Goal: Transaction & Acquisition: Subscribe to service/newsletter

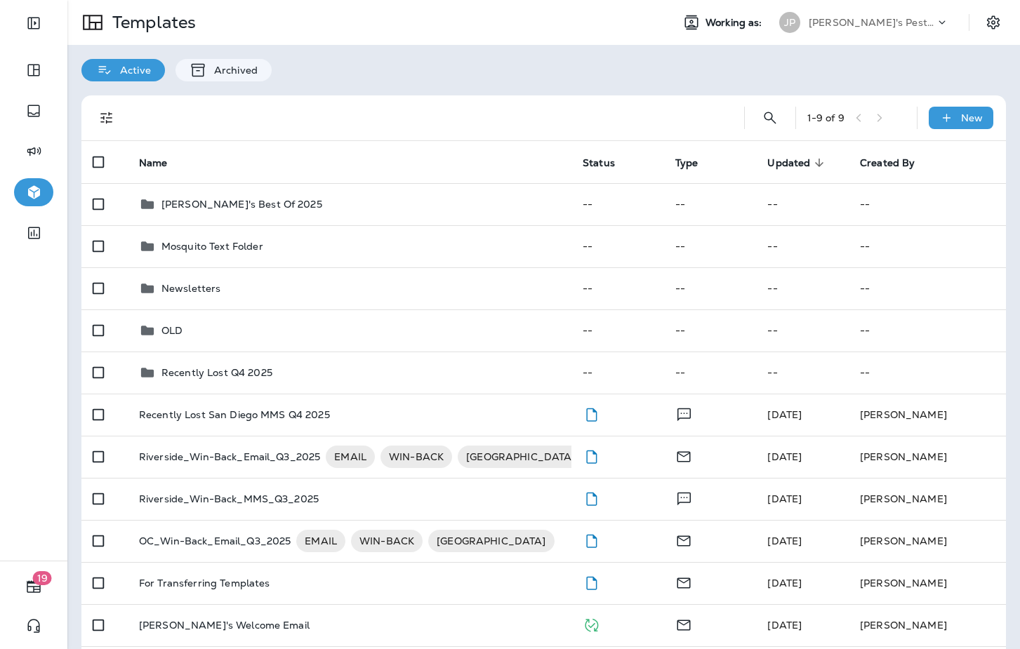
click at [849, 21] on p "[PERSON_NAME]'s Pest Control - [GEOGRAPHIC_DATA]" at bounding box center [872, 22] width 126 height 11
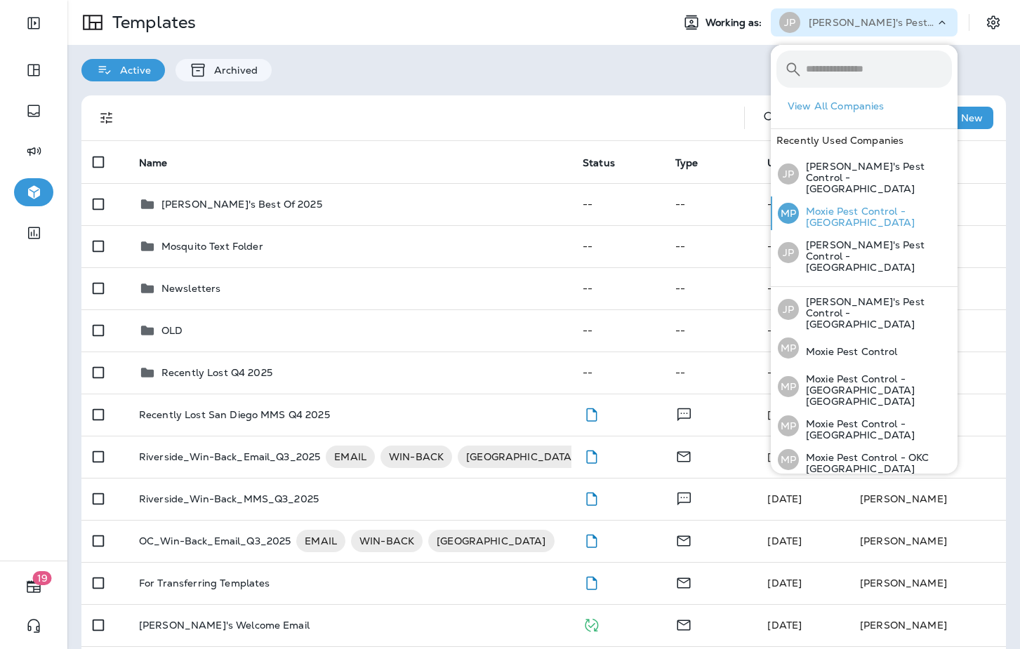
click at [884, 206] on p "Moxie Pest Control - [GEOGRAPHIC_DATA]" at bounding box center [875, 217] width 153 height 22
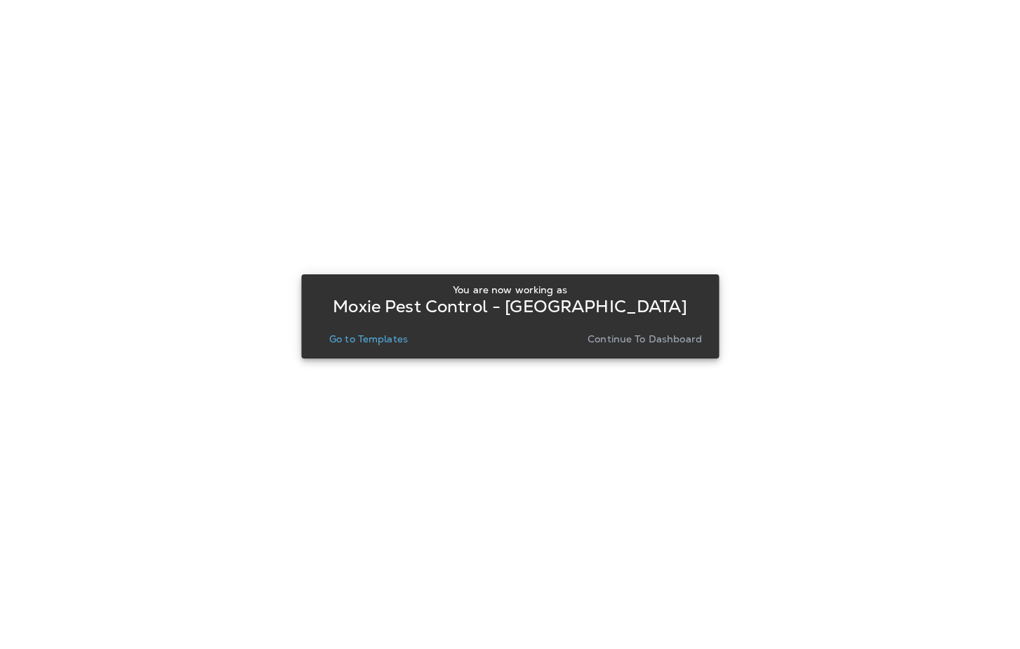
click at [378, 333] on p "Go to Templates" at bounding box center [368, 338] width 79 height 11
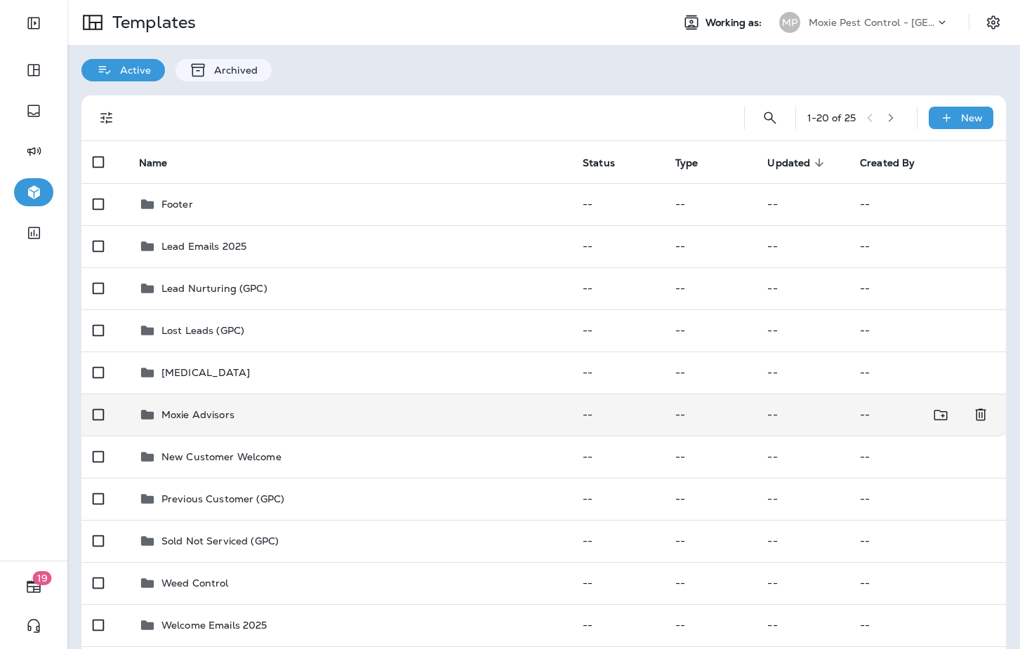
click at [257, 403] on td "Moxie Advisors" at bounding box center [350, 415] width 444 height 42
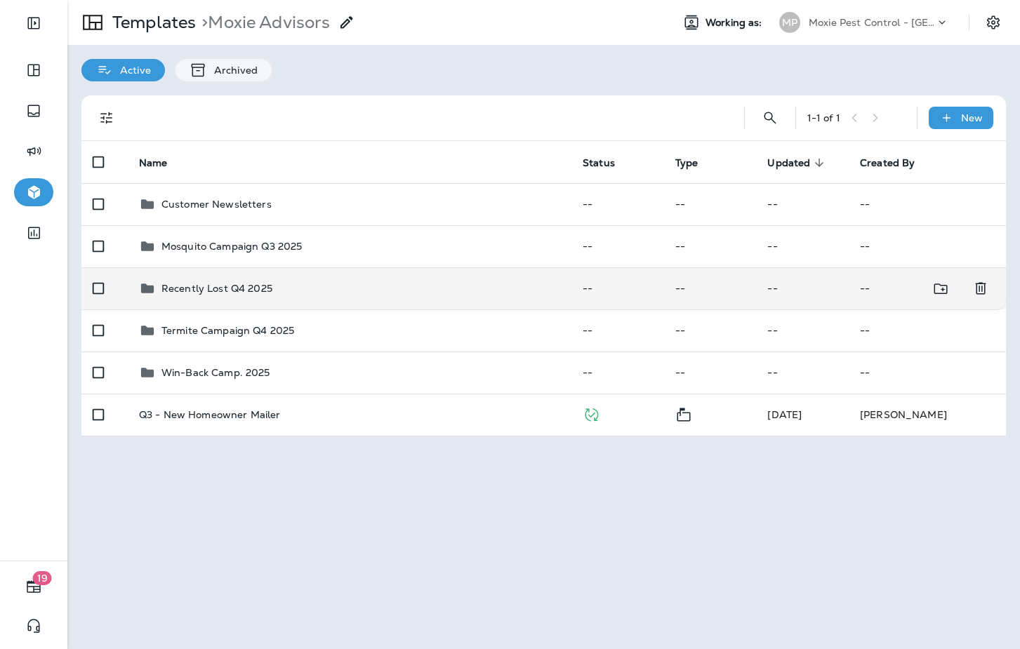
click at [274, 288] on div "Recently Lost Q4 2025" at bounding box center [349, 288] width 421 height 17
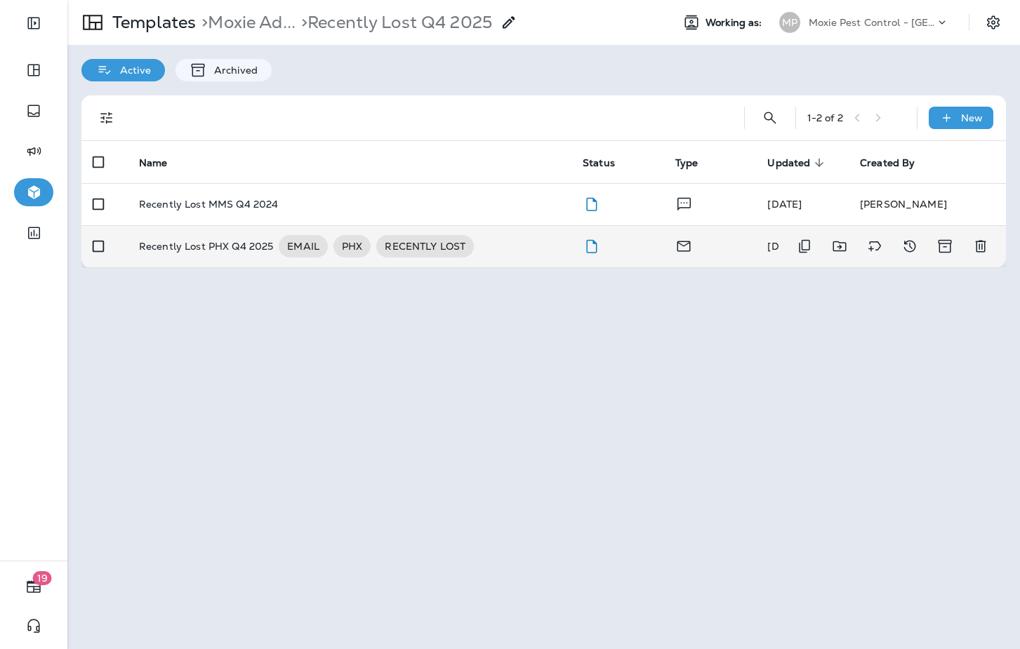
click at [536, 246] on div "Recently Lost PHX Q4 2025 EMAIL PHX RECENTLY LOST" at bounding box center [349, 246] width 421 height 22
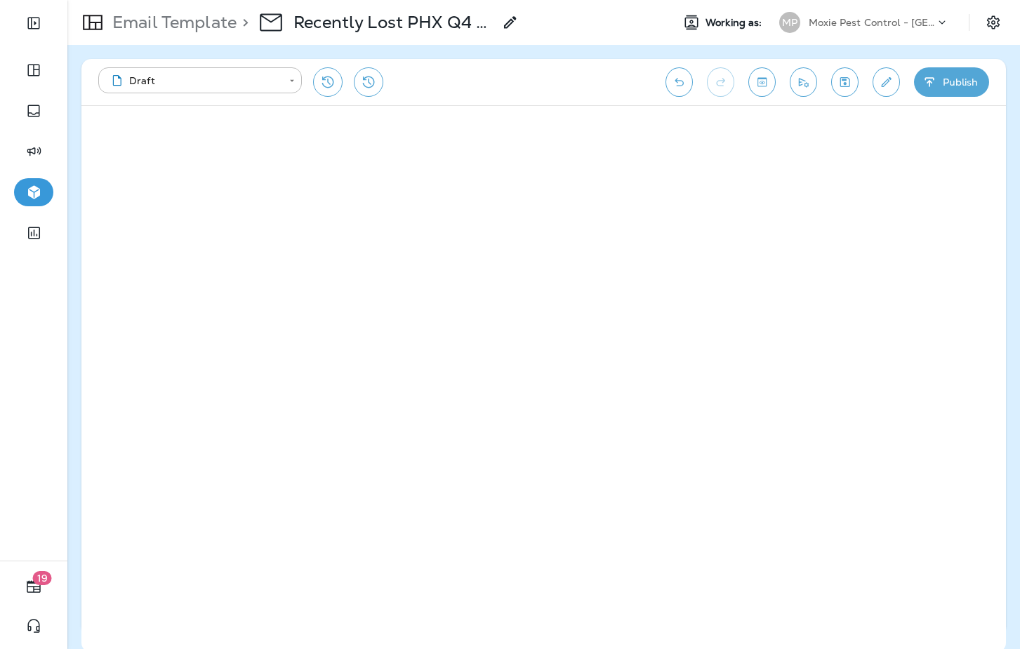
click at [196, 27] on p "Email Template" at bounding box center [172, 22] width 130 height 21
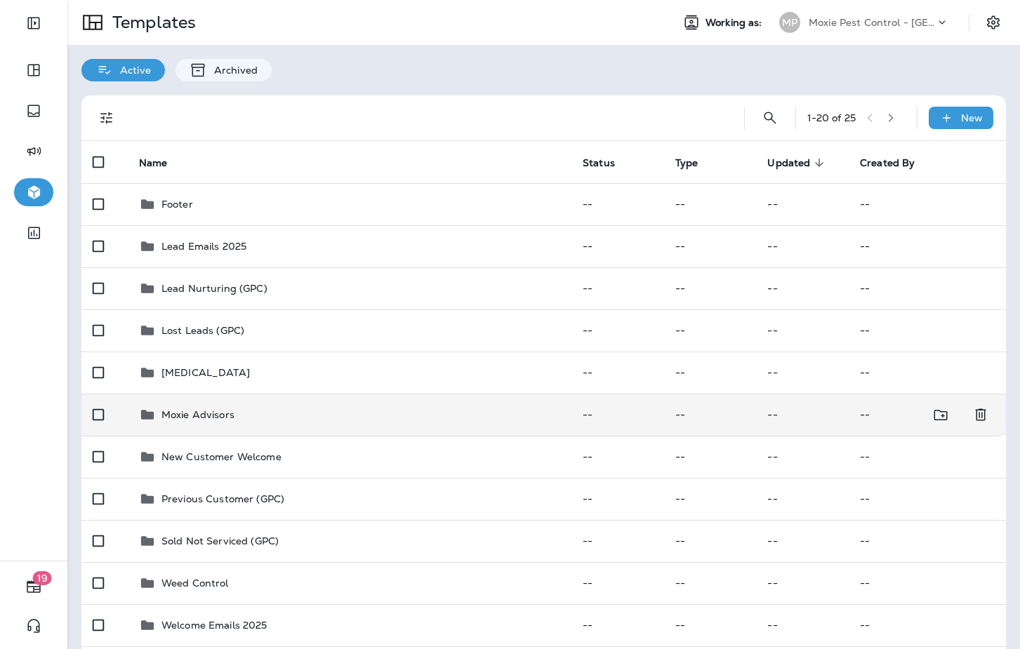
click at [214, 415] on p "Moxie Advisors" at bounding box center [197, 414] width 73 height 11
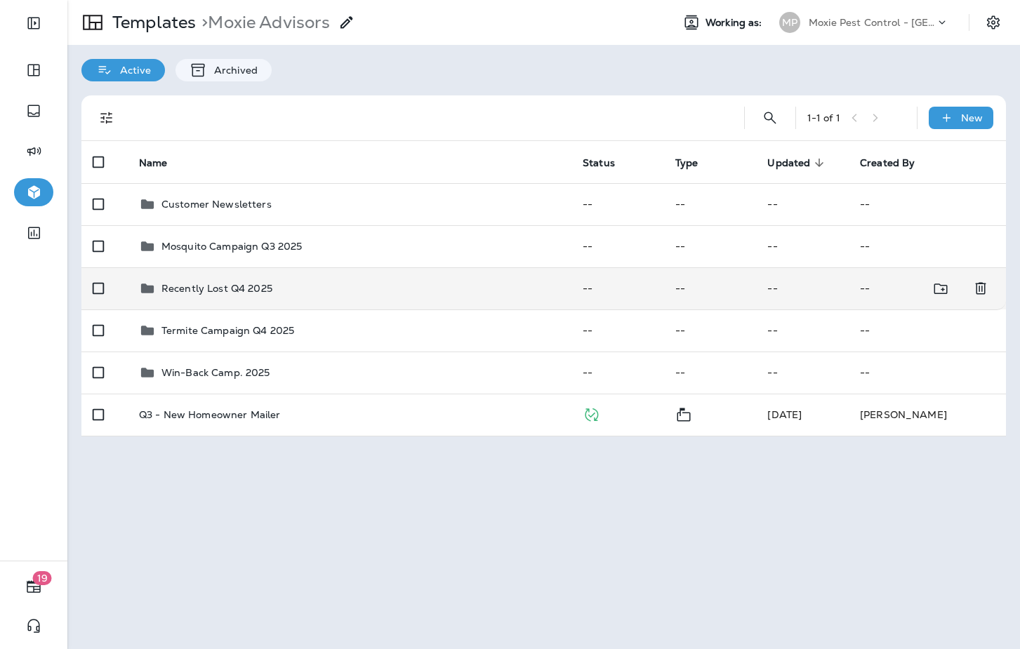
click at [375, 290] on div "Recently Lost Q4 2025" at bounding box center [349, 288] width 421 height 17
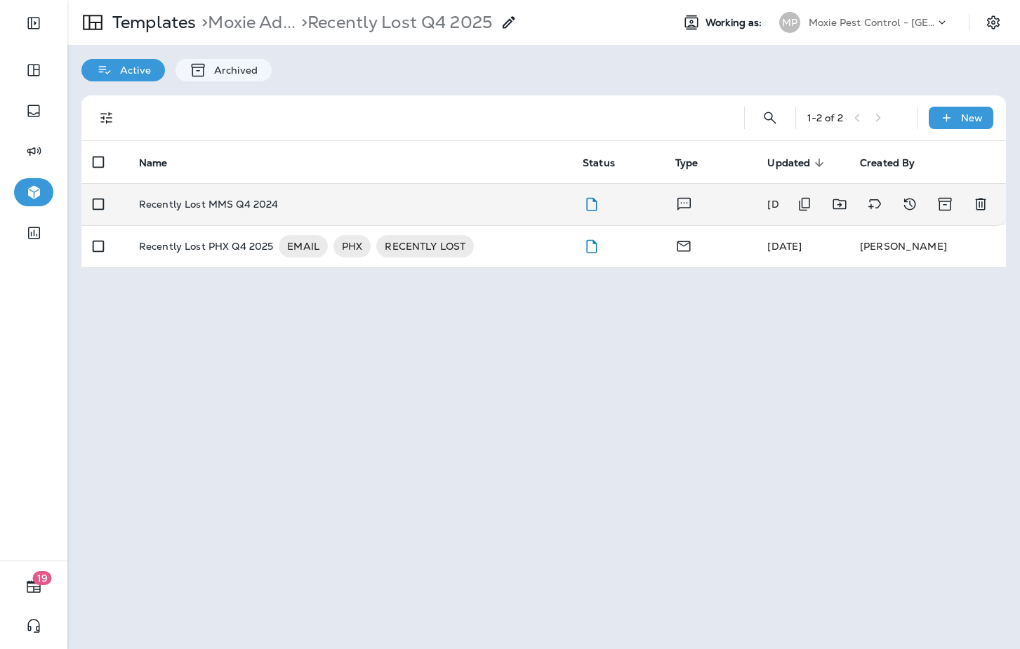
click at [455, 202] on div "Recently Lost MMS Q4 2024" at bounding box center [349, 204] width 421 height 11
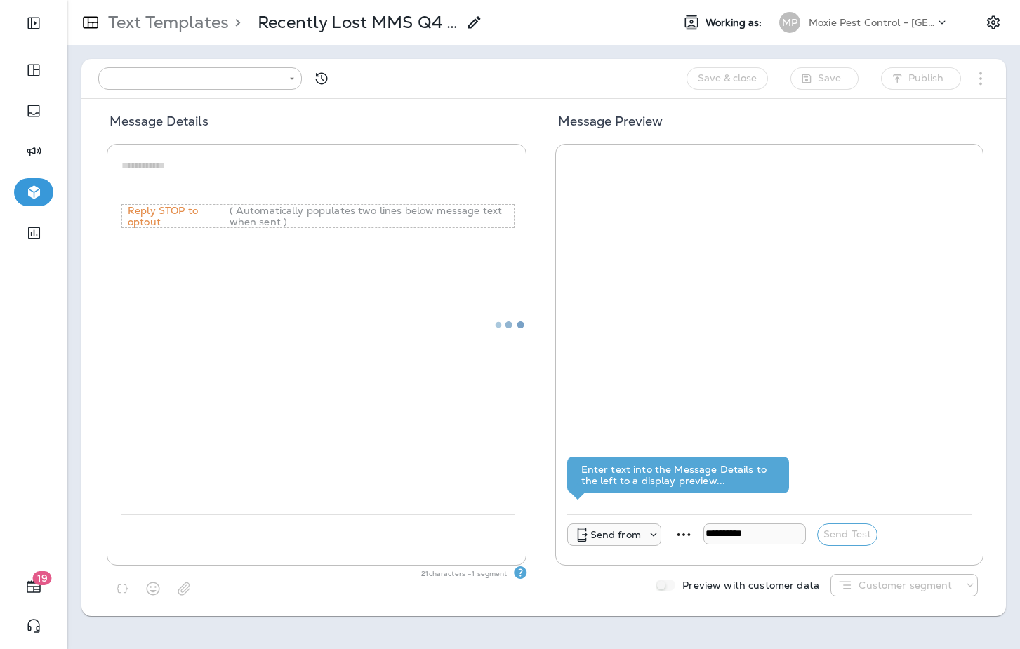
type input "**********"
type textarea "**********"
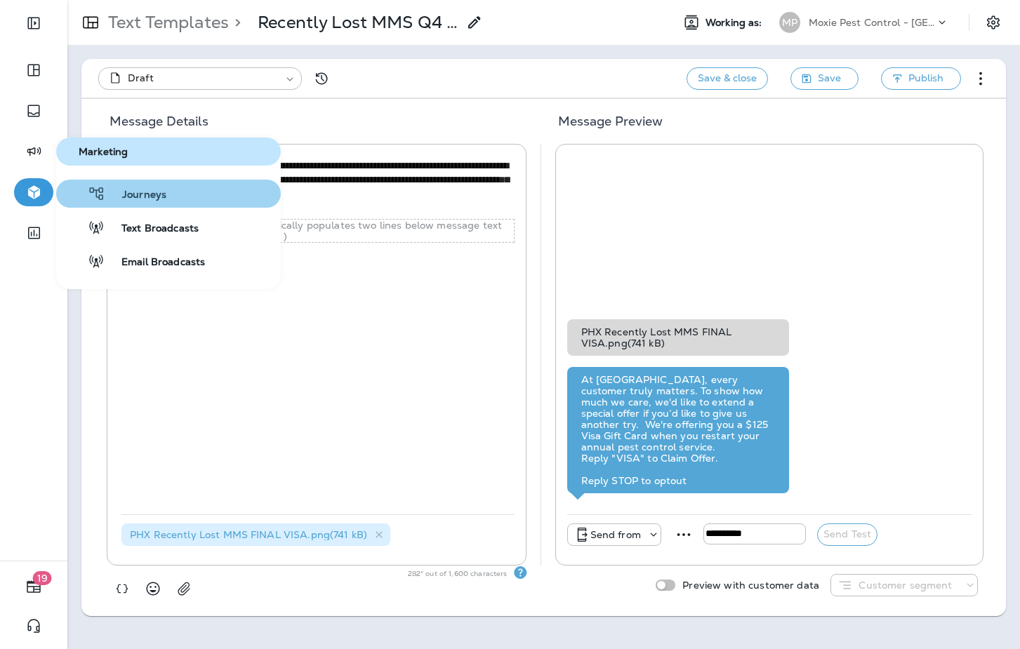
click at [166, 203] on button "Journeys" at bounding box center [168, 194] width 225 height 28
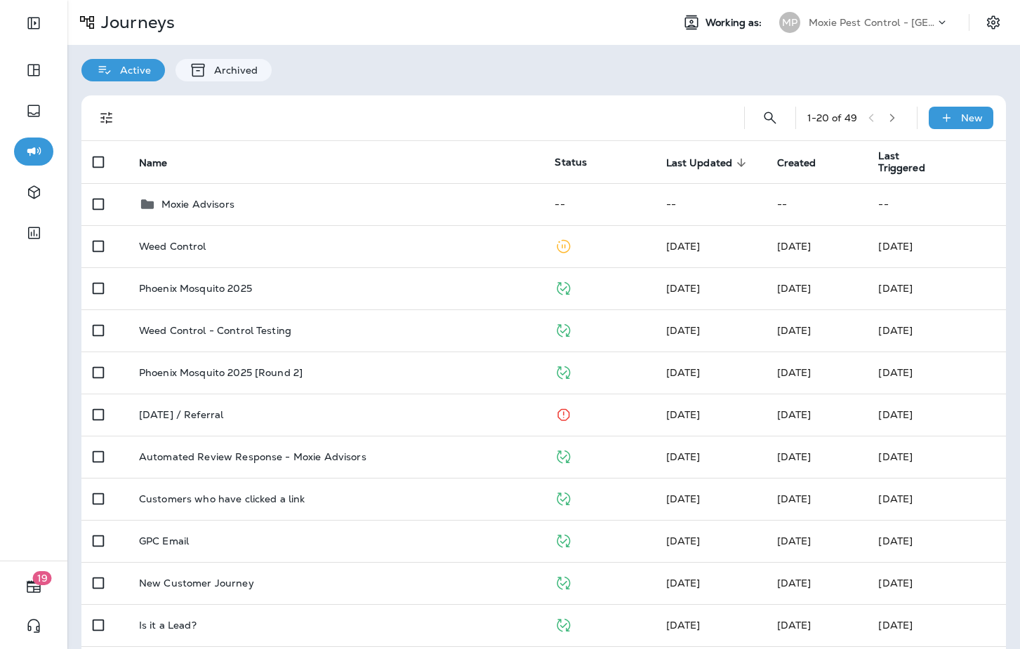
click at [166, 203] on p "Moxie Advisors" at bounding box center [197, 204] width 73 height 11
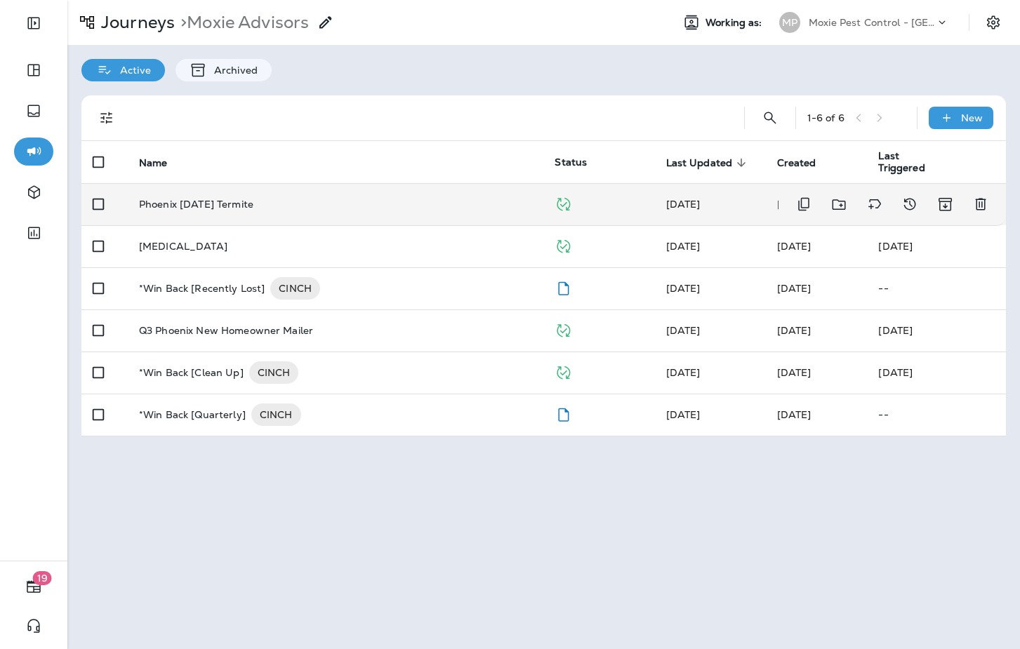
click at [385, 215] on td "Phoenix [DATE] Termite" at bounding box center [336, 204] width 416 height 42
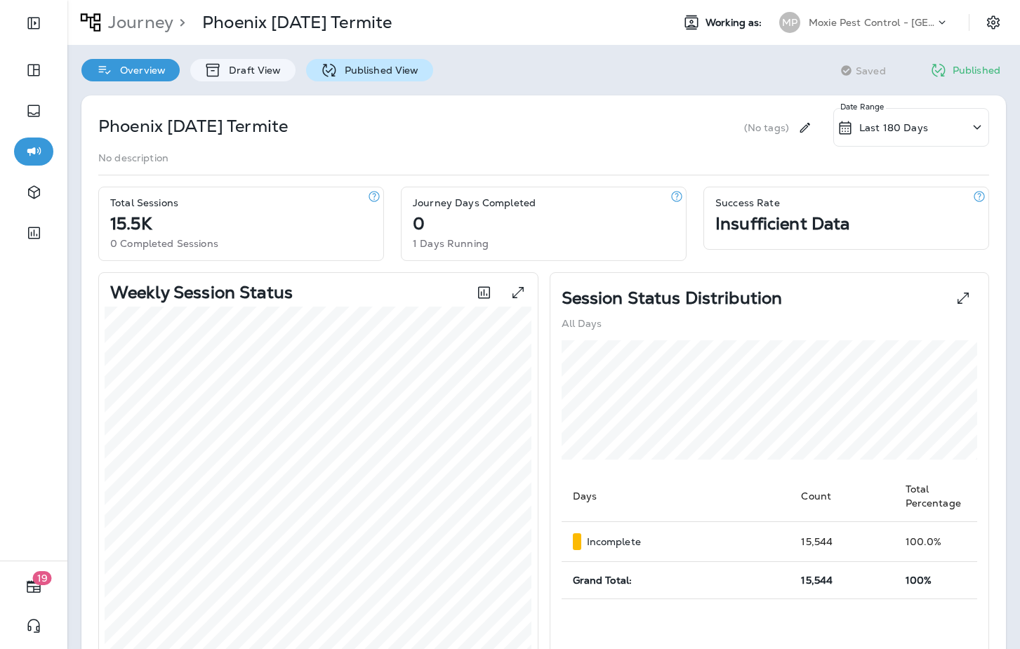
click at [388, 72] on p "Published View" at bounding box center [378, 70] width 81 height 11
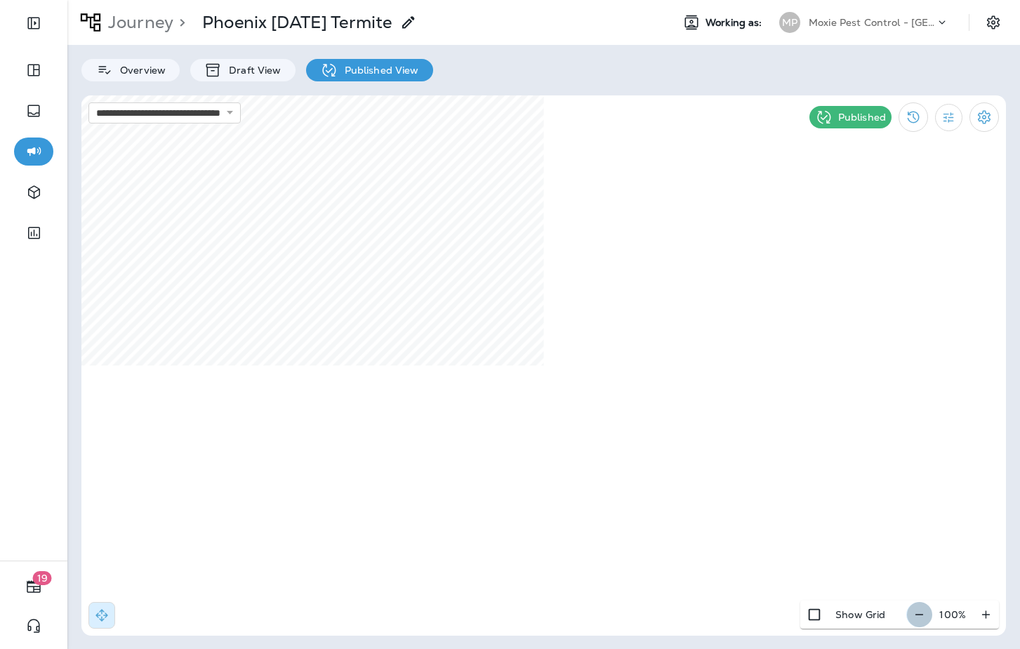
click at [919, 622] on button "button" at bounding box center [919, 614] width 26 height 25
click at [919, 620] on icon "button" at bounding box center [924, 615] width 15 height 14
click at [919, 620] on icon "button" at bounding box center [926, 615] width 15 height 14
click at [919, 620] on icon "button" at bounding box center [924, 615] width 15 height 14
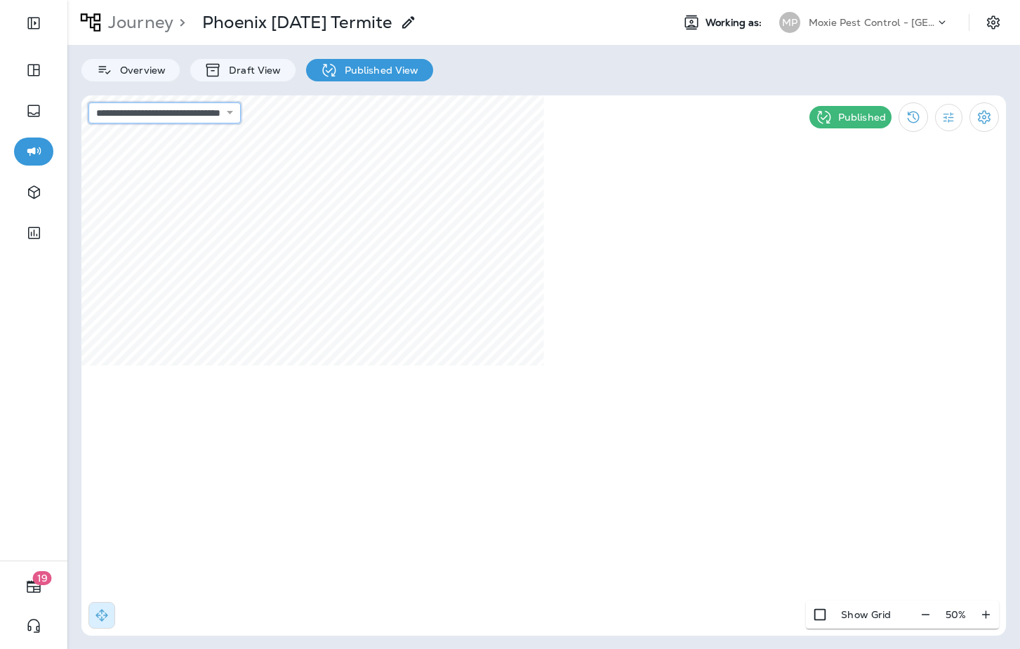
click at [237, 117] on select "**********" at bounding box center [164, 112] width 152 height 21
click at [88, 102] on select "**********" at bounding box center [164, 112] width 152 height 21
click at [241, 114] on select "**********" at bounding box center [164, 112] width 152 height 21
select select "**********"
click at [88, 102] on select "**********" at bounding box center [164, 112] width 152 height 21
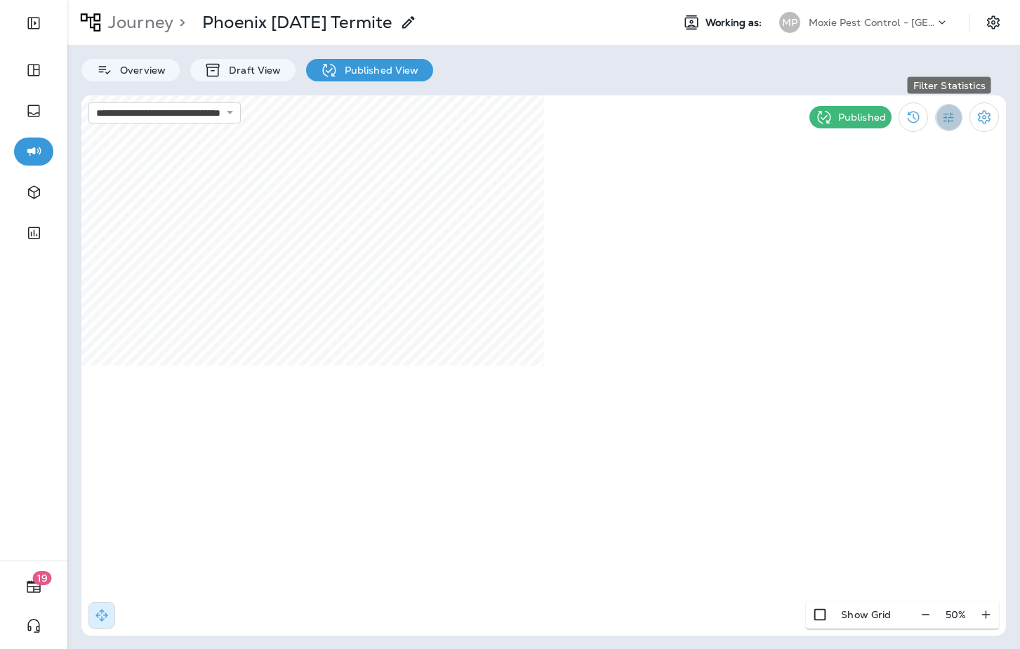
click at [955, 121] on icon "Filter Statistics" at bounding box center [948, 117] width 15 height 15
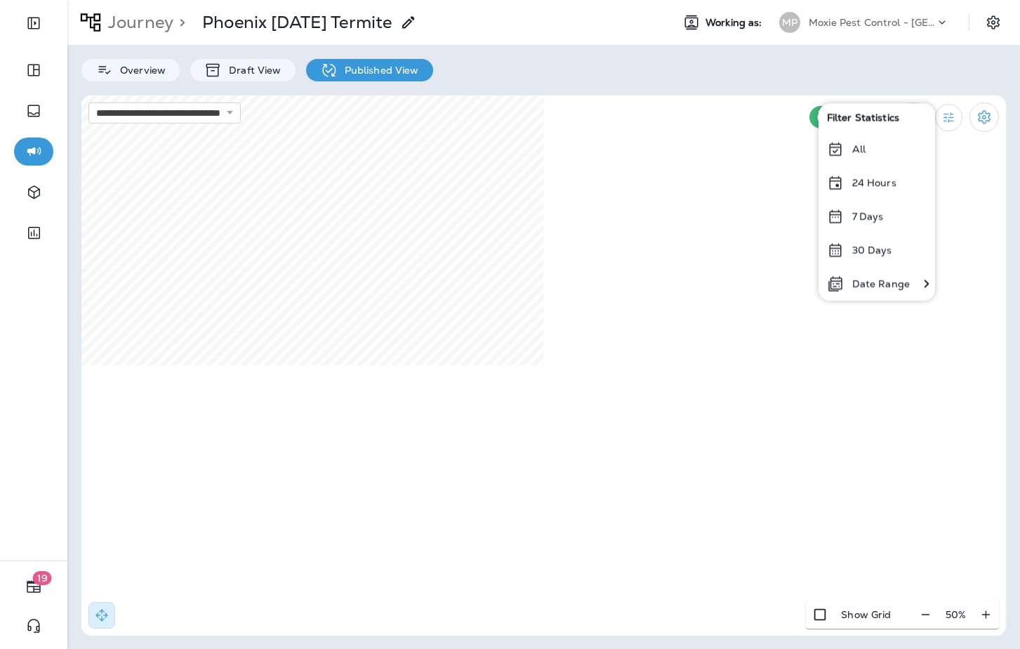
click at [890, 186] on p "24 Hours" at bounding box center [874, 182] width 44 height 11
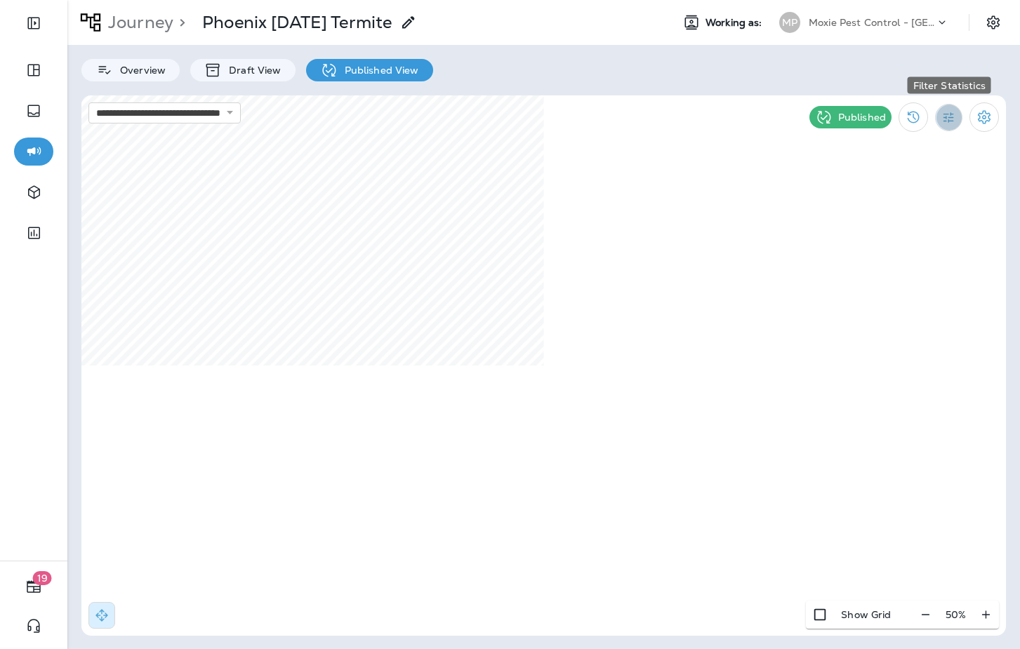
click at [947, 114] on icon "Filter Statistics" at bounding box center [948, 117] width 15 height 15
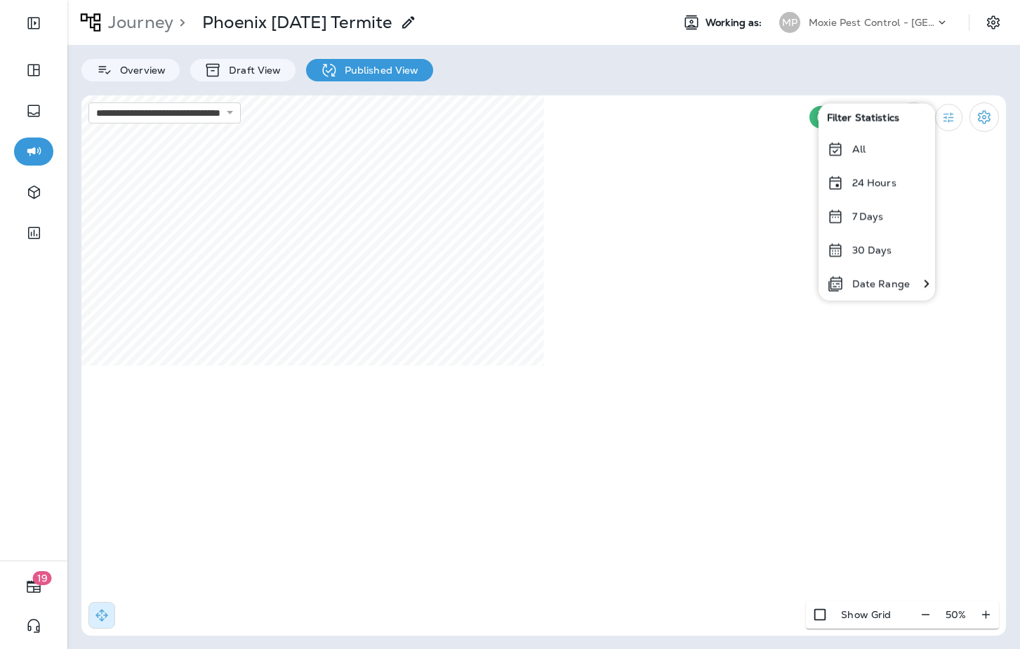
click at [856, 225] on div "7 Days" at bounding box center [876, 216] width 117 height 34
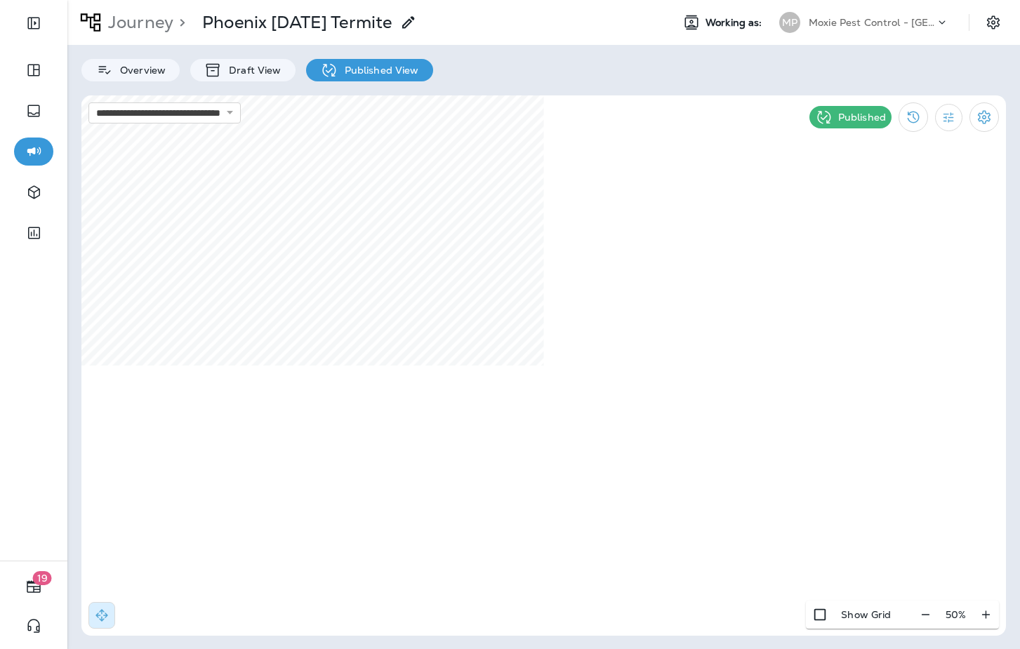
click at [142, 24] on p "Journey" at bounding box center [137, 22] width 71 height 21
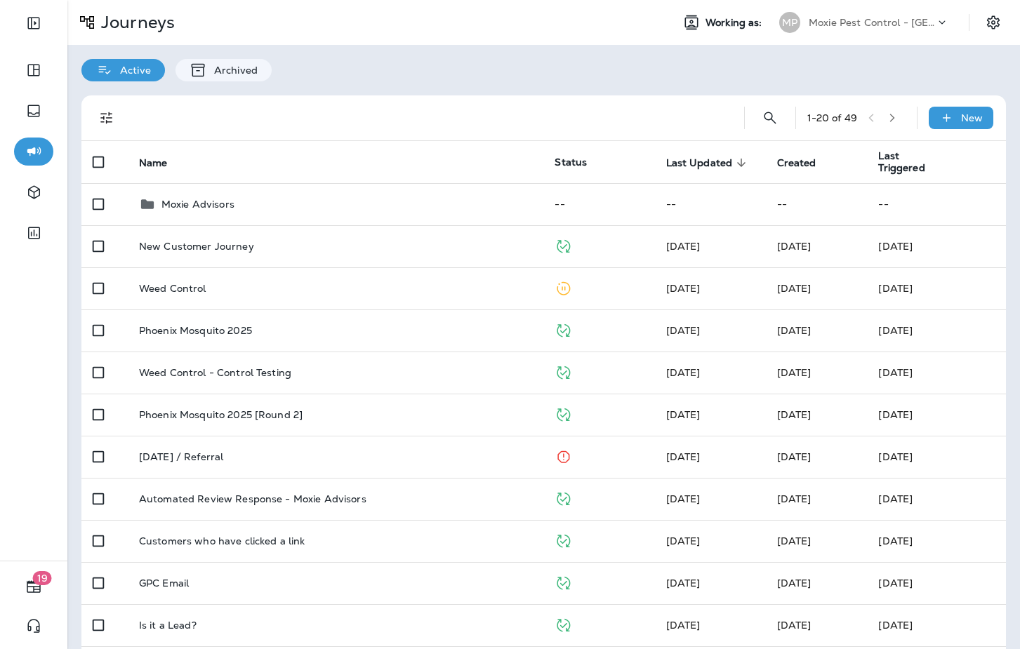
click at [877, 25] on p "Moxie Pest Control - [GEOGRAPHIC_DATA]" at bounding box center [872, 22] width 126 height 11
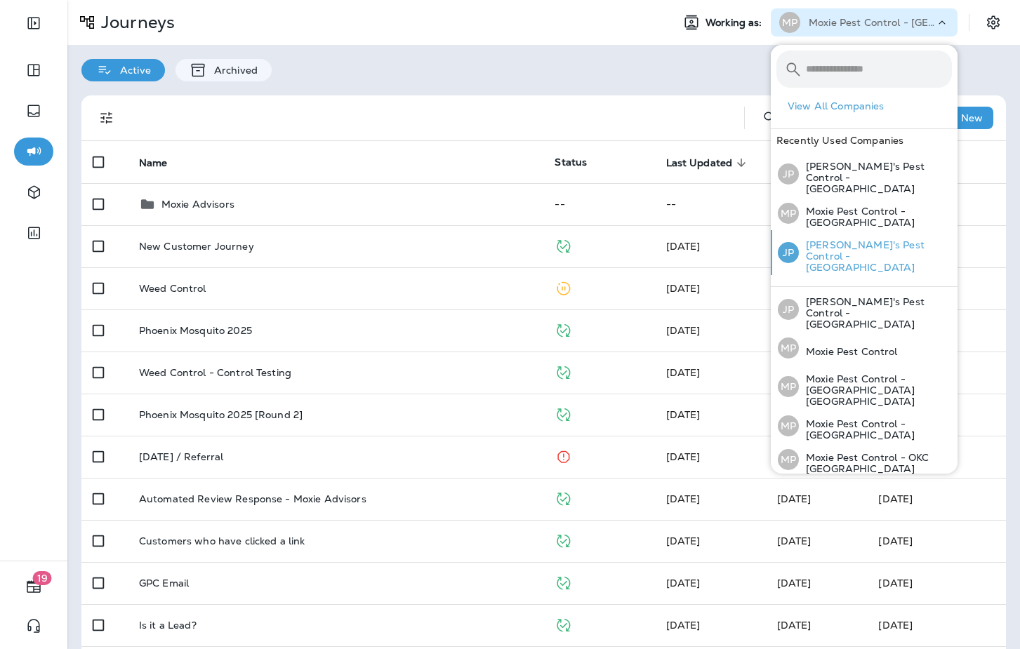
click at [903, 239] on p "[PERSON_NAME]'s Pest Control - [GEOGRAPHIC_DATA]" at bounding box center [875, 256] width 153 height 34
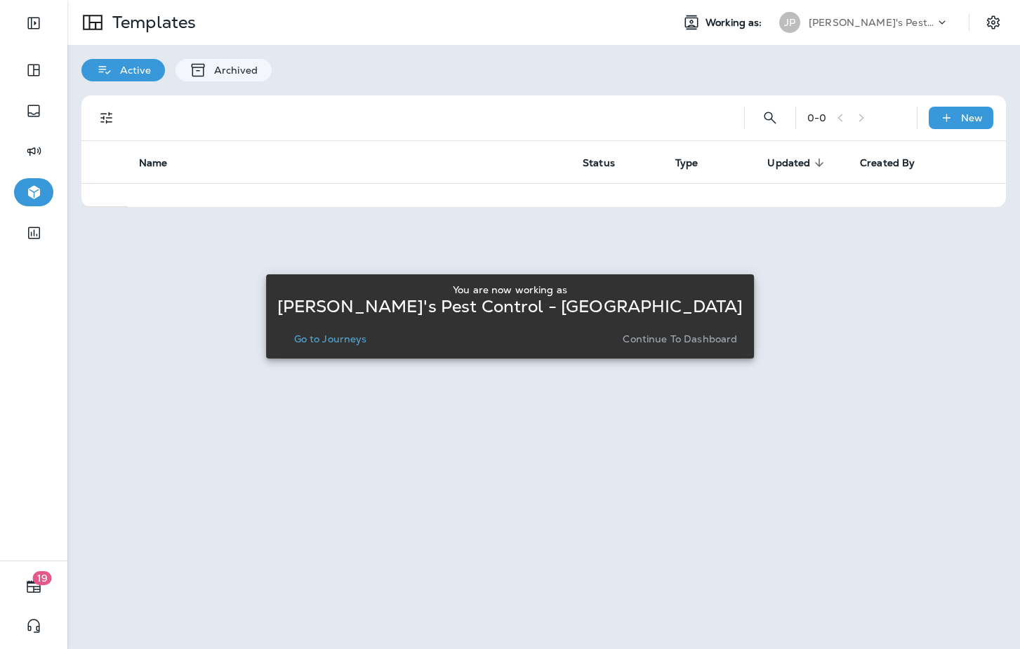
click at [367, 335] on p "Go to Journeys" at bounding box center [330, 338] width 73 height 11
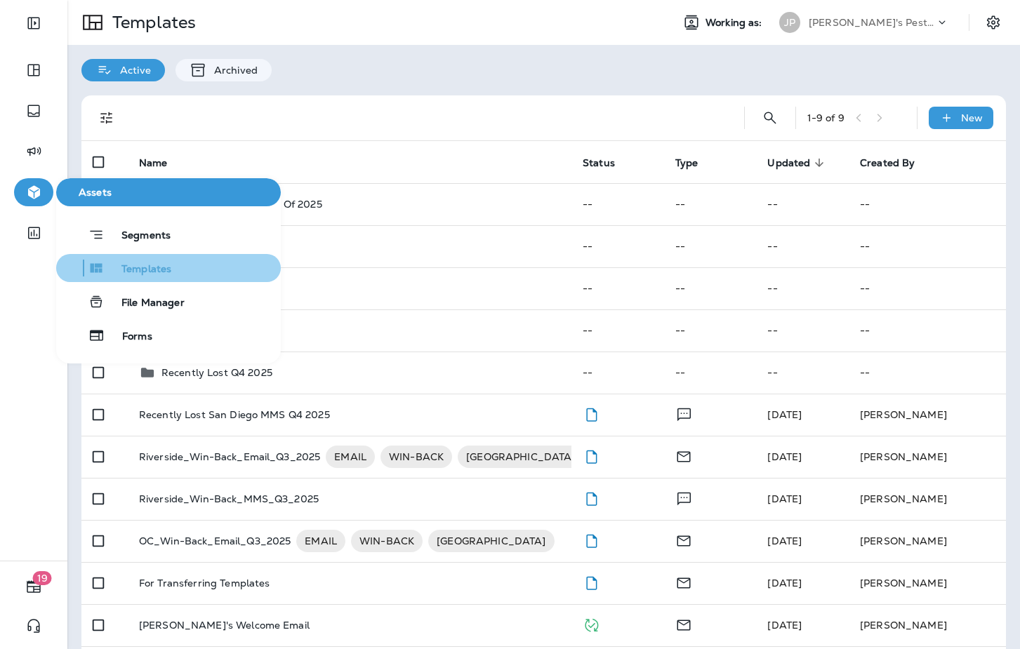
click at [173, 266] on button "Templates" at bounding box center [168, 268] width 225 height 28
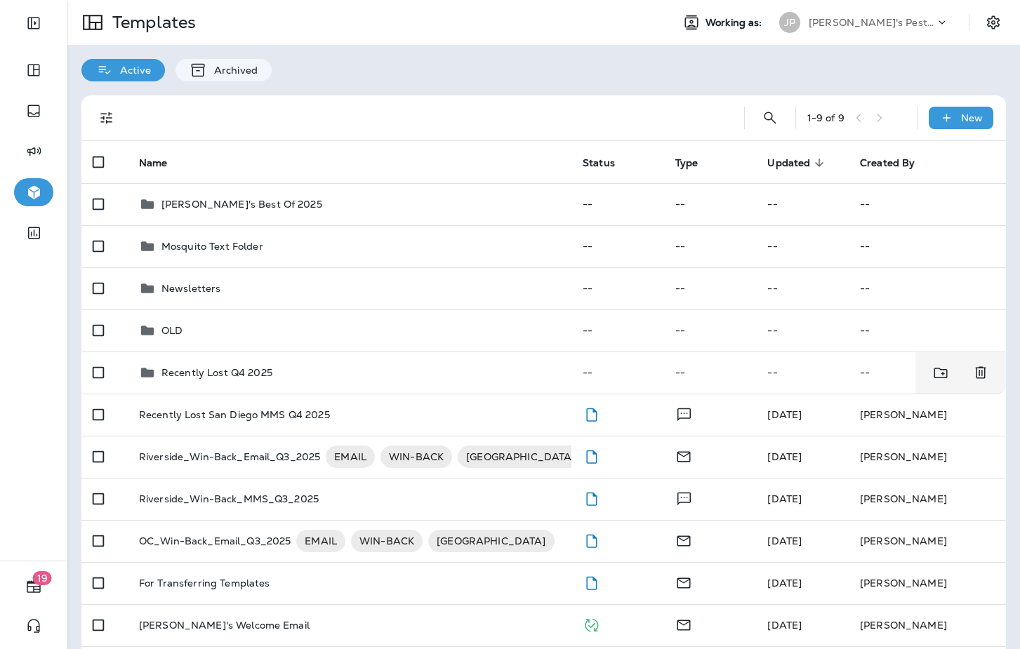
drag, startPoint x: 215, startPoint y: 365, endPoint x: 7, endPoint y: 306, distance: 215.9
click at [215, 365] on div "Recently Lost Q4 2025" at bounding box center [216, 372] width 111 height 17
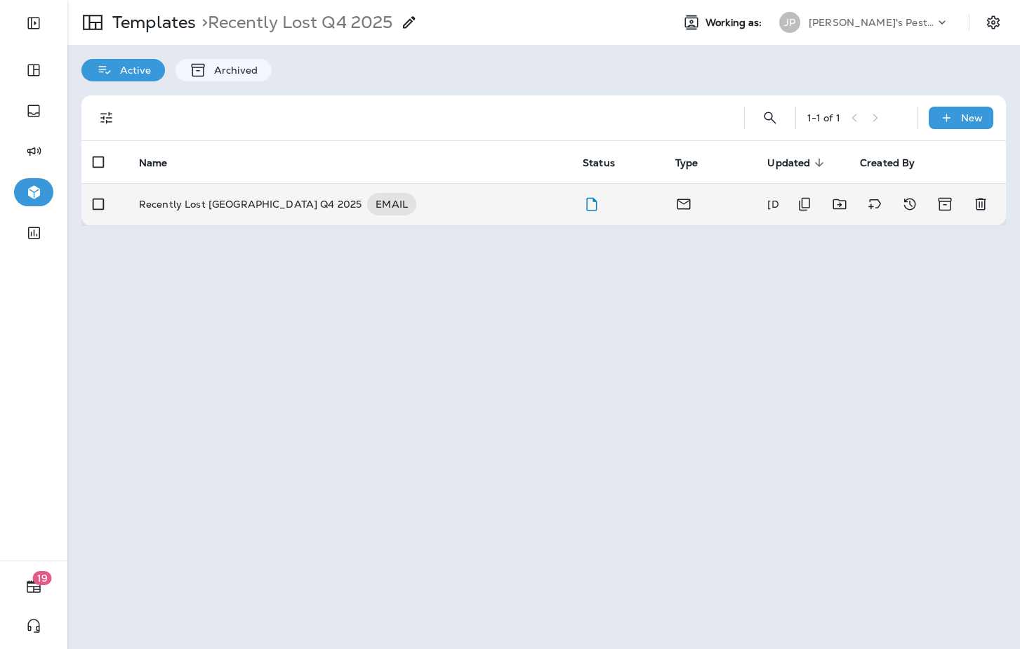
click at [227, 210] on p "Recently Lost [GEOGRAPHIC_DATA] Q4 2025" at bounding box center [250, 204] width 222 height 22
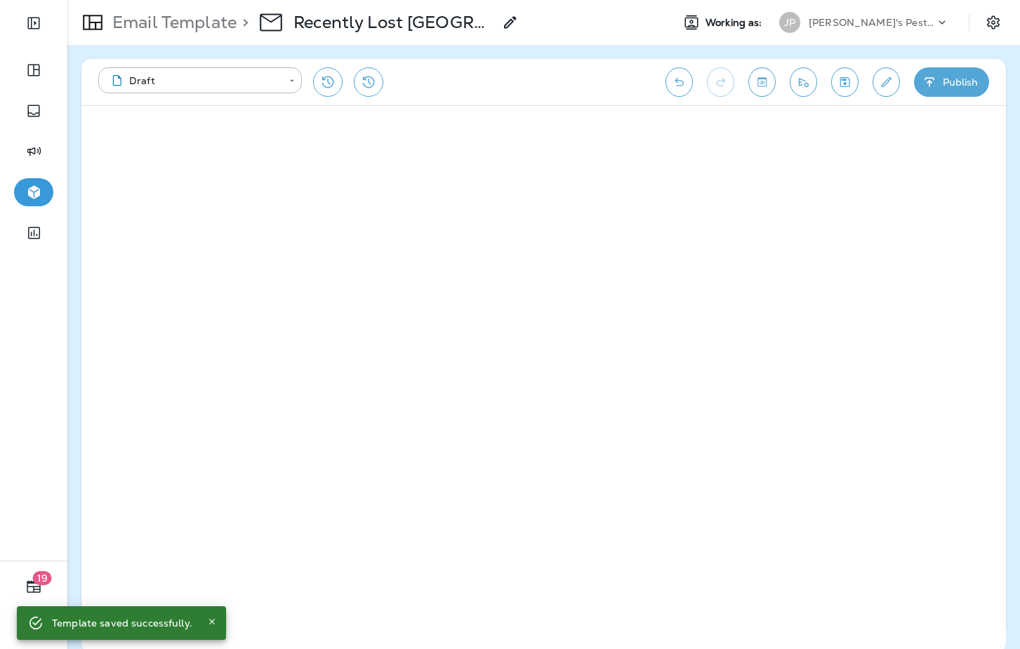
click at [852, 82] on button "Save" at bounding box center [844, 81] width 27 height 29
click at [848, 81] on icon "Save" at bounding box center [844, 82] width 15 height 14
click at [802, 84] on icon "Send test email" at bounding box center [803, 82] width 15 height 14
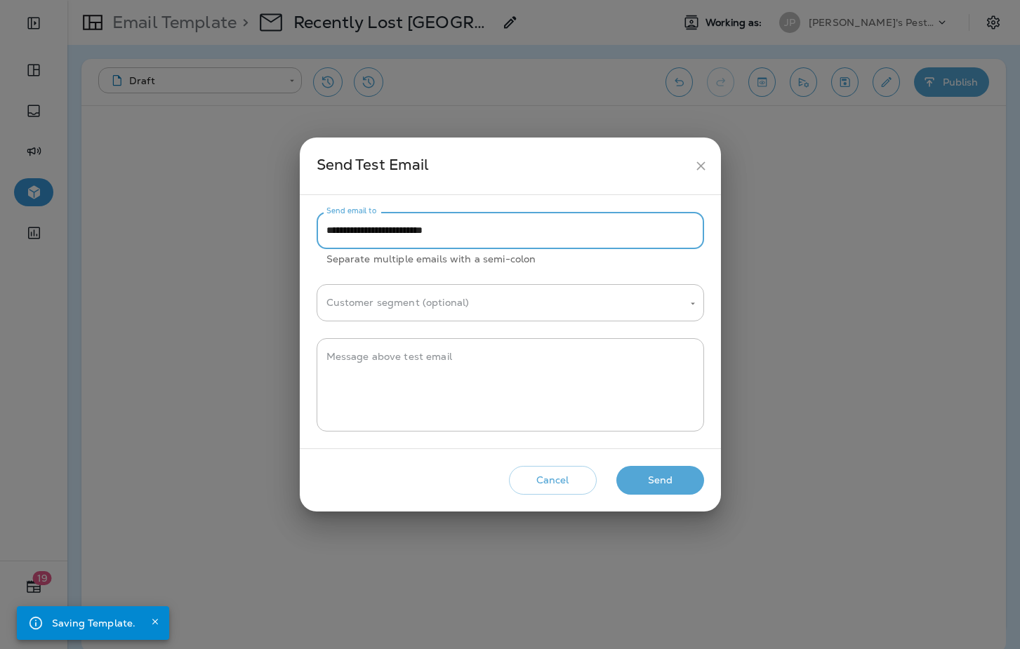
click at [357, 233] on input "**********" at bounding box center [510, 230] width 387 height 37
drag, startPoint x: 357, startPoint y: 233, endPoint x: 316, endPoint y: 234, distance: 41.4
click at [317, 234] on input "**********" at bounding box center [510, 230] width 387 height 37
type input "**********"
click at [680, 489] on button "Send" at bounding box center [660, 480] width 88 height 29
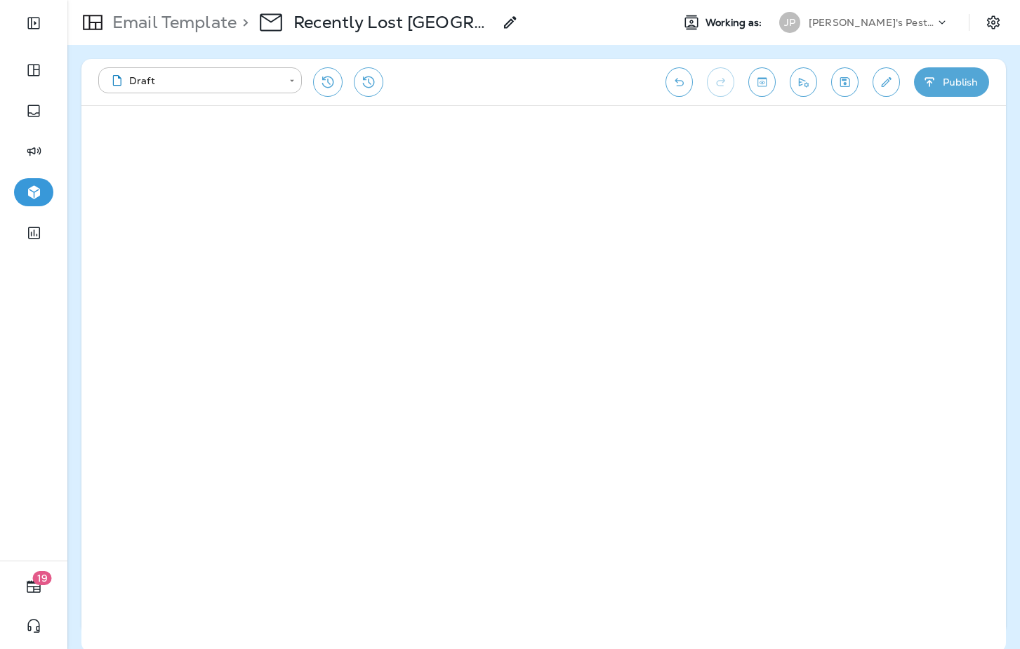
click at [846, 87] on icon "Save" at bounding box center [844, 82] width 15 height 14
drag, startPoint x: 187, startPoint y: 25, endPoint x: 40, endPoint y: 128, distance: 179.9
click at [187, 25] on p "Email Template" at bounding box center [172, 22] width 130 height 21
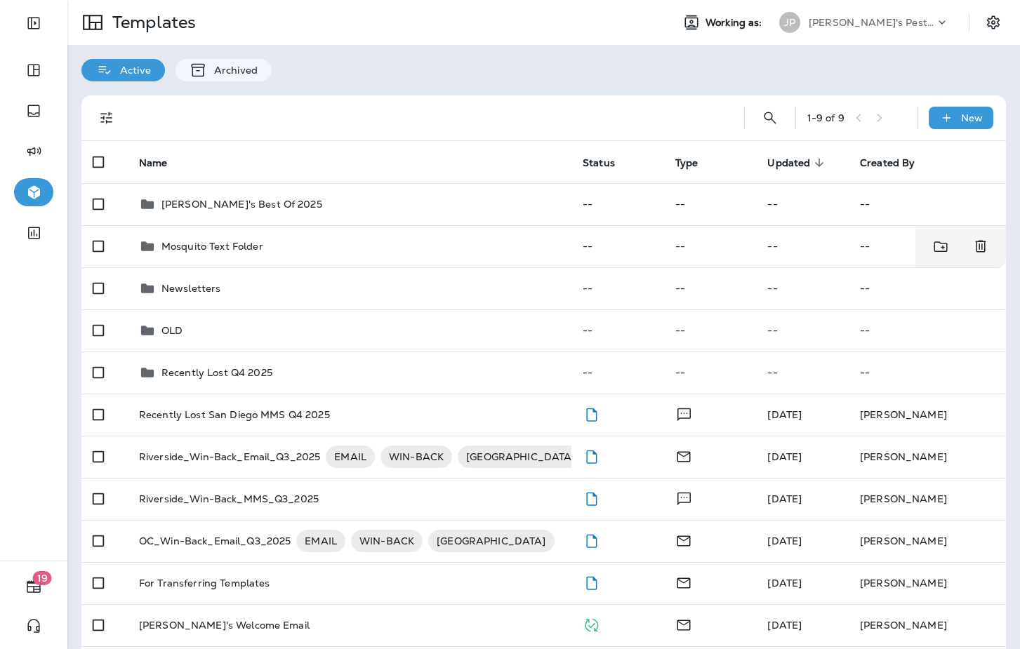
scroll to position [1, 0]
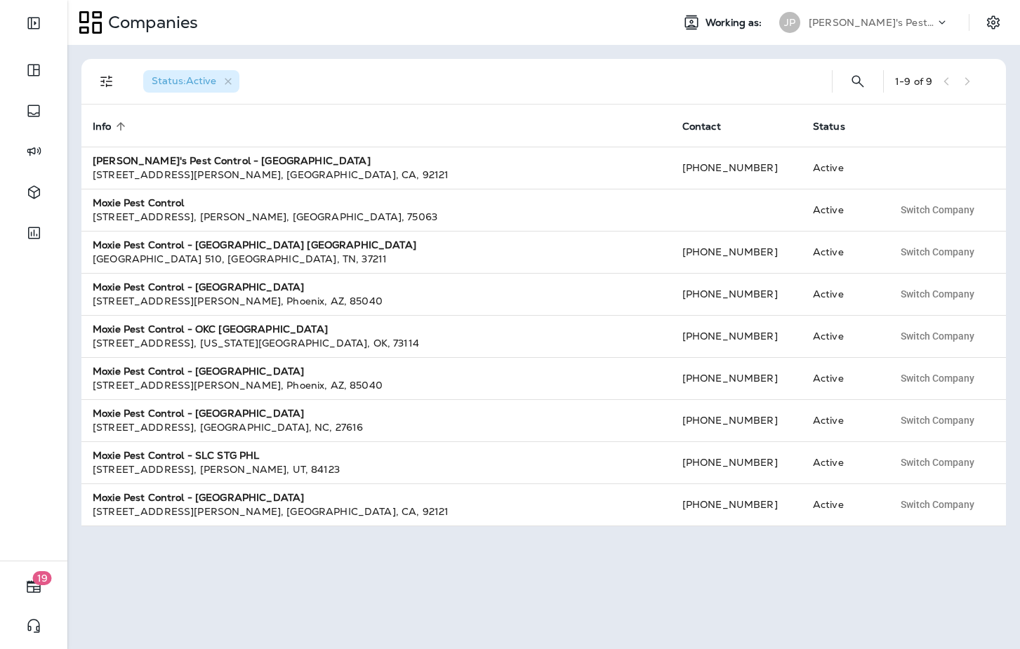
click at [846, 27] on p "[PERSON_NAME]'s Pest Control - [GEOGRAPHIC_DATA]" at bounding box center [872, 22] width 126 height 11
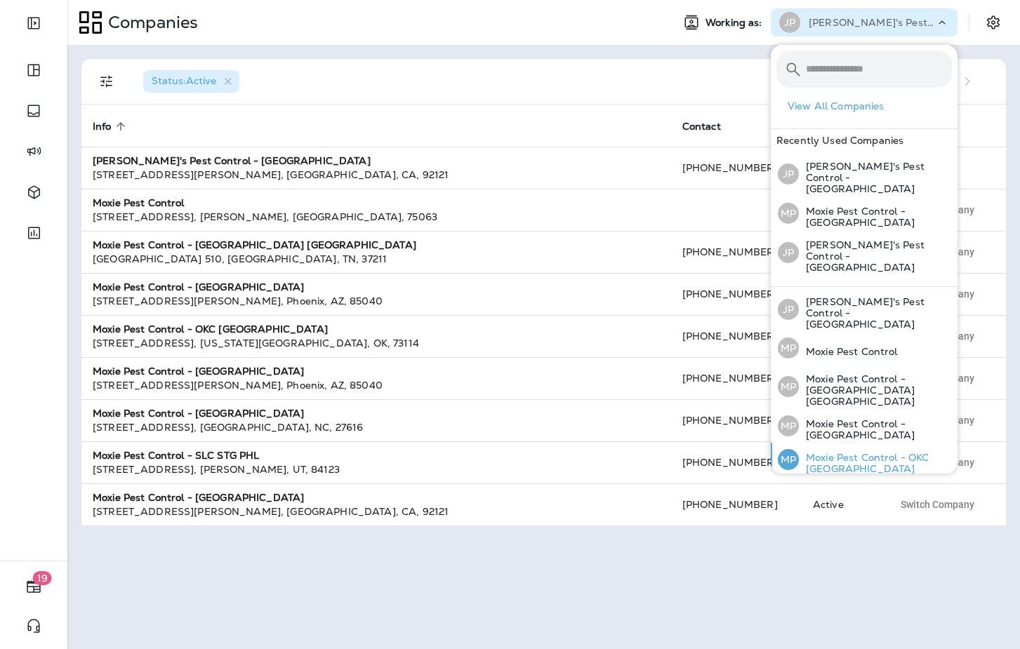
scroll to position [93, 0]
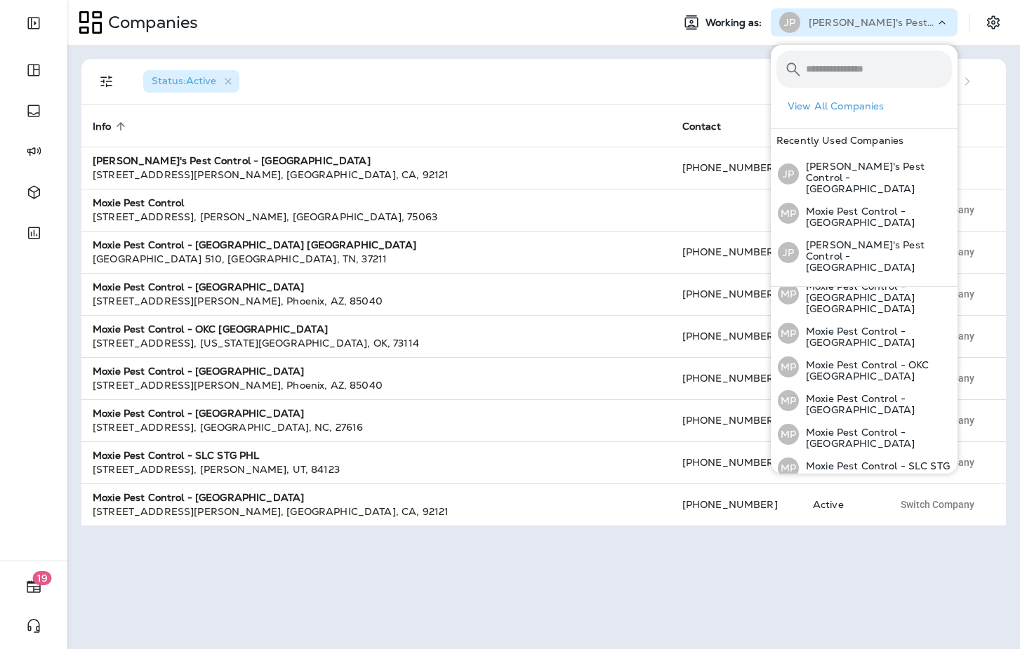
click at [877, 494] on p "Moxie Pest Control - [GEOGRAPHIC_DATA]" at bounding box center [875, 505] width 153 height 22
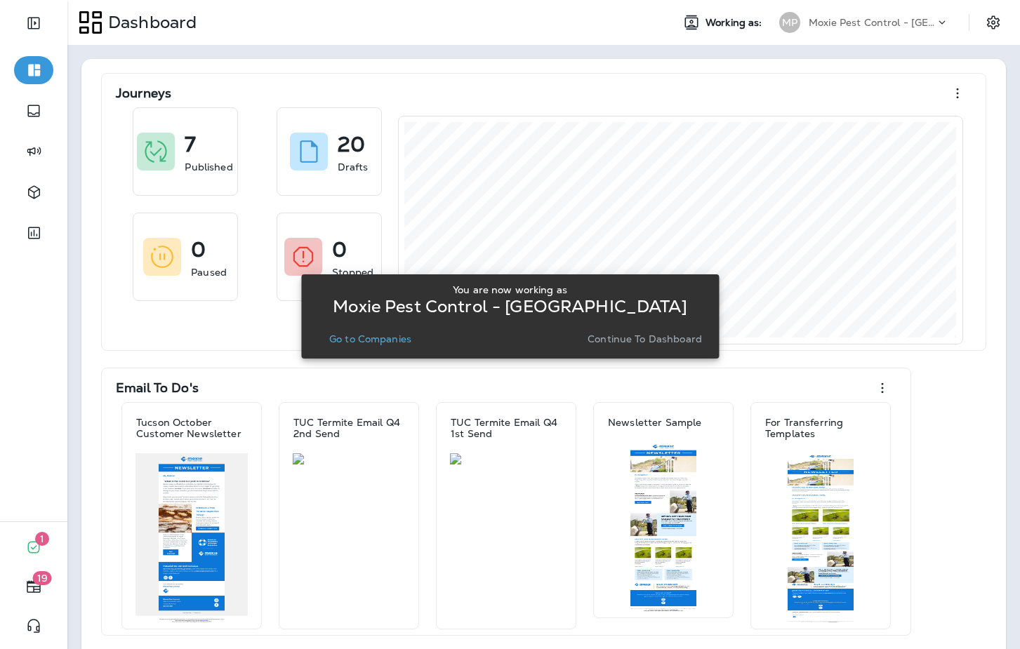
click at [347, 340] on p "Go to Companies" at bounding box center [370, 338] width 82 height 11
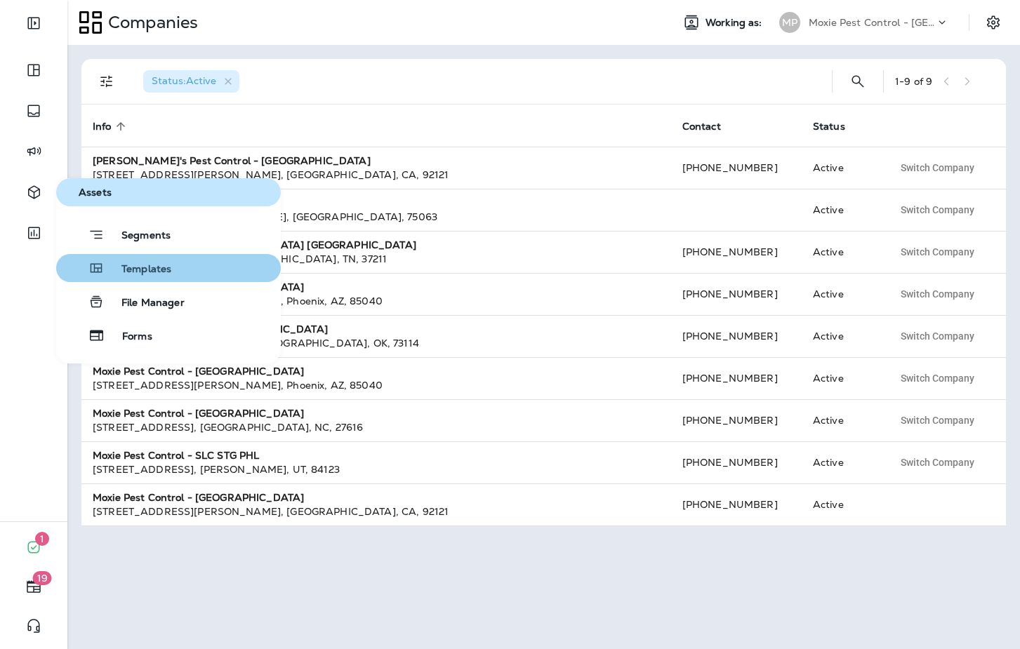
click at [196, 273] on button "Templates" at bounding box center [168, 268] width 225 height 28
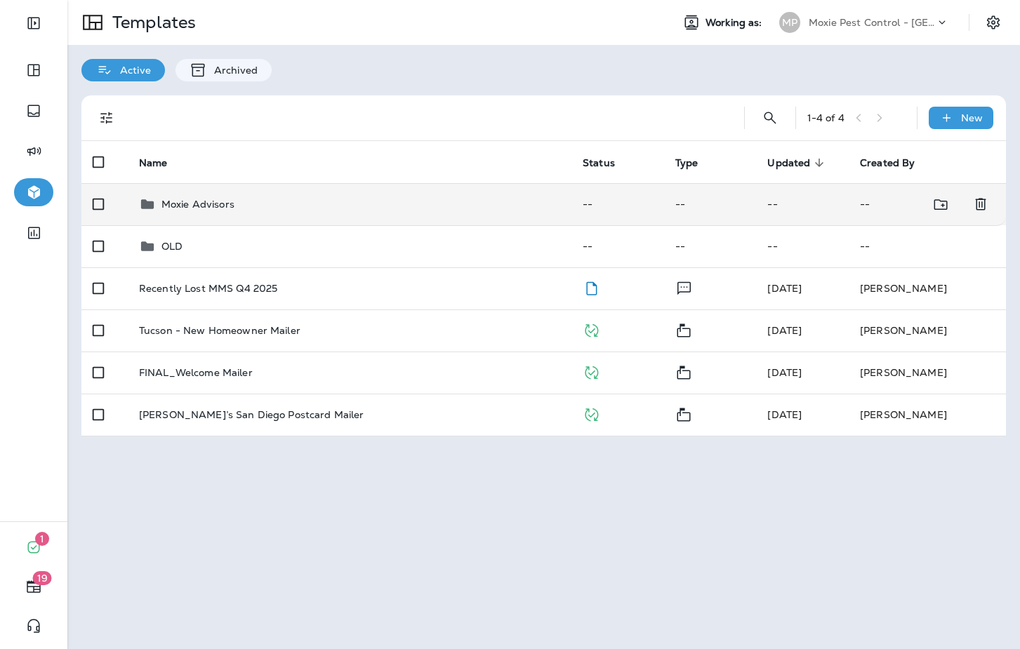
click at [274, 199] on div "Moxie Advisors" at bounding box center [349, 204] width 421 height 17
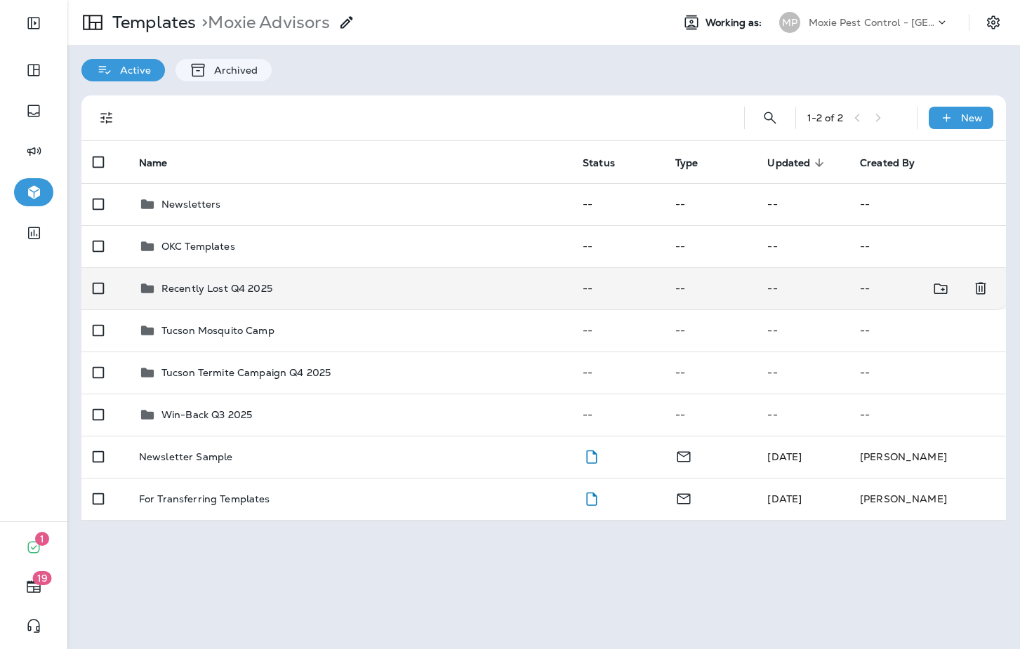
click at [274, 290] on div "Recently Lost Q4 2025" at bounding box center [349, 288] width 421 height 17
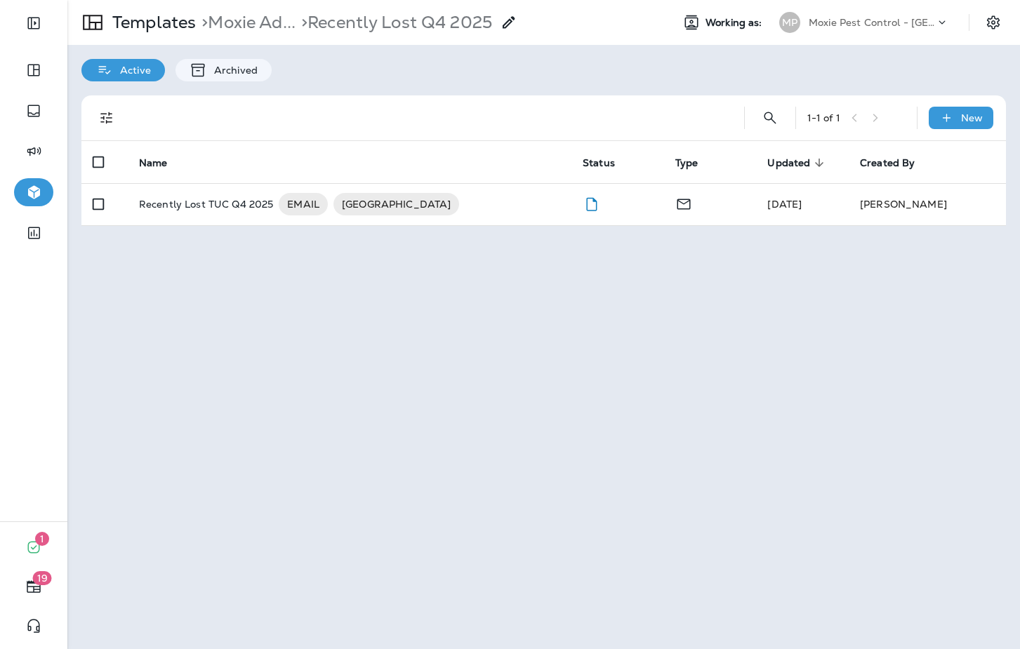
drag, startPoint x: 823, startPoint y: 7, endPoint x: 830, endPoint y: 33, distance: 26.7
click at [823, 8] on div "Templates > Moxie Ad... > Recently Lost Q4 2025 Working as: MP Moxie Pest Contr…" at bounding box center [543, 22] width 952 height 45
click at [857, 27] on p "Moxie Pest Control - [GEOGRAPHIC_DATA]" at bounding box center [872, 22] width 126 height 11
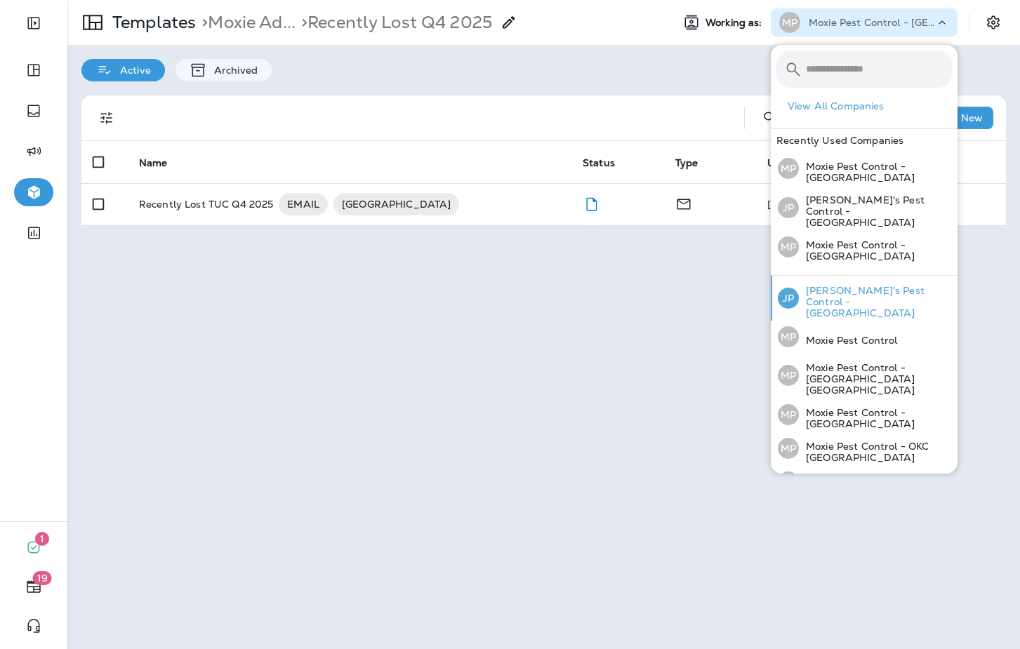
click at [865, 285] on p "[PERSON_NAME]'s Pest Control - [GEOGRAPHIC_DATA]" at bounding box center [875, 302] width 153 height 34
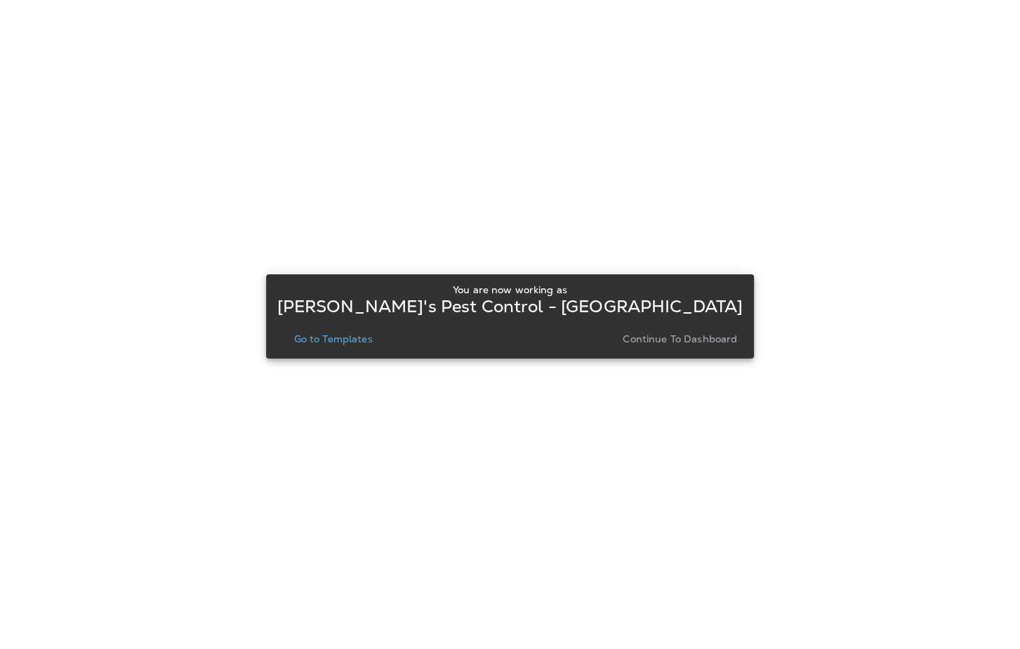
click at [373, 339] on p "Go to Templates" at bounding box center [333, 338] width 79 height 11
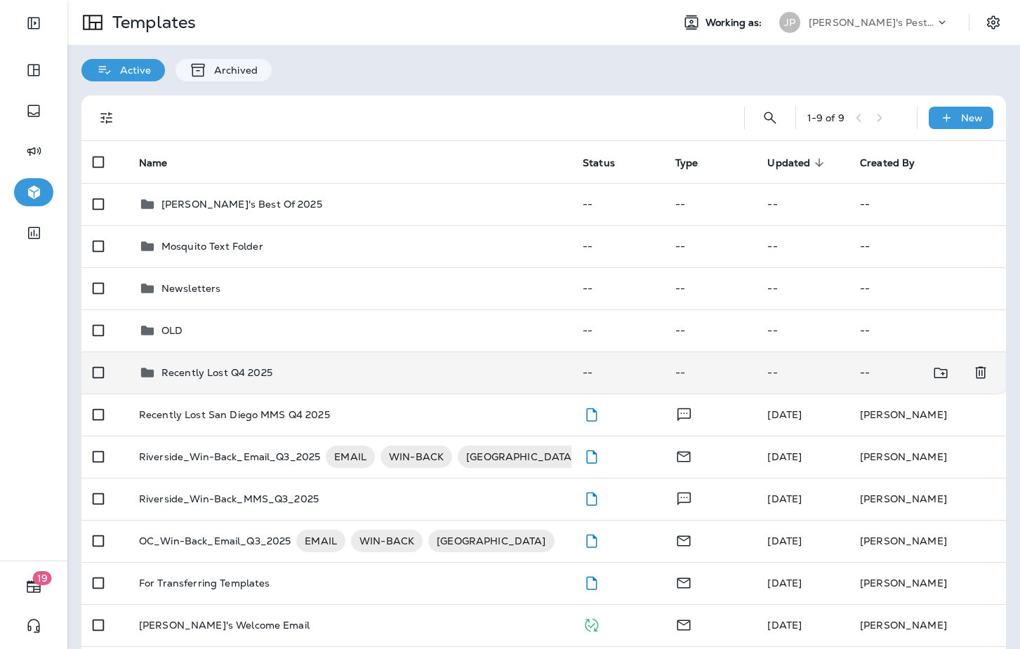
click at [249, 378] on p "Recently Lost Q4 2025" at bounding box center [216, 372] width 111 height 11
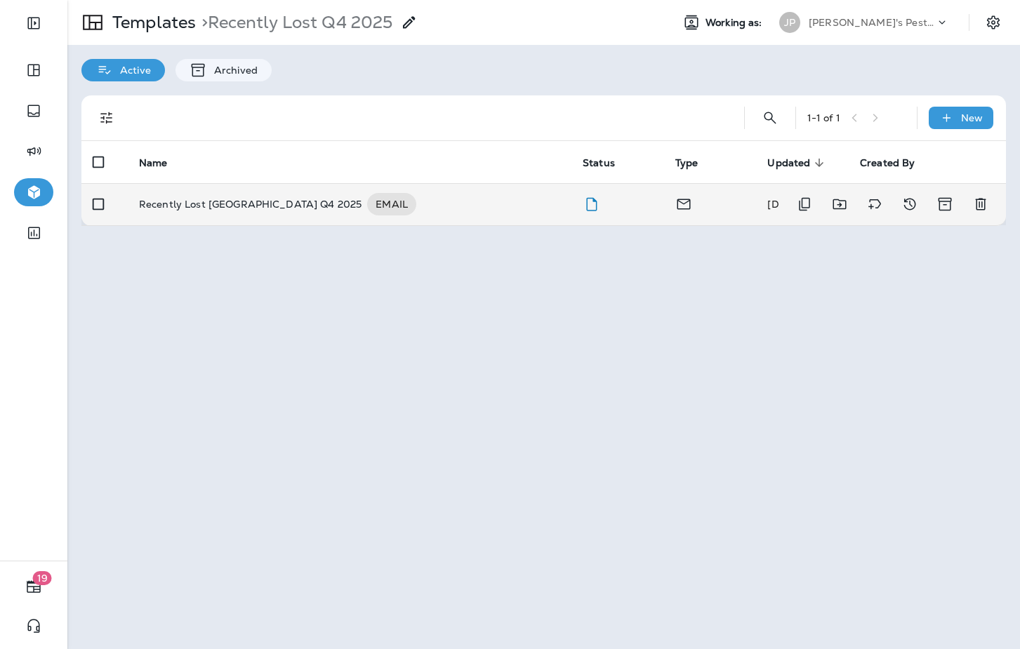
click at [392, 211] on div "Recently Lost San Diego Q4 2025 EMAIL" at bounding box center [349, 204] width 421 height 22
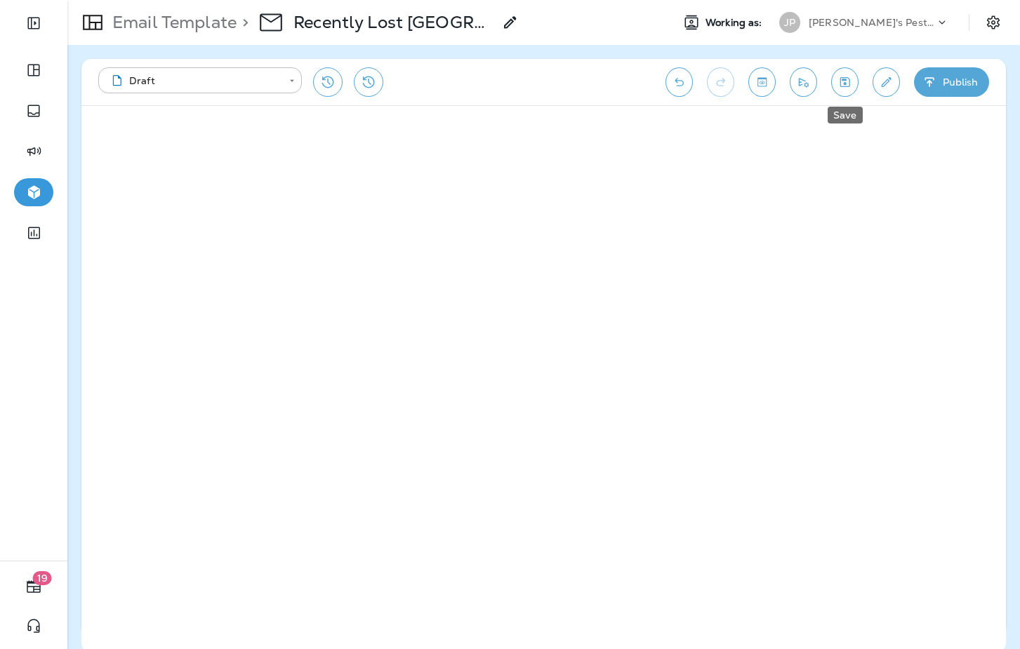
click at [845, 83] on icon "Save" at bounding box center [845, 82] width 10 height 10
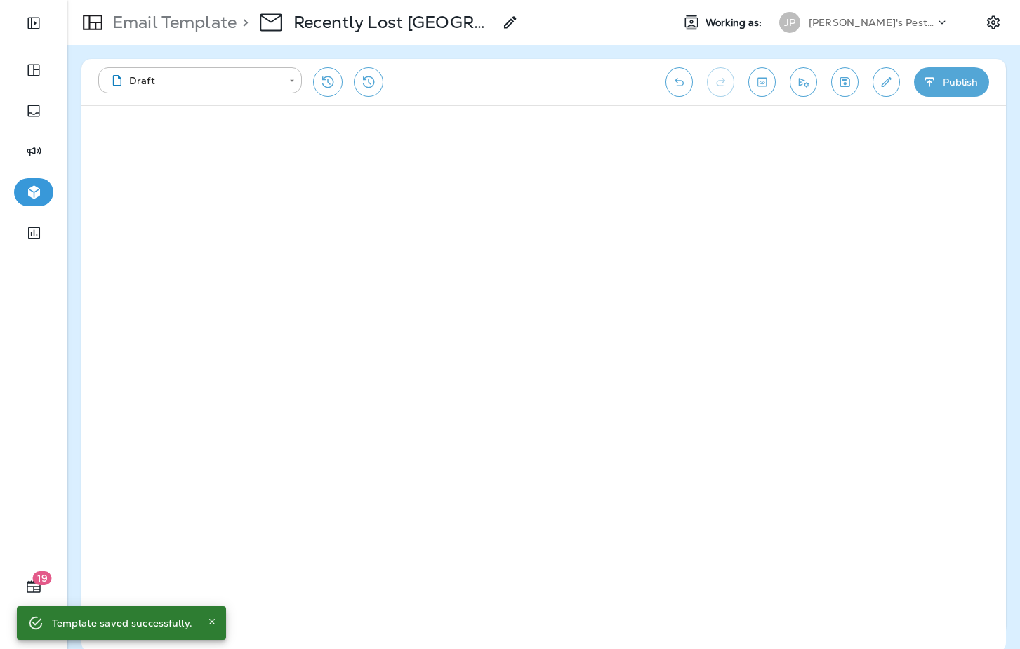
click at [799, 79] on icon "Send test email" at bounding box center [804, 82] width 10 height 9
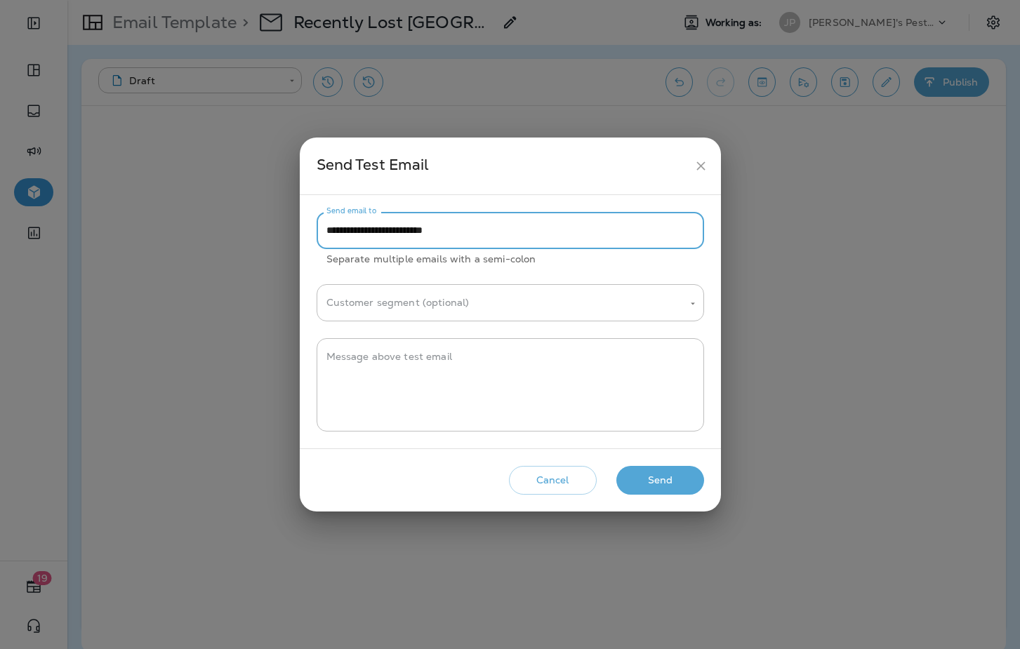
drag, startPoint x: 357, startPoint y: 232, endPoint x: 325, endPoint y: 235, distance: 32.4
click at [325, 235] on input "**********" at bounding box center [510, 230] width 387 height 37
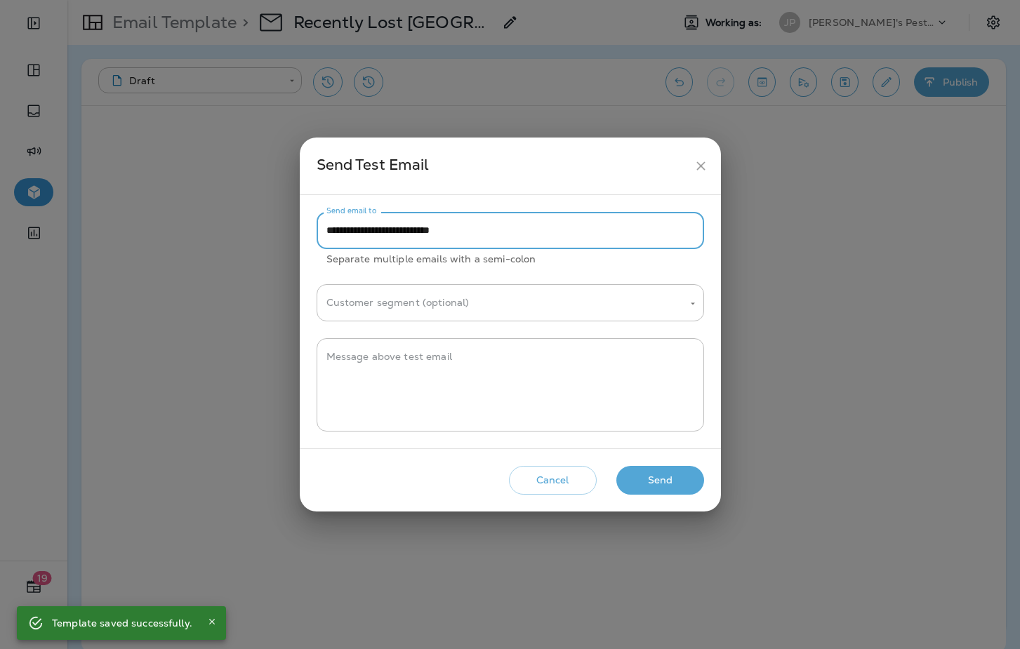
type input "**********"
click at [643, 486] on button "Send" at bounding box center [660, 480] width 88 height 29
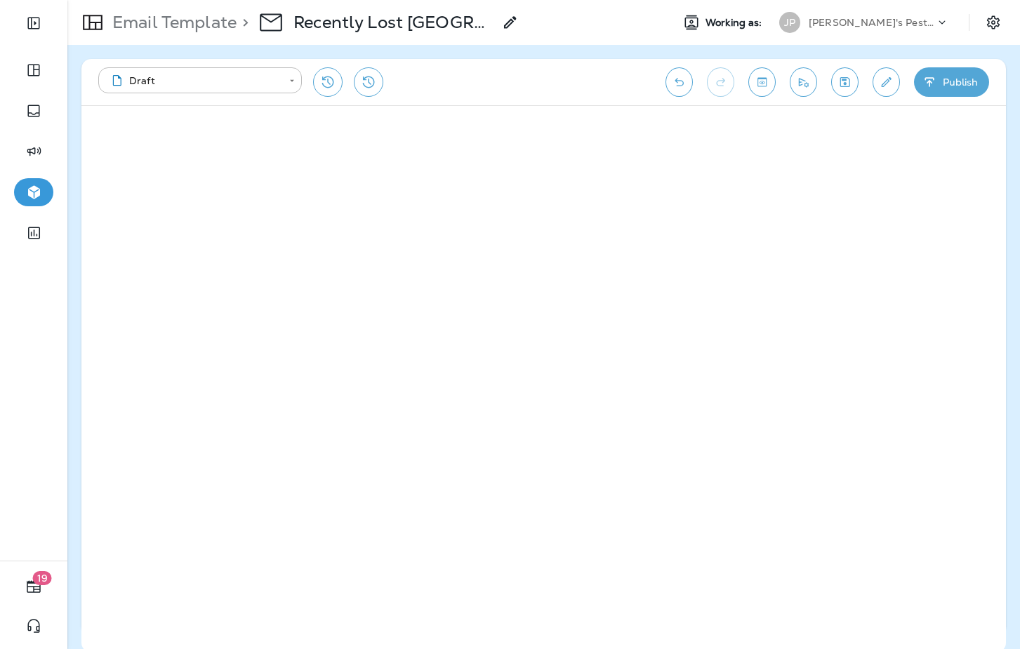
click at [900, 12] on div "[PERSON_NAME]'s Pest Control - [GEOGRAPHIC_DATA]" at bounding box center [872, 22] width 126 height 21
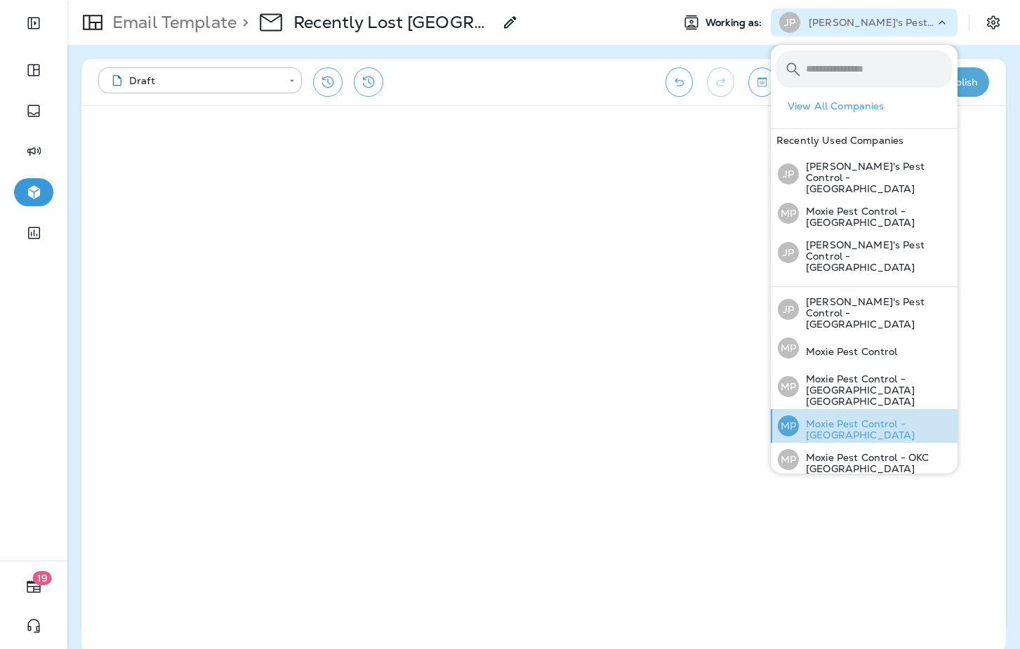
click at [871, 418] on p "Moxie Pest Control - [GEOGRAPHIC_DATA]" at bounding box center [875, 429] width 153 height 22
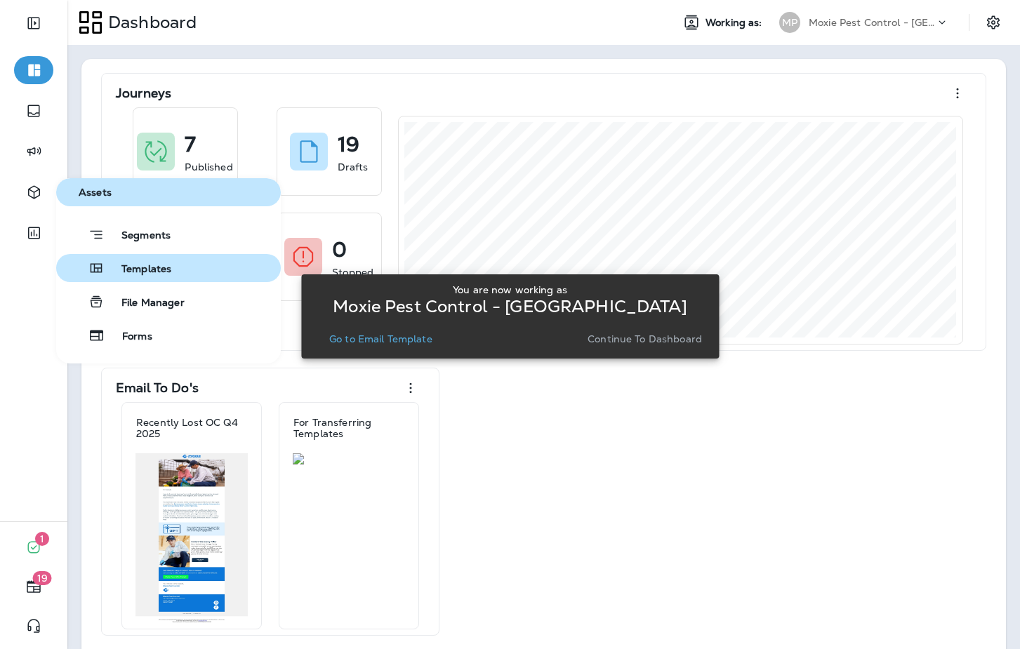
click at [119, 267] on span "Templates" at bounding box center [138, 269] width 67 height 13
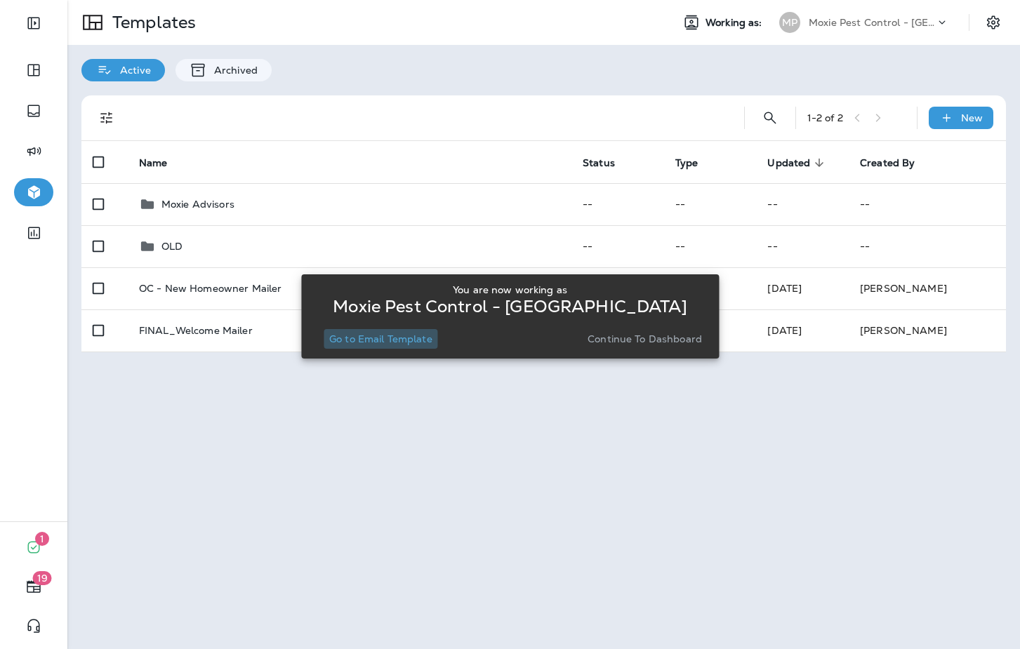
click at [420, 334] on p "Go to Email Template" at bounding box center [380, 338] width 103 height 11
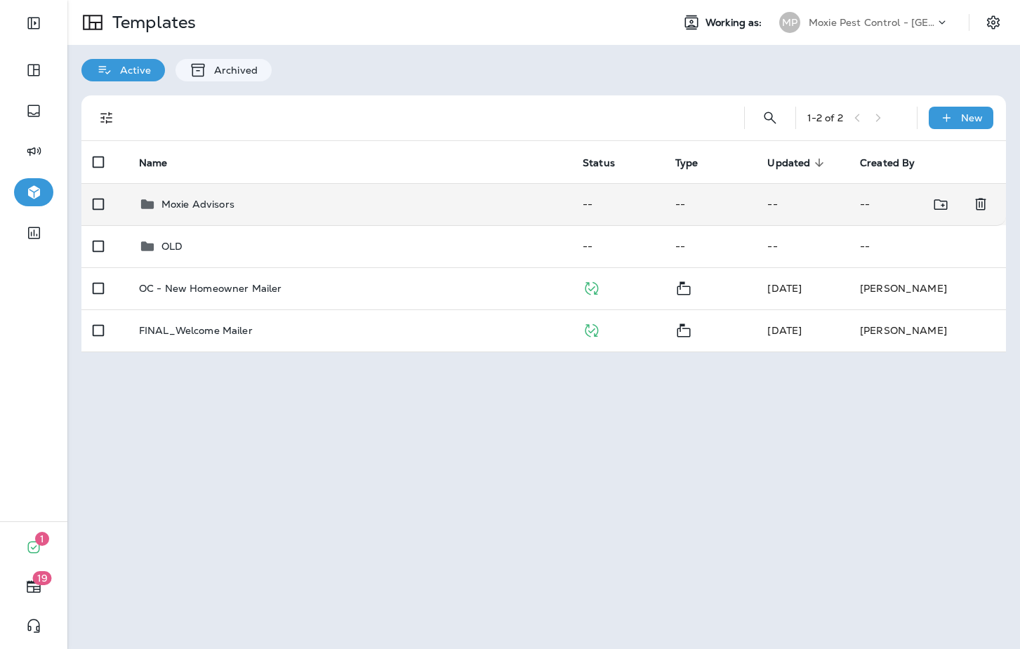
click at [338, 194] on td "Moxie Advisors" at bounding box center [350, 204] width 444 height 42
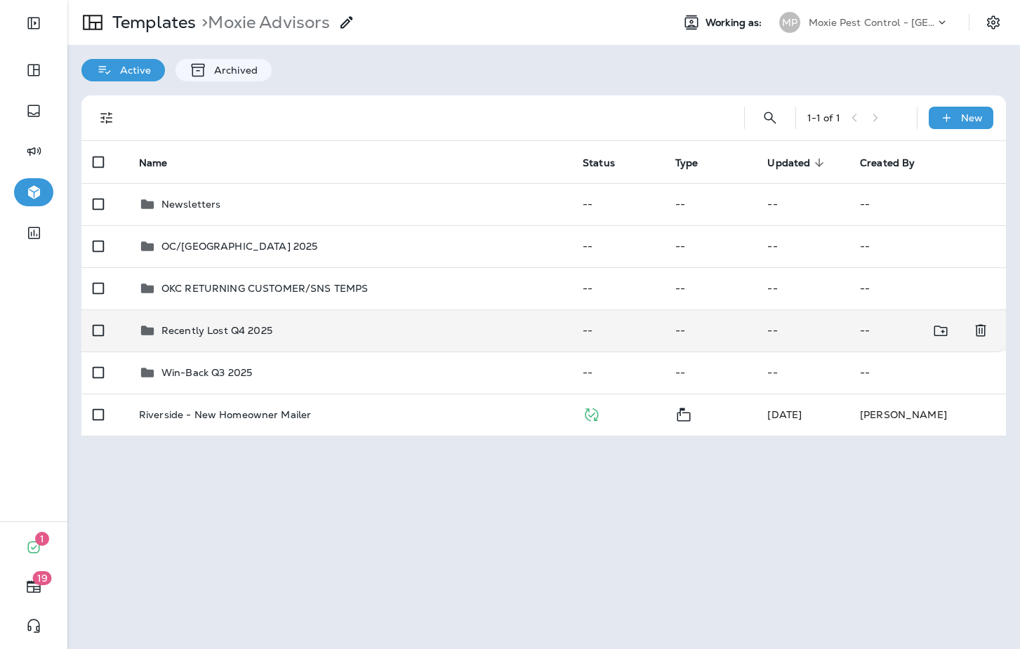
click at [335, 320] on td "Recently Lost Q4 2025" at bounding box center [350, 331] width 444 height 42
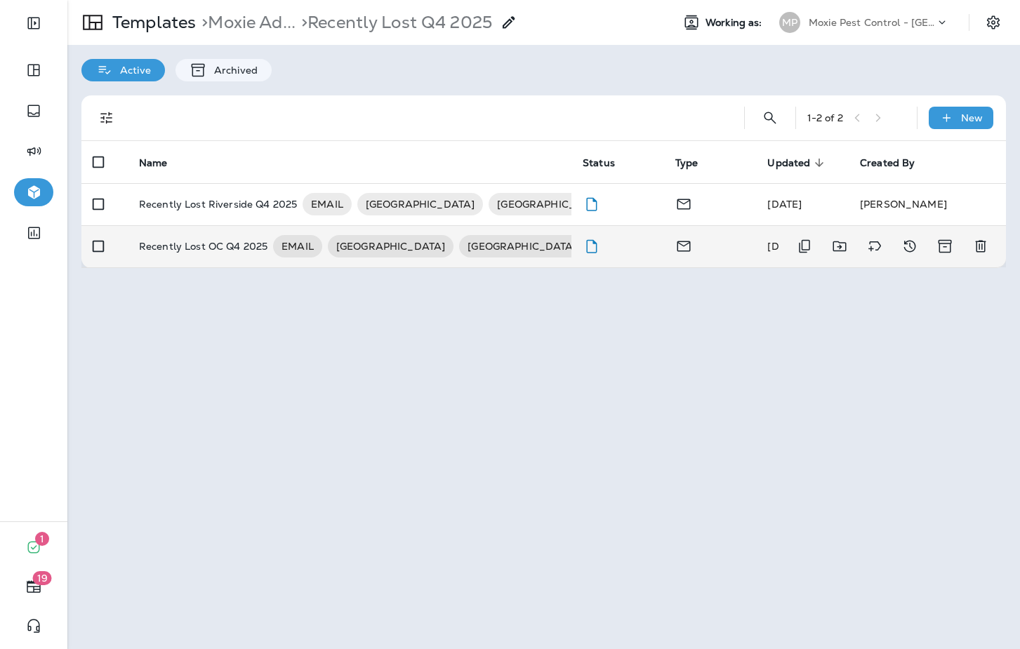
click at [176, 244] on p "Recently Lost OC Q4 2025" at bounding box center [203, 246] width 128 height 22
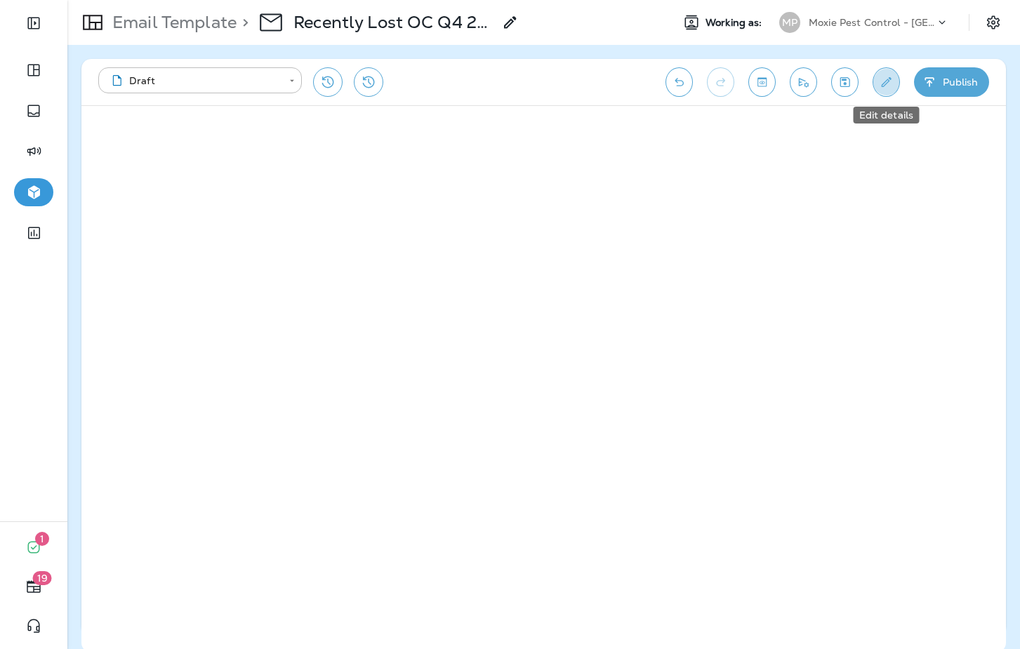
click at [884, 77] on icon "Edit details" at bounding box center [886, 82] width 15 height 14
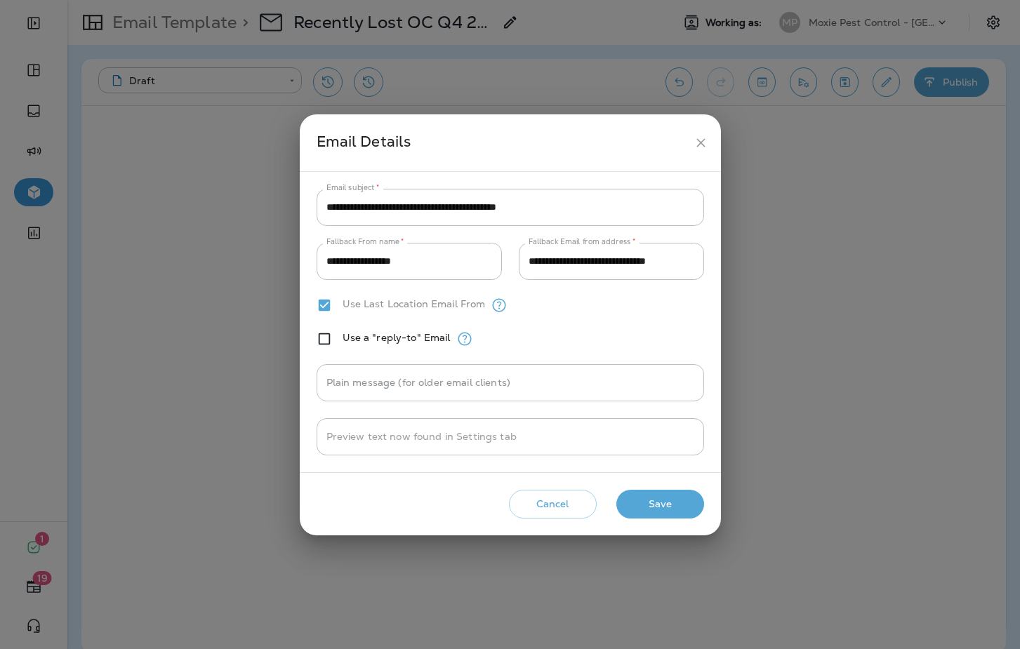
click at [699, 143] on icon "close" at bounding box center [700, 142] width 8 height 8
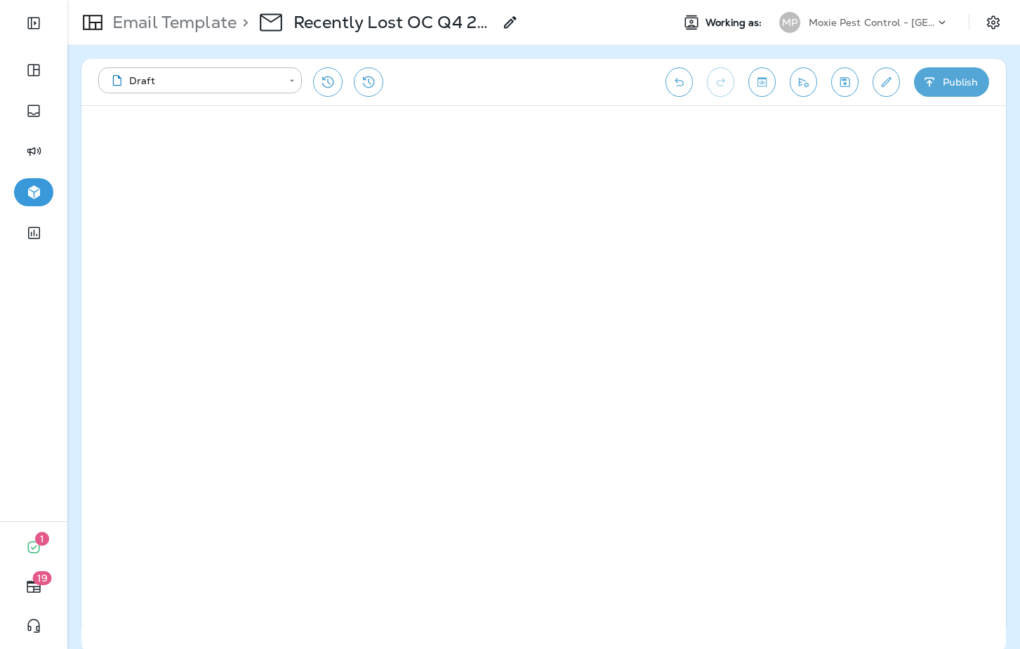
click at [10, 319] on div at bounding box center [33, 396] width 67 height 249
click at [844, 88] on icon "Save" at bounding box center [844, 82] width 15 height 14
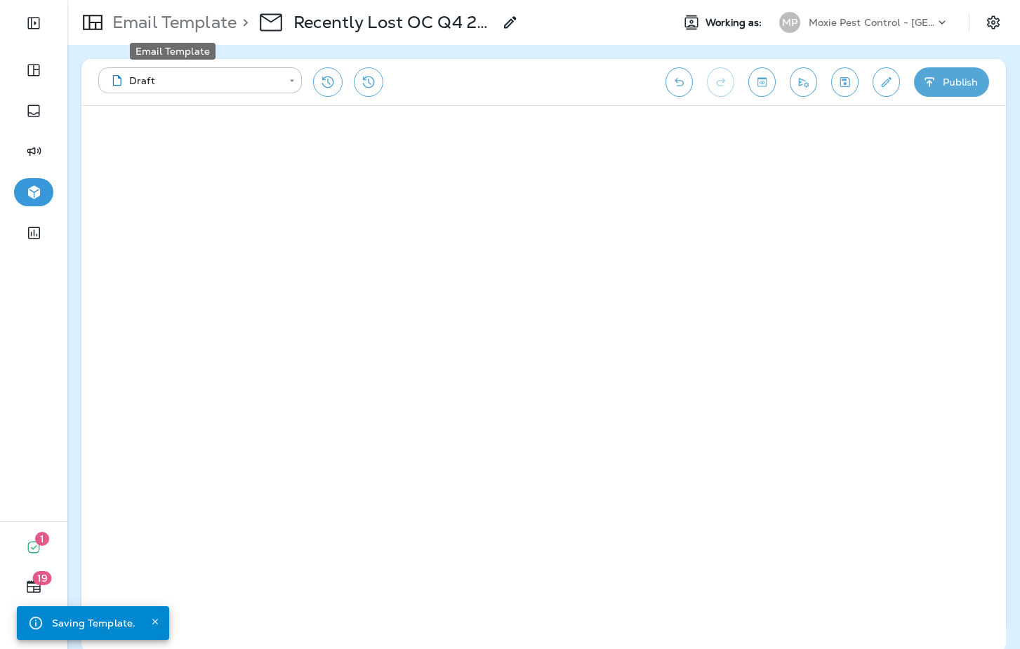
click at [196, 19] on p "Email Template" at bounding box center [172, 22] width 130 height 21
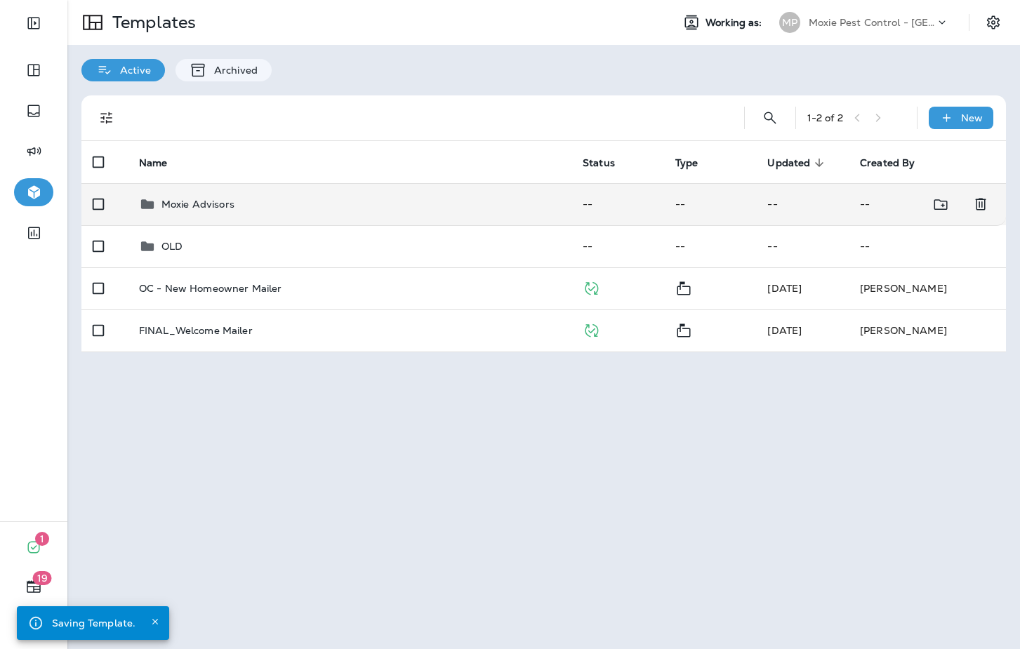
click at [300, 215] on td "Moxie Advisors" at bounding box center [350, 204] width 444 height 42
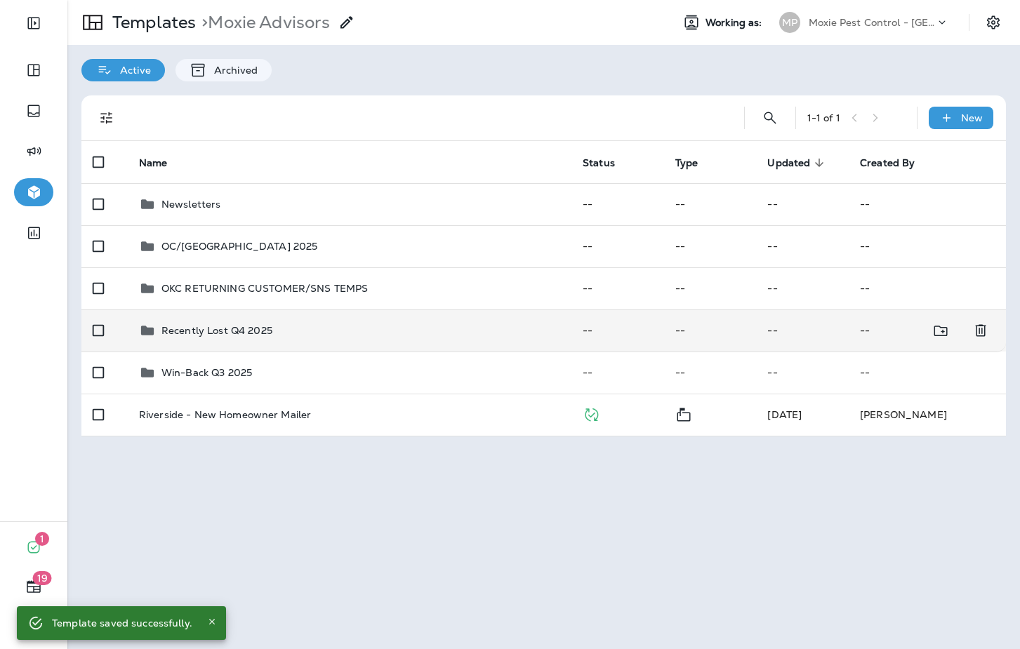
click at [347, 335] on div "Recently Lost Q4 2025" at bounding box center [349, 330] width 421 height 17
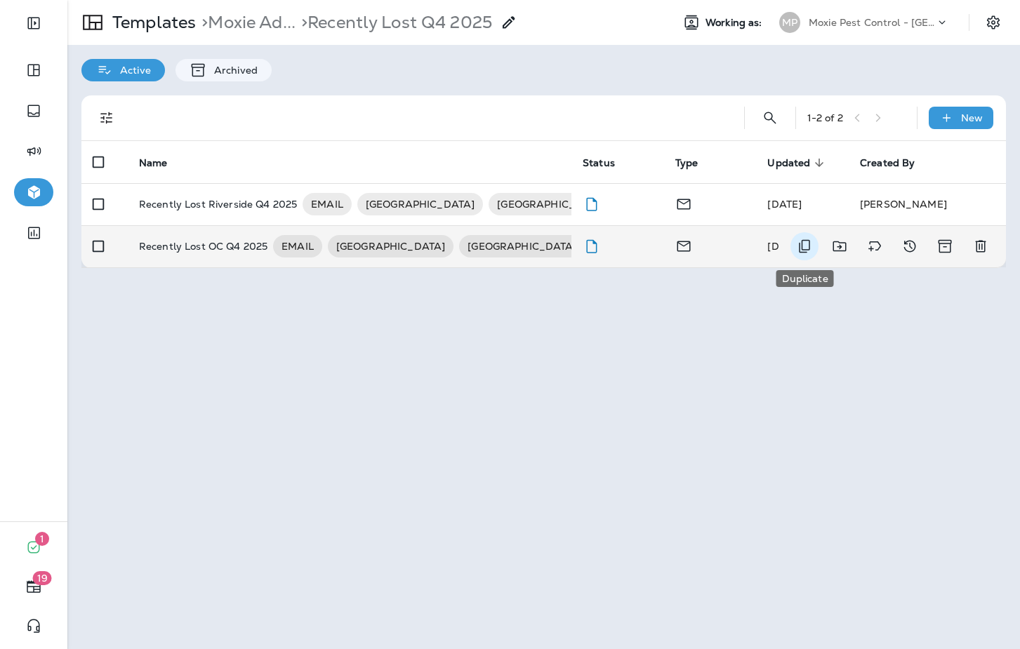
click at [801, 246] on icon "Duplicate" at bounding box center [804, 246] width 11 height 13
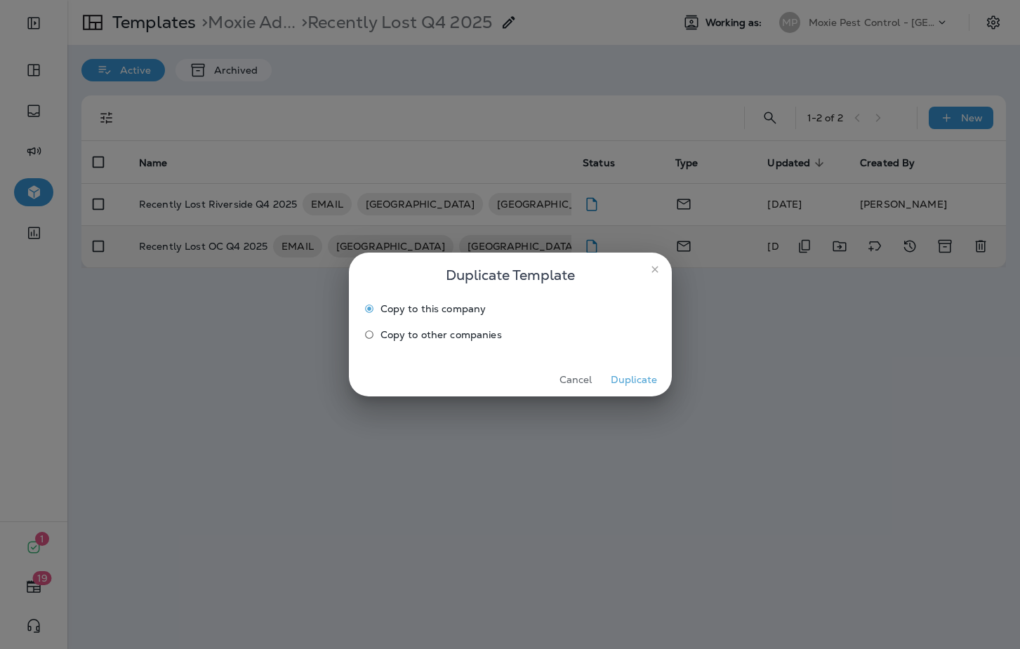
click at [387, 332] on span "Copy to other companies" at bounding box center [440, 334] width 121 height 11
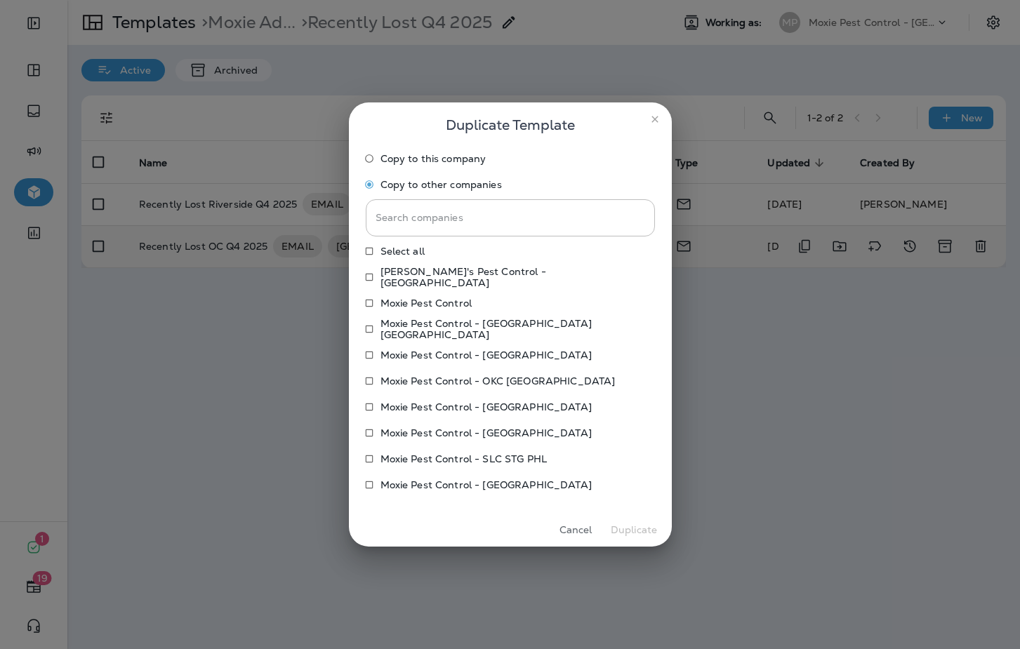
click at [518, 382] on p "Moxie Pest Control - OKC [GEOGRAPHIC_DATA]" at bounding box center [497, 380] width 235 height 11
click at [635, 529] on button "Duplicate" at bounding box center [634, 530] width 53 height 22
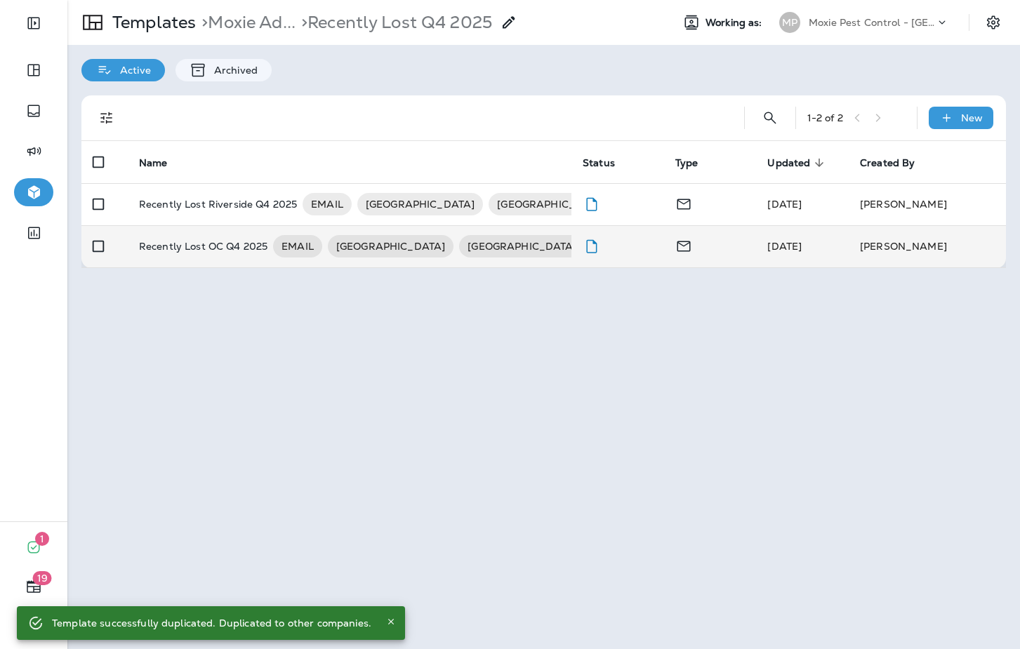
click at [898, 29] on div "Moxie Pest Control - [GEOGRAPHIC_DATA]" at bounding box center [872, 22] width 126 height 21
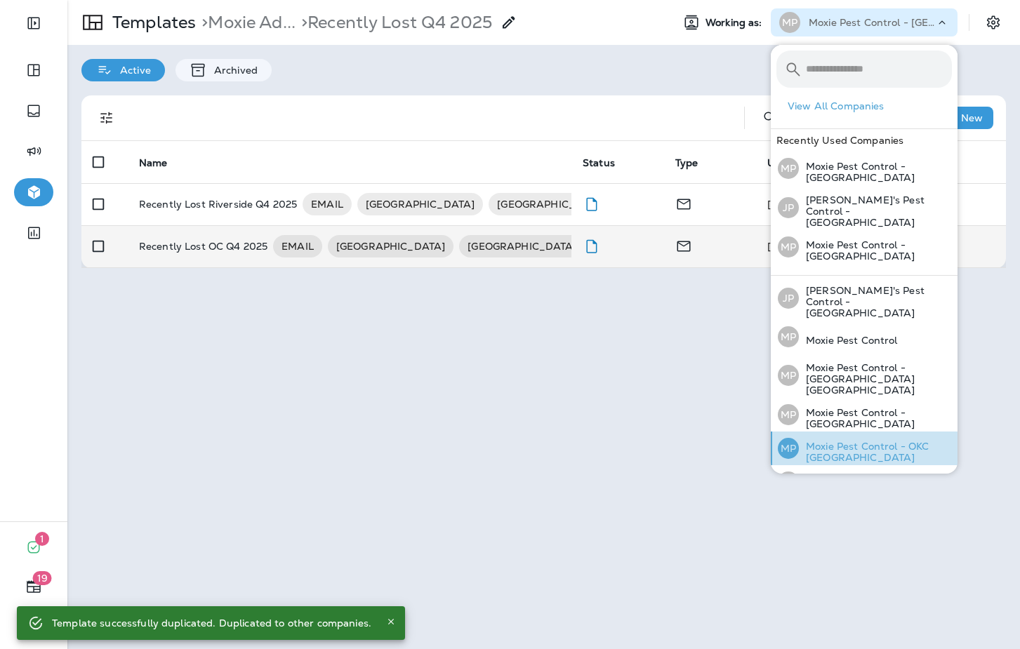
click at [897, 441] on p "Moxie Pest Control - OKC [GEOGRAPHIC_DATA]" at bounding box center [875, 452] width 153 height 22
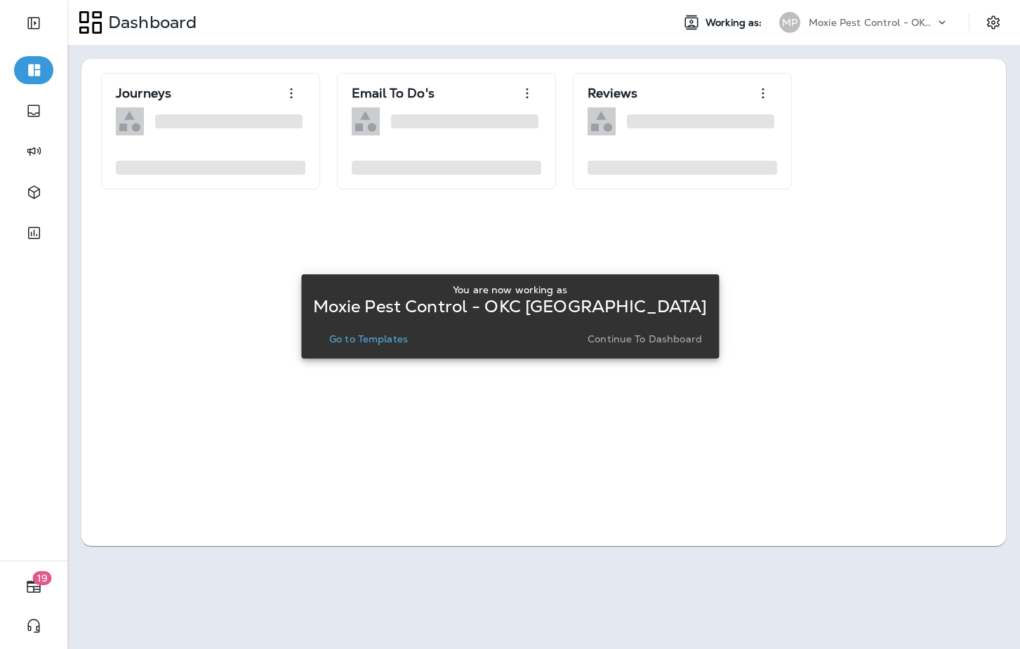
click at [357, 338] on p "Go to Templates" at bounding box center [368, 338] width 79 height 11
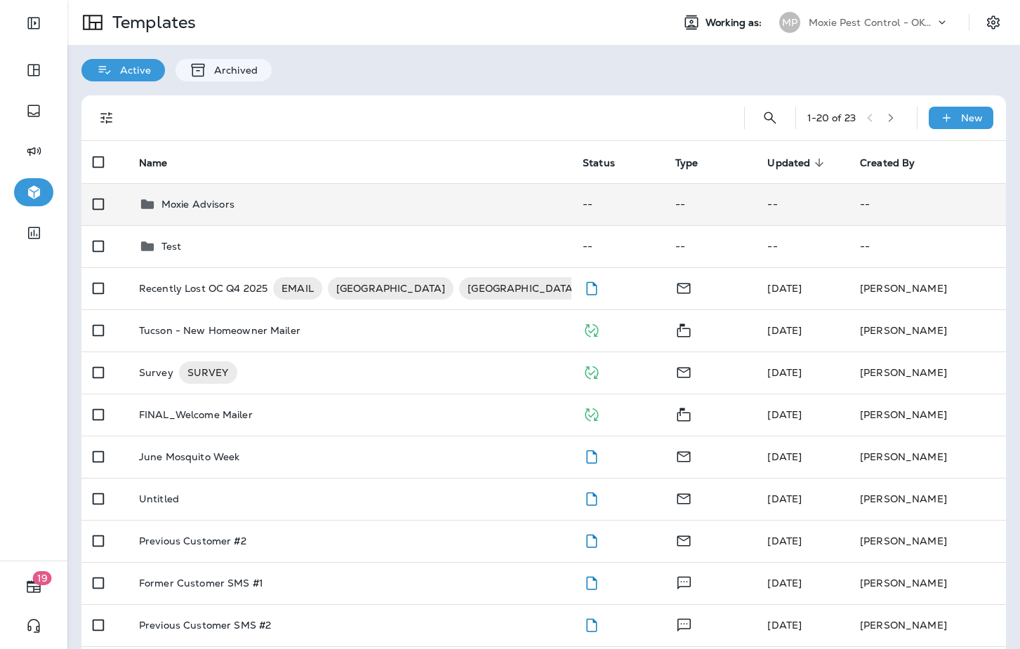
click at [324, 207] on div "Moxie Advisors" at bounding box center [349, 204] width 421 height 17
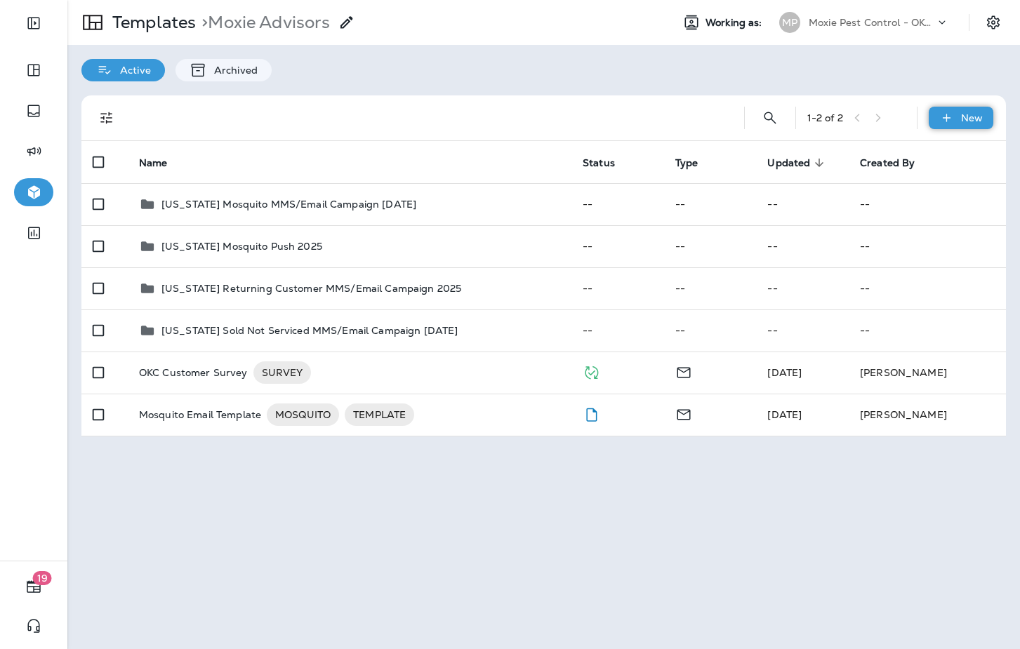
click at [940, 121] on icon at bounding box center [946, 118] width 15 height 14
click at [924, 184] on li "New Folder" at bounding box center [951, 188] width 119 height 34
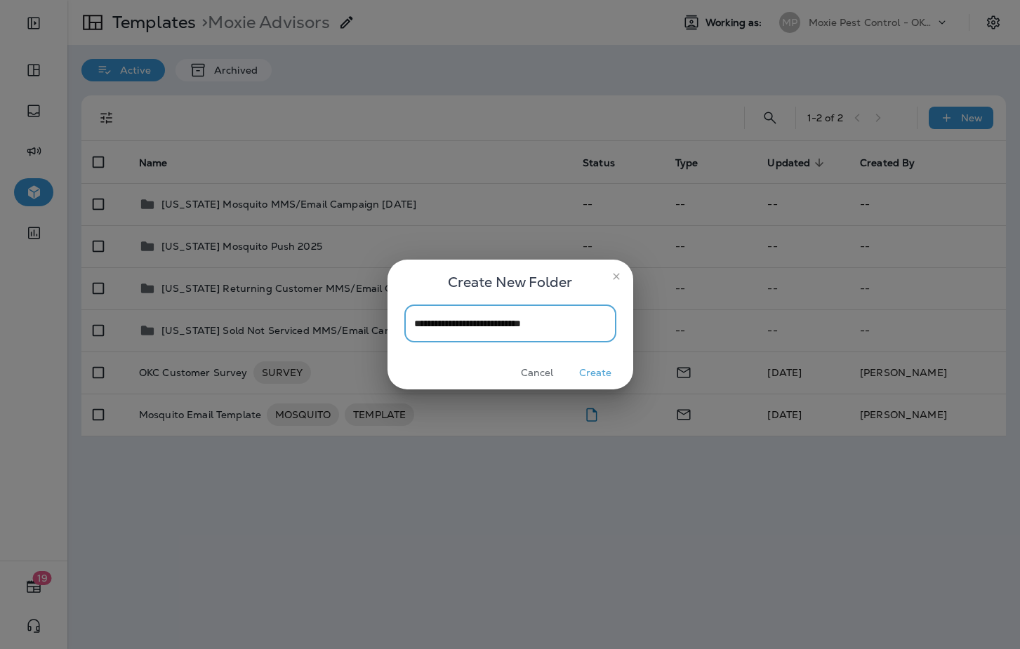
type input "**********"
click at [603, 375] on button "Create" at bounding box center [595, 373] width 53 height 22
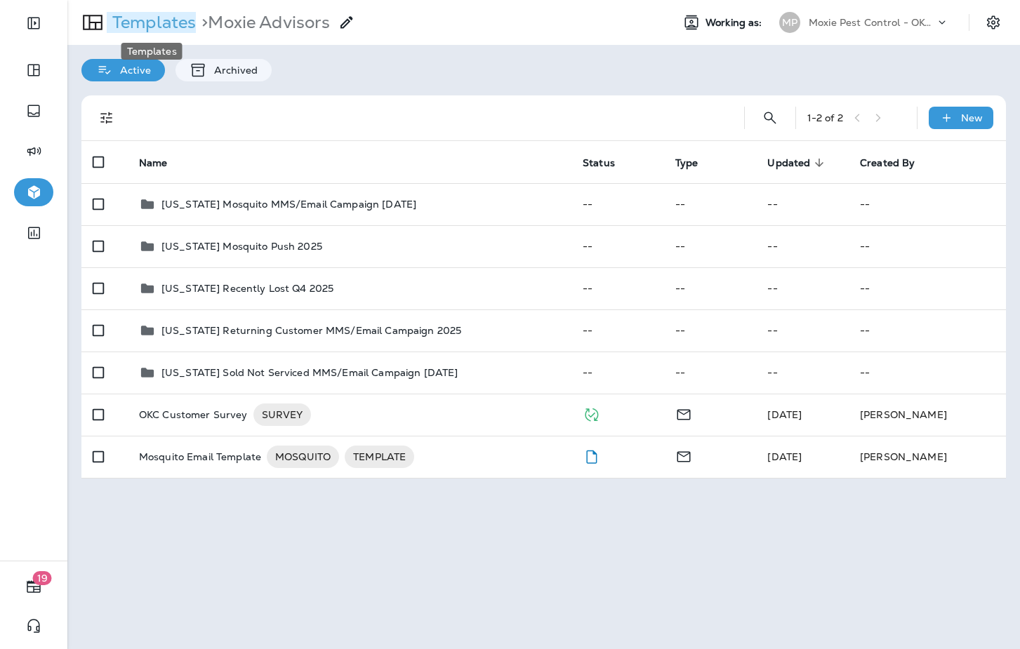
click at [171, 15] on p "Templates" at bounding box center [151, 22] width 89 height 21
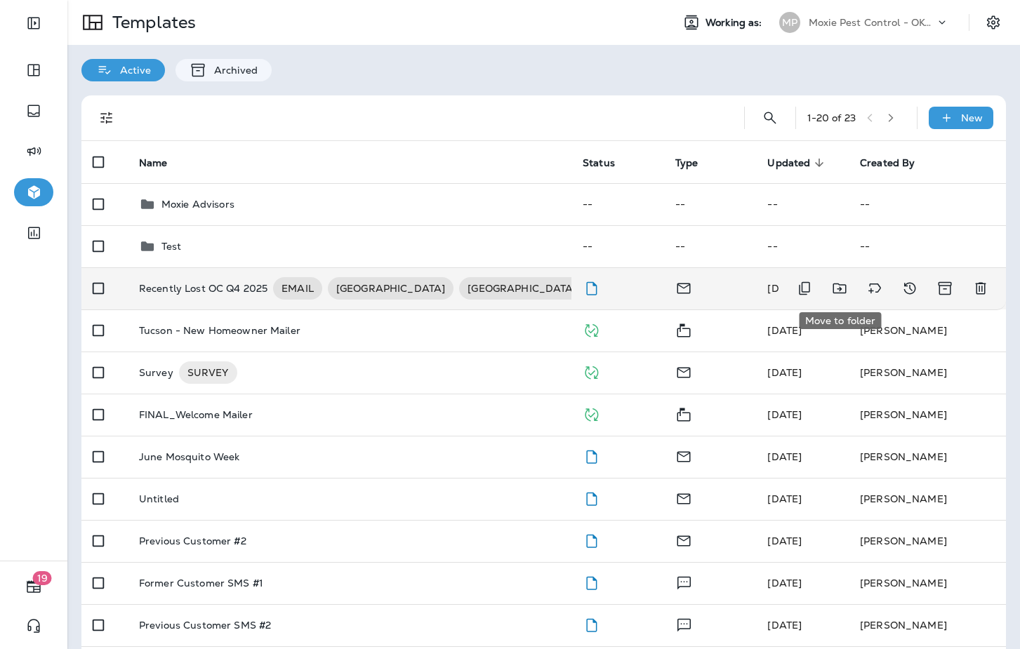
click at [836, 296] on icon "Move to folder" at bounding box center [839, 288] width 17 height 17
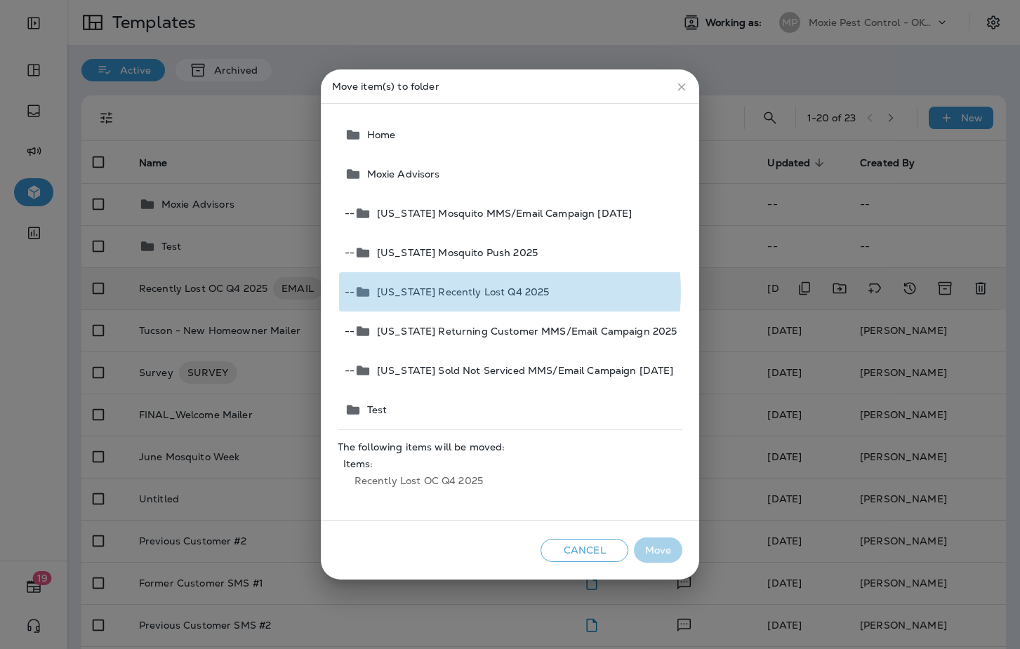
click at [477, 292] on span "Oklahoma Recently Lost Q4 2025" at bounding box center [460, 291] width 178 height 11
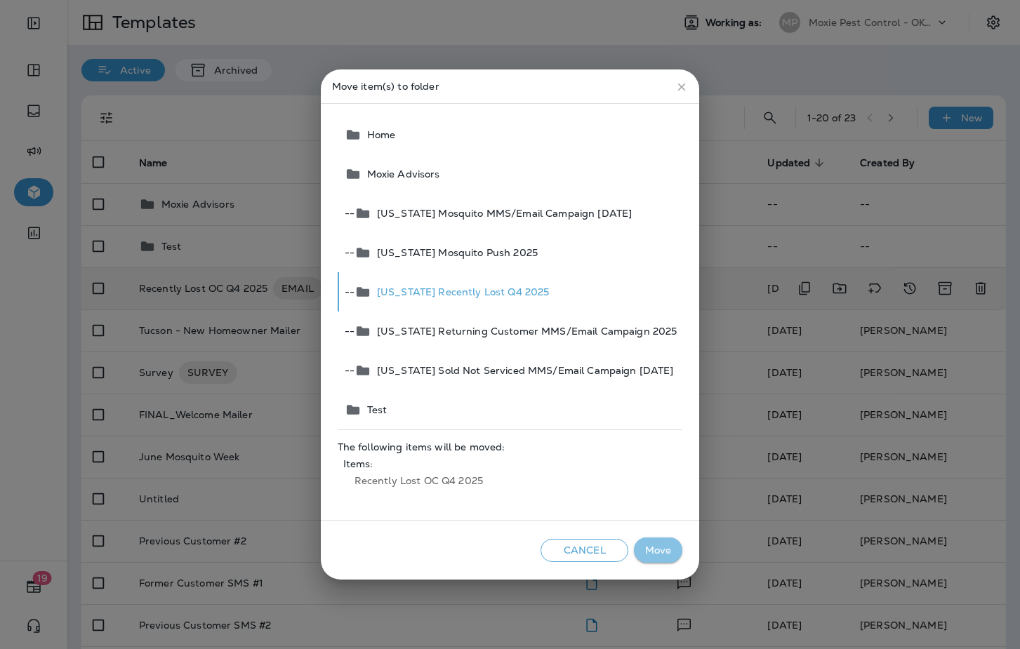
click at [658, 538] on button "Move" at bounding box center [658, 551] width 48 height 26
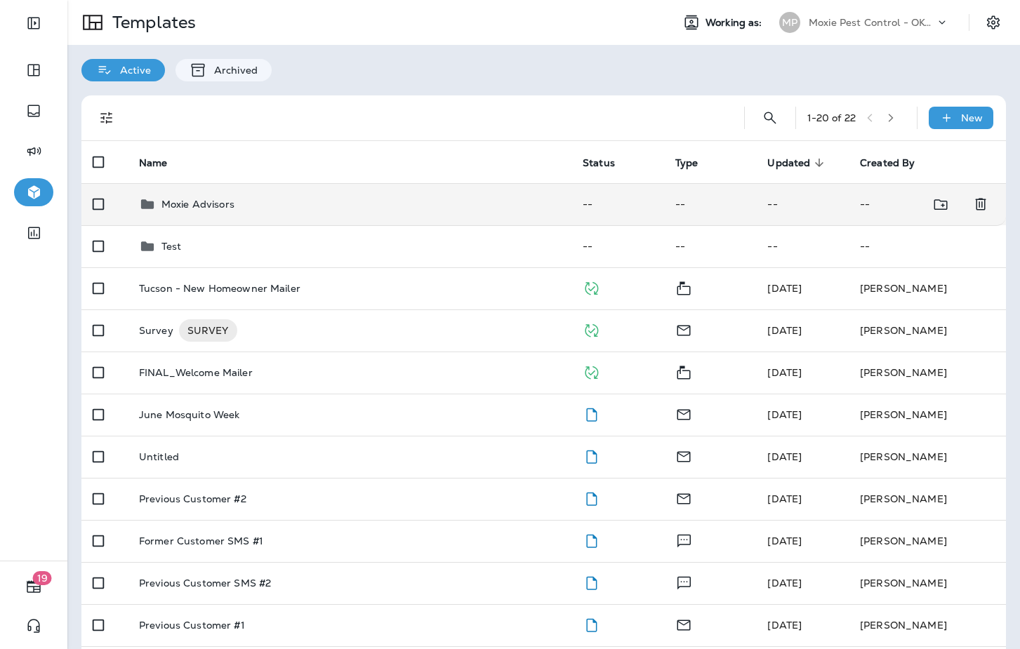
click at [197, 202] on p "Moxie Advisors" at bounding box center [197, 204] width 73 height 11
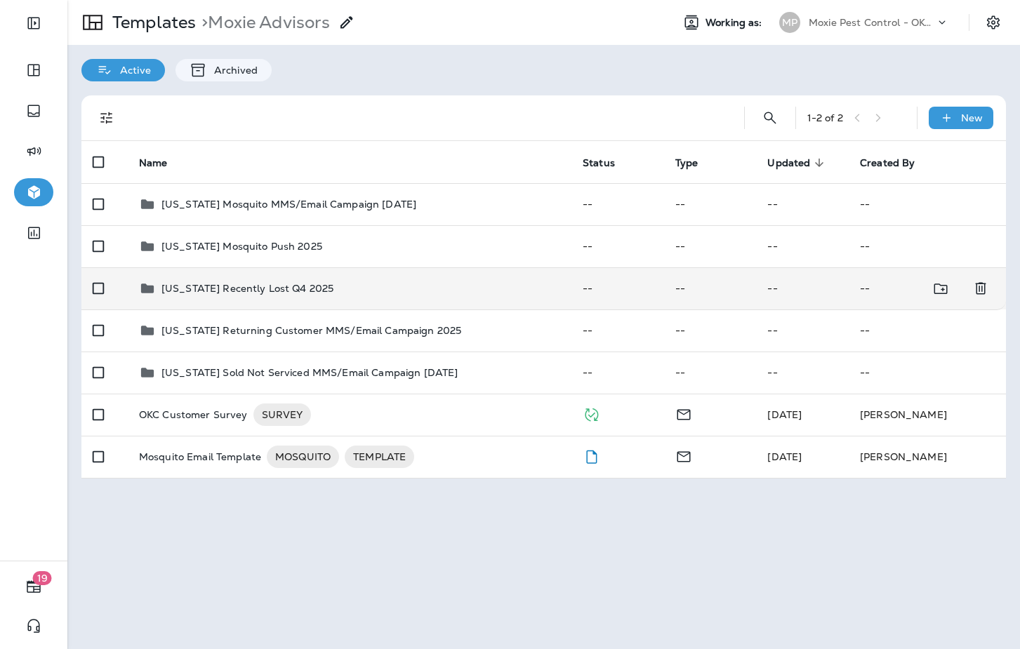
click at [284, 293] on p "Oklahoma Recently Lost Q4 2025" at bounding box center [247, 288] width 172 height 11
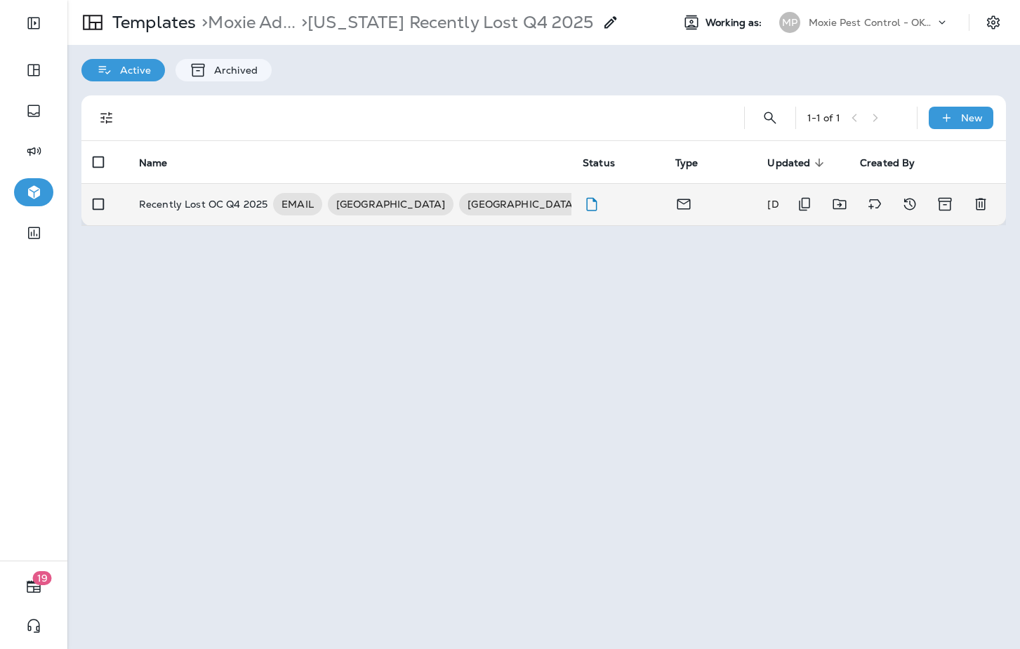
click at [218, 208] on p "Recently Lost OC Q4 2025" at bounding box center [203, 204] width 128 height 22
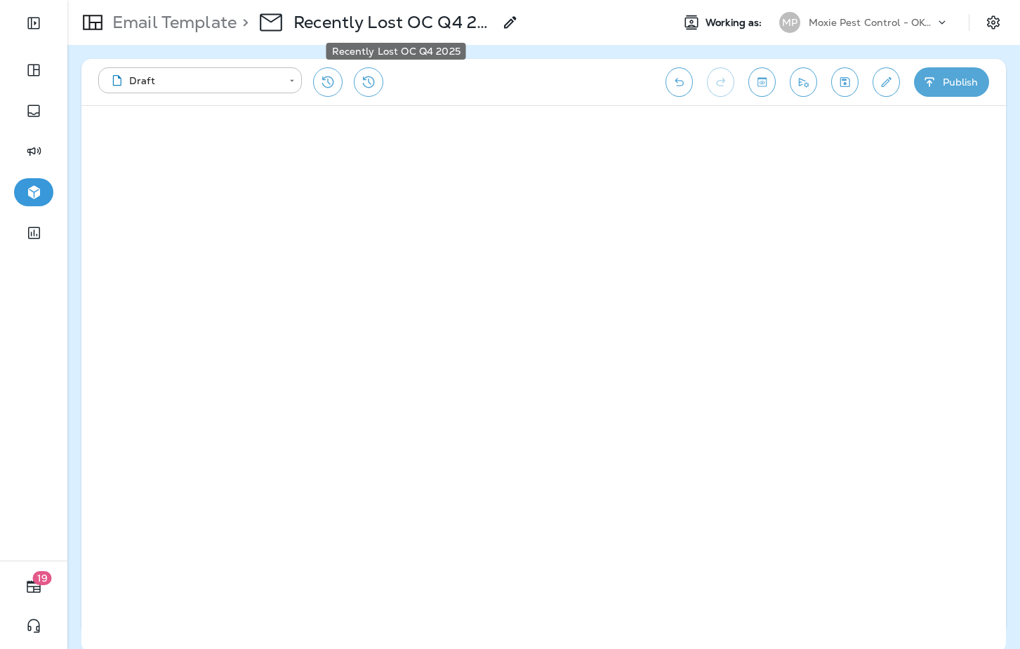
click at [429, 27] on p "Recently Lost OC Q4 2025" at bounding box center [393, 22] width 200 height 21
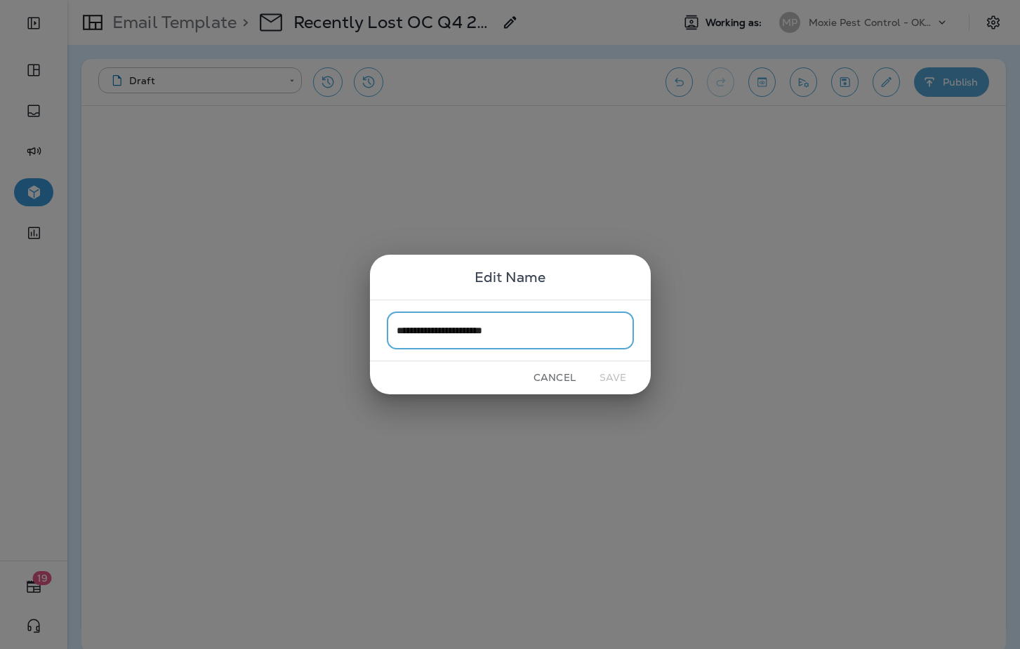
click at [430, 338] on input "**********" at bounding box center [510, 330] width 247 height 37
click at [475, 333] on input "**********" at bounding box center [510, 330] width 247 height 37
type input "**********"
click at [608, 379] on button "Save" at bounding box center [613, 378] width 53 height 22
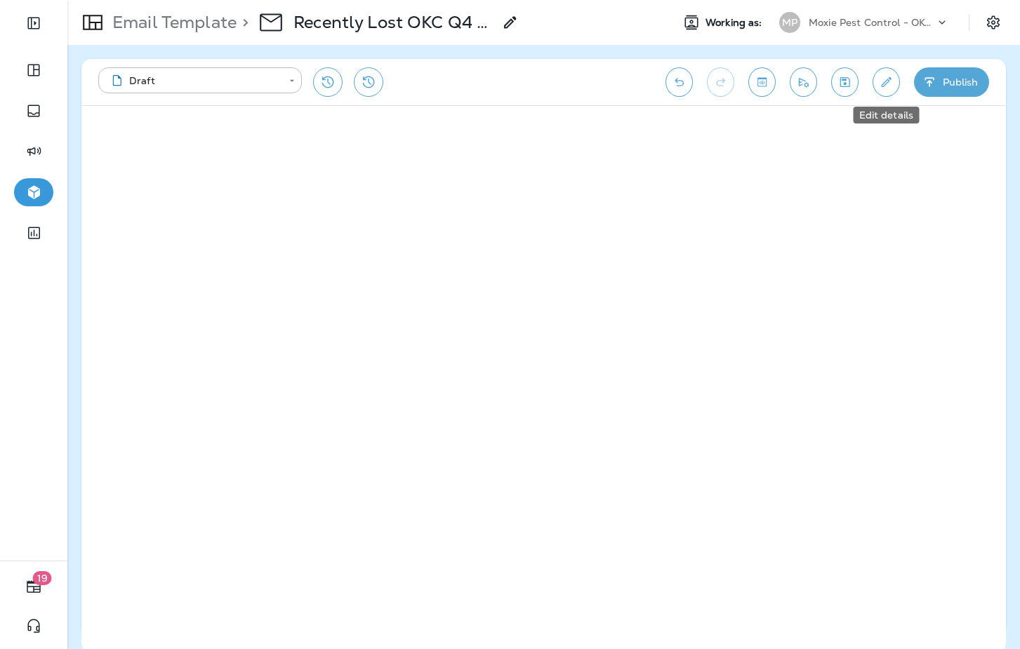
click at [884, 87] on icon "Edit details" at bounding box center [886, 82] width 15 height 14
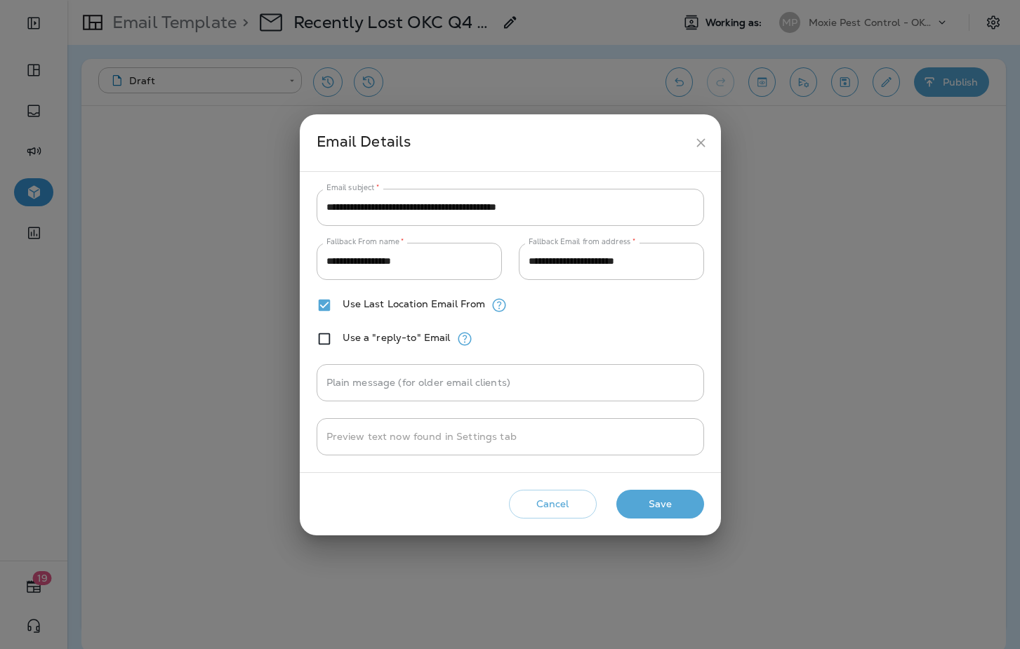
click at [704, 135] on icon "close" at bounding box center [700, 142] width 15 height 15
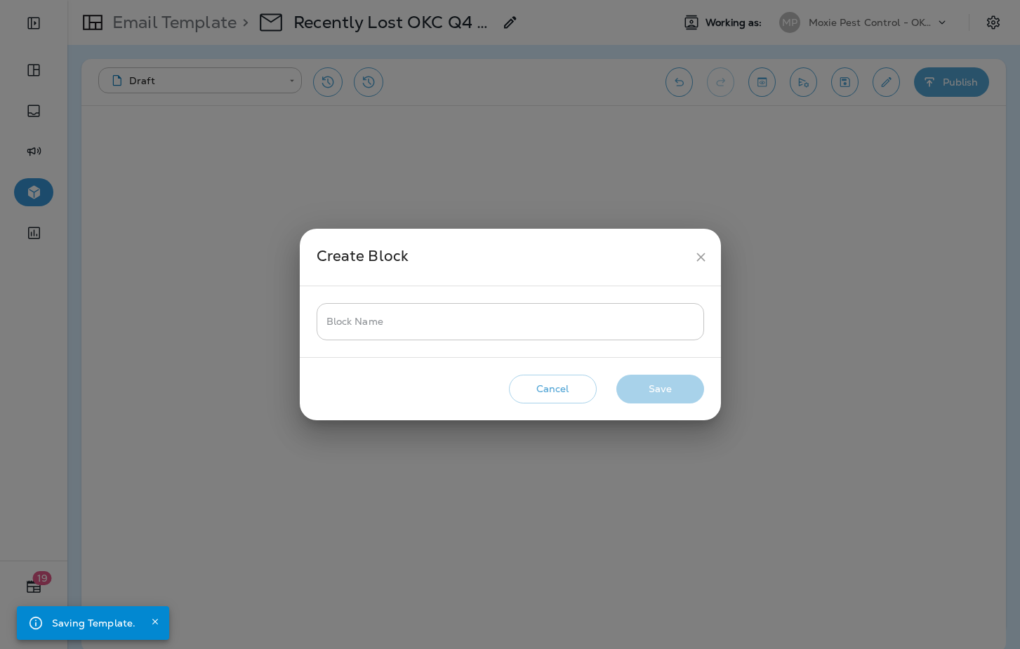
click at [510, 322] on input "Block Name" at bounding box center [510, 321] width 387 height 37
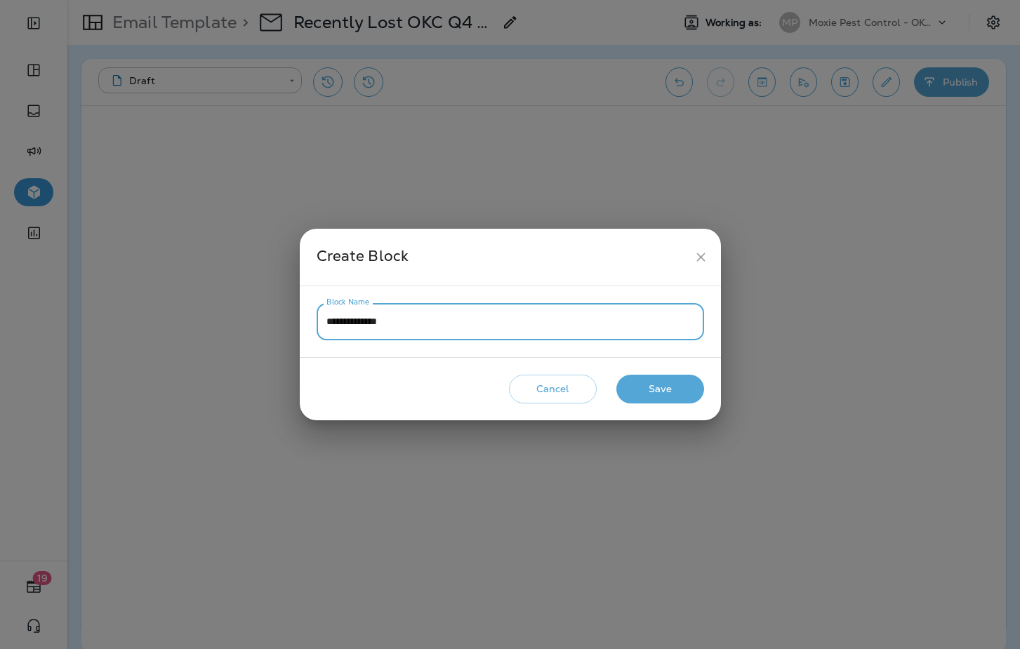
type input "**********"
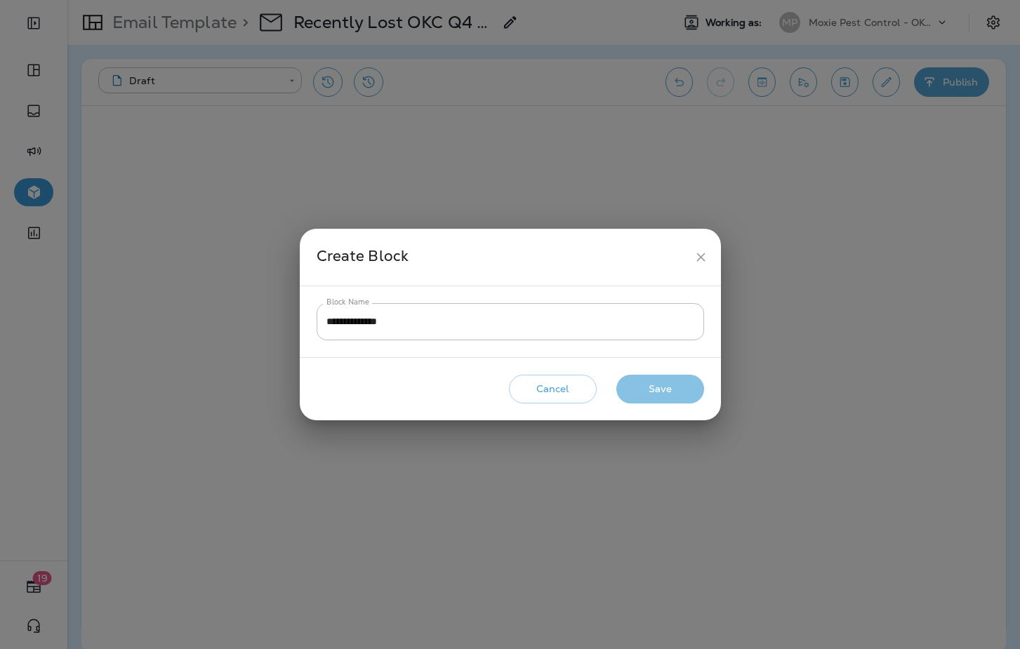
click at [679, 392] on button "Save" at bounding box center [660, 389] width 88 height 29
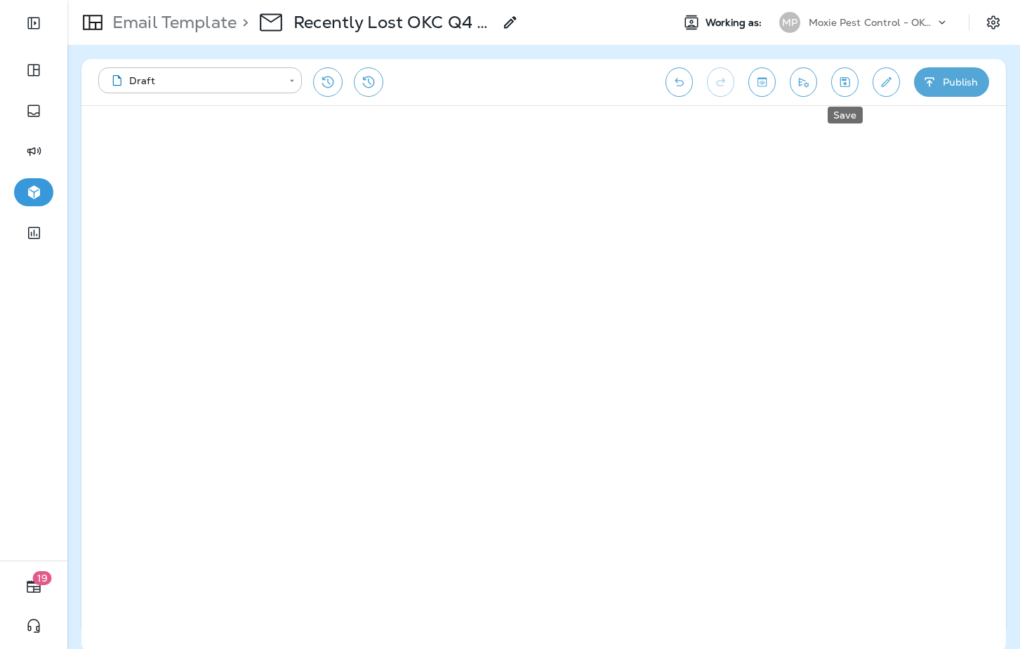
click at [842, 86] on icon "Save" at bounding box center [844, 82] width 15 height 14
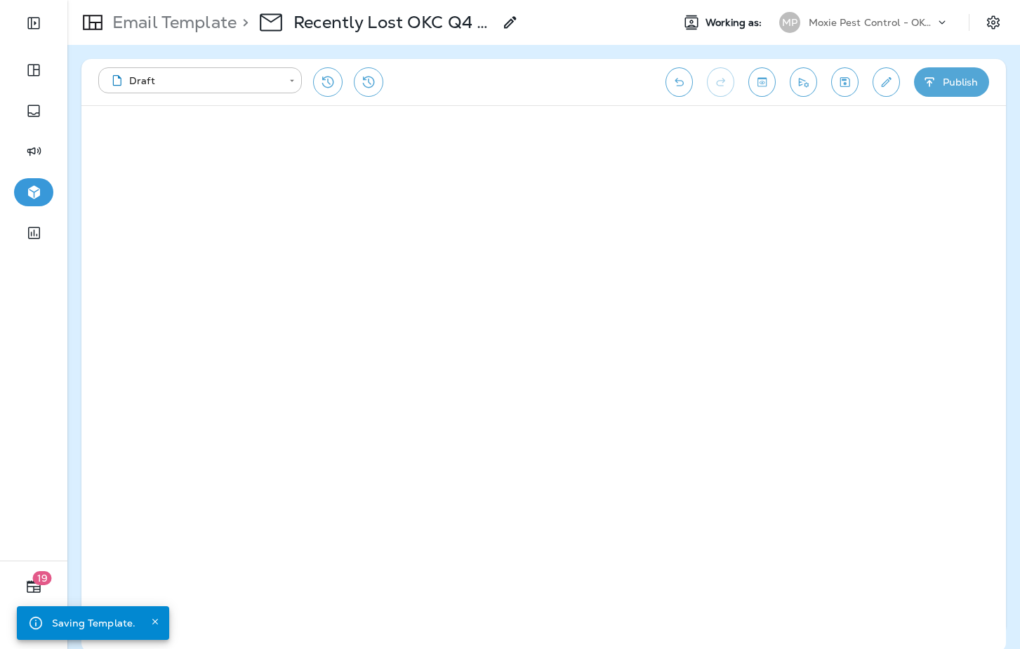
click at [196, 23] on p "Email Template" at bounding box center [172, 22] width 130 height 21
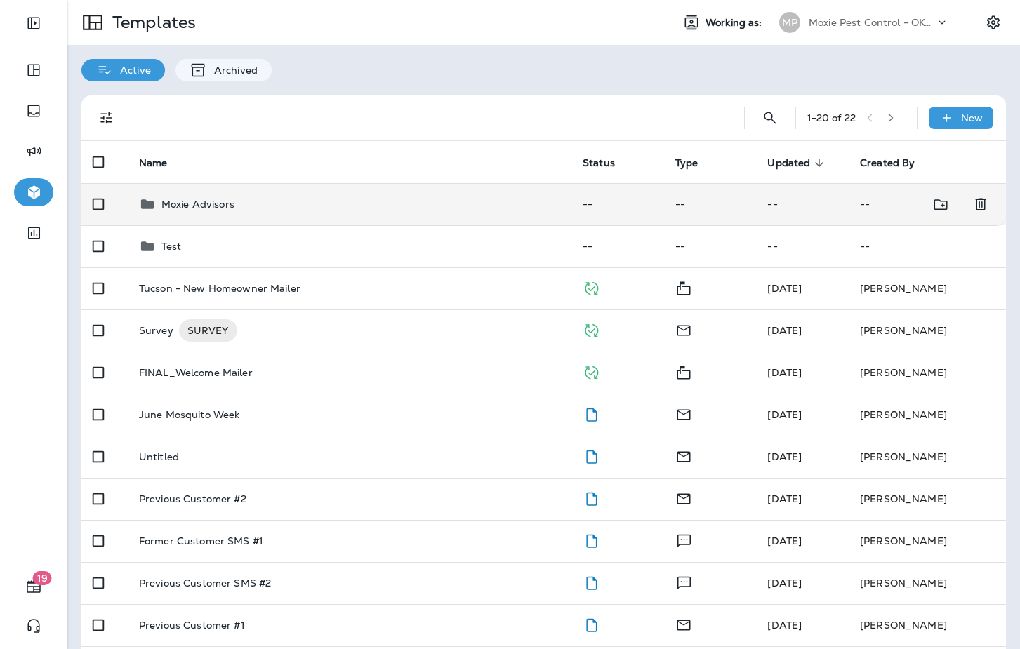
click at [295, 199] on div "Moxie Advisors" at bounding box center [349, 204] width 421 height 17
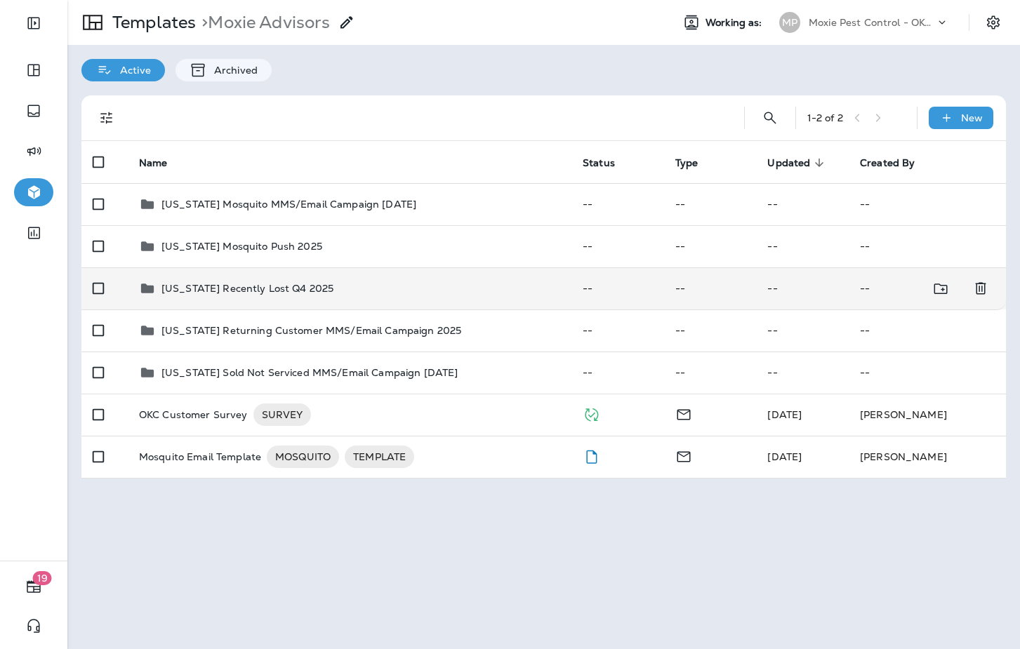
click at [320, 298] on td "Oklahoma Recently Lost Q4 2025" at bounding box center [350, 288] width 444 height 42
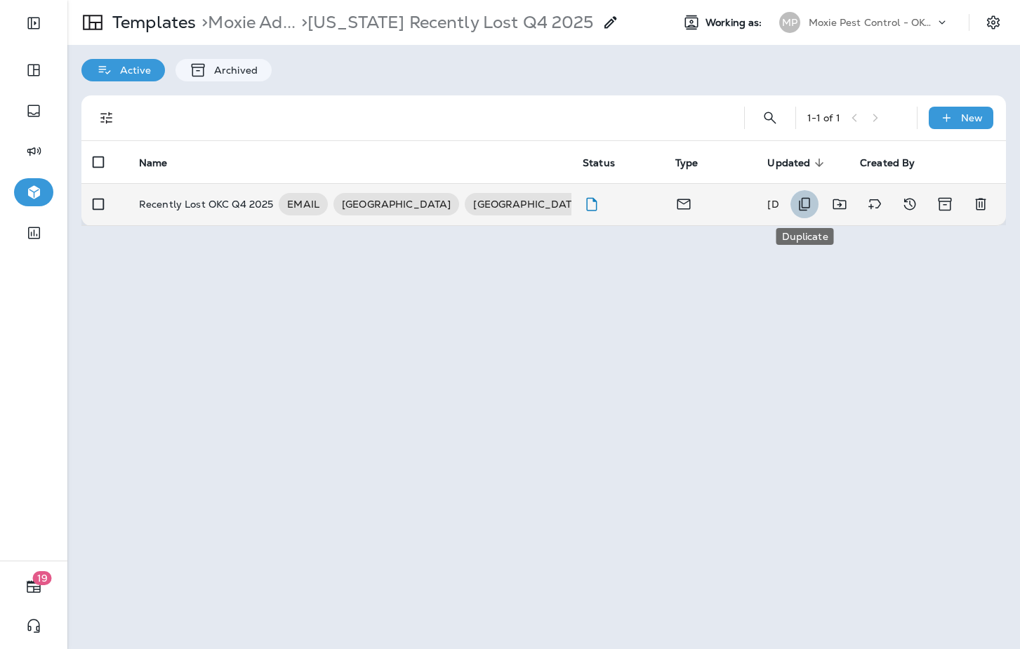
click at [807, 204] on icon "Duplicate" at bounding box center [804, 204] width 17 height 17
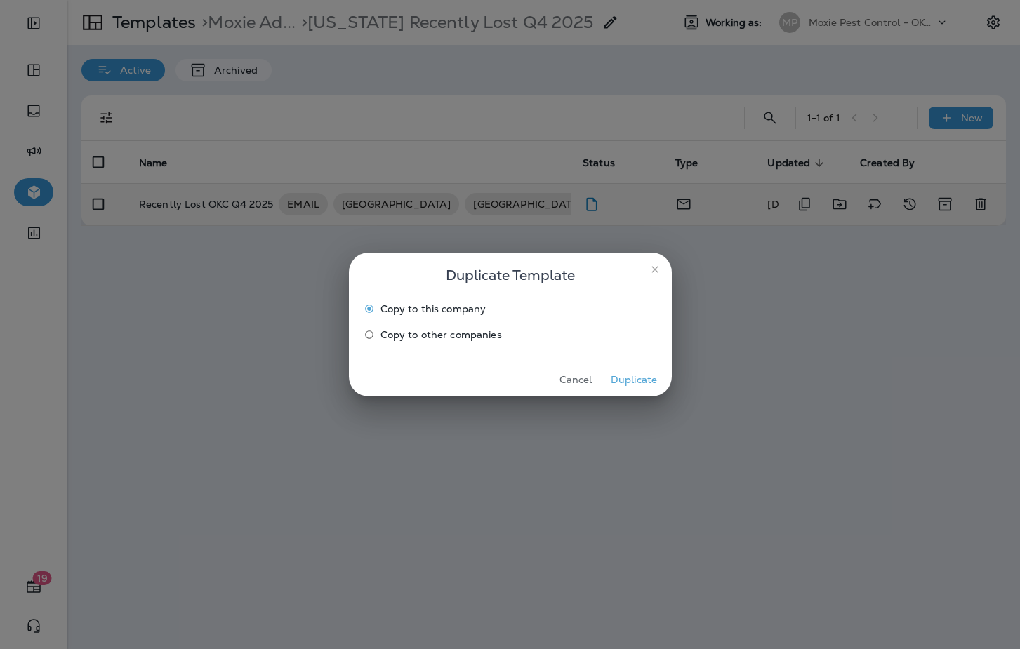
click at [636, 379] on button "Duplicate" at bounding box center [634, 380] width 53 height 22
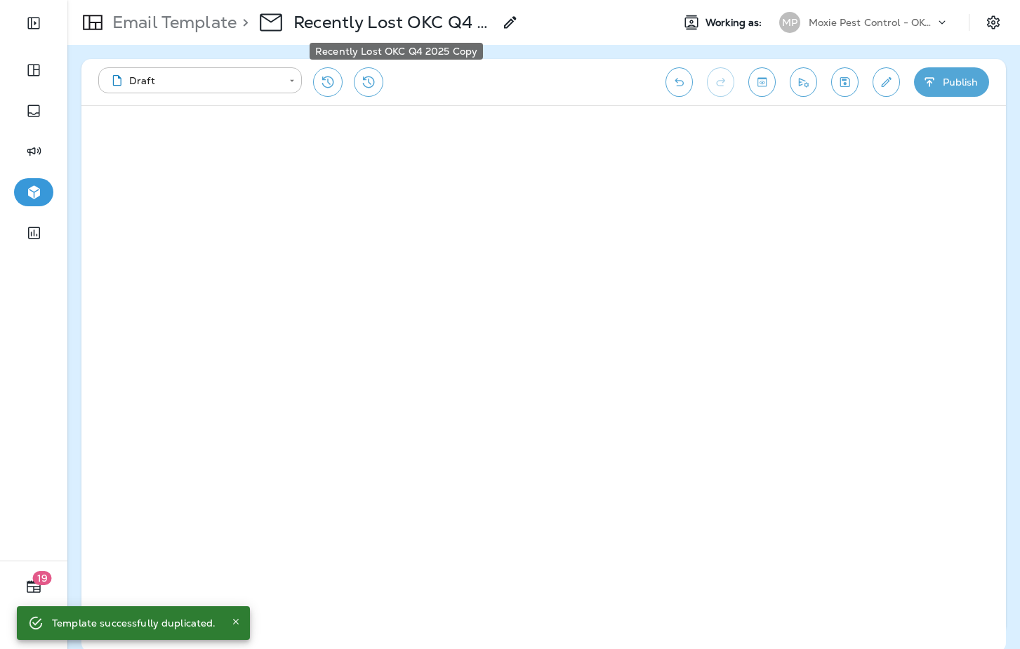
click at [437, 22] on p "Recently Lost OKC Q4 2025 Copy" at bounding box center [393, 22] width 200 height 21
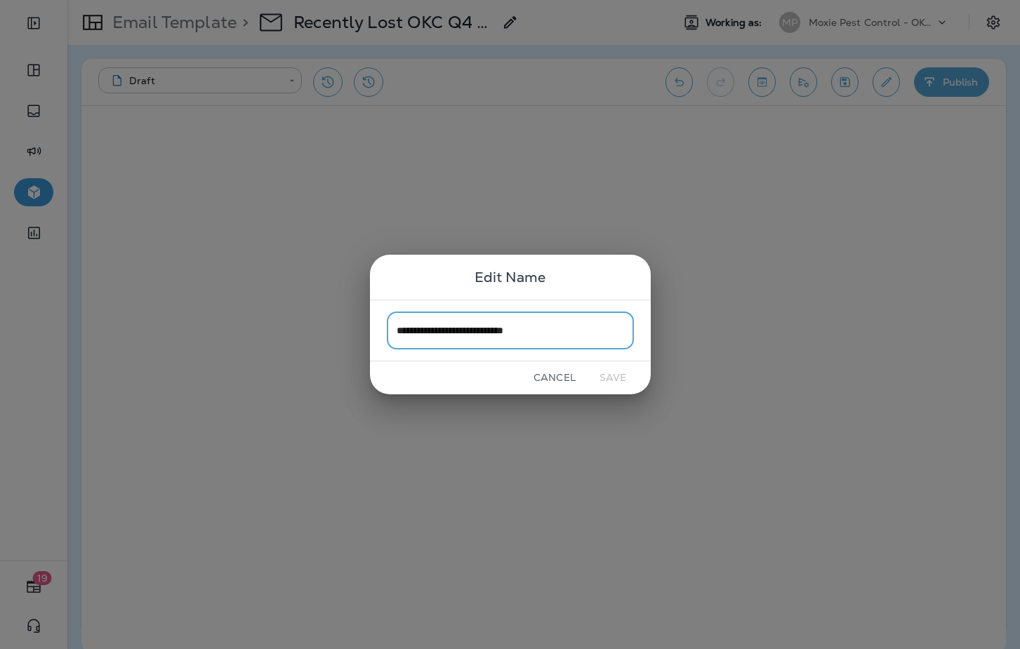
click at [484, 335] on input "**********" at bounding box center [510, 330] width 247 height 37
click at [569, 329] on input "**********" at bounding box center [510, 330] width 247 height 37
type input "**********"
click at [601, 383] on button "Save" at bounding box center [613, 378] width 53 height 22
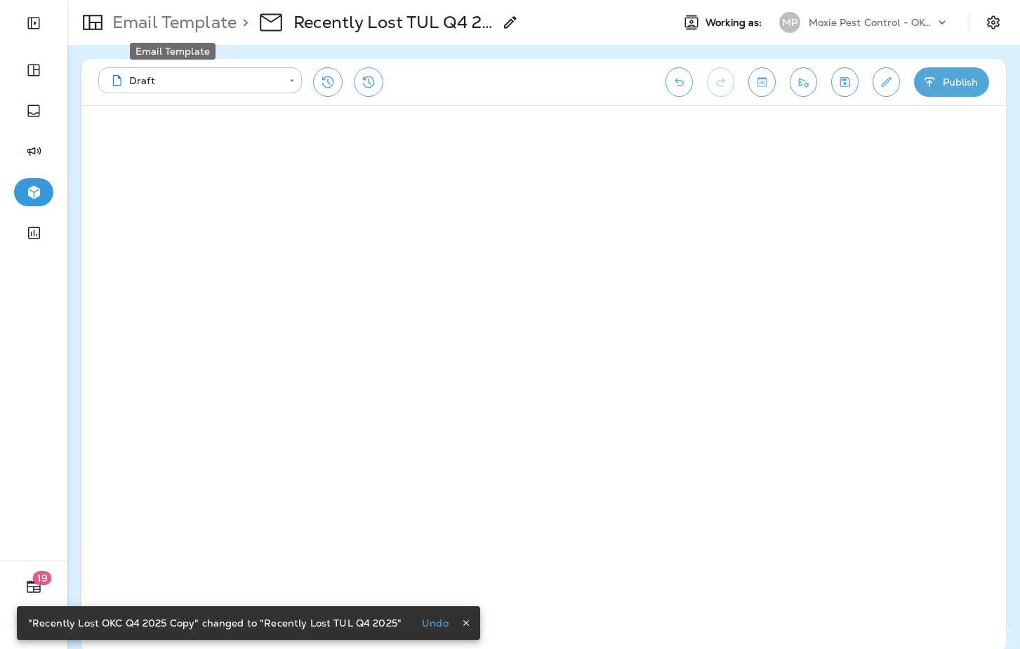
click at [203, 19] on p "Email Template" at bounding box center [172, 22] width 130 height 21
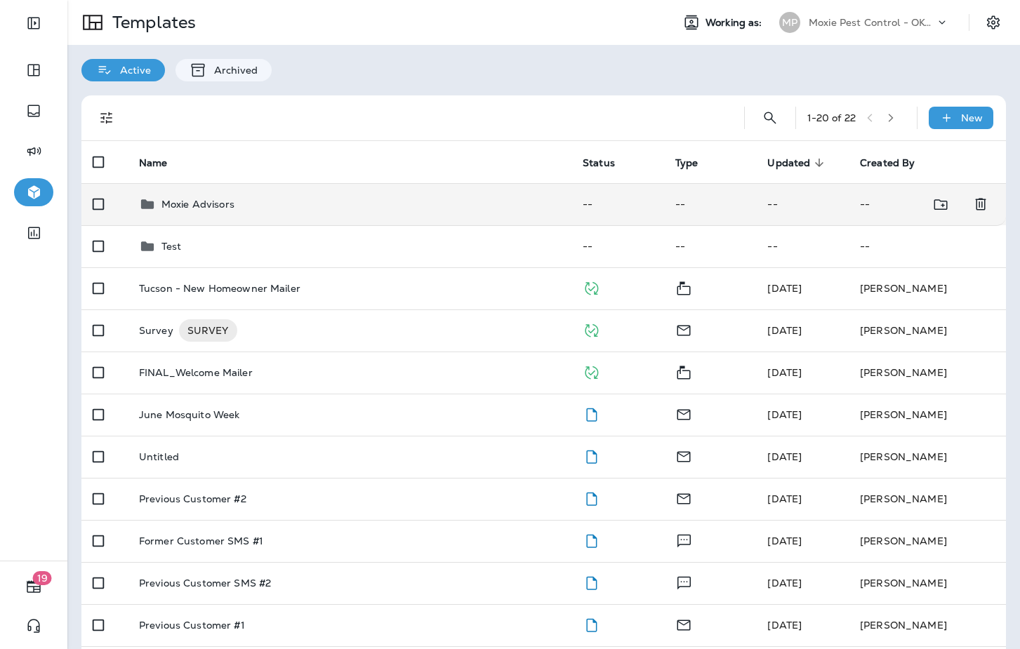
click at [262, 200] on div "Moxie Advisors" at bounding box center [349, 204] width 421 height 17
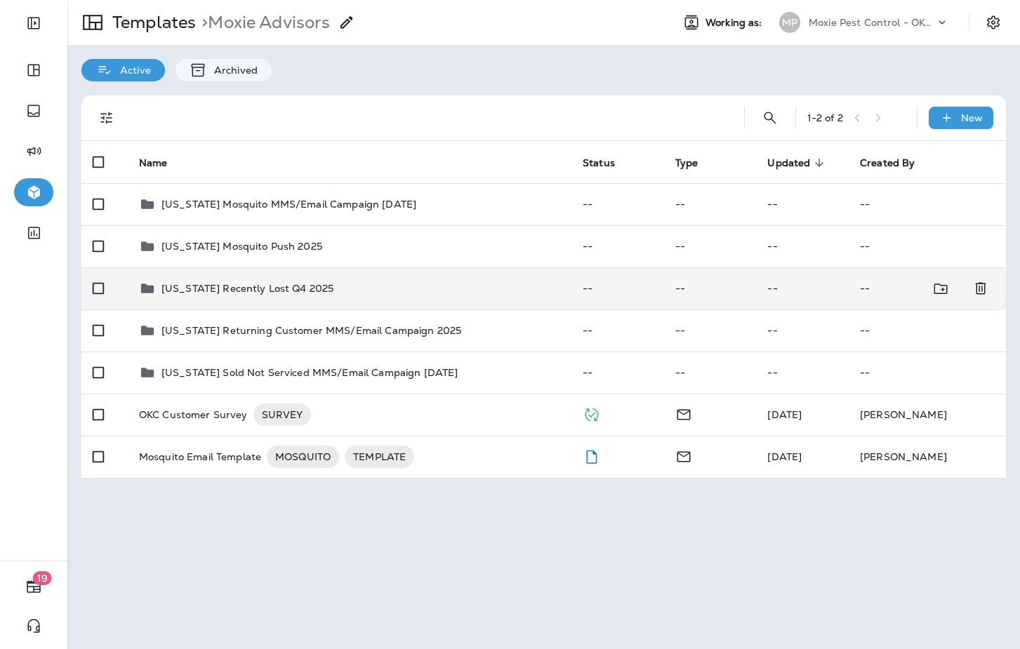
click at [257, 295] on div "Oklahoma Recently Lost Q4 2025" at bounding box center [247, 288] width 172 height 17
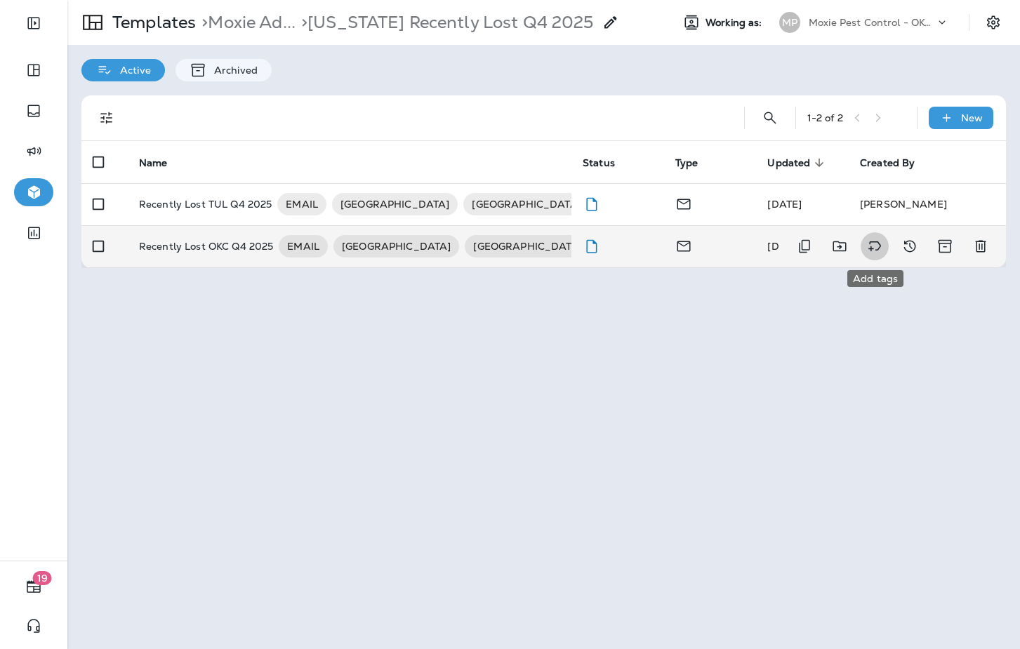
click at [870, 248] on icon "Add tags" at bounding box center [874, 246] width 13 height 10
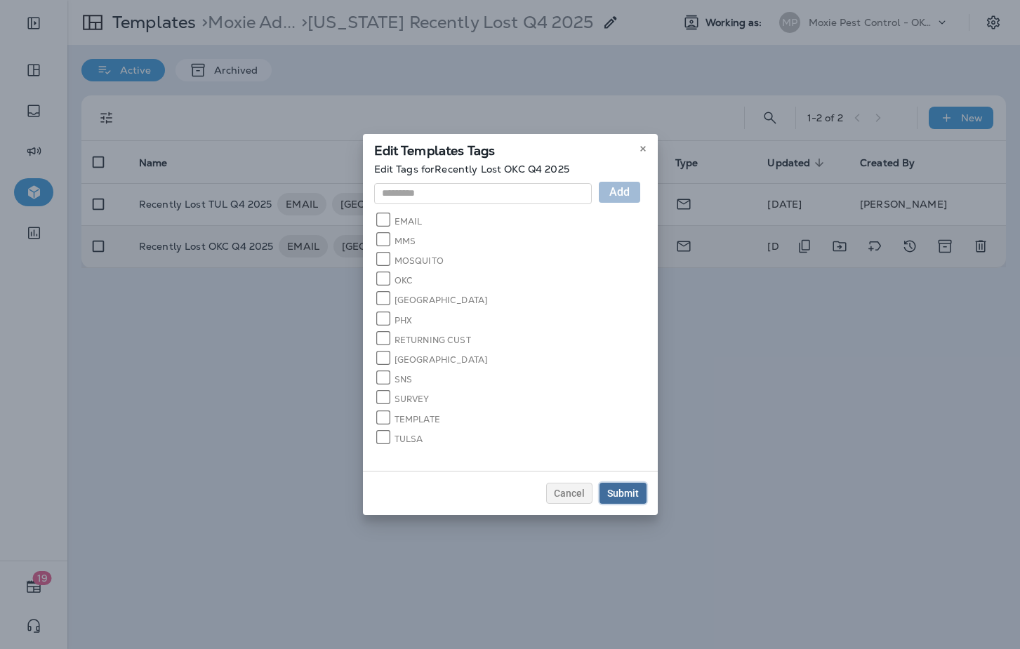
click at [624, 488] on div "Submit" at bounding box center [623, 493] width 32 height 10
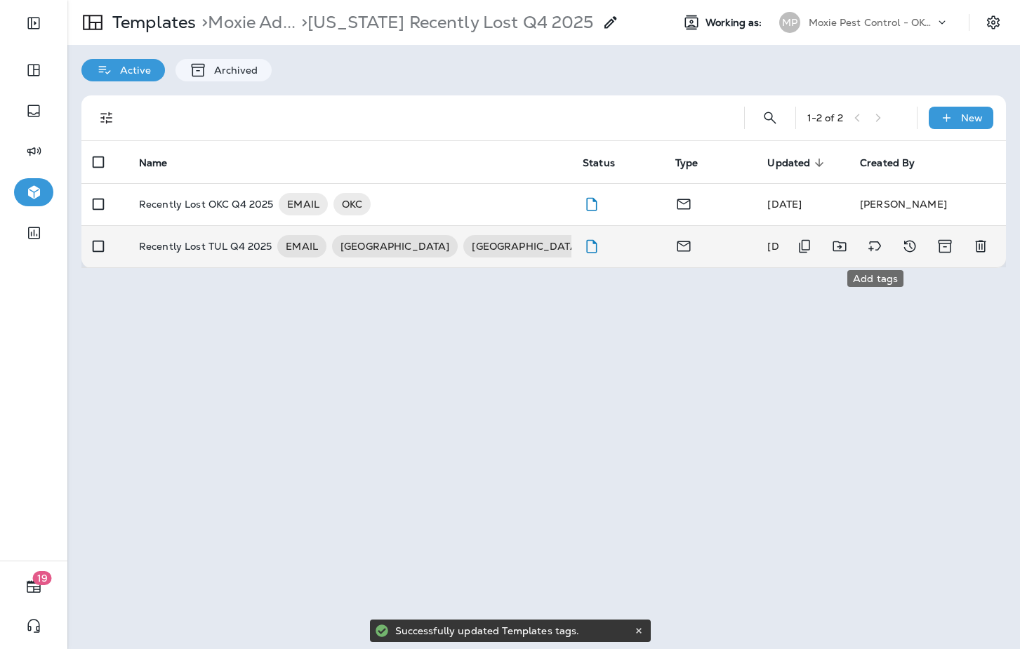
click at [876, 247] on icon "Add tags" at bounding box center [874, 246] width 17 height 17
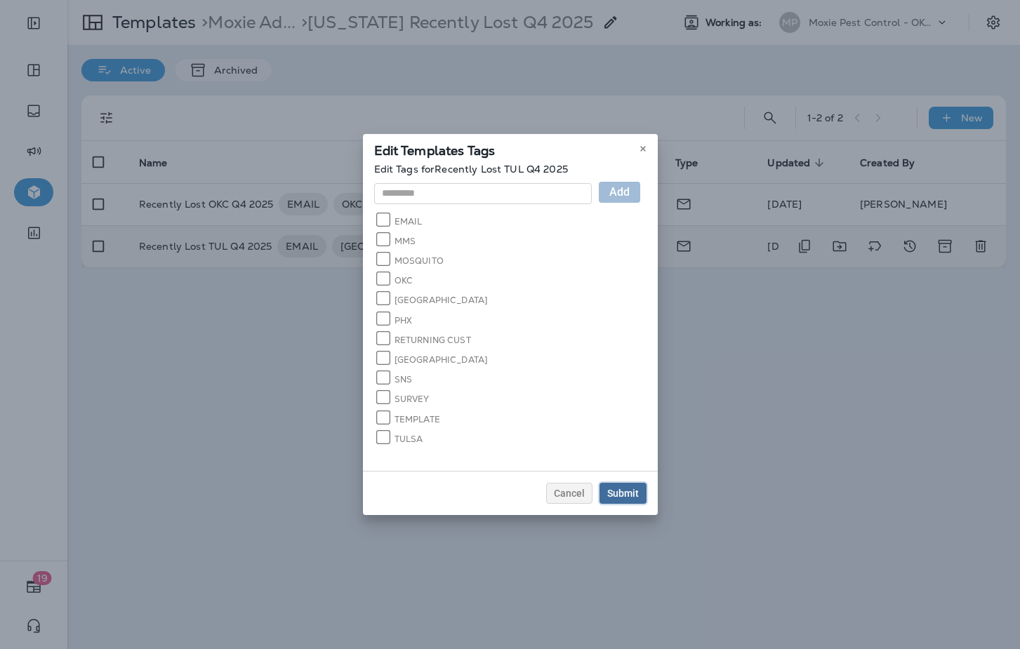
click at [616, 488] on div "Submit" at bounding box center [623, 493] width 32 height 10
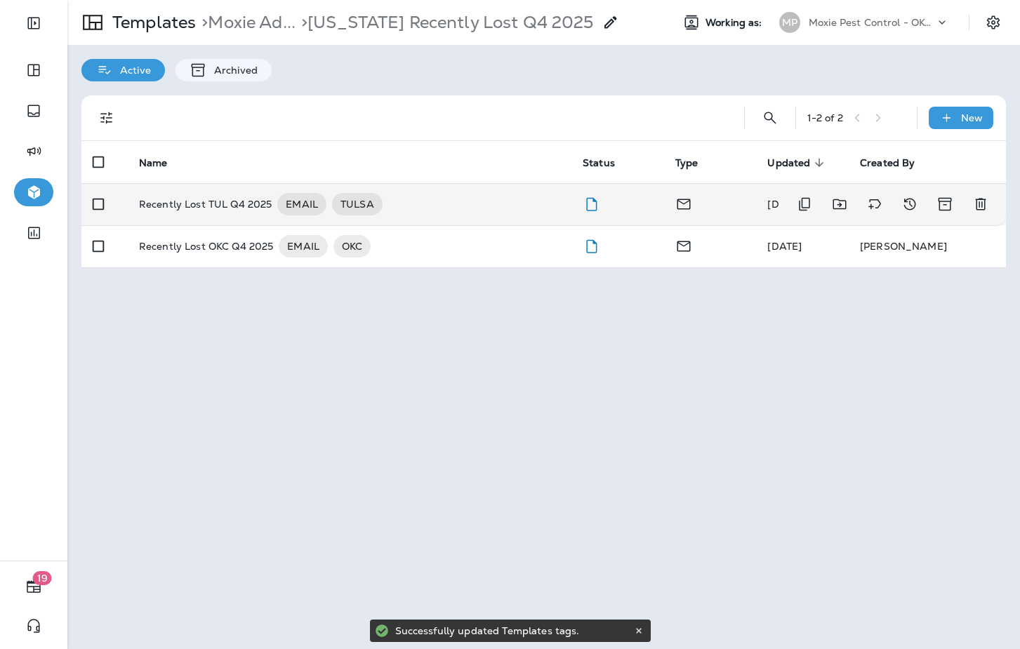
click at [460, 203] on div "Recently Lost TUL Q4 2025 EMAIL TULSA" at bounding box center [349, 204] width 421 height 22
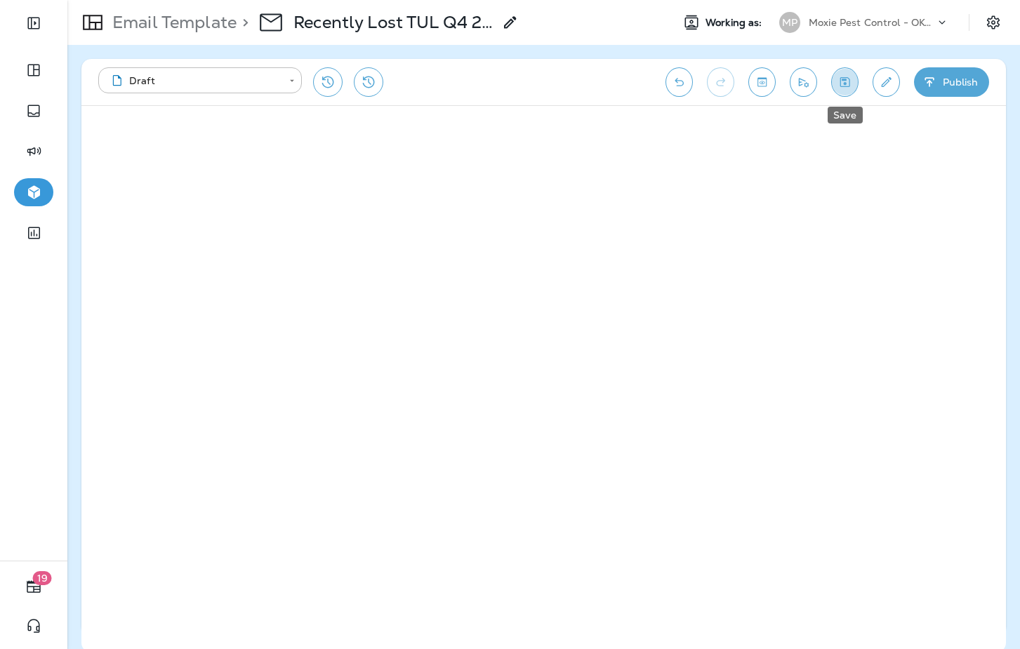
click at [848, 84] on icon "Save" at bounding box center [844, 82] width 15 height 14
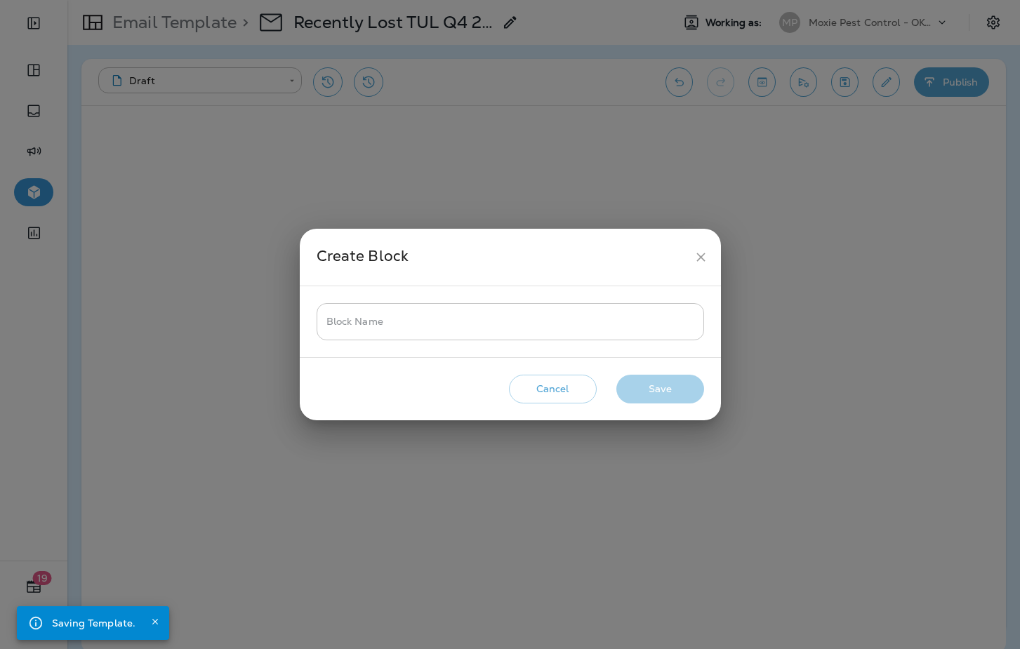
click at [462, 315] on input "Block Name" at bounding box center [510, 321] width 387 height 37
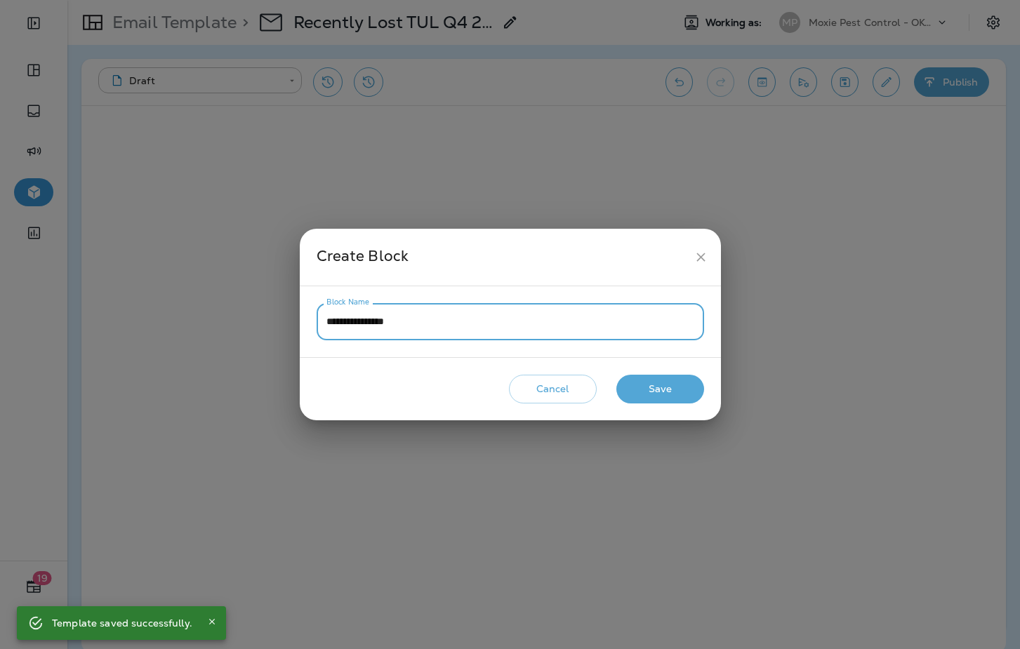
type input "**********"
click at [677, 392] on button "Save" at bounding box center [660, 389] width 88 height 29
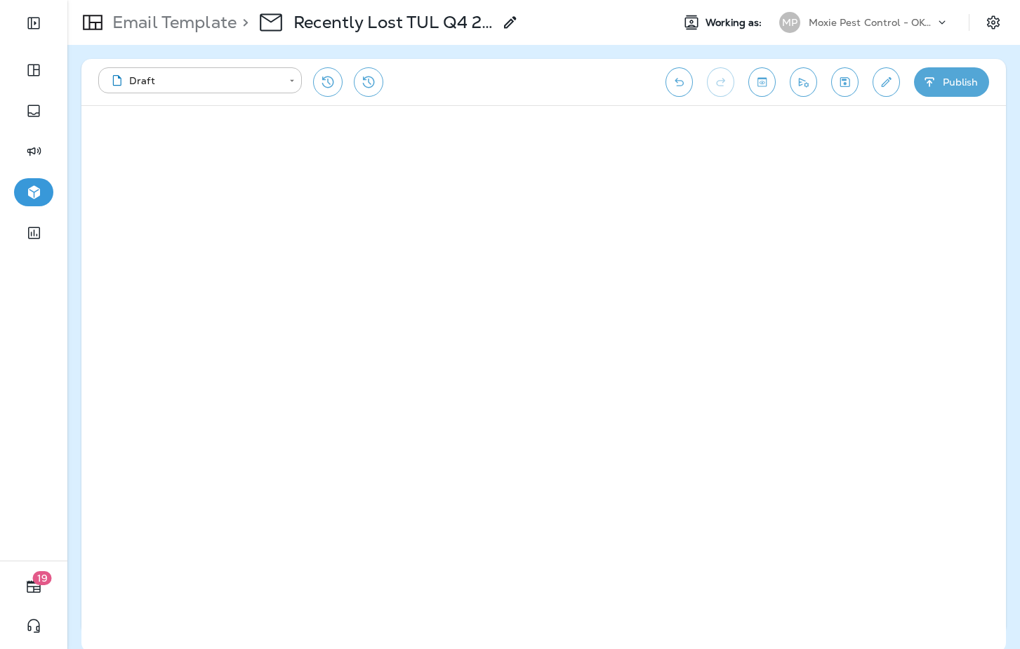
click at [890, 80] on icon "Edit details" at bounding box center [886, 82] width 15 height 14
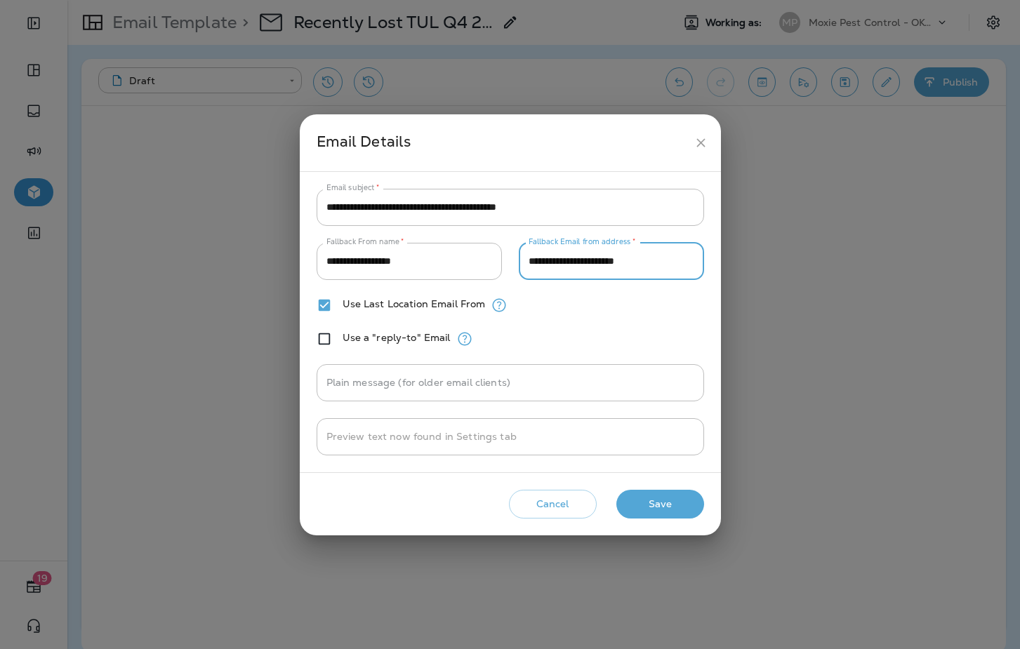
drag, startPoint x: 538, startPoint y: 263, endPoint x: 528, endPoint y: 263, distance: 9.8
click at [528, 263] on input "**********" at bounding box center [611, 261] width 185 height 37
type input "**********"
drag, startPoint x: 665, startPoint y: 506, endPoint x: 669, endPoint y: 484, distance: 22.2
click at [665, 506] on button "Save" at bounding box center [660, 504] width 88 height 29
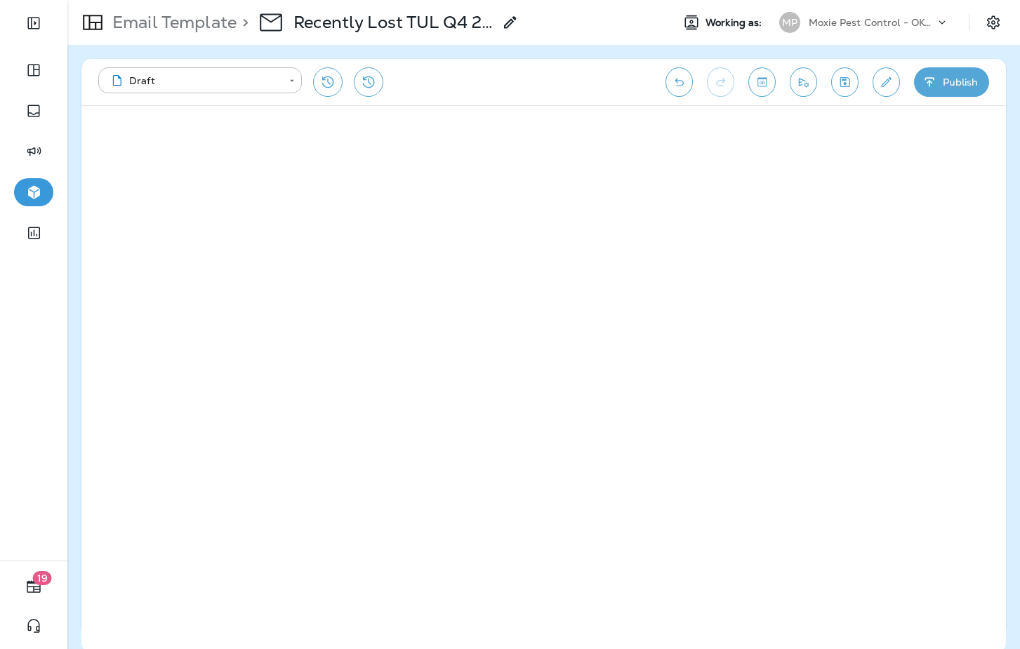
click at [848, 89] on button "Save" at bounding box center [844, 81] width 27 height 29
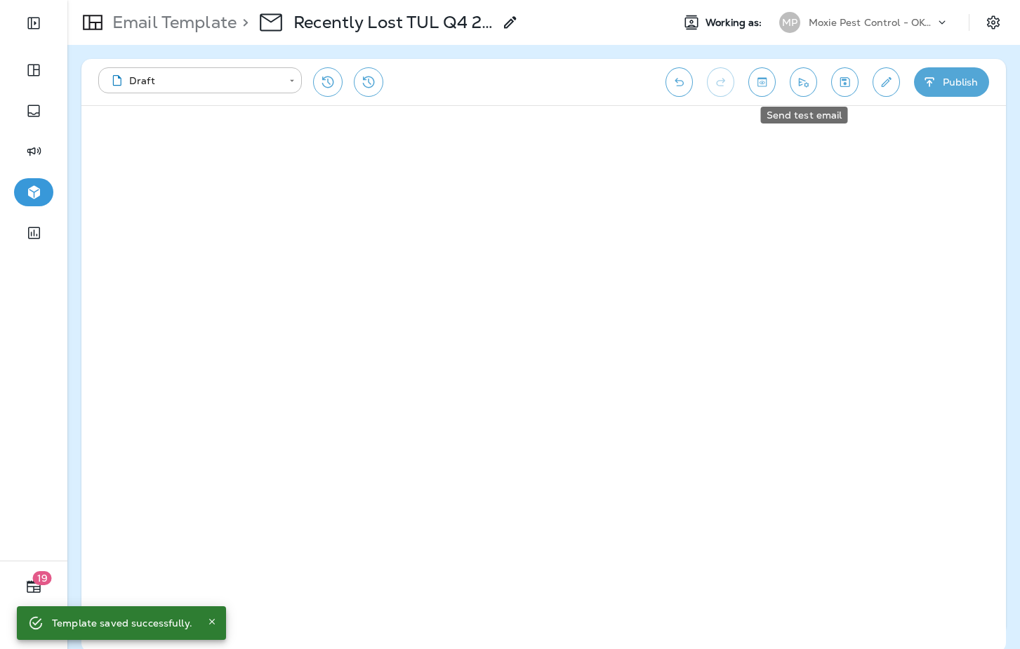
click at [810, 84] on icon "Send test email" at bounding box center [803, 82] width 15 height 14
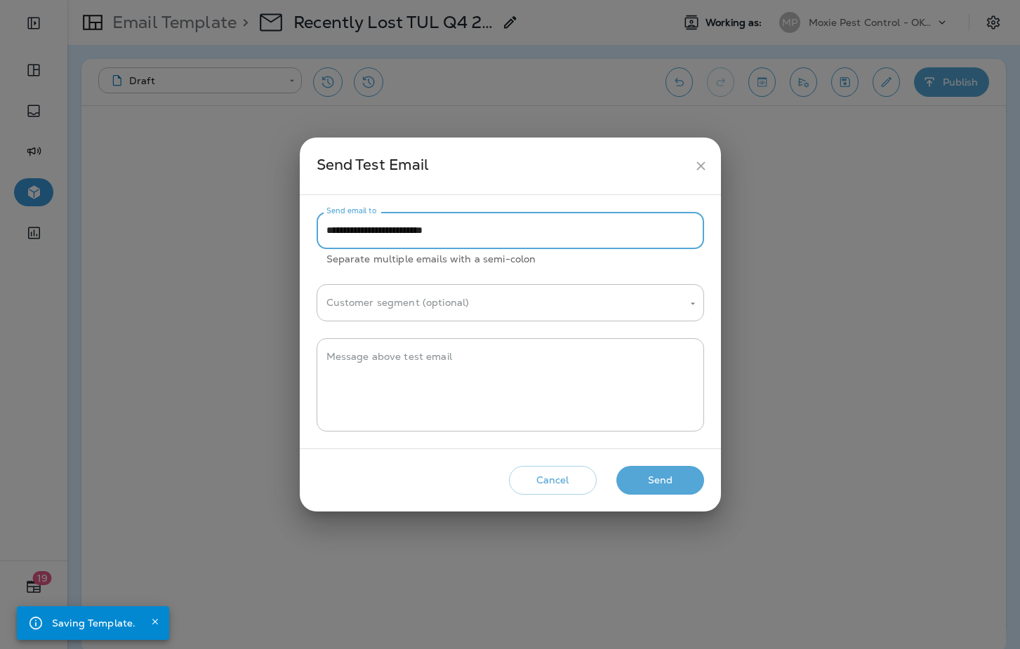
drag, startPoint x: 356, startPoint y: 231, endPoint x: 306, endPoint y: 234, distance: 49.9
click at [306, 234] on div "**********" at bounding box center [510, 321] width 421 height 253
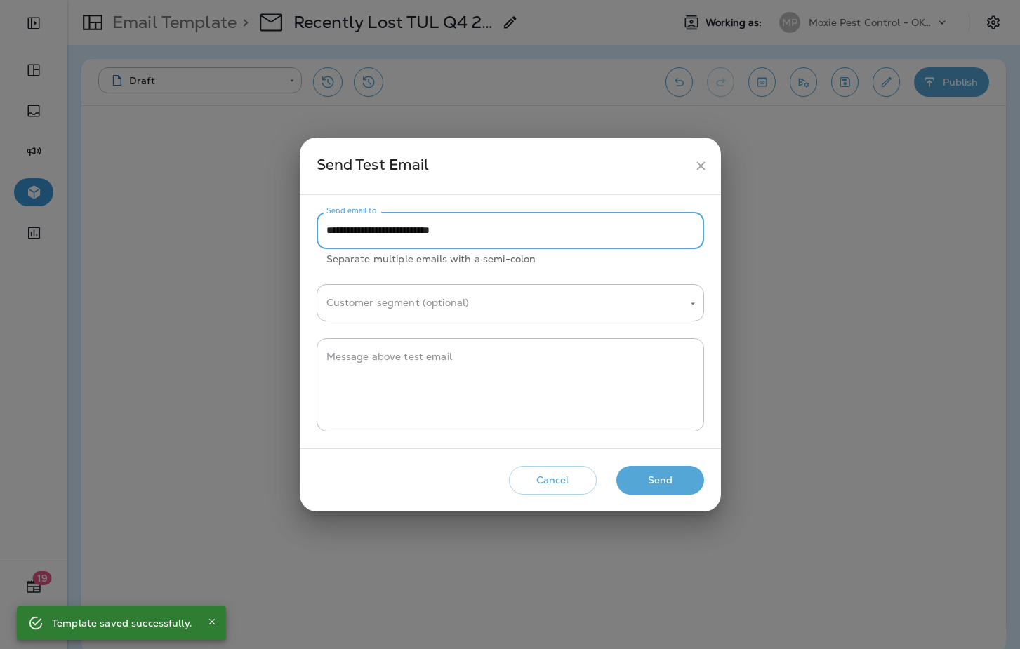
type input "**********"
click at [625, 488] on button "Send" at bounding box center [660, 480] width 88 height 29
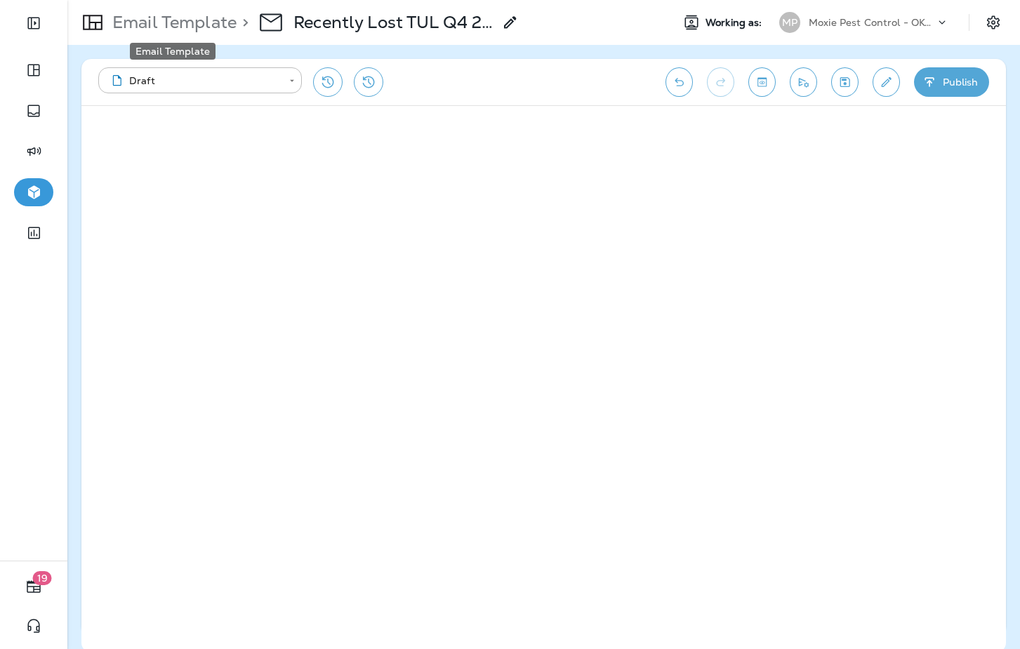
click at [191, 24] on p "Email Template" at bounding box center [172, 22] width 130 height 21
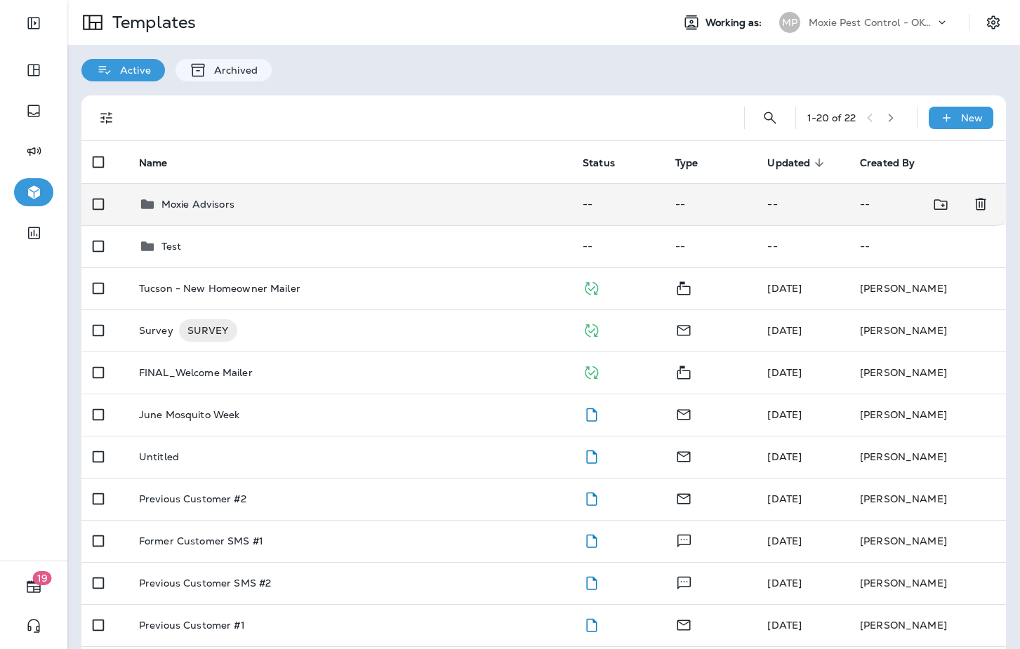
click at [274, 212] on div "Moxie Advisors" at bounding box center [349, 204] width 421 height 17
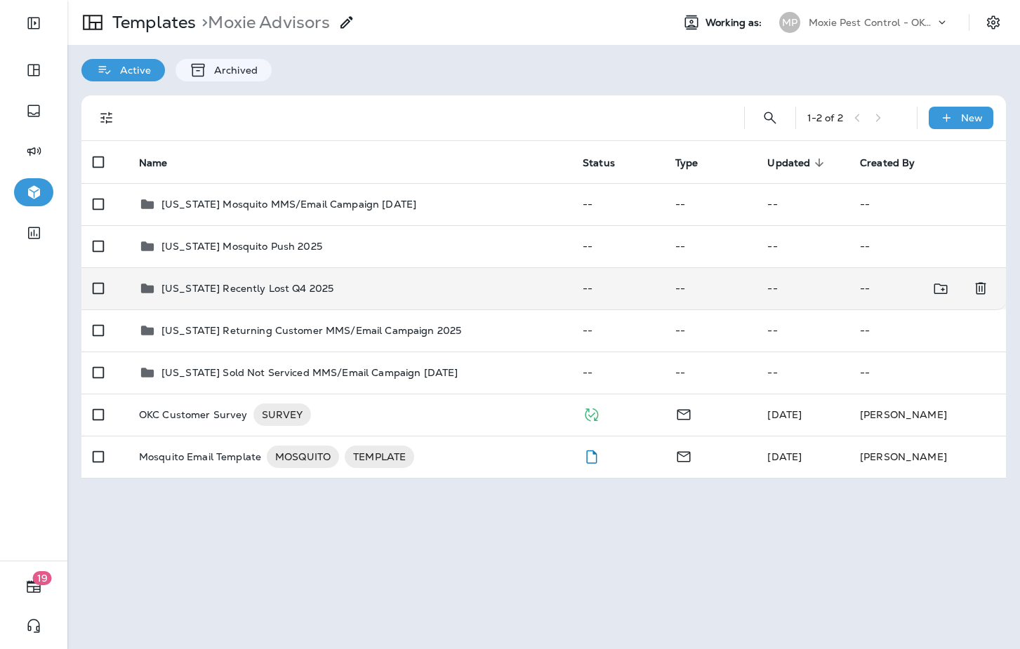
click at [350, 294] on div "Oklahoma Recently Lost Q4 2025" at bounding box center [349, 288] width 421 height 17
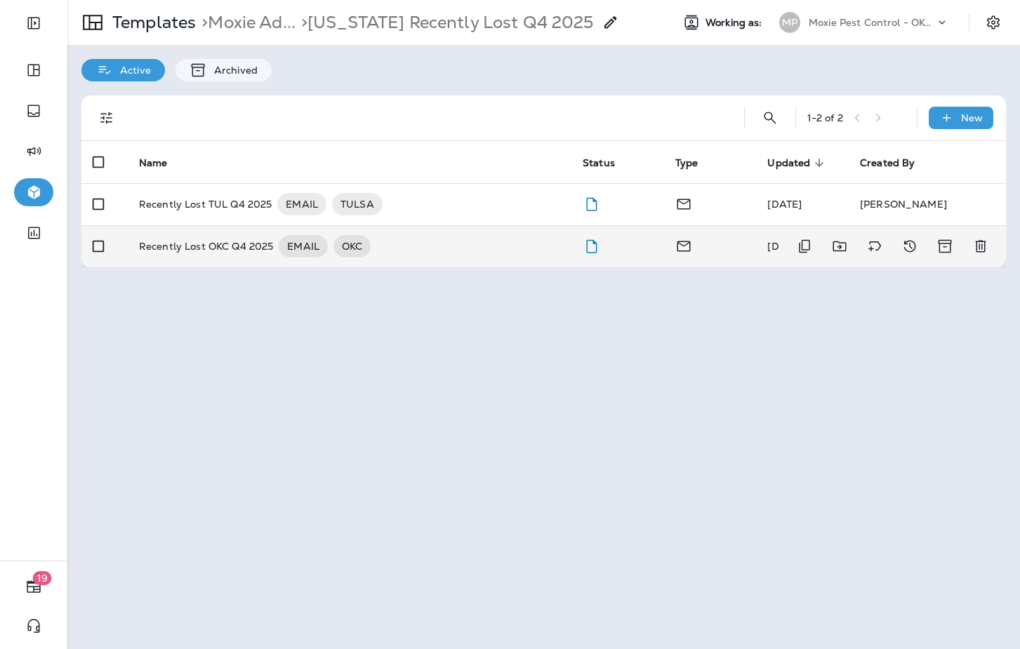
click at [454, 245] on div "Recently Lost OKC Q4 2025 EMAIL OKC" at bounding box center [349, 246] width 421 height 22
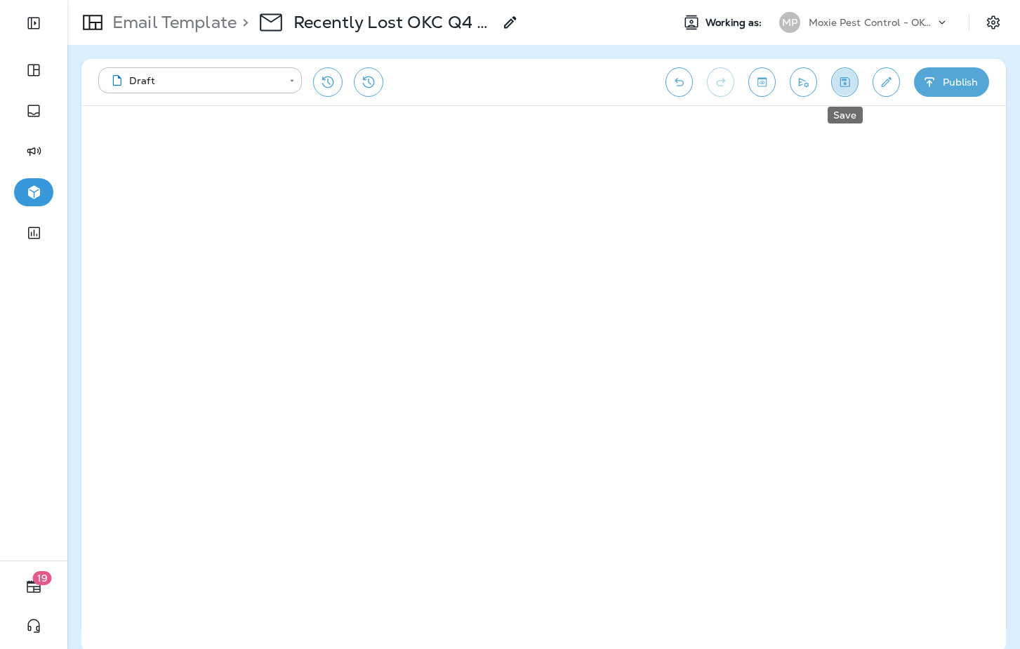
click at [839, 81] on icon "Save" at bounding box center [844, 82] width 15 height 14
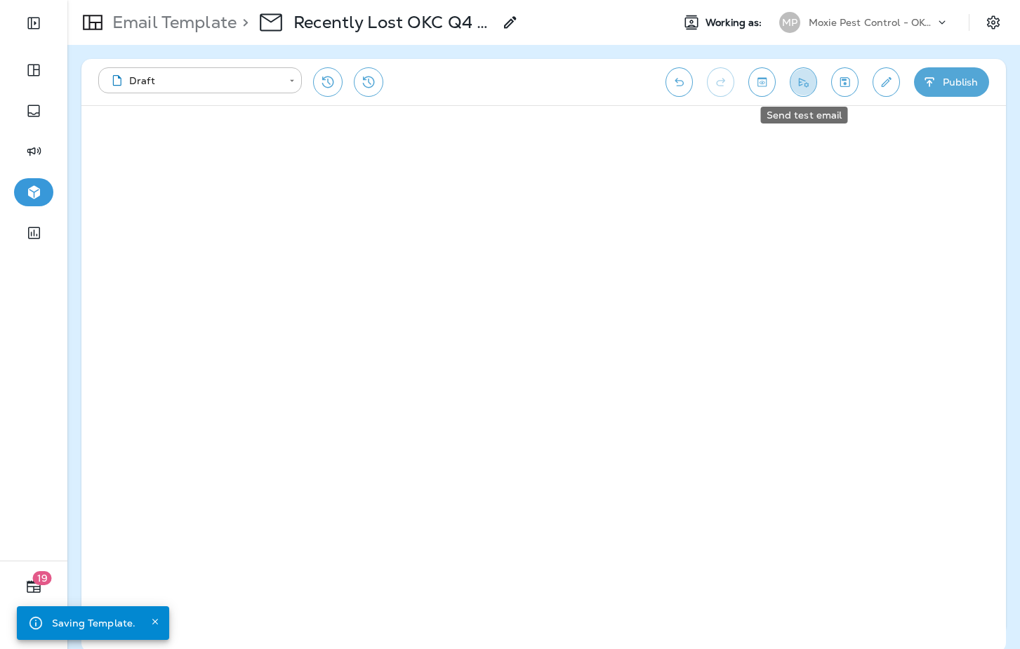
click at [808, 81] on icon "Send test email" at bounding box center [803, 82] width 15 height 14
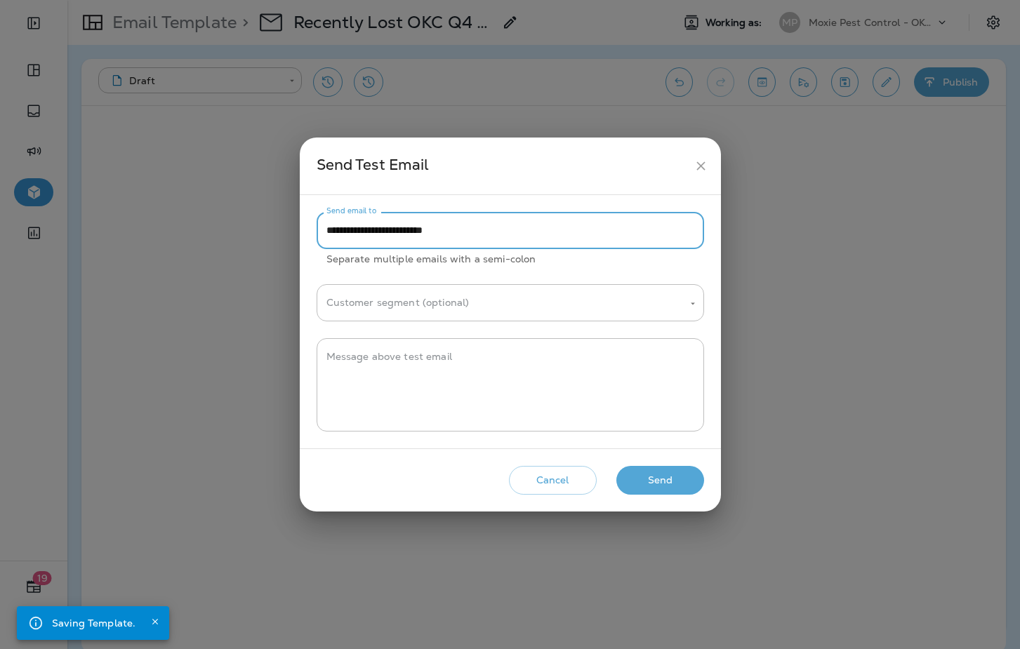
drag, startPoint x: 357, startPoint y: 230, endPoint x: 308, endPoint y: 232, distance: 49.2
click at [308, 232] on div "**********" at bounding box center [510, 321] width 421 height 253
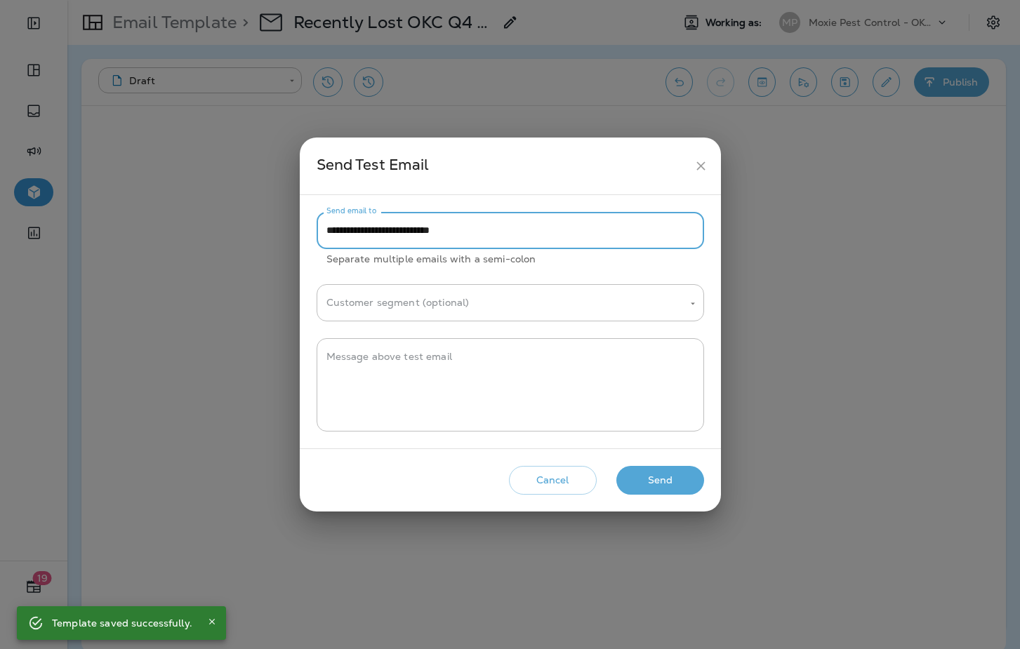
type input "**********"
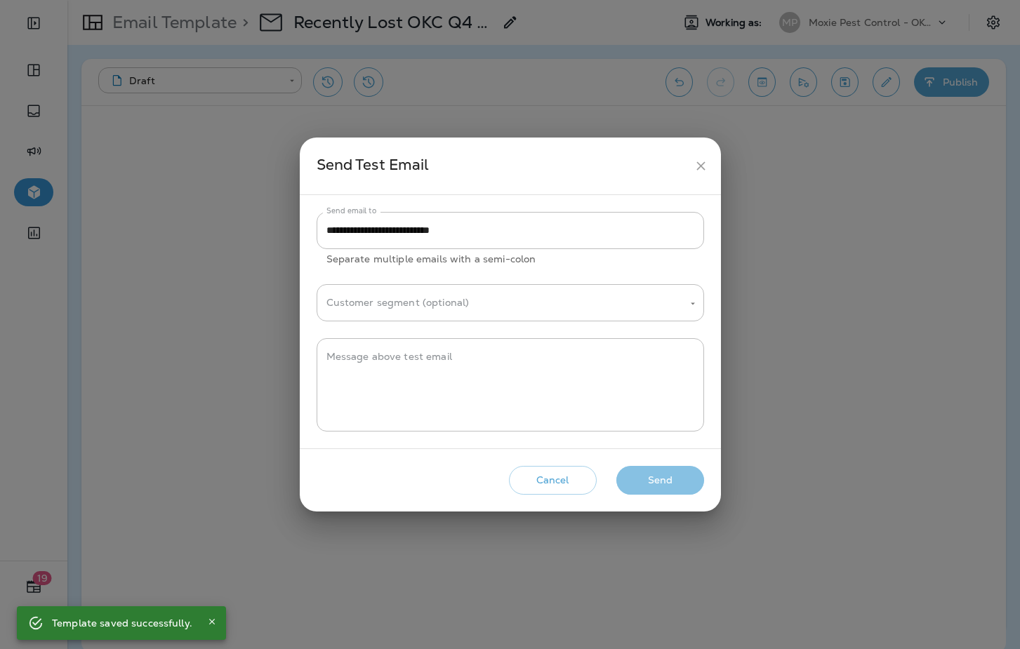
click at [680, 479] on button "Send" at bounding box center [660, 480] width 88 height 29
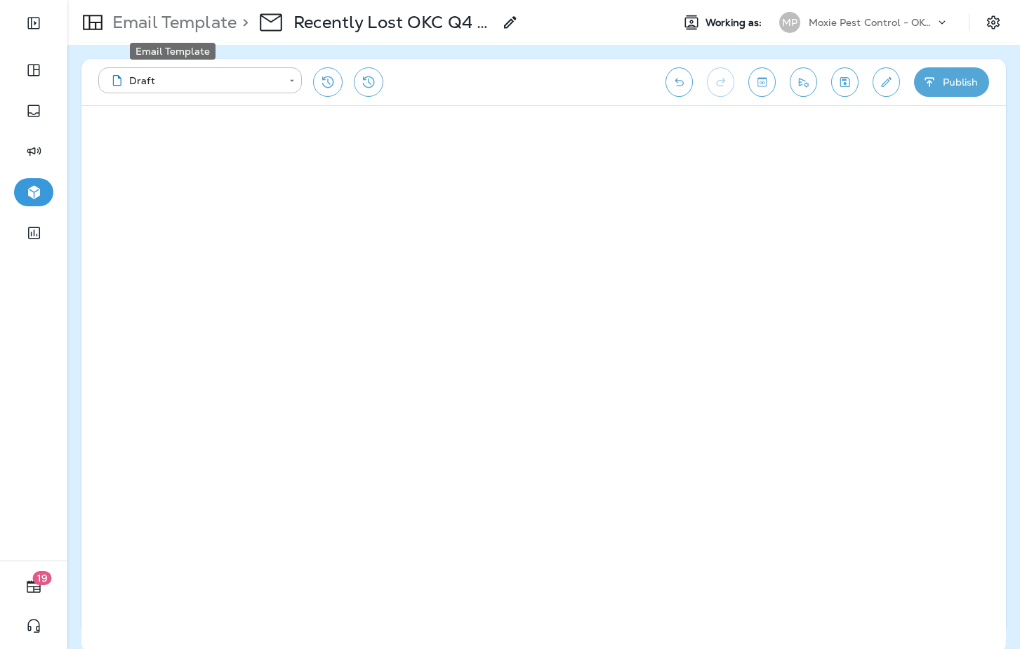
click at [183, 29] on p "Email Template" at bounding box center [172, 22] width 130 height 21
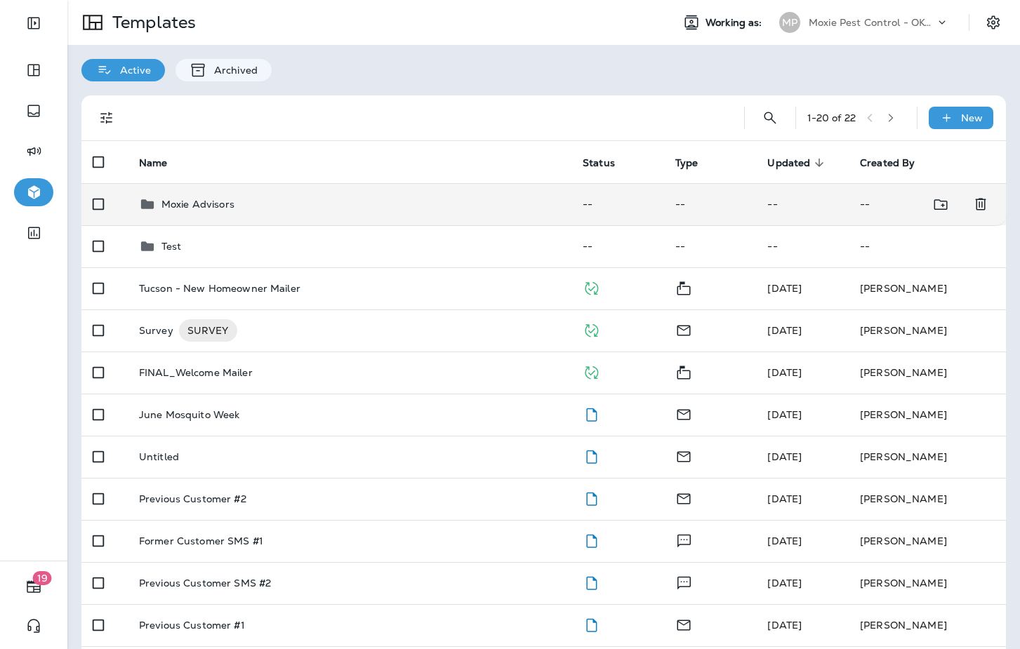
click at [273, 220] on td "Moxie Advisors" at bounding box center [350, 204] width 444 height 42
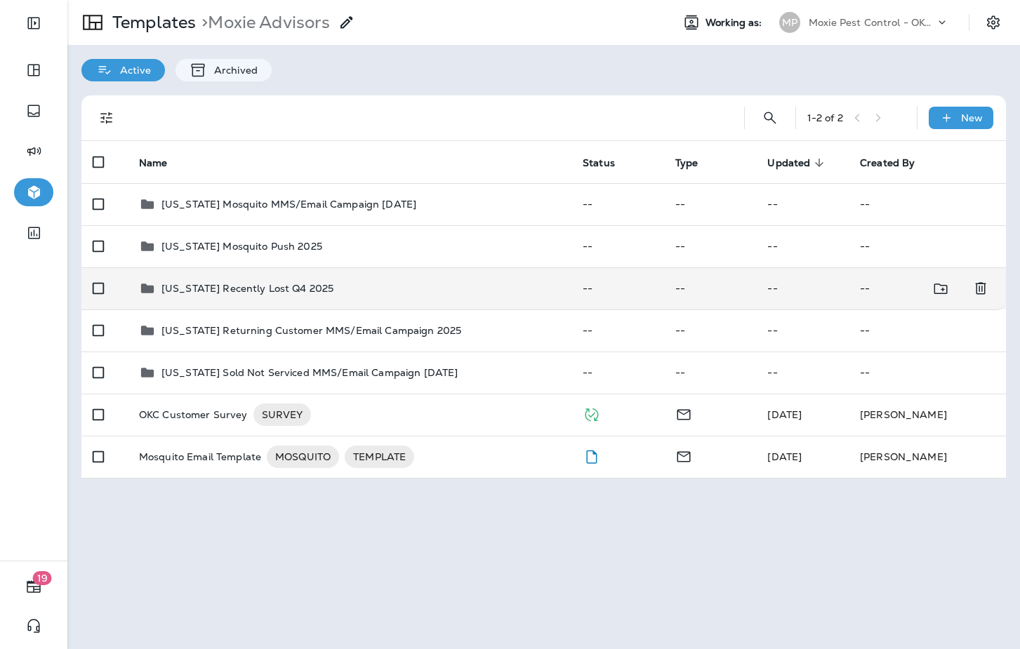
click at [275, 279] on td "Oklahoma Recently Lost Q4 2025" at bounding box center [350, 288] width 444 height 42
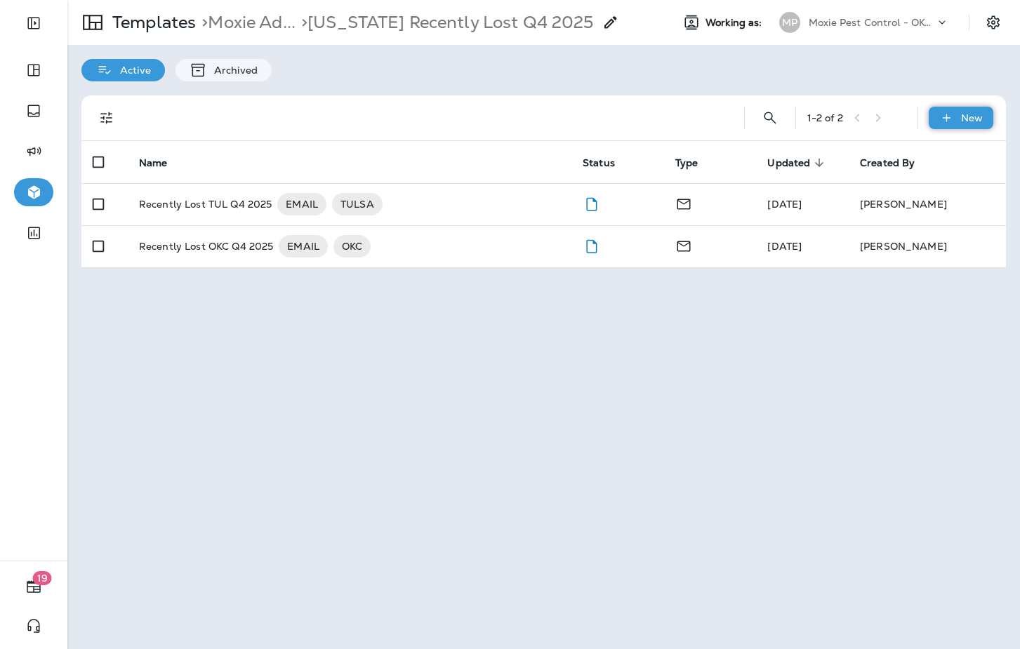
click at [942, 119] on icon at bounding box center [946, 118] width 15 height 14
click at [934, 152] on li "New Template" at bounding box center [951, 155] width 119 height 34
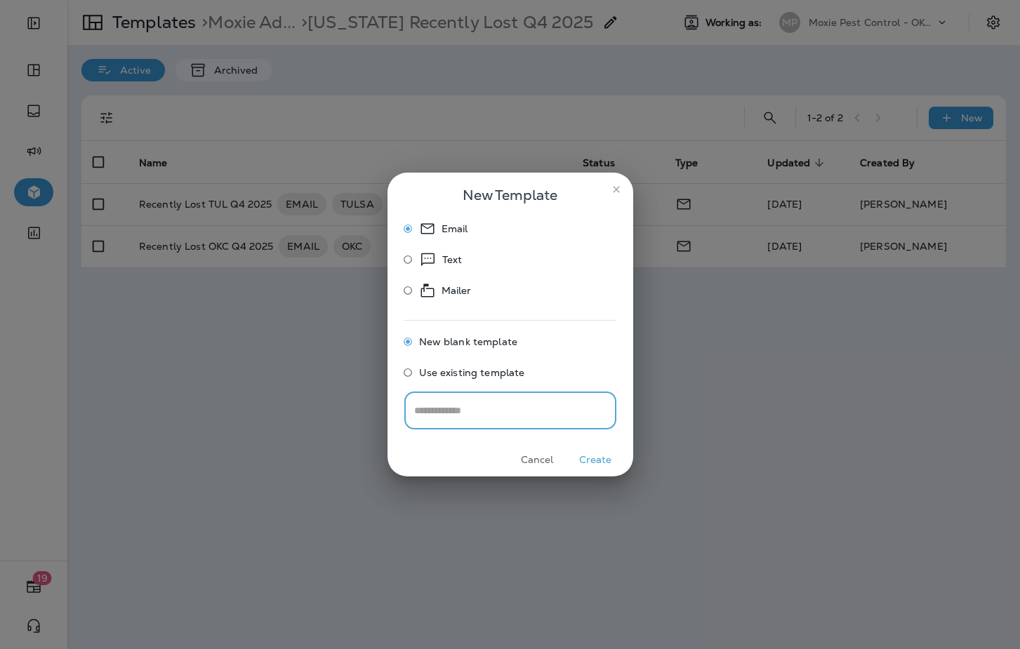
click at [450, 259] on p "Text" at bounding box center [452, 259] width 20 height 17
click at [486, 415] on input "text" at bounding box center [510, 410] width 212 height 37
type input "**********"
drag, startPoint x: 585, startPoint y: 461, endPoint x: 599, endPoint y: 459, distance: 14.2
click at [585, 461] on button "Create" at bounding box center [595, 460] width 53 height 22
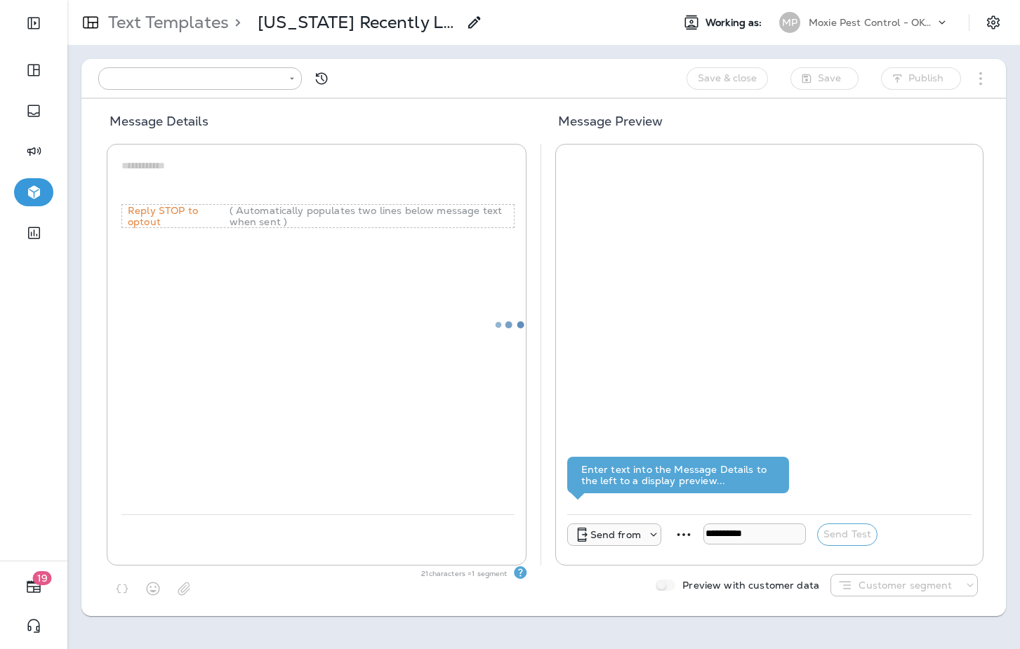
type input "**********"
drag, startPoint x: 387, startPoint y: 158, endPoint x: 374, endPoint y: 164, distance: 13.8
click at [386, 159] on textarea at bounding box center [317, 180] width 393 height 42
paste textarea "**********"
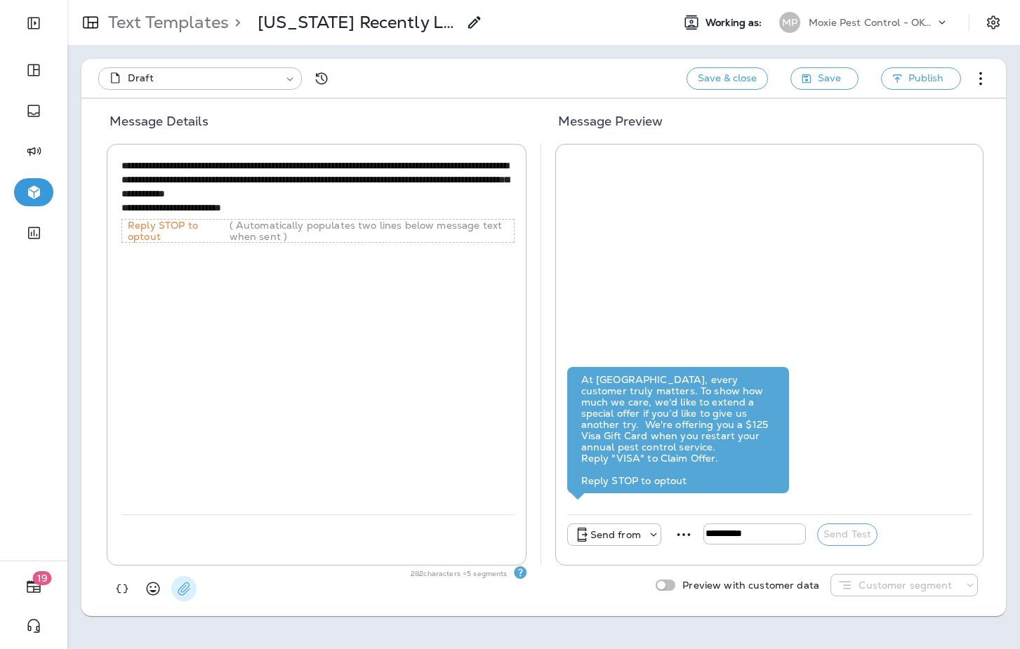
type textarea "**********"
click at [178, 590] on use "button" at bounding box center [184, 589] width 12 height 13
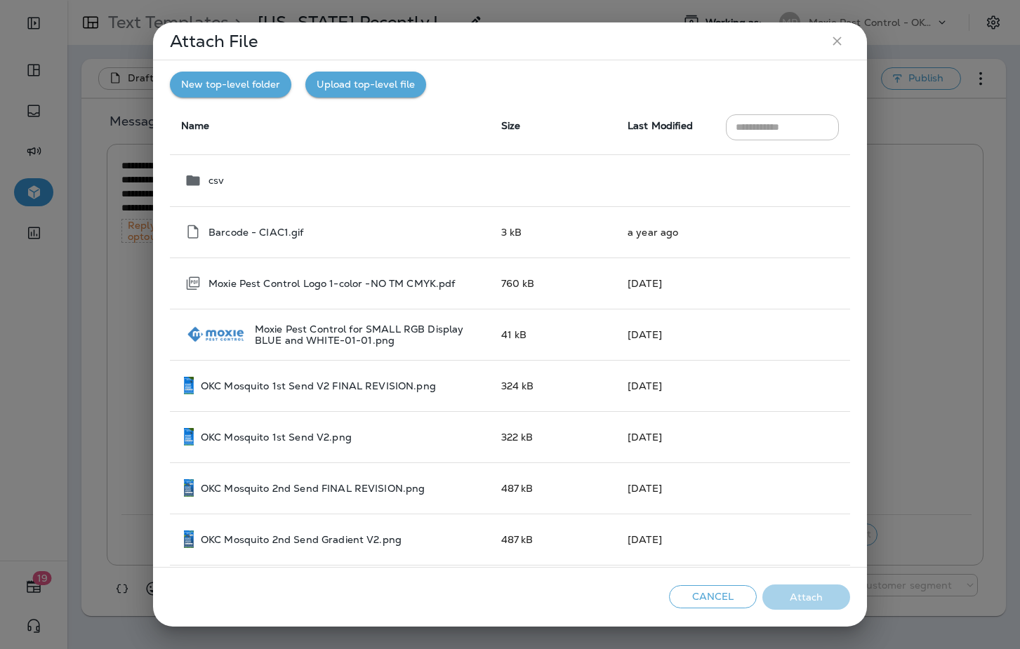
click at [361, 80] on button "Upload top-level file" at bounding box center [365, 85] width 121 height 26
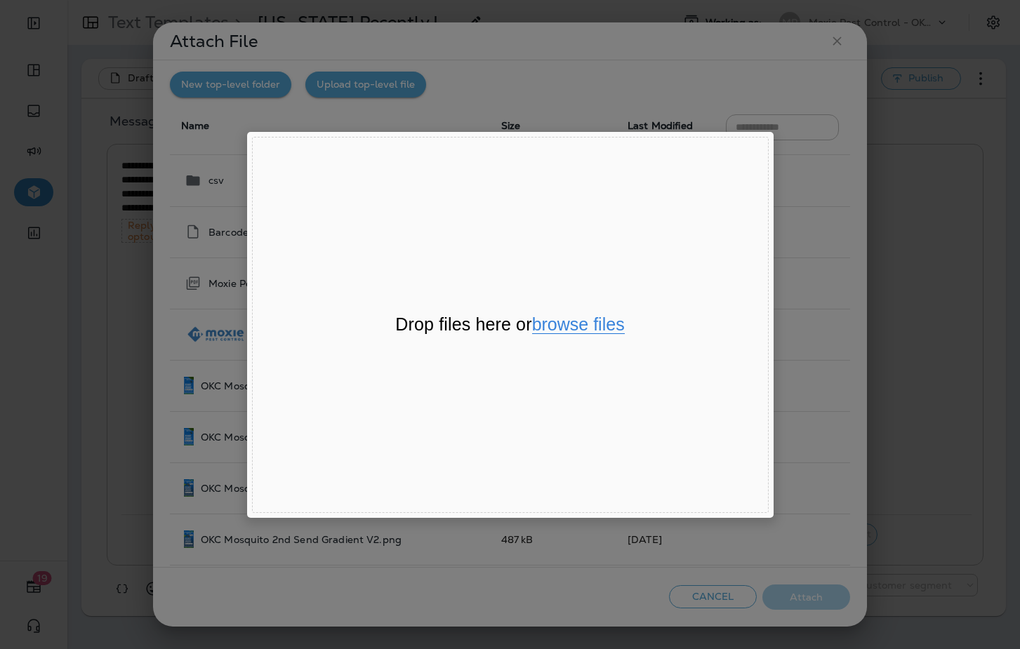
click at [578, 318] on button "browse files" at bounding box center [578, 325] width 93 height 18
type input "**********"
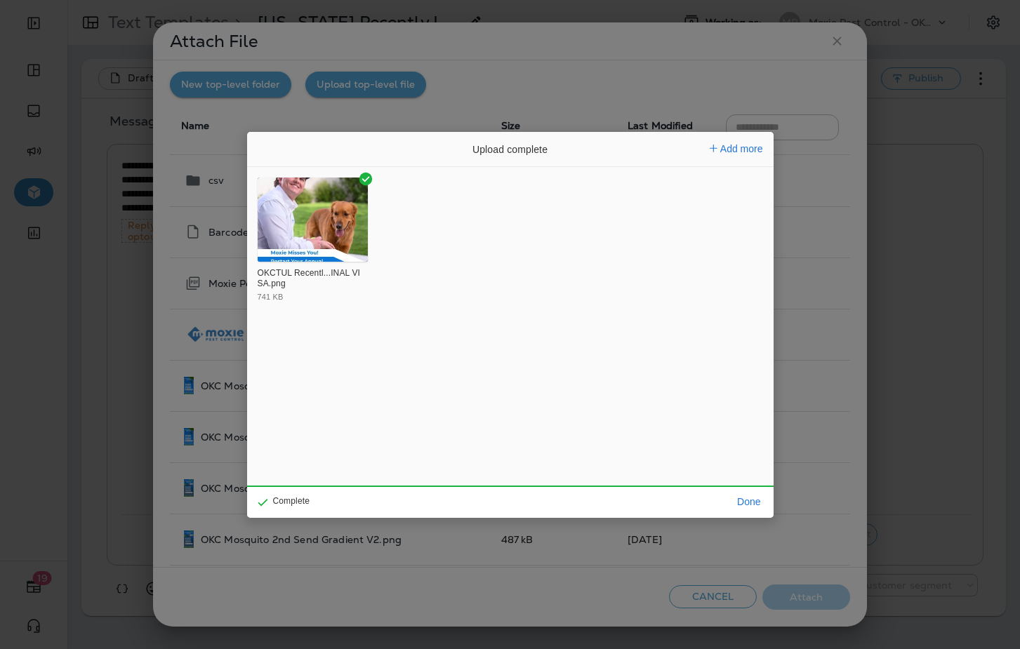
click at [375, 241] on div "OKCTUL Recentl...INAL VISA.png 741 KB" at bounding box center [510, 244] width 526 height 140
click at [347, 242] on img "File Uploader Window (Press escape to close)" at bounding box center [313, 220] width 111 height 84
click at [745, 505] on button "Done" at bounding box center [748, 502] width 34 height 20
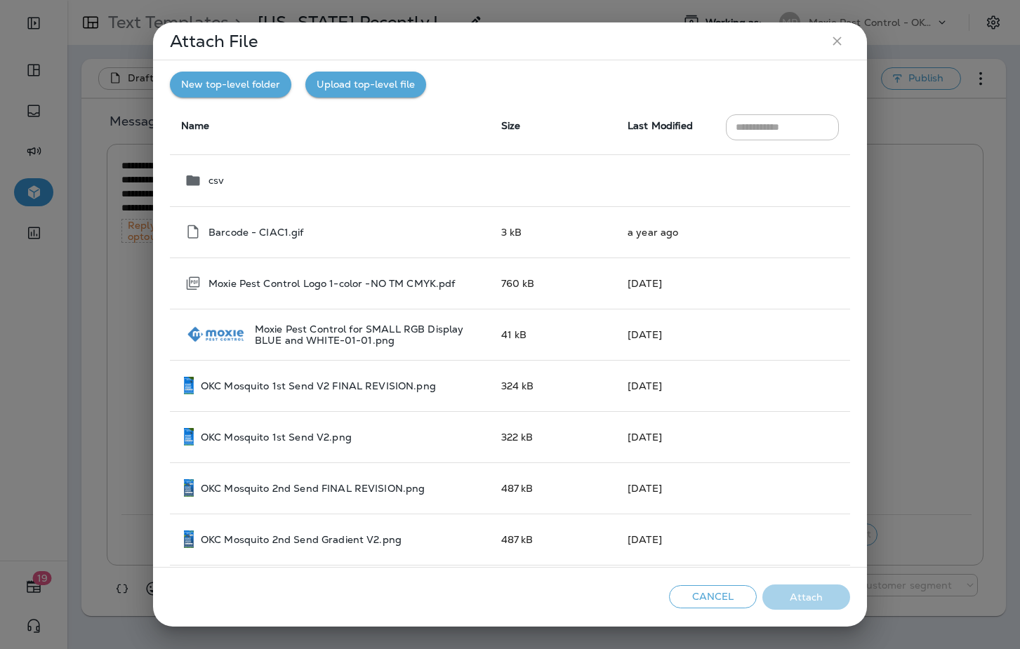
click at [648, 126] on span "Last Modified" at bounding box center [659, 125] width 65 height 13
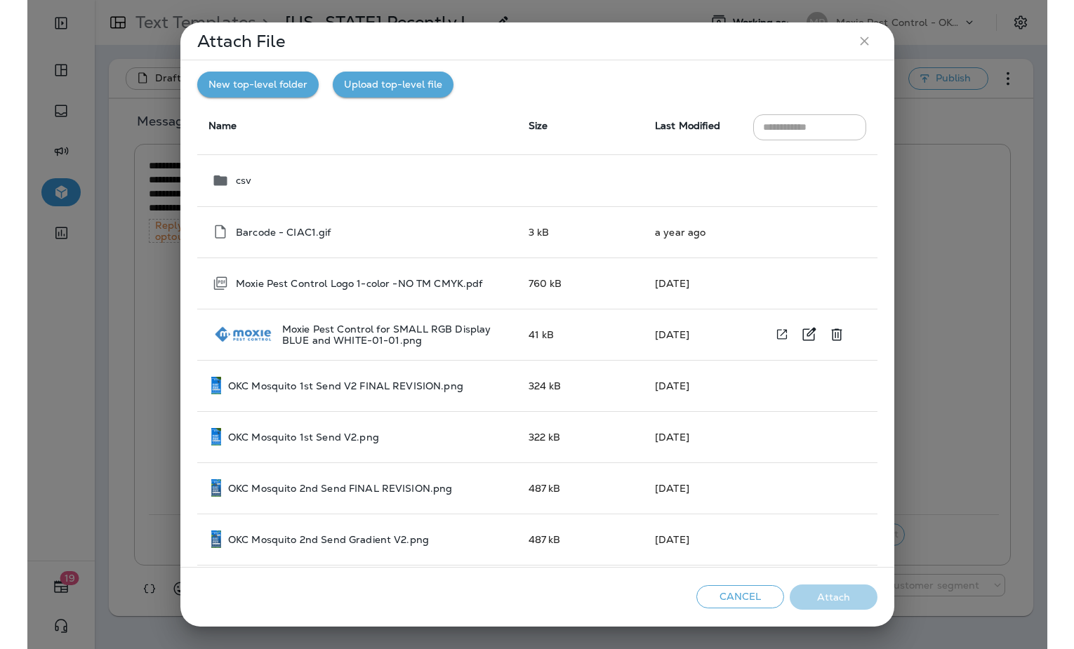
scroll to position [368, 0]
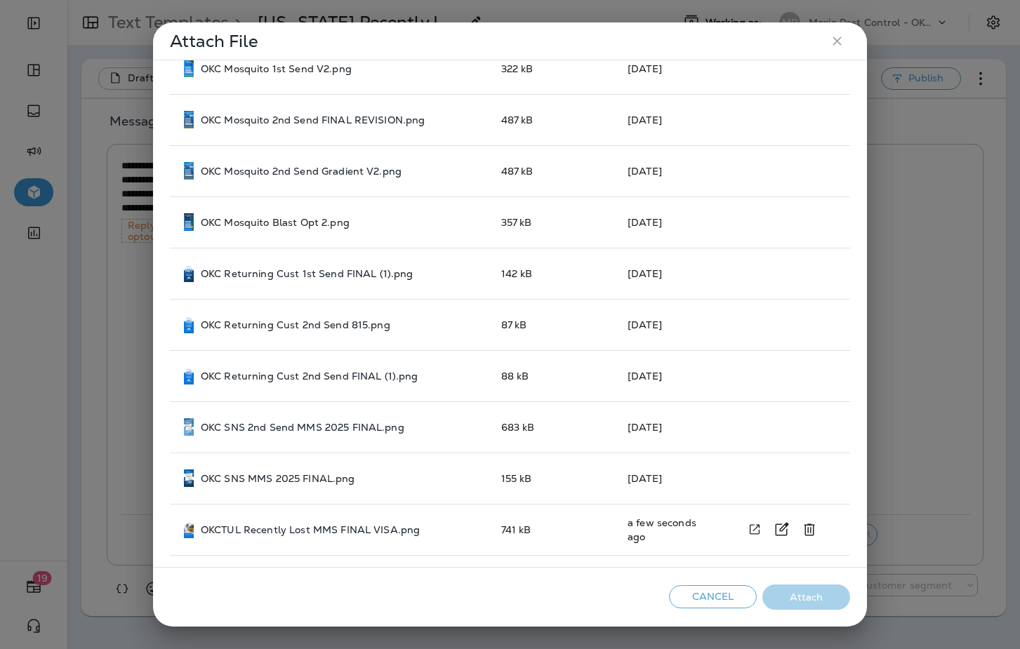
click at [396, 524] on p "OKCTUL Recently Lost MMS FINAL VISA.png" at bounding box center [310, 529] width 219 height 11
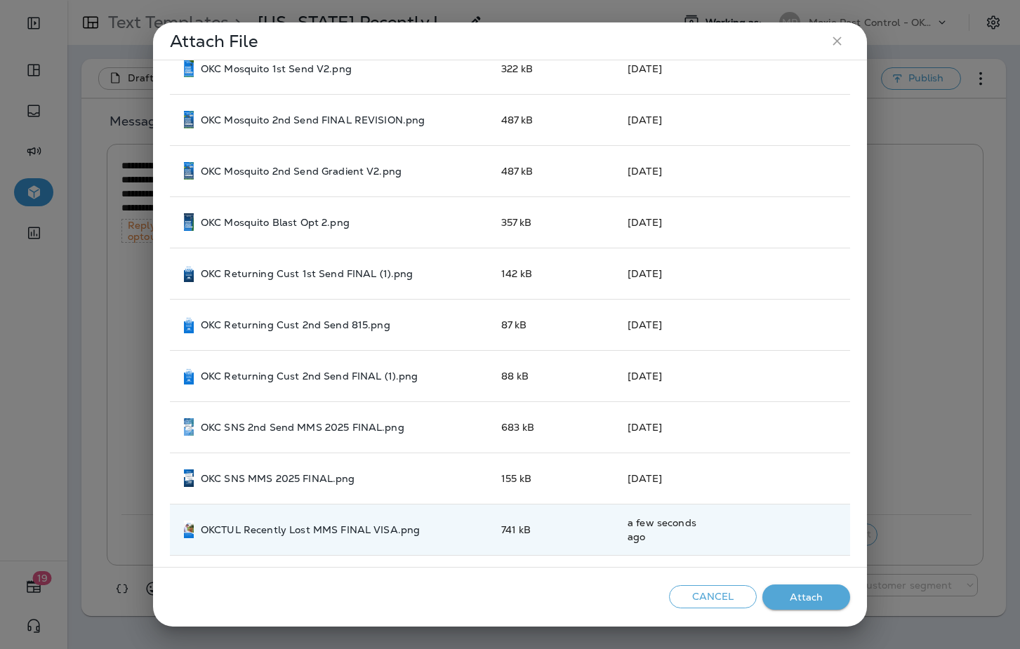
click at [792, 600] on button "Attach" at bounding box center [806, 598] width 88 height 26
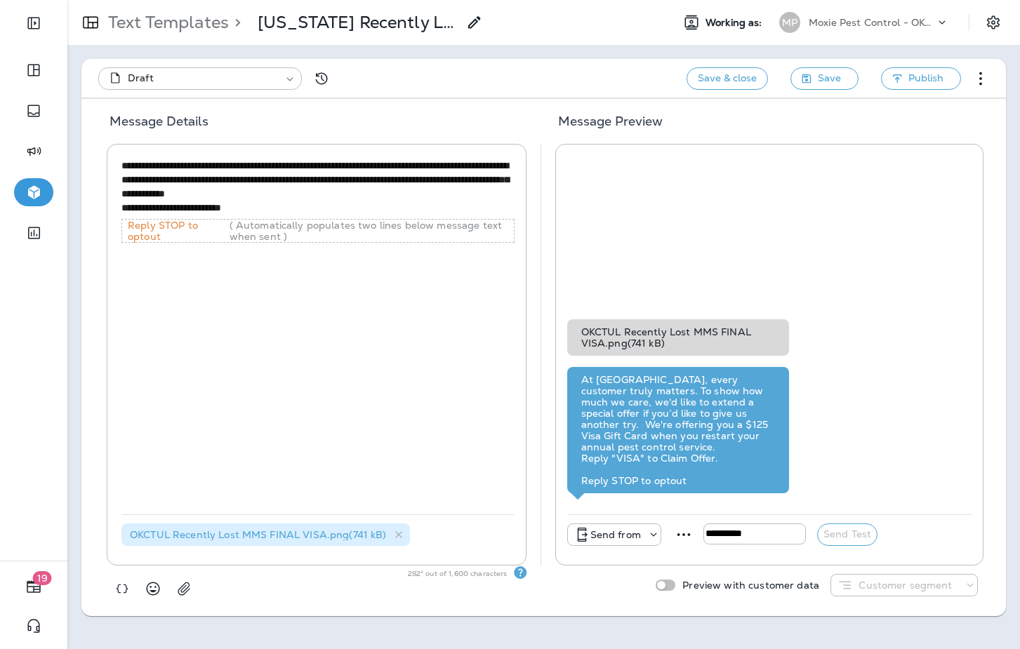
click at [632, 533] on p "Send from" at bounding box center [615, 534] width 51 height 11
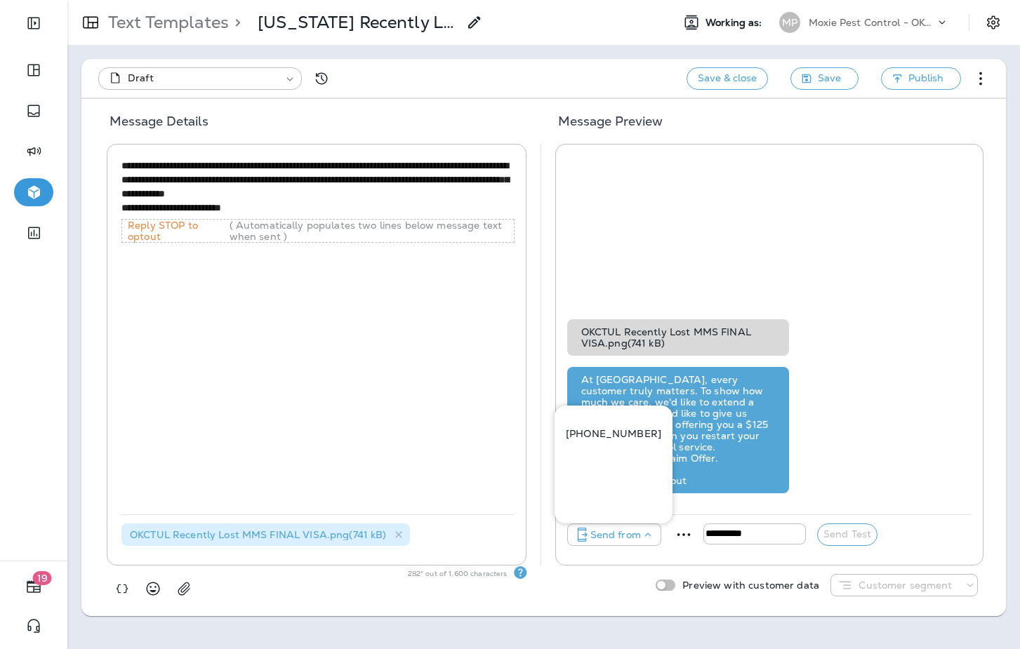
click at [603, 439] on p "+1 (405) 644-4279" at bounding box center [613, 433] width 95 height 11
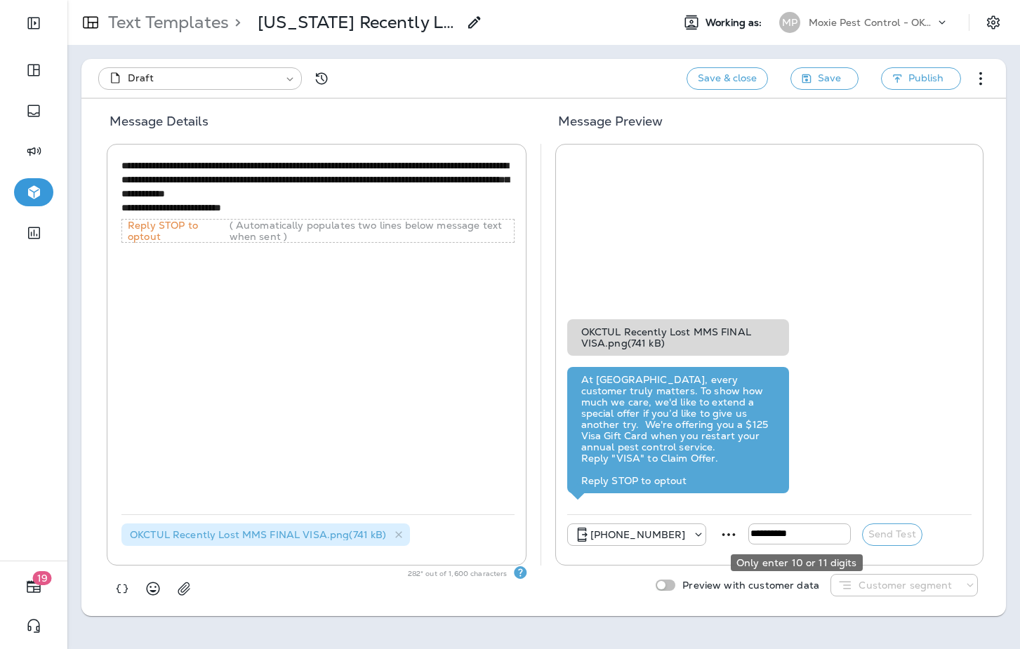
click at [766, 538] on input "tel" at bounding box center [799, 534] width 102 height 21
type input "**********"
click at [905, 530] on button "Send Test" at bounding box center [892, 535] width 60 height 22
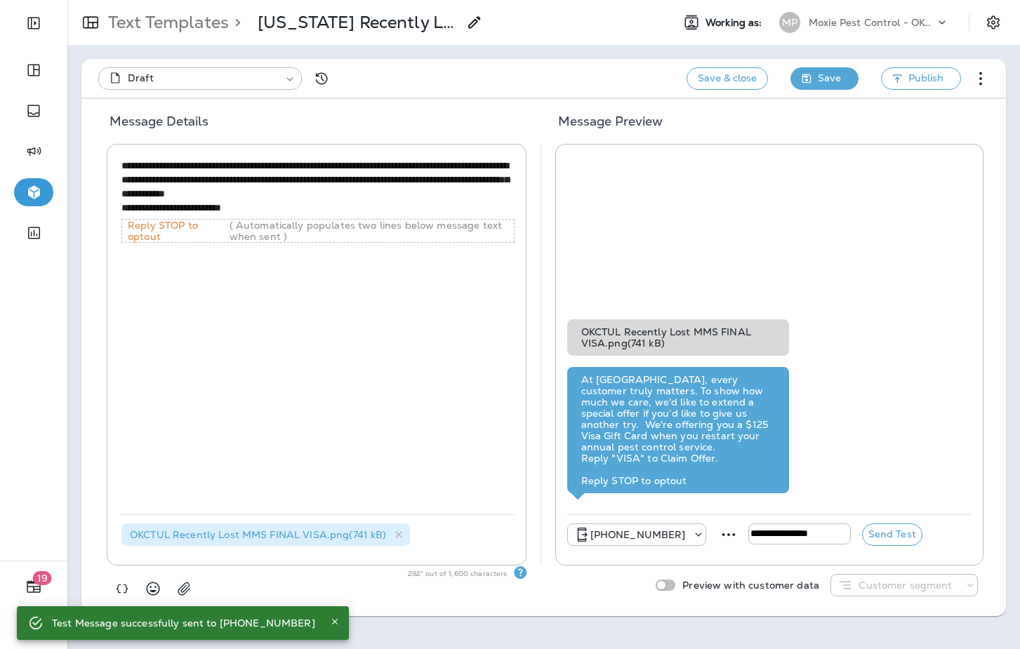
click at [801, 81] on icon "button" at bounding box center [806, 79] width 10 height 10
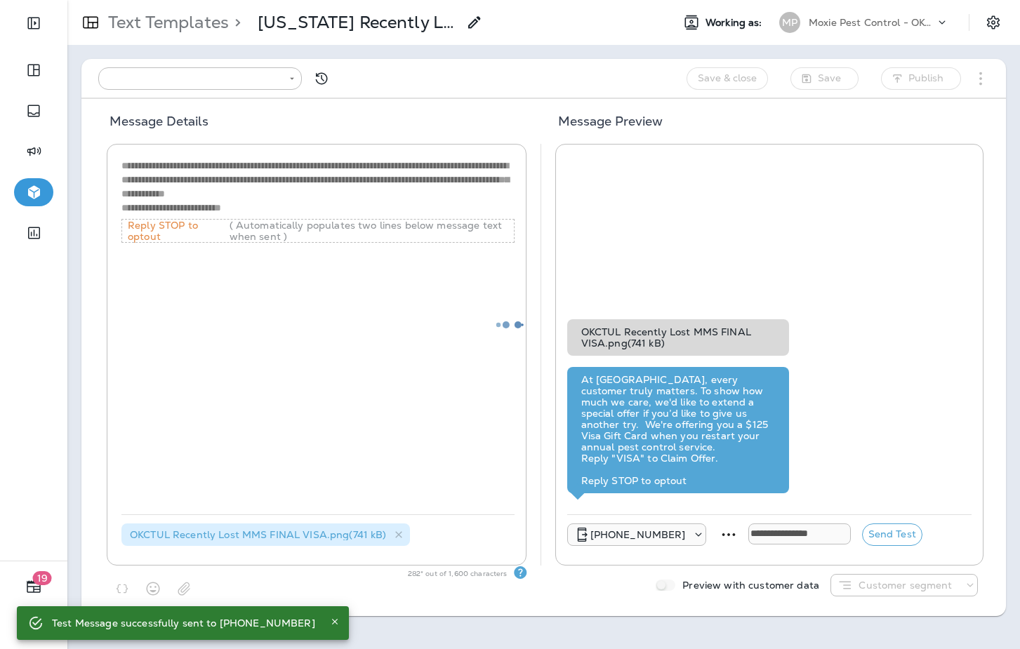
type input "**********"
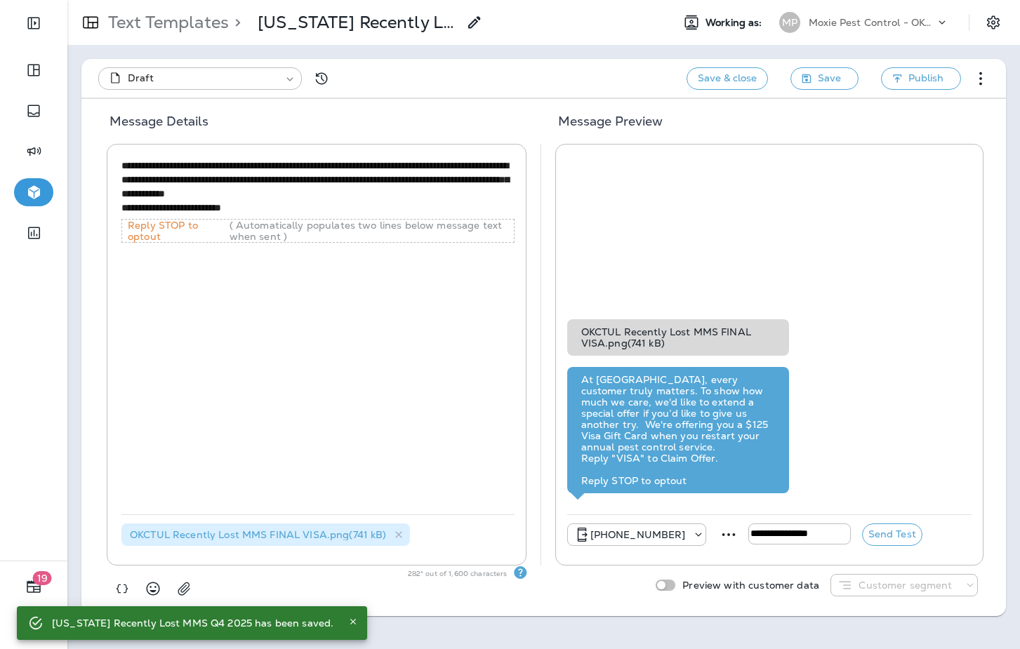
click at [512, 180] on textarea "**********" at bounding box center [317, 187] width 393 height 57
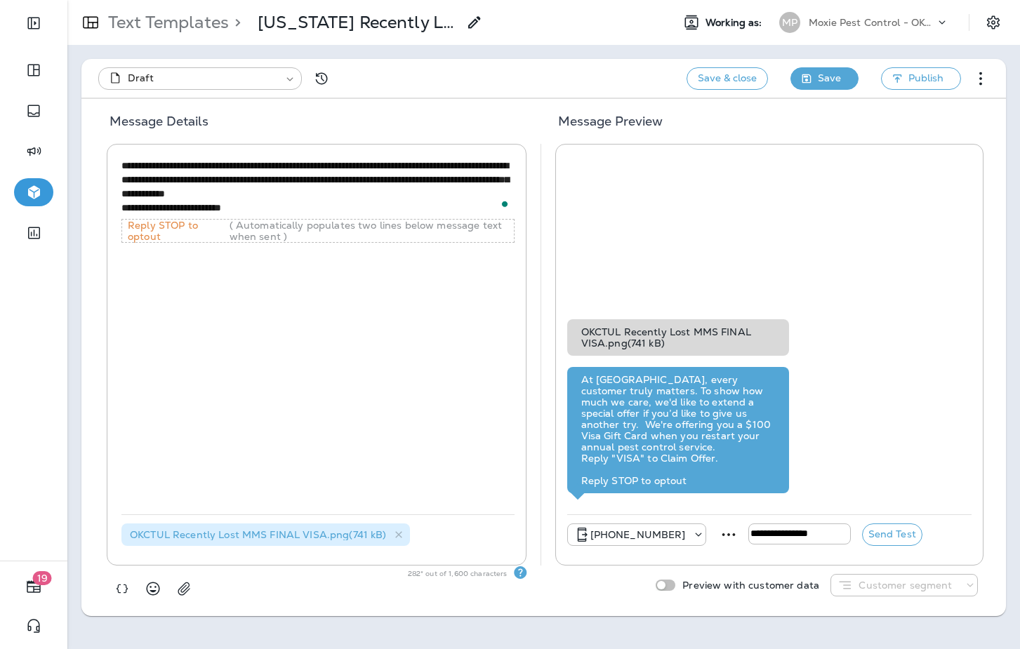
type textarea "**********"
click at [806, 77] on icon "button" at bounding box center [806, 79] width 10 height 10
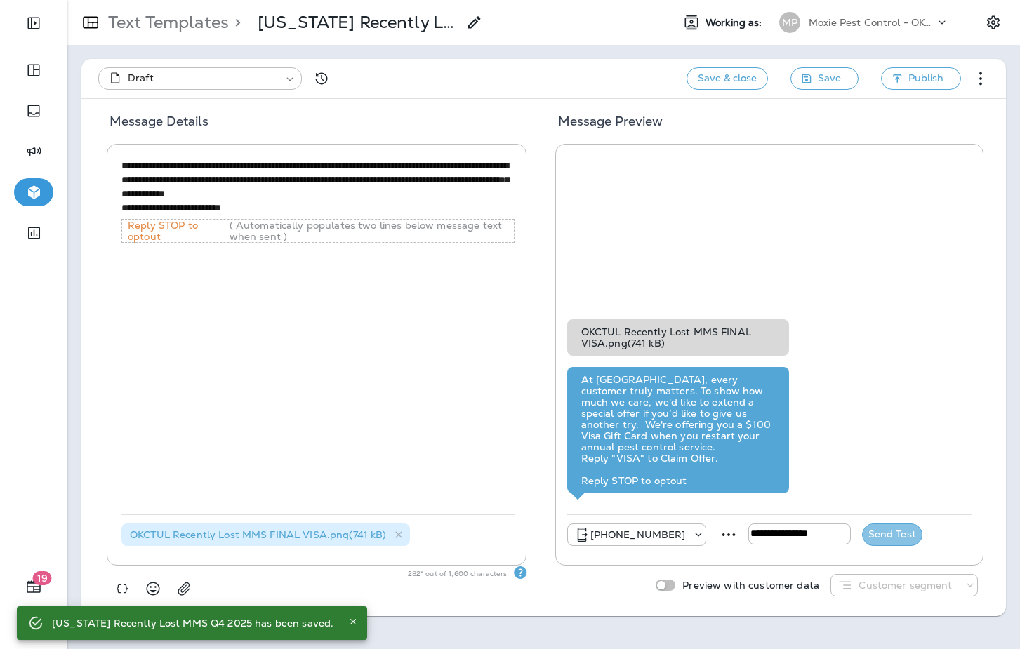
click at [886, 538] on button "Send Test" at bounding box center [892, 535] width 60 height 22
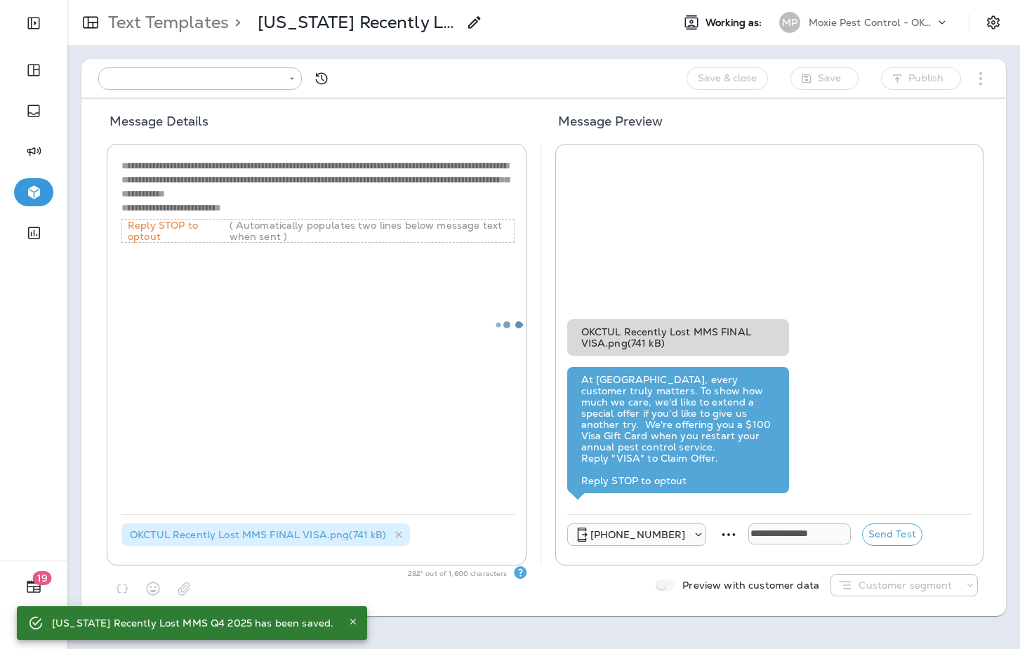
type input "**********"
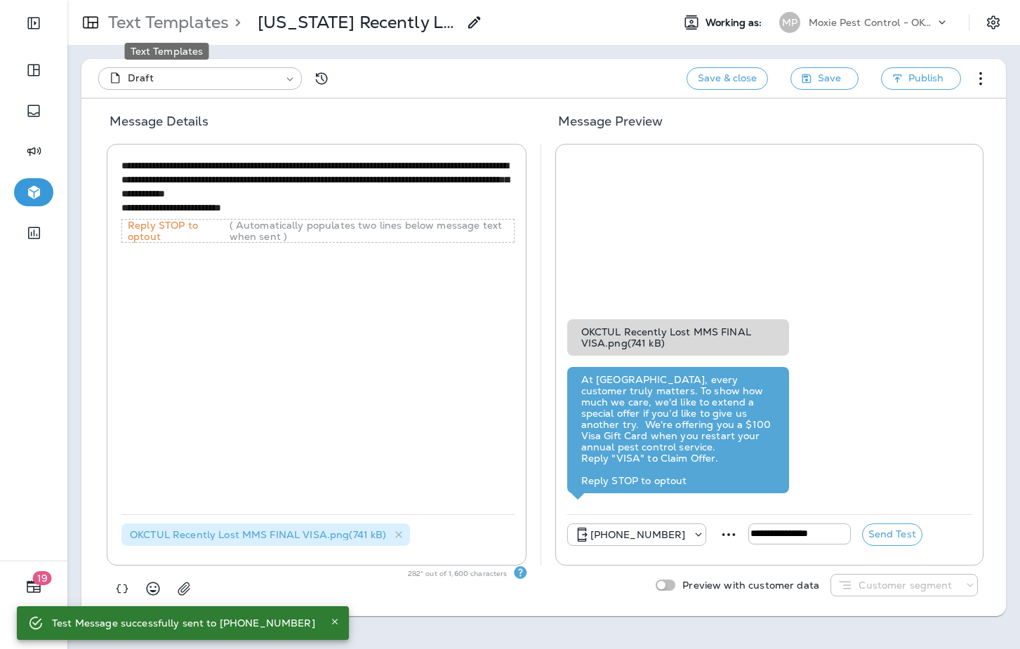
click at [168, 20] on p "Text Templates" at bounding box center [165, 22] width 126 height 21
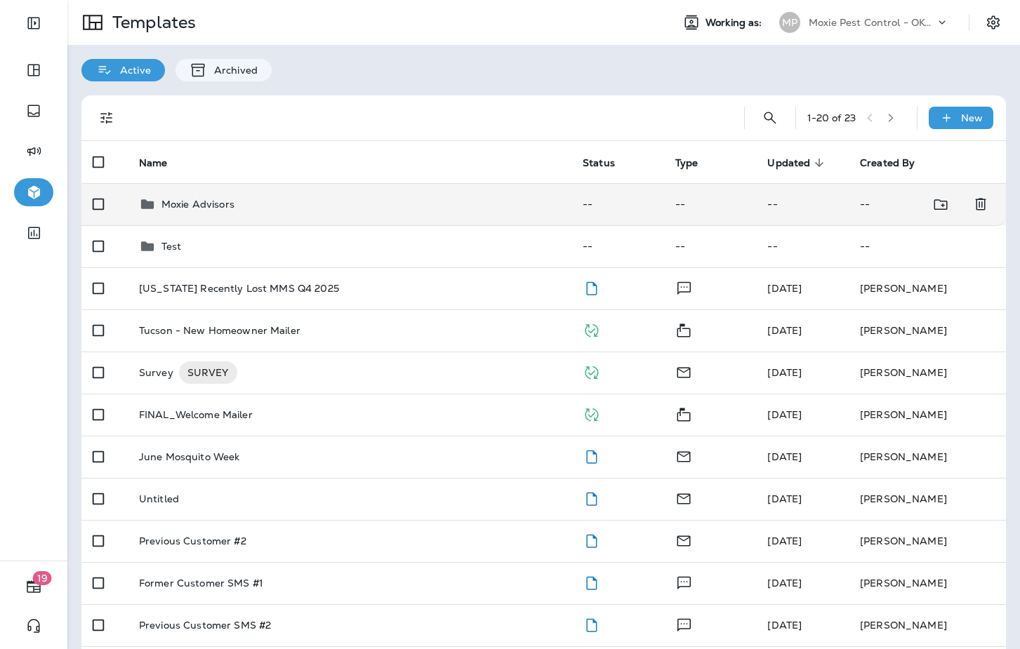
click at [230, 199] on p "Moxie Advisors" at bounding box center [197, 204] width 73 height 11
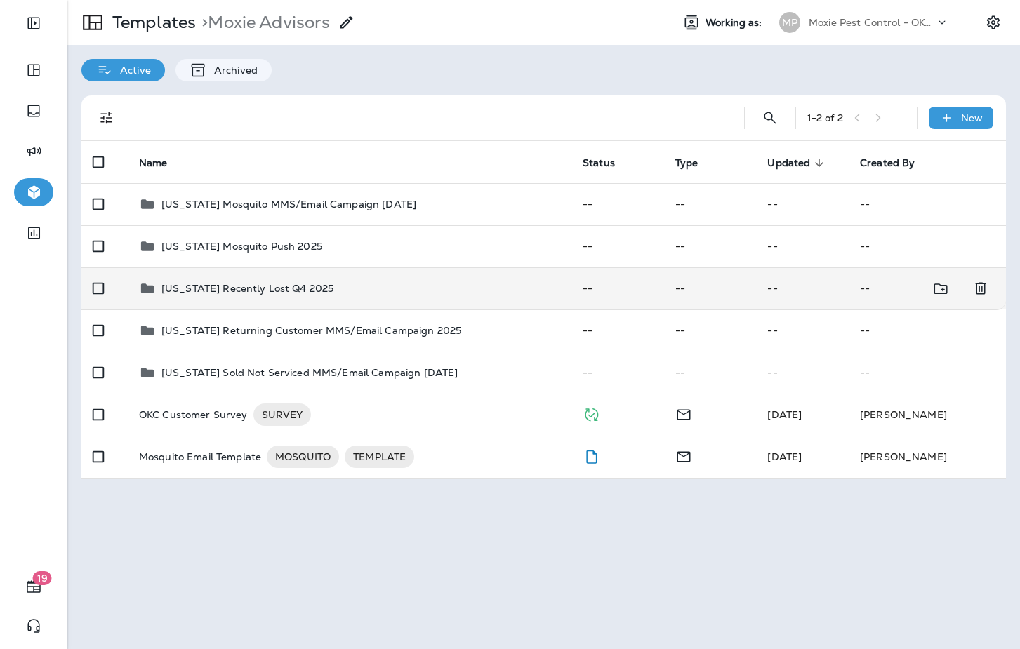
click at [262, 286] on p "Oklahoma Recently Lost Q4 2025" at bounding box center [247, 288] width 172 height 11
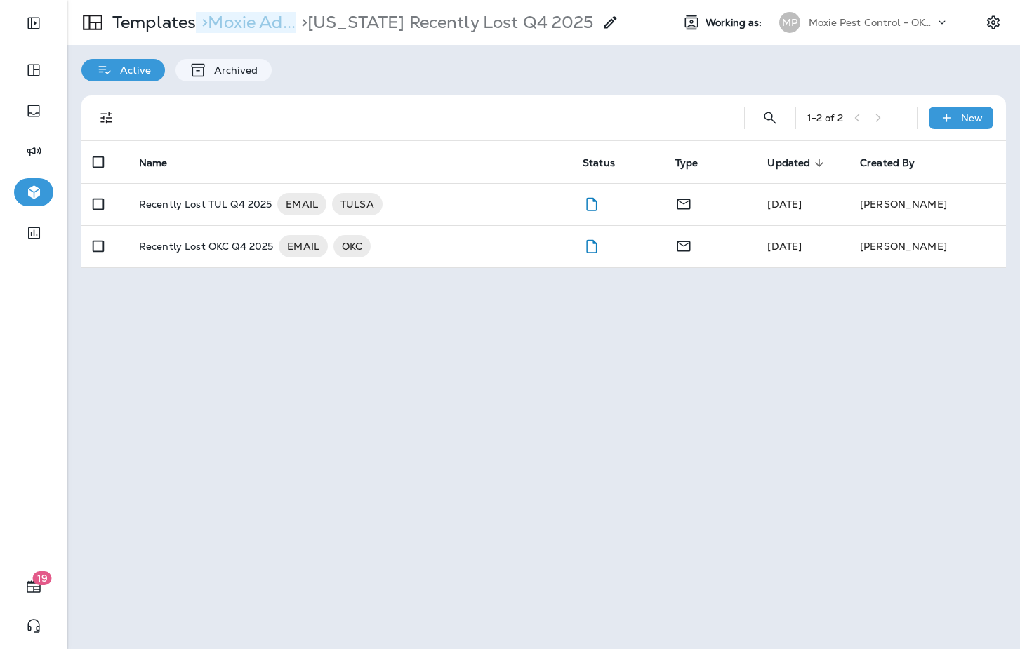
click at [254, 19] on p "> Moxie Ad..." at bounding box center [246, 22] width 100 height 21
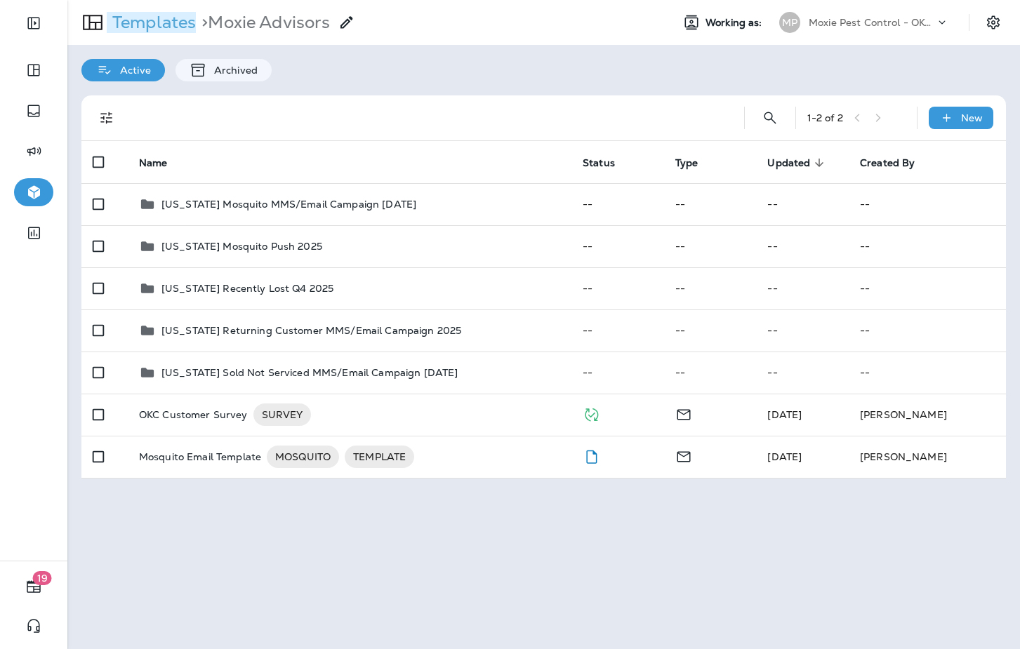
click at [170, 24] on p "Templates" at bounding box center [151, 22] width 89 height 21
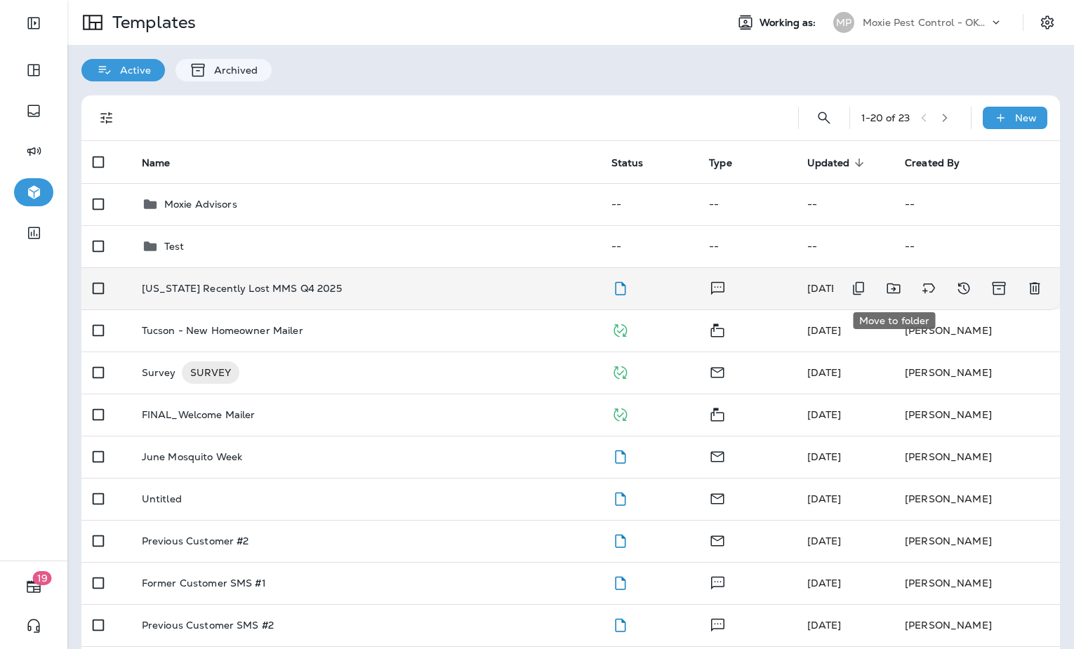
click at [902, 291] on button "Move to folder" at bounding box center [893, 288] width 28 height 28
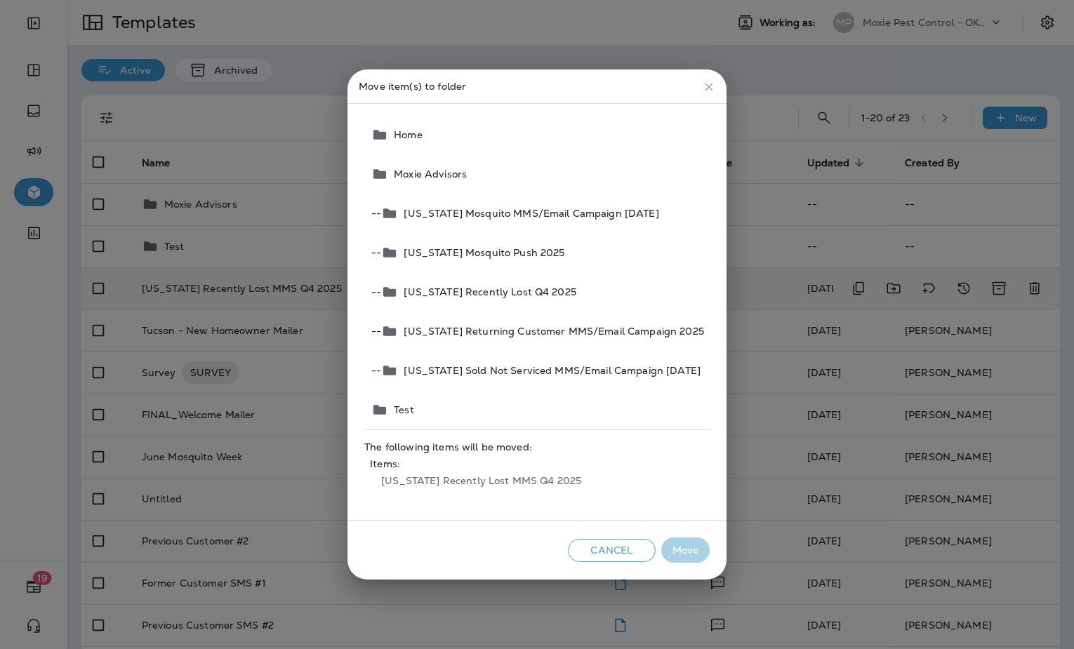
click at [569, 290] on button "-- Oklahoma Recently Lost Q4 2025" at bounding box center [538, 291] width 344 height 39
click at [667, 554] on button "Move" at bounding box center [685, 551] width 48 height 26
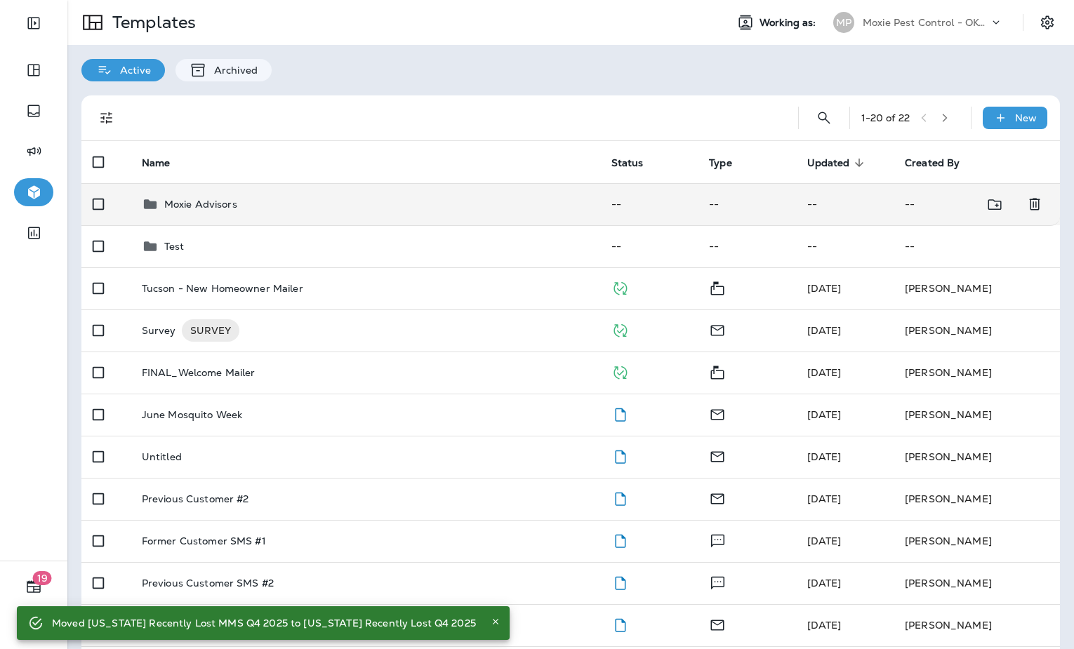
click at [448, 217] on td "Moxie Advisors" at bounding box center [366, 204] width 470 height 42
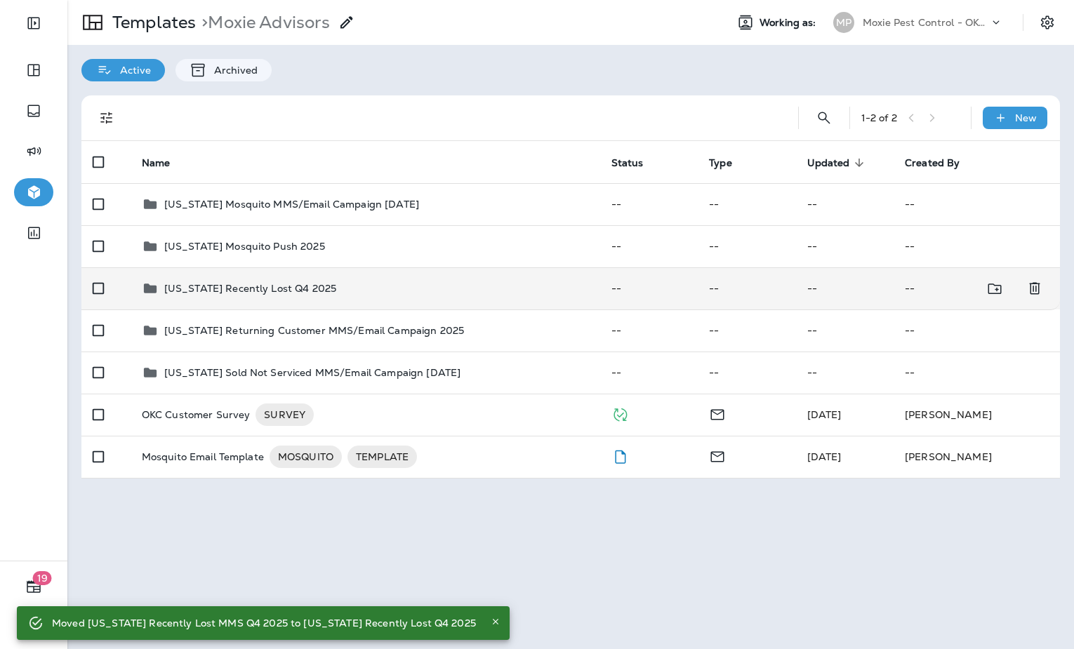
click at [448, 285] on div "Oklahoma Recently Lost Q4 2025" at bounding box center [365, 288] width 447 height 17
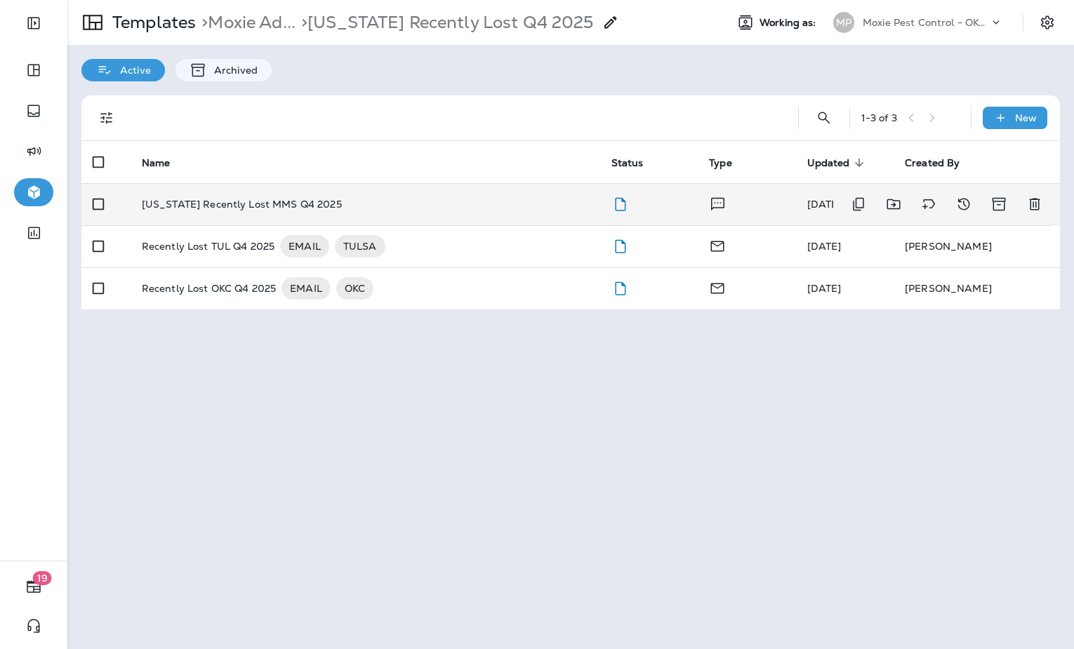
click at [481, 199] on div "Oklahoma Recently Lost MMS Q4 2025" at bounding box center [365, 204] width 447 height 11
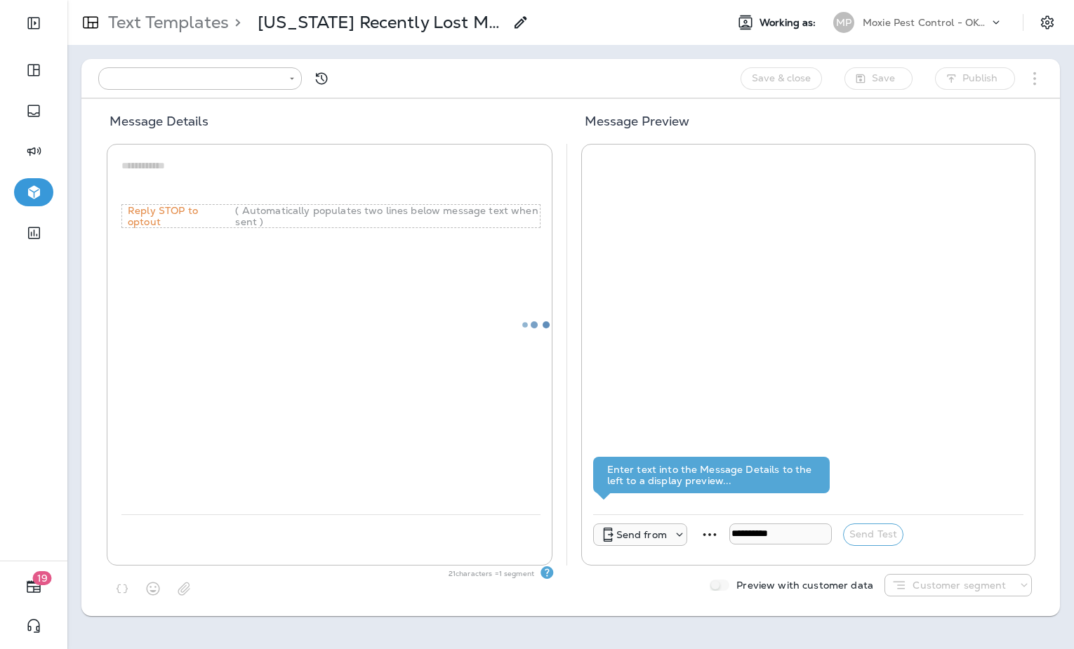
type input "**********"
type textarea "**********"
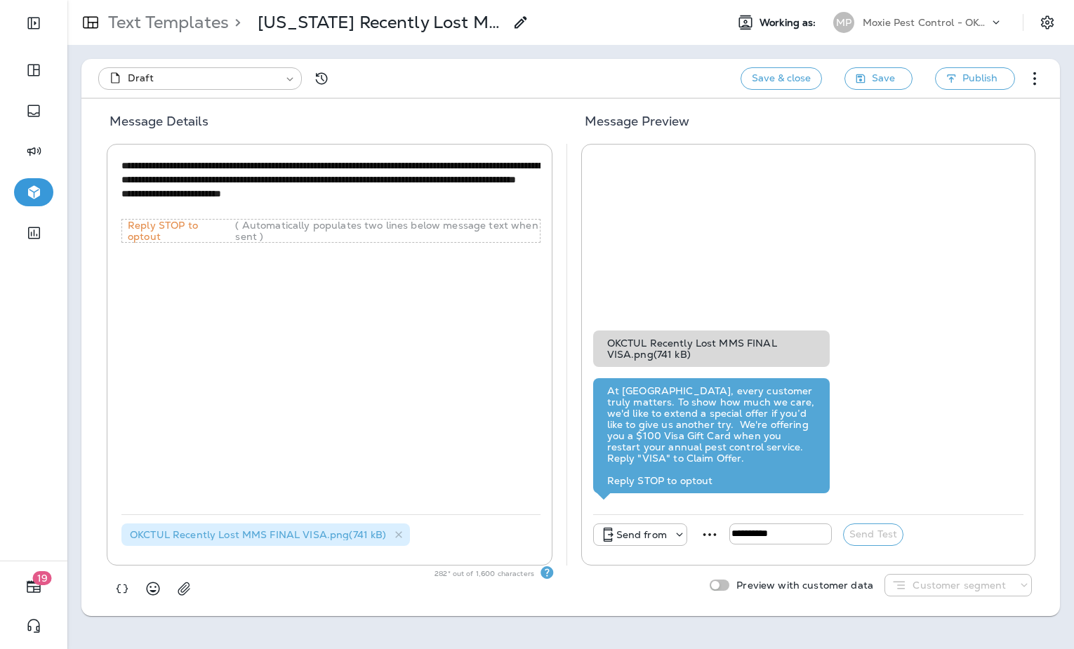
click at [667, 533] on div at bounding box center [677, 535] width 20 height 14
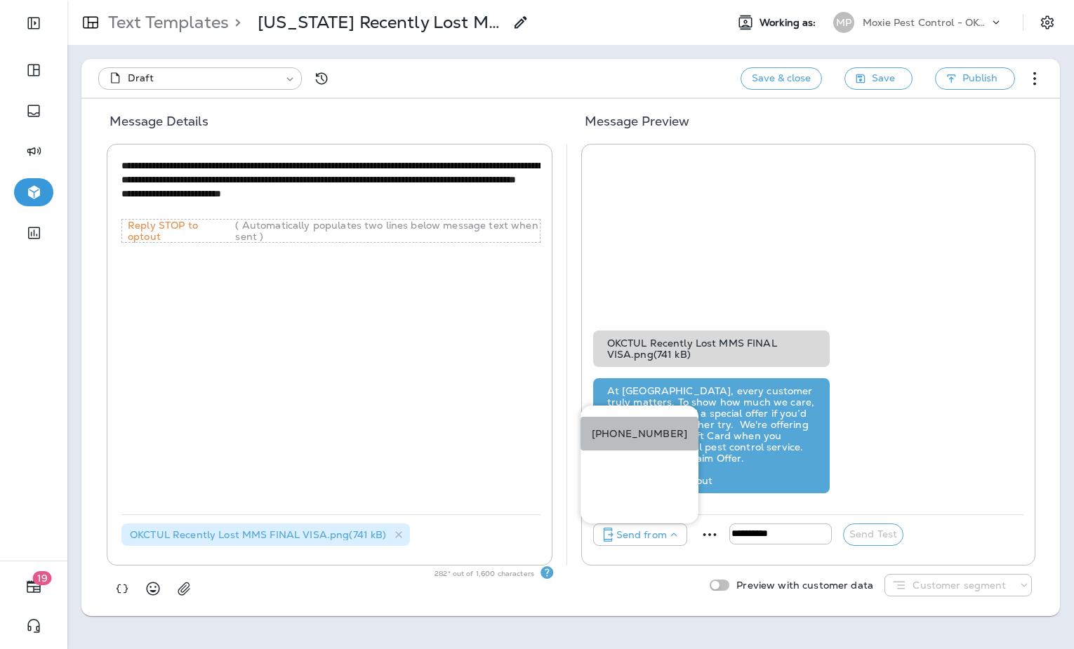
click at [683, 426] on button "+1 (405) 644-4279" at bounding box center [639, 434] width 118 height 34
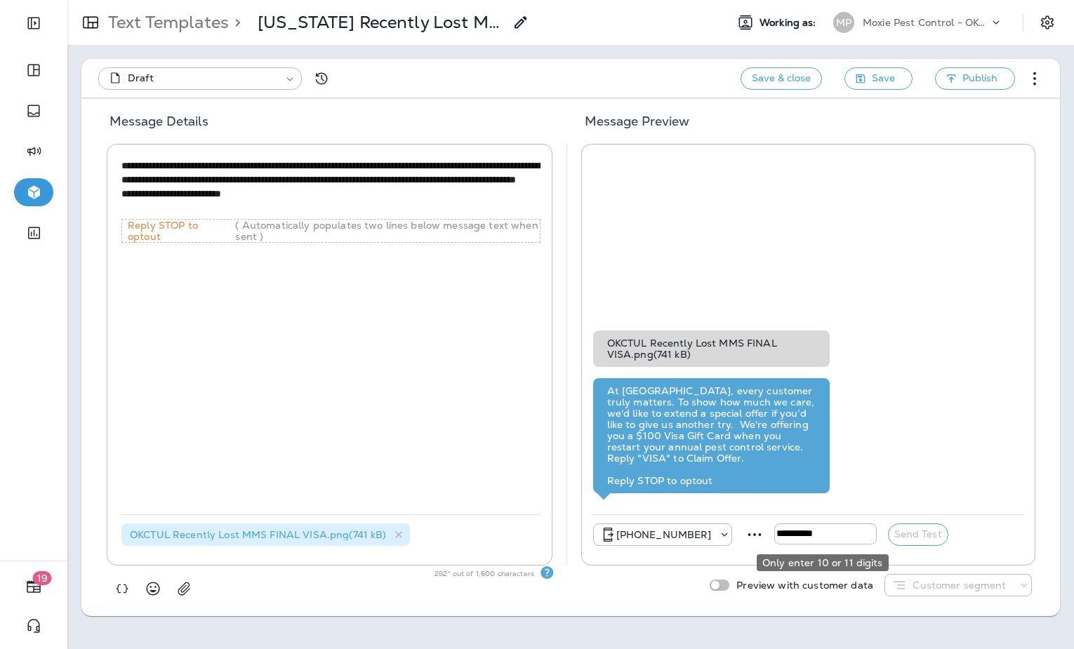
click at [811, 532] on input "tel" at bounding box center [825, 534] width 102 height 21
type input "**********"
click at [918, 538] on button "Send Test" at bounding box center [918, 535] width 60 height 22
click at [859, 83] on icon "button" at bounding box center [861, 79] width 10 height 10
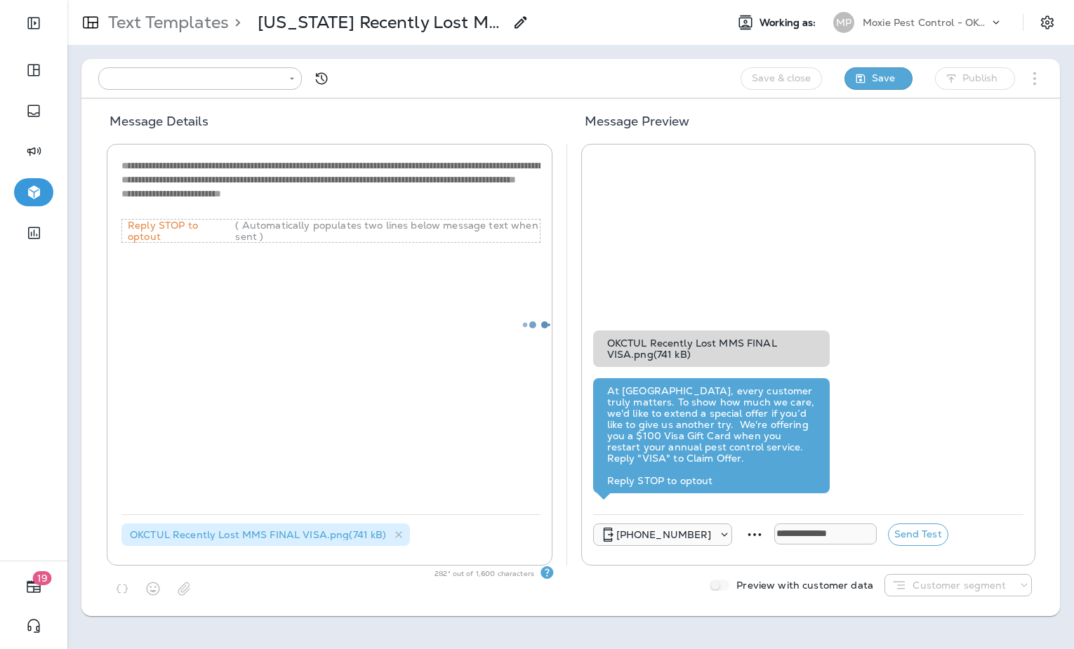
type input "**********"
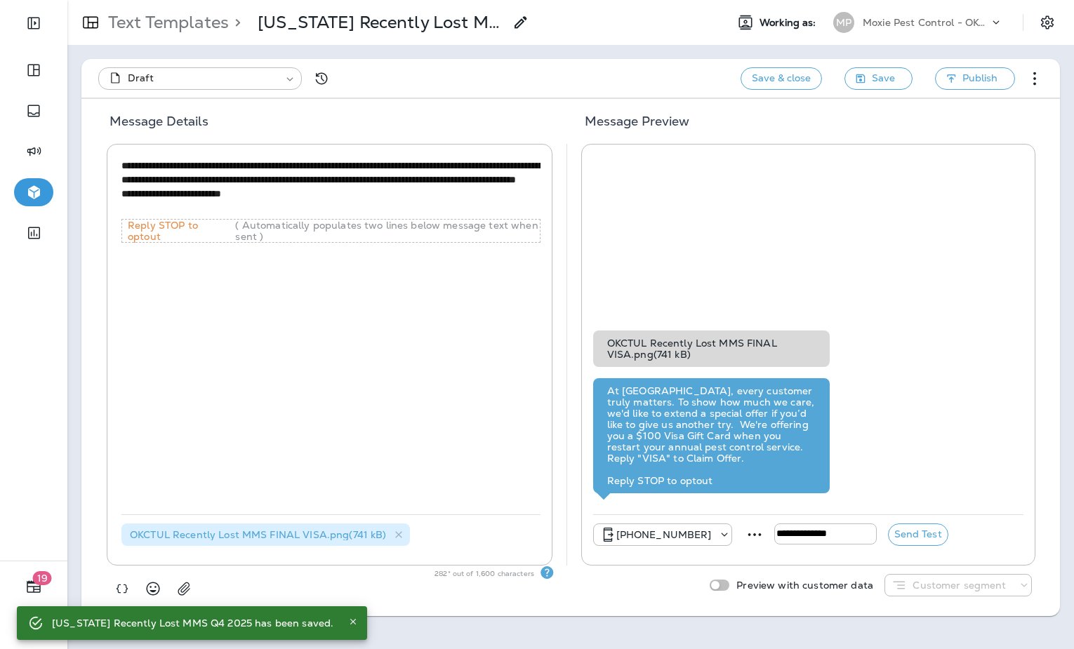
click at [896, 22] on p "Moxie Pest Control - OKC [GEOGRAPHIC_DATA]" at bounding box center [926, 22] width 126 height 11
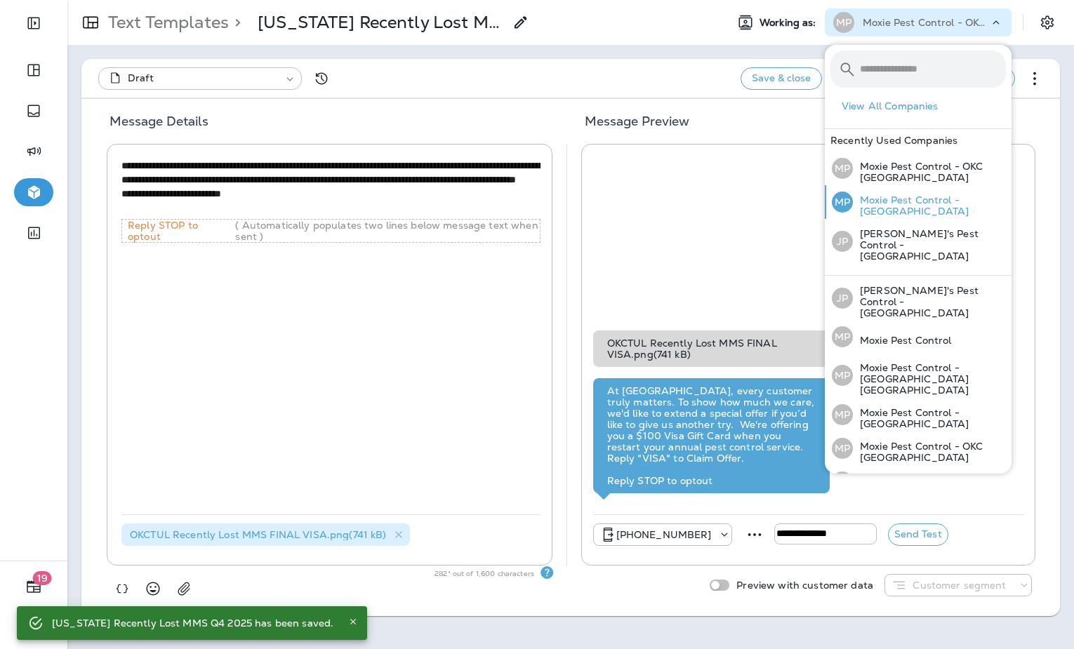
click at [926, 206] on p "Moxie Pest Control - [GEOGRAPHIC_DATA]" at bounding box center [929, 205] width 153 height 22
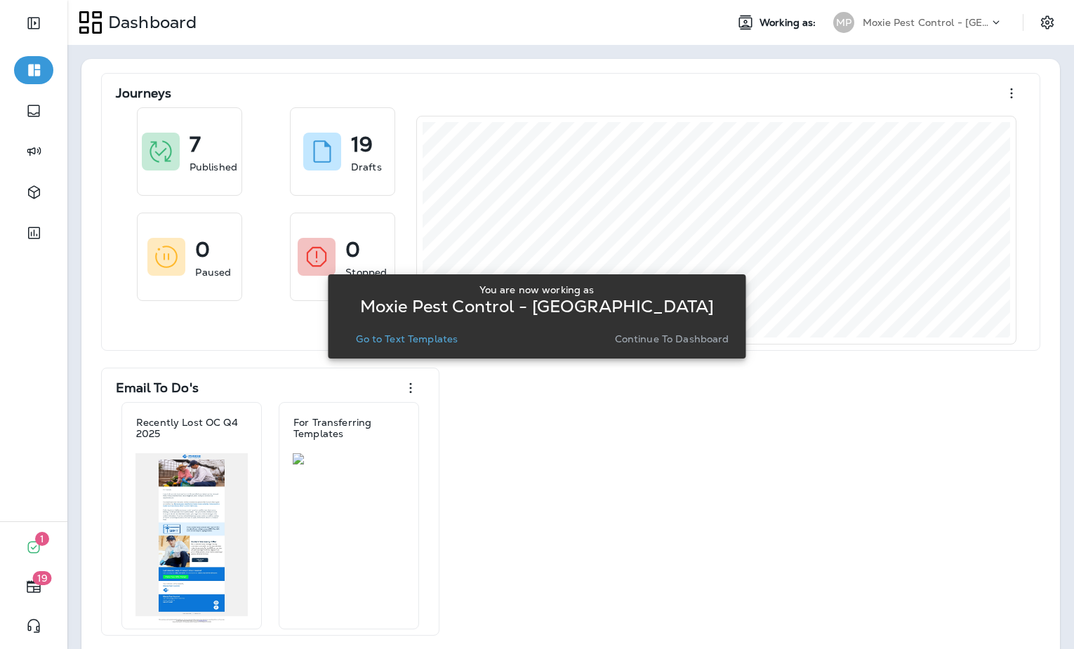
click at [399, 343] on p "Go to Text Templates" at bounding box center [407, 338] width 102 height 11
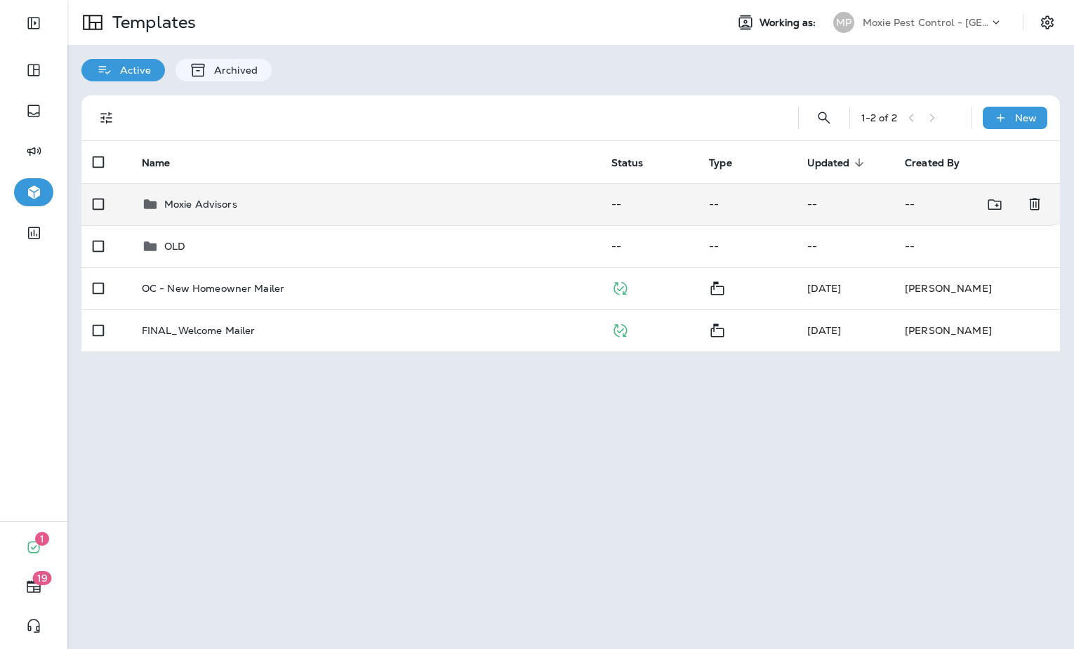
click at [209, 203] on p "Moxie Advisors" at bounding box center [200, 204] width 73 height 11
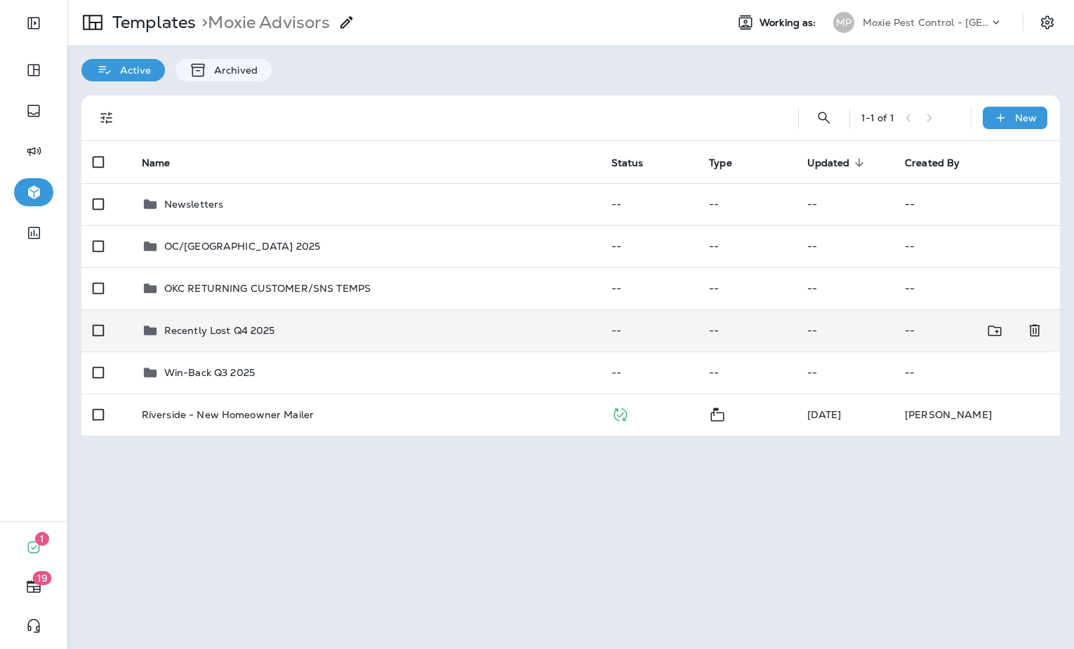
click at [250, 335] on p "Recently Lost Q4 2025" at bounding box center [219, 330] width 111 height 11
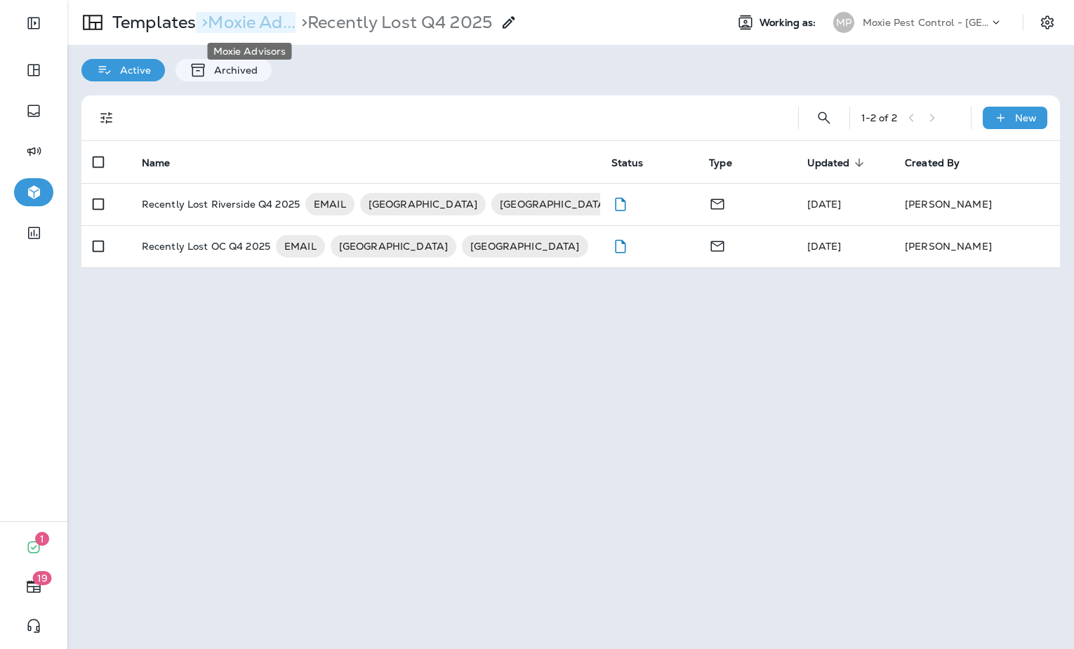
click at [268, 26] on p "> Moxie Ad..." at bounding box center [246, 22] width 100 height 21
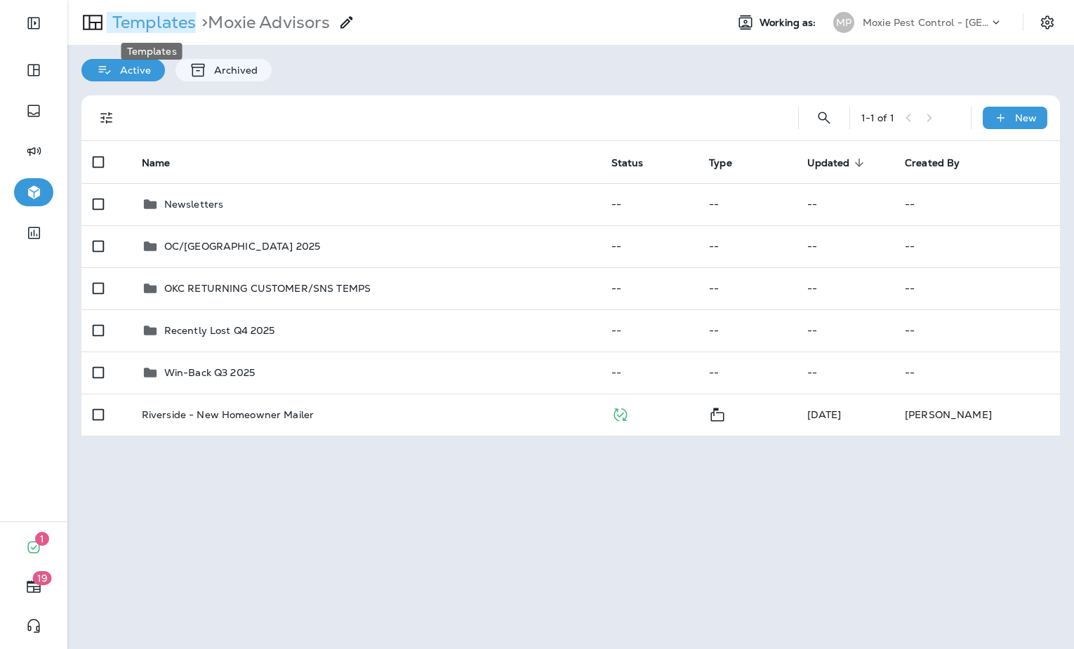
click at [178, 27] on p "Templates" at bounding box center [151, 22] width 89 height 21
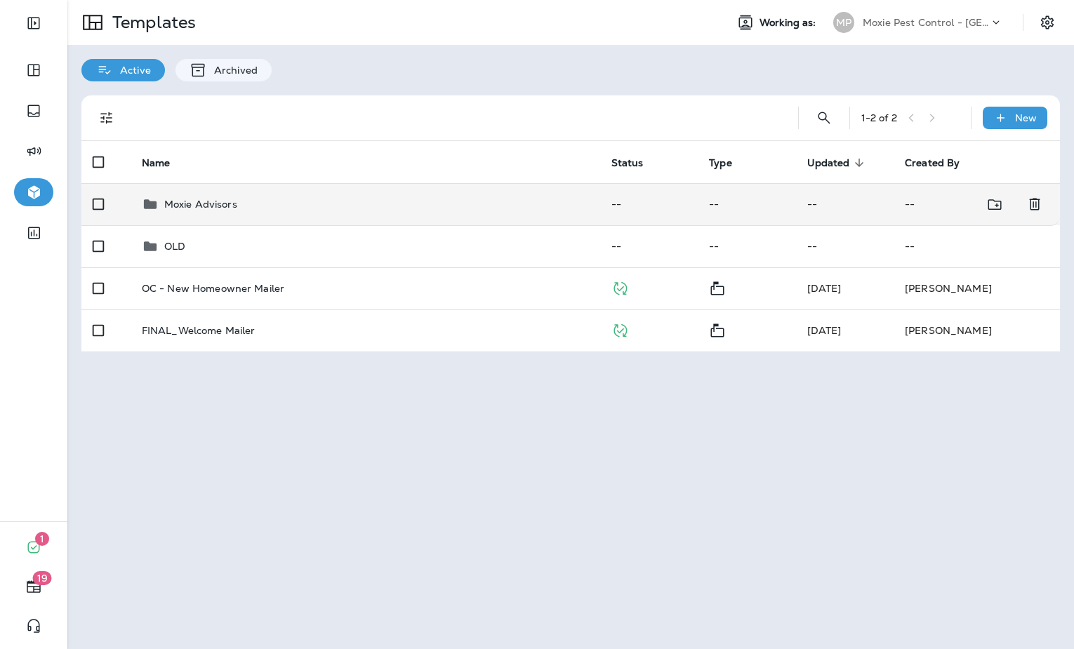
click at [241, 197] on div "Moxie Advisors" at bounding box center [365, 204] width 447 height 17
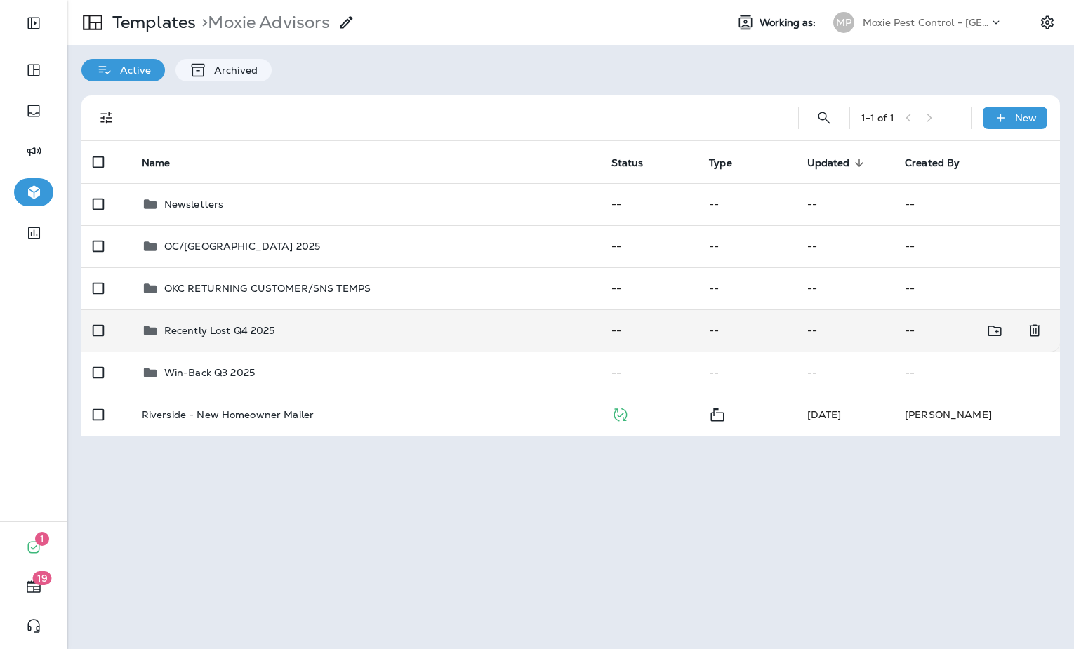
click at [237, 330] on p "Recently Lost Q4 2025" at bounding box center [219, 330] width 111 height 11
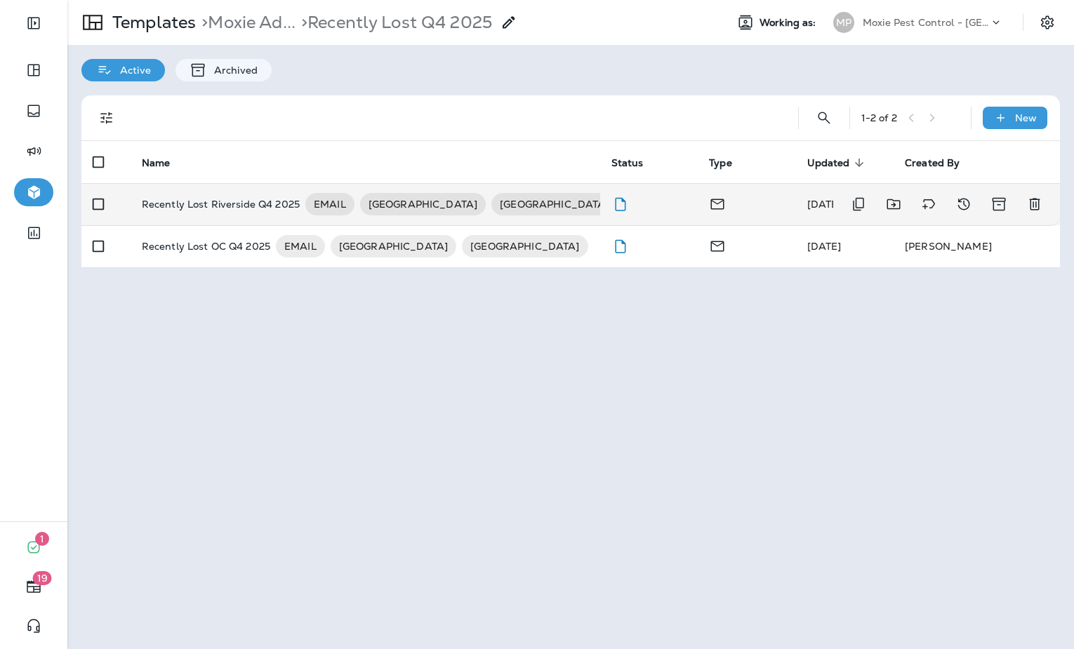
click at [220, 215] on p "Recently Lost Riverside Q4 2025" at bounding box center [221, 204] width 158 height 22
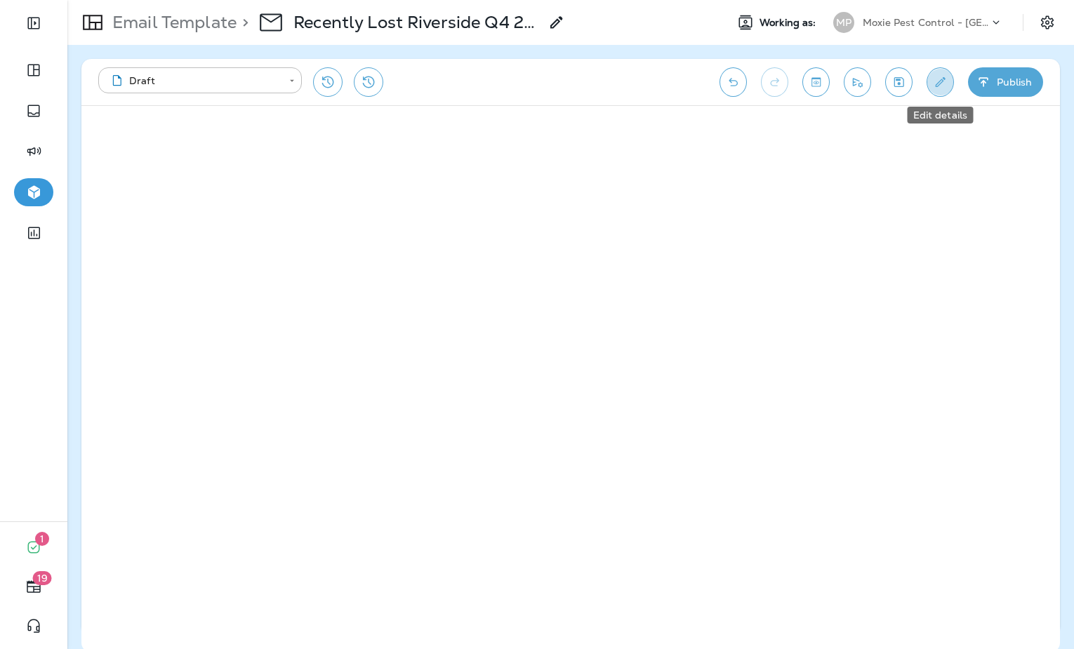
click at [945, 83] on icon "Edit details" at bounding box center [940, 82] width 15 height 14
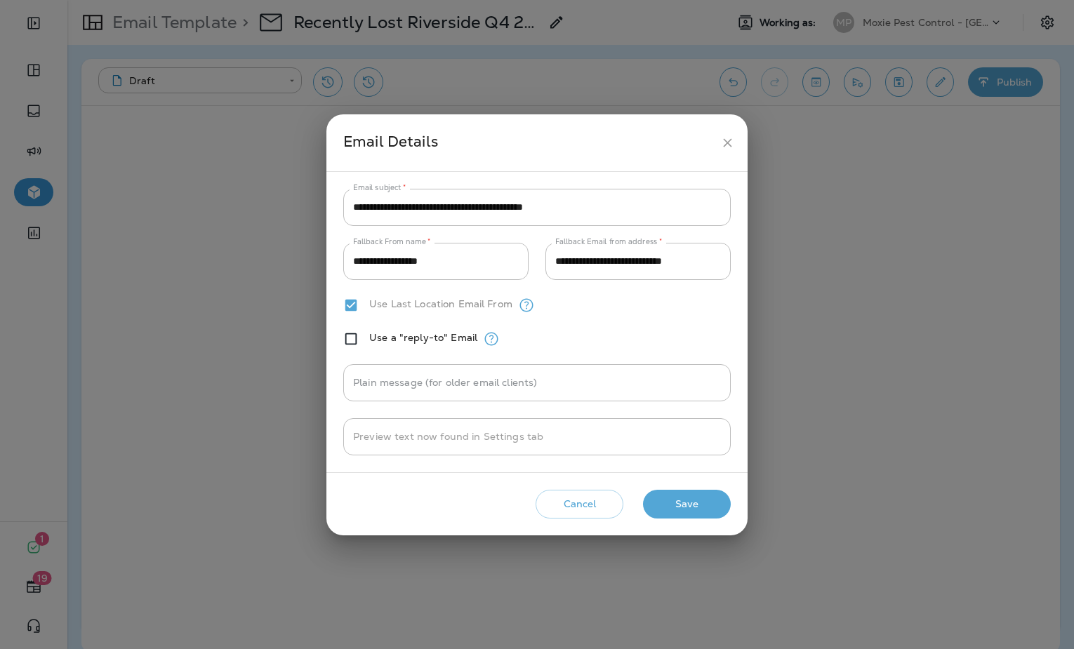
drag, startPoint x: 724, startPoint y: 142, endPoint x: 715, endPoint y: 142, distance: 9.2
click at [718, 142] on button "close" at bounding box center [727, 143] width 26 height 26
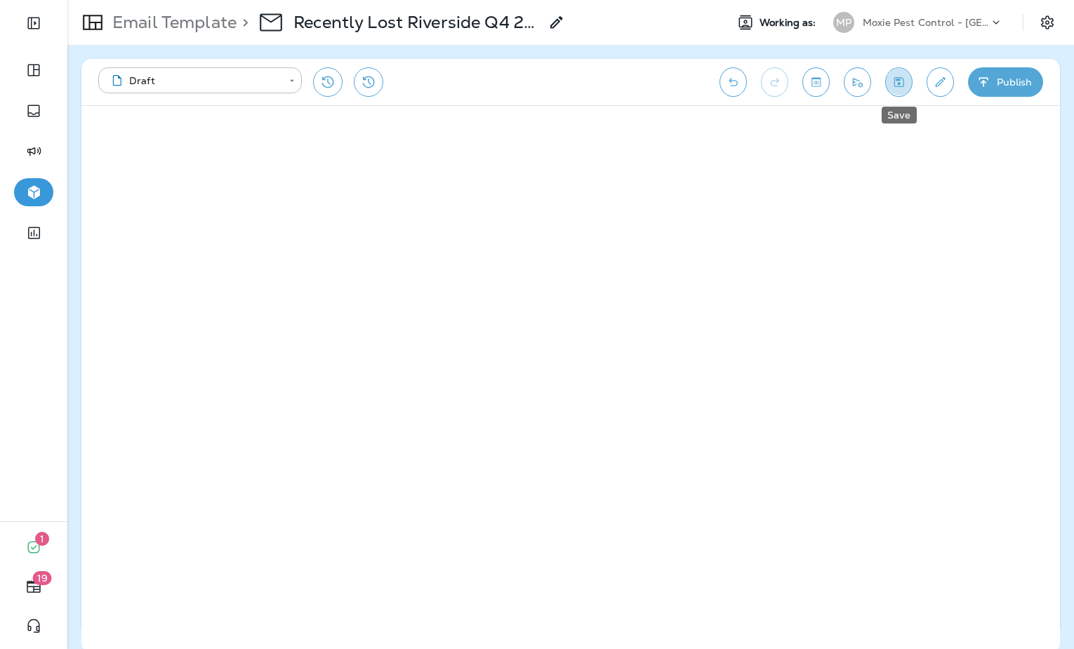
click at [898, 81] on icon "Save" at bounding box center [898, 82] width 15 height 14
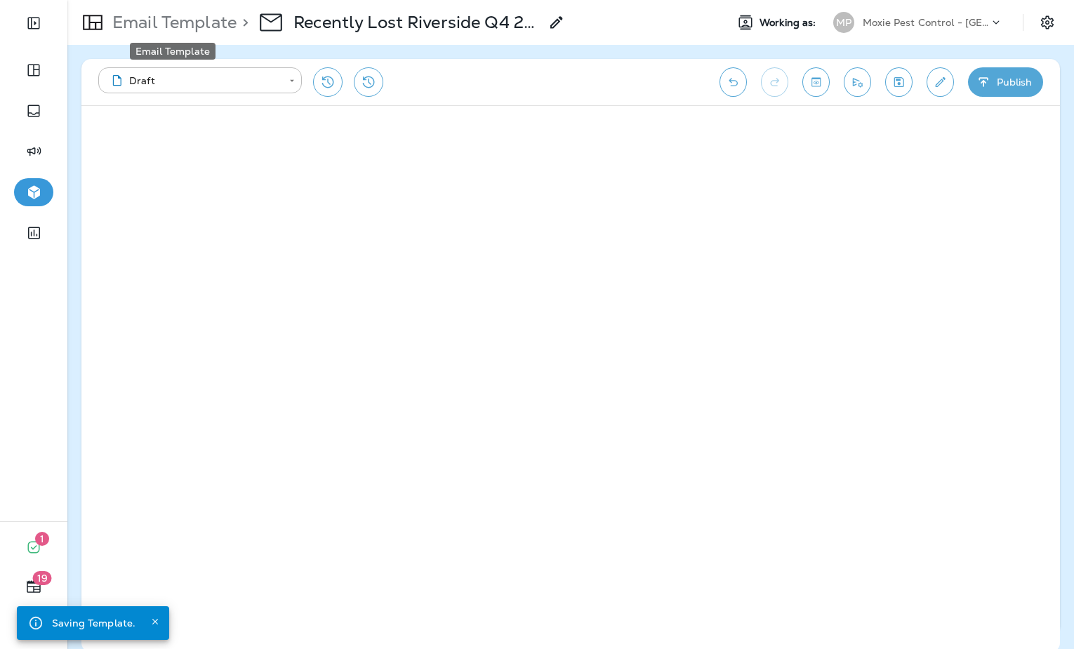
click at [194, 20] on p "Email Template" at bounding box center [172, 22] width 130 height 21
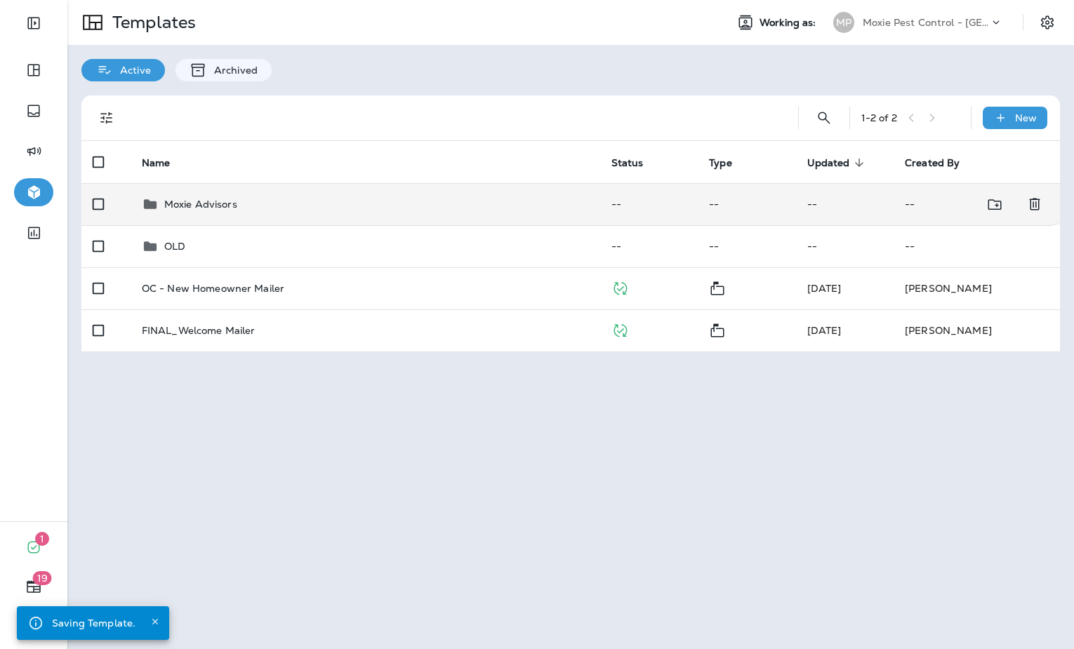
click at [339, 198] on div "Moxie Advisors" at bounding box center [365, 204] width 447 height 17
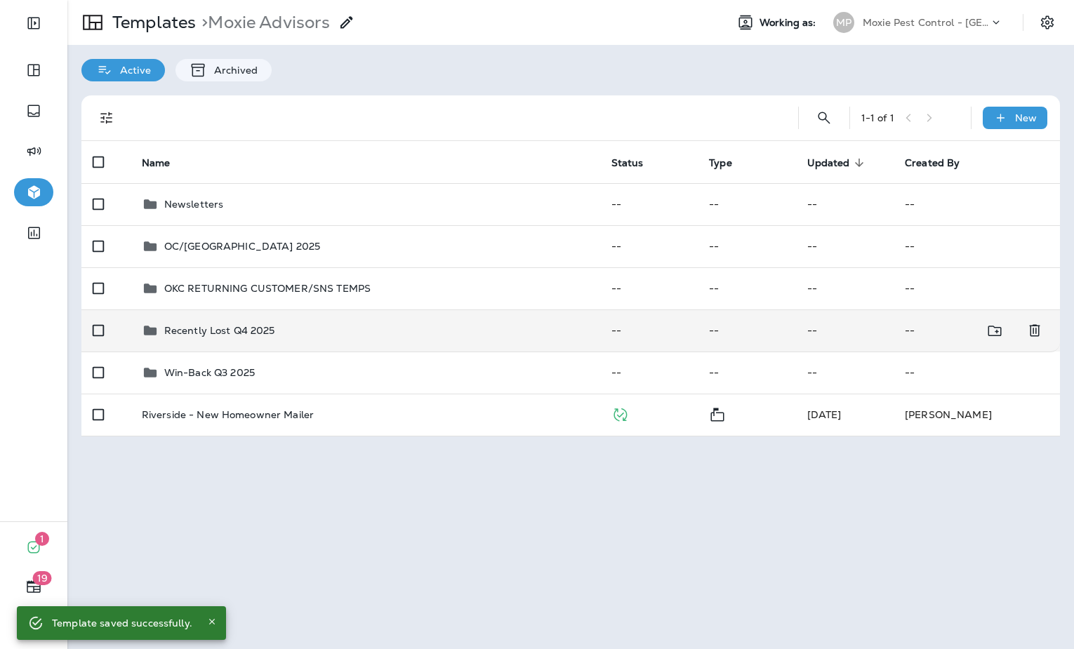
click at [263, 348] on td "Recently Lost Q4 2025" at bounding box center [366, 331] width 470 height 42
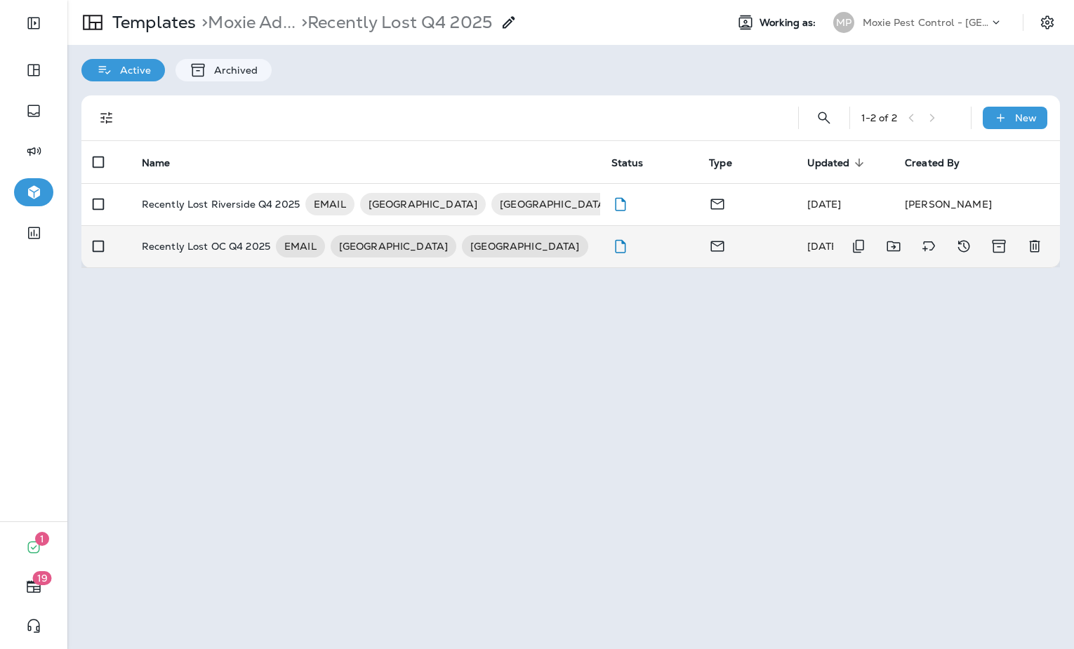
click at [206, 251] on p "Recently Lost OC Q4 2025" at bounding box center [206, 246] width 128 height 22
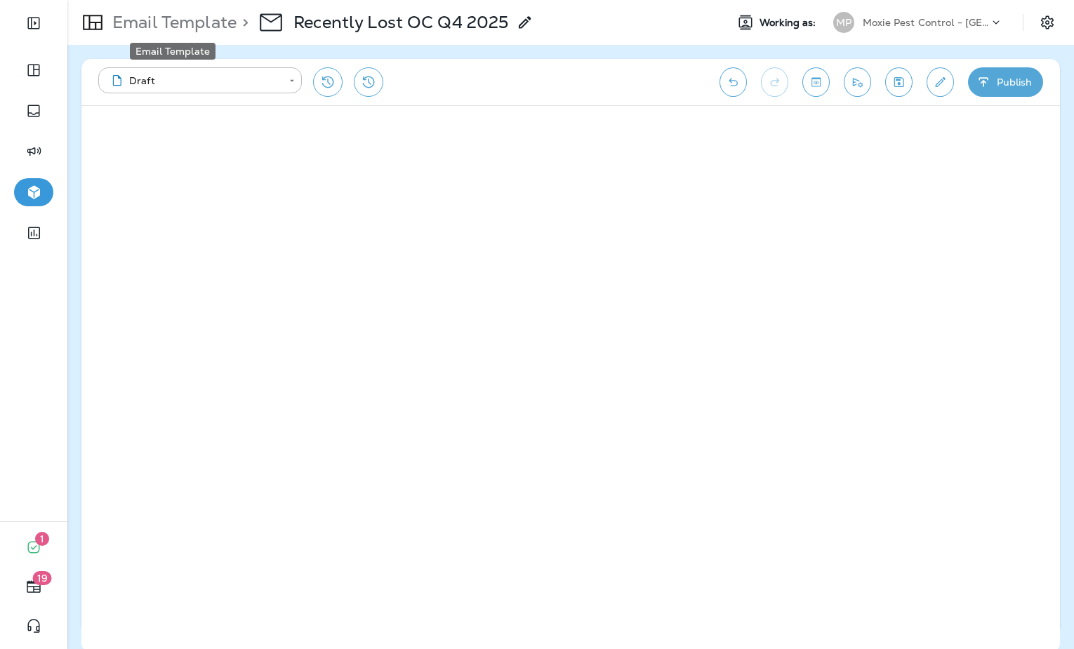
click at [185, 25] on p "Email Template" at bounding box center [172, 22] width 130 height 21
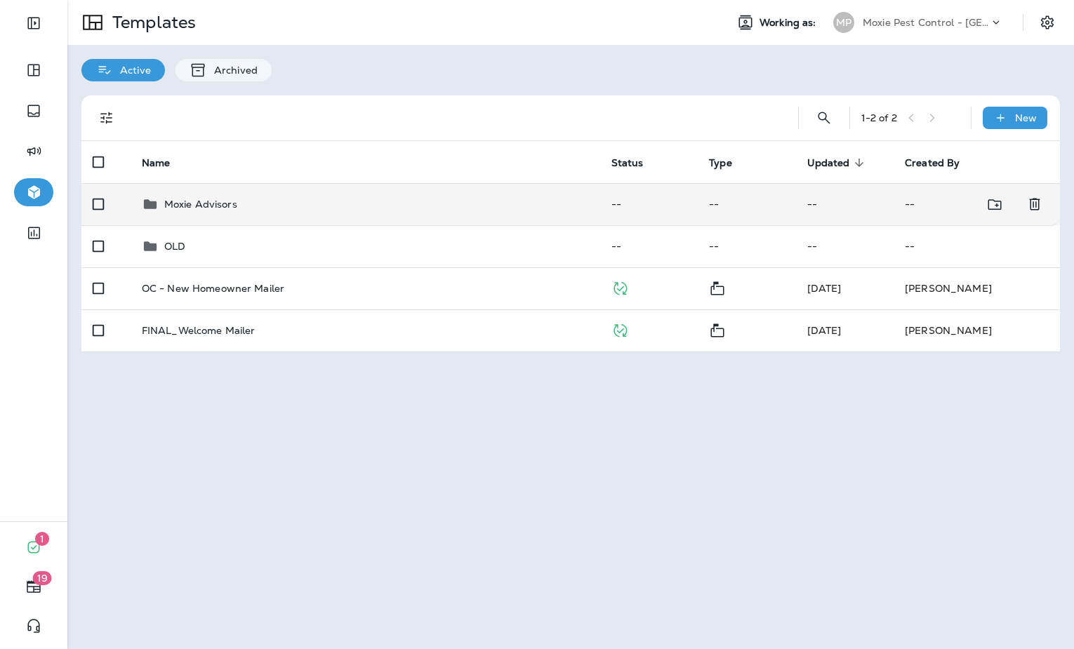
click at [318, 207] on div "Moxie Advisors" at bounding box center [365, 204] width 447 height 17
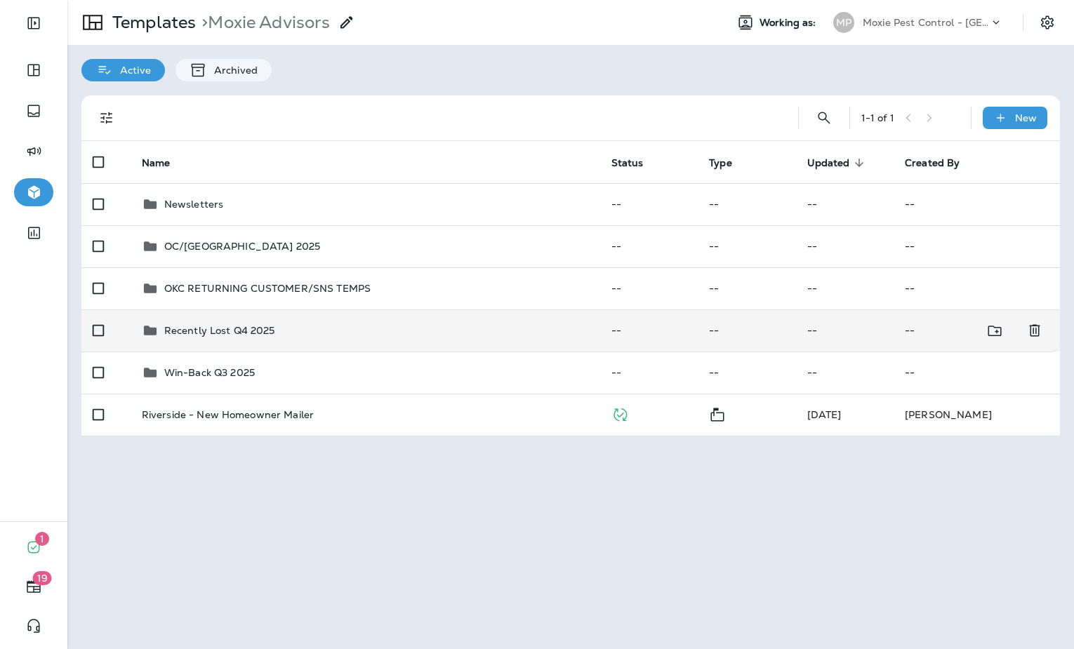
click at [294, 338] on div "Recently Lost Q4 2025" at bounding box center [365, 330] width 447 height 17
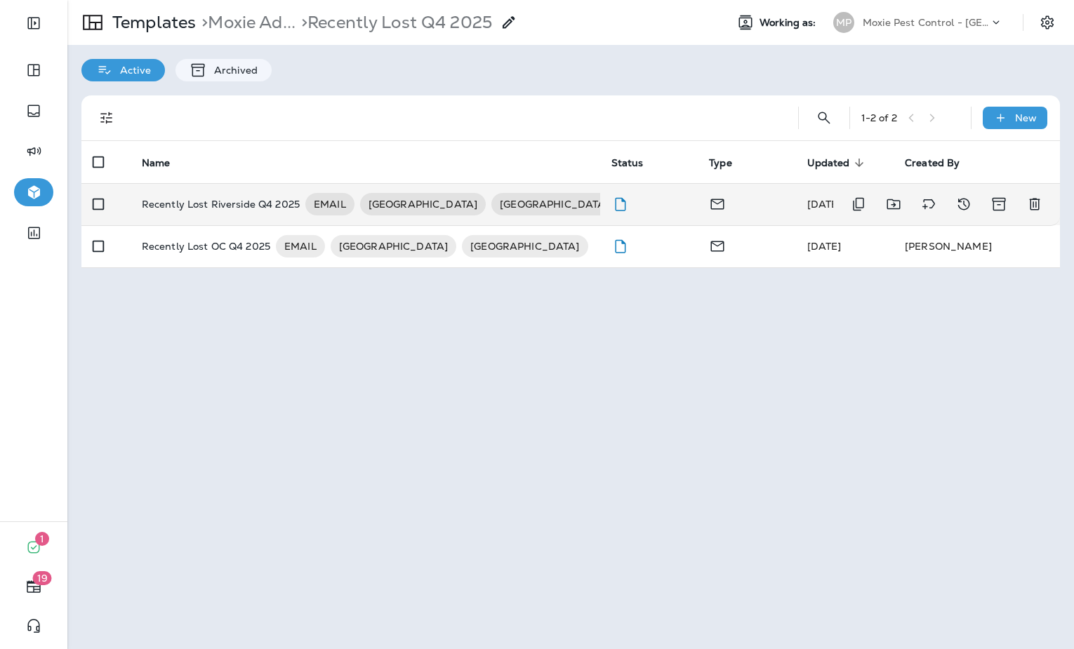
click at [199, 191] on td "Recently Lost Riverside Q4 2025 EMAIL RIVERSIDE ORANGE COUNTY" at bounding box center [366, 204] width 470 height 42
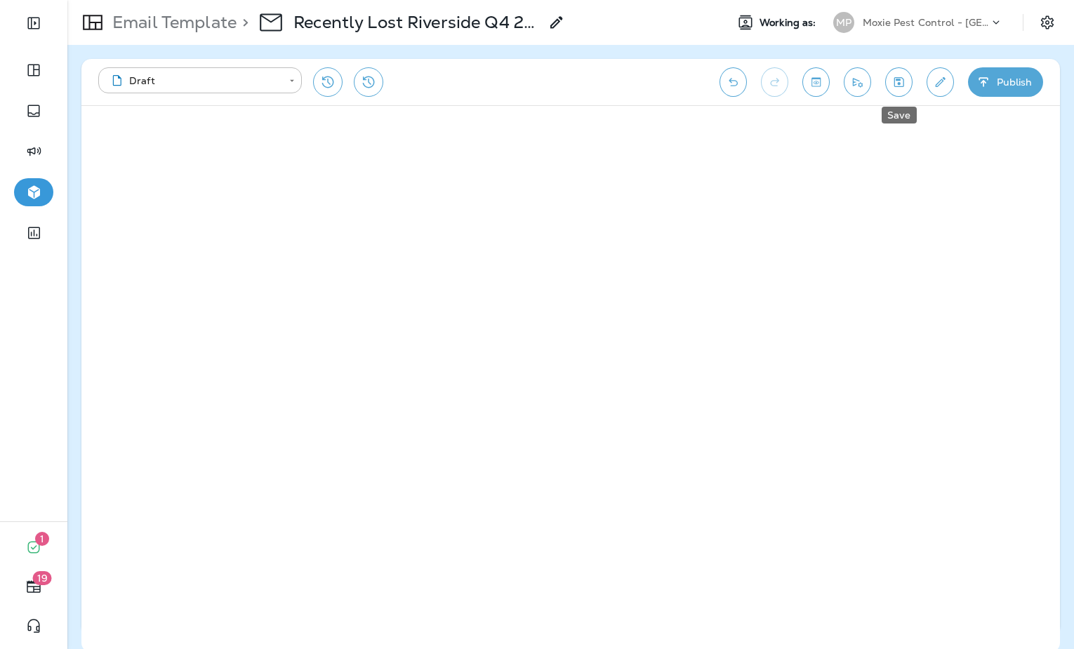
click at [891, 88] on icon "Save" at bounding box center [898, 82] width 15 height 14
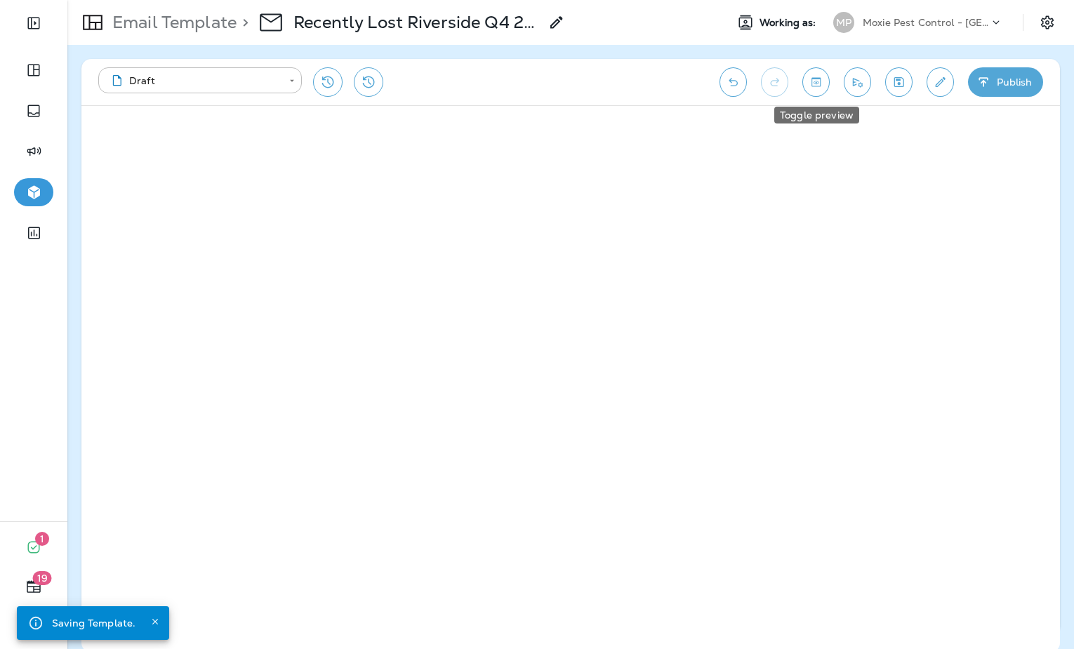
drag, startPoint x: 825, startPoint y: 88, endPoint x: 823, endPoint y: 106, distance: 17.8
click at [825, 88] on button "Toggle preview" at bounding box center [815, 81] width 27 height 29
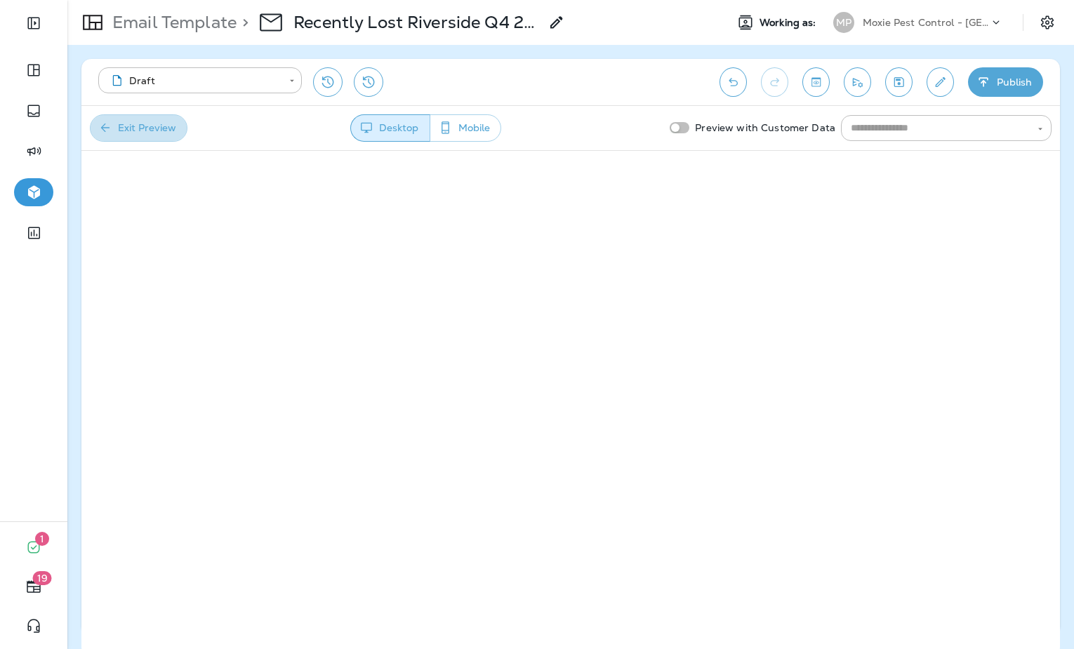
click at [149, 125] on button "Exit Preview" at bounding box center [139, 127] width 98 height 27
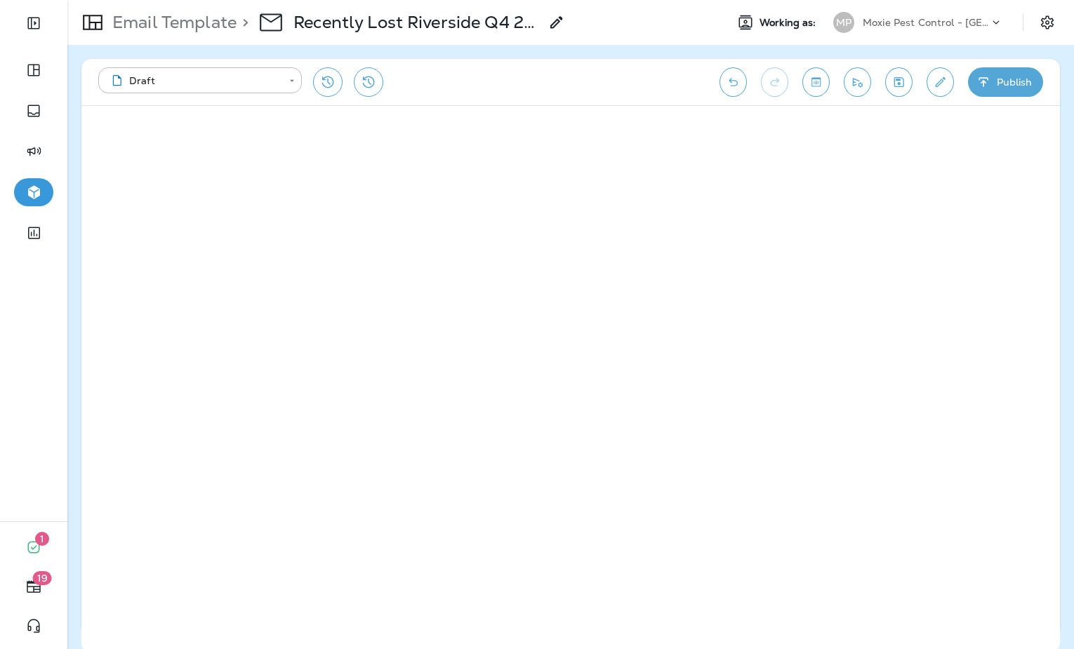
click at [903, 79] on icon "Save" at bounding box center [899, 82] width 10 height 10
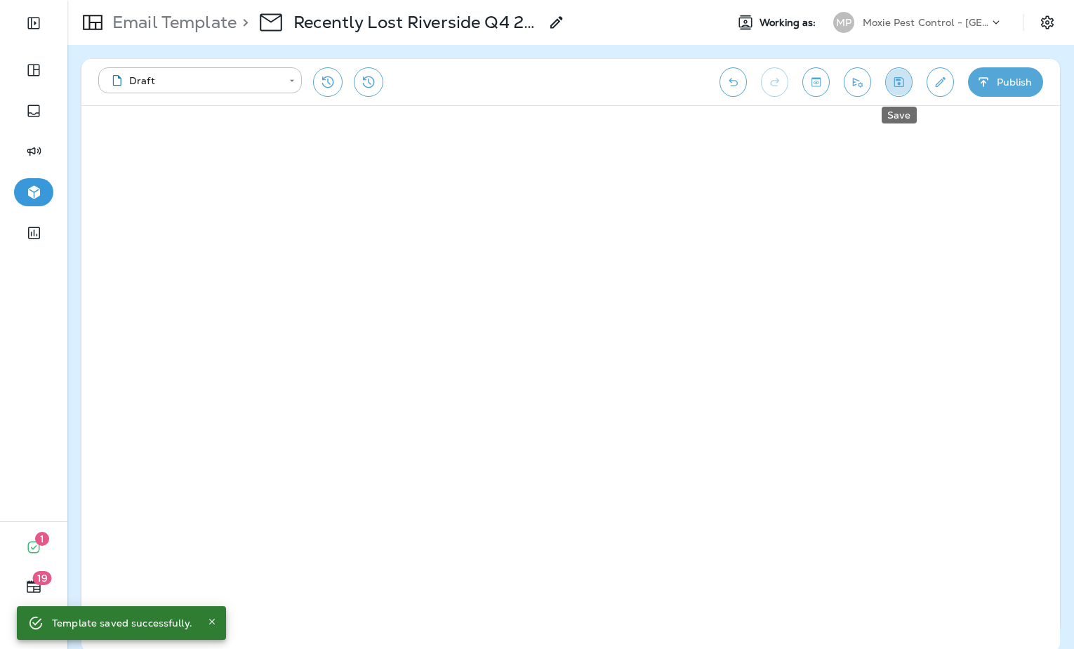
click at [900, 87] on icon "Save" at bounding box center [898, 82] width 15 height 14
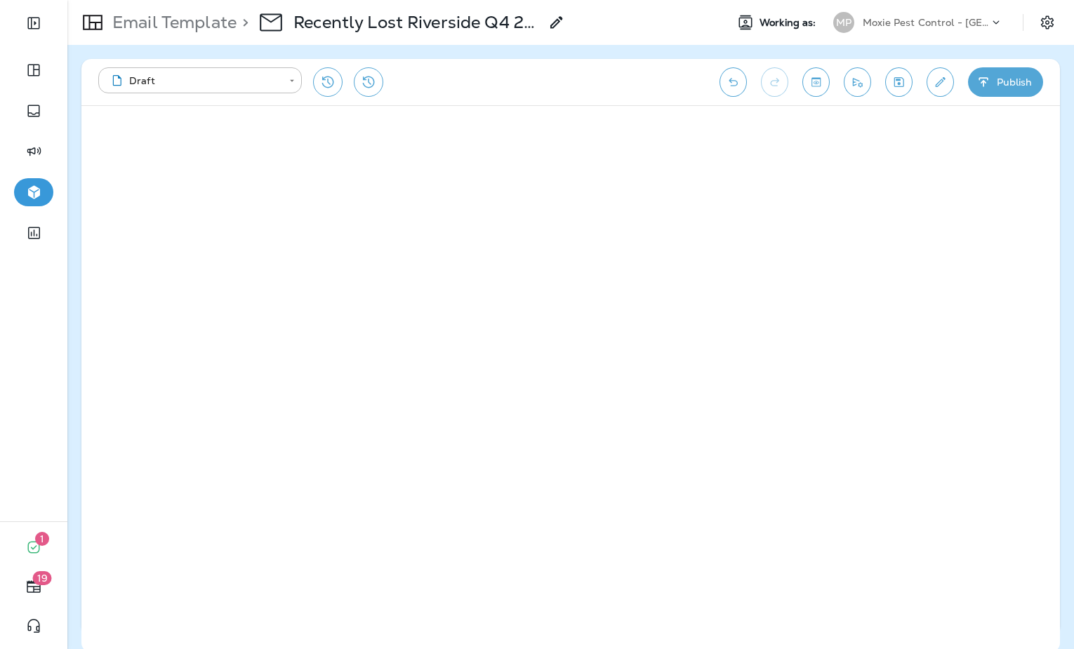
click at [204, 28] on p "Email Template" at bounding box center [172, 22] width 130 height 21
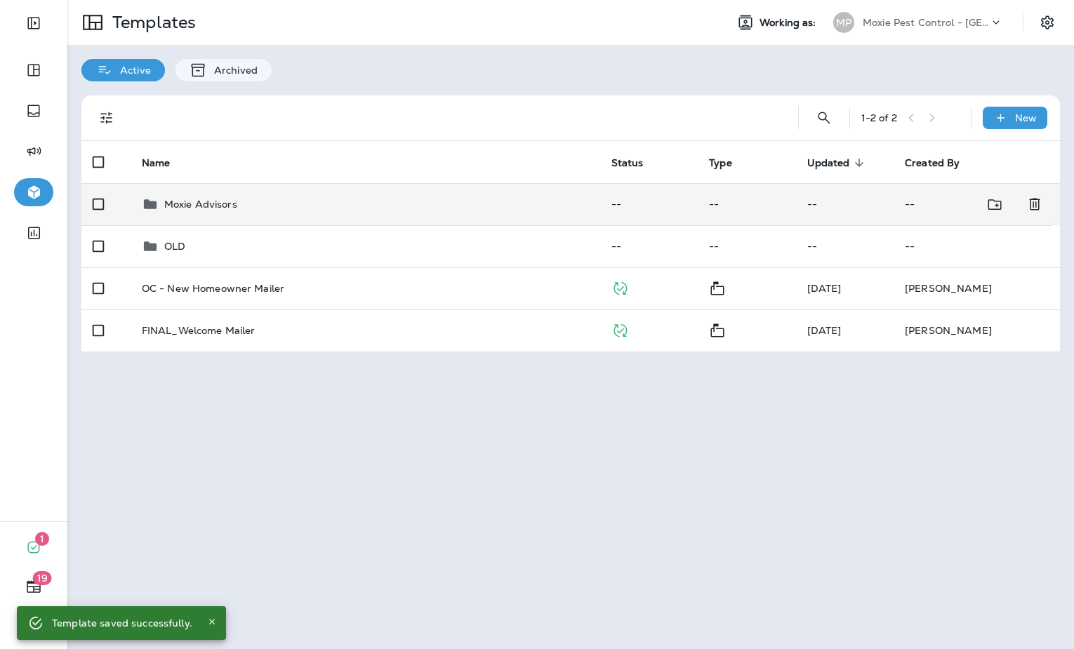
click at [300, 197] on div "Moxie Advisors" at bounding box center [365, 204] width 447 height 17
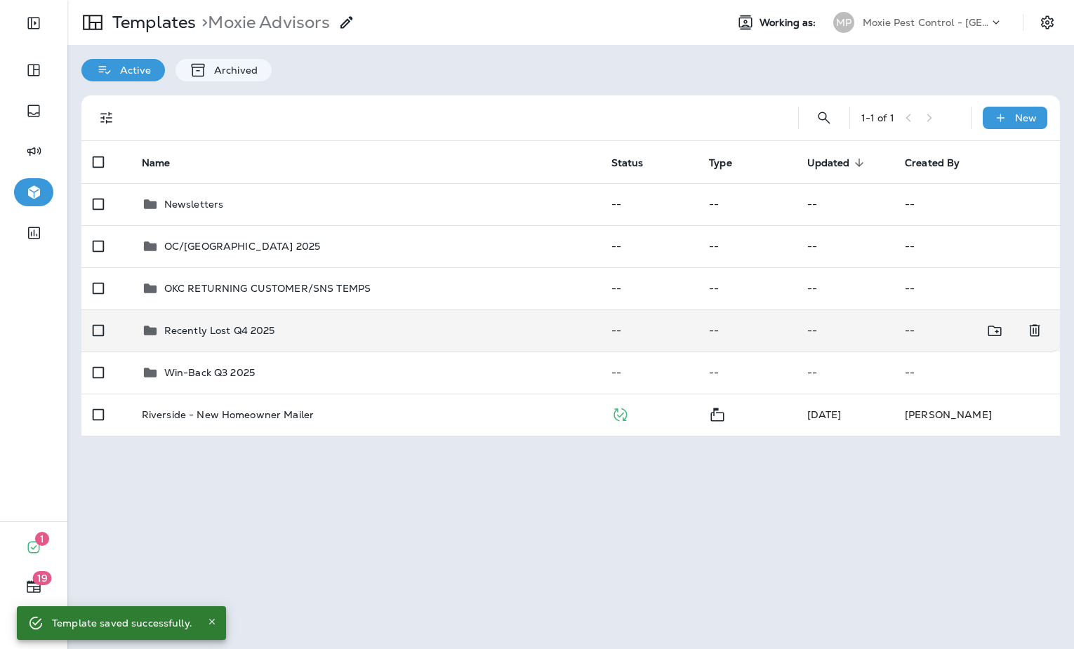
click at [260, 334] on p "Recently Lost Q4 2025" at bounding box center [219, 330] width 111 height 11
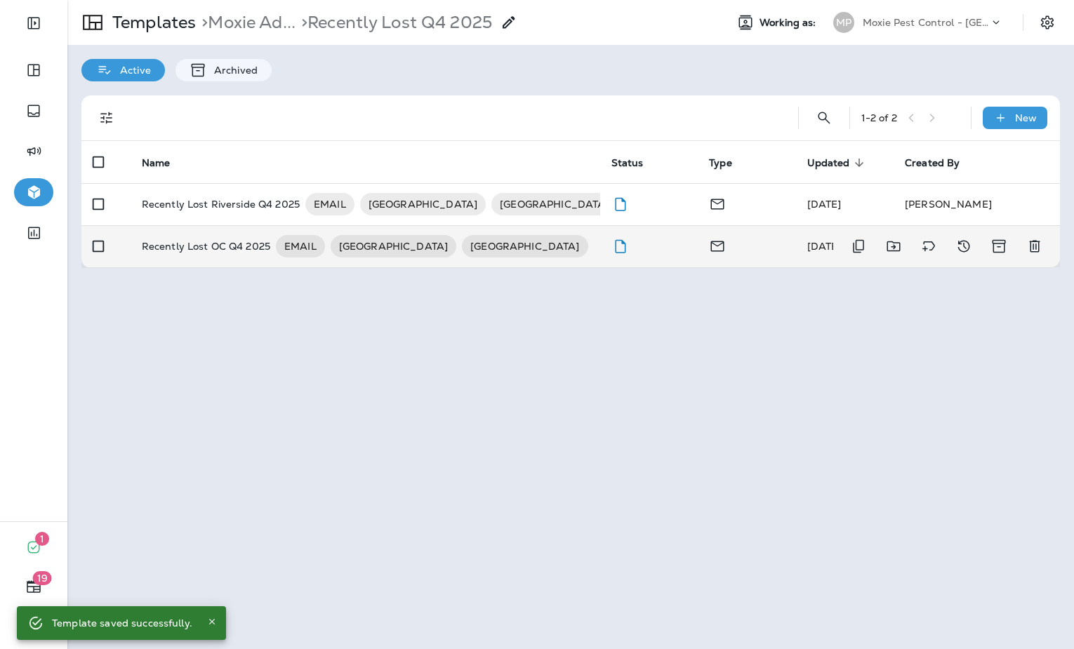
click at [199, 249] on p "Recently Lost OC Q4 2025" at bounding box center [206, 246] width 128 height 22
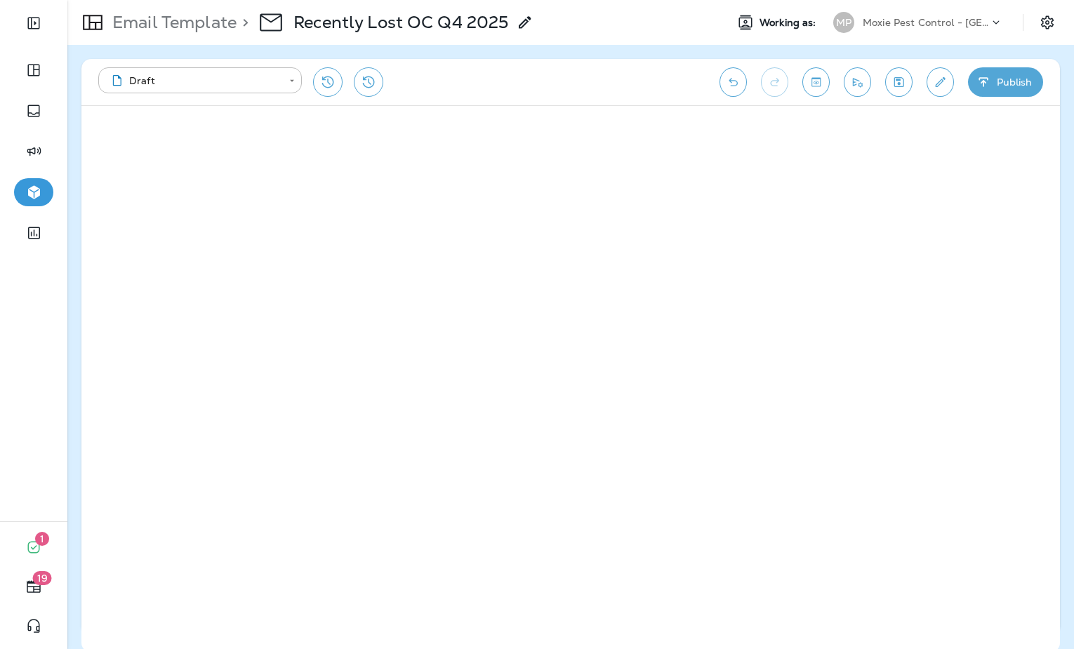
click at [900, 78] on icon "Save" at bounding box center [899, 82] width 10 height 10
click at [194, 15] on p "Email Template" at bounding box center [172, 22] width 130 height 21
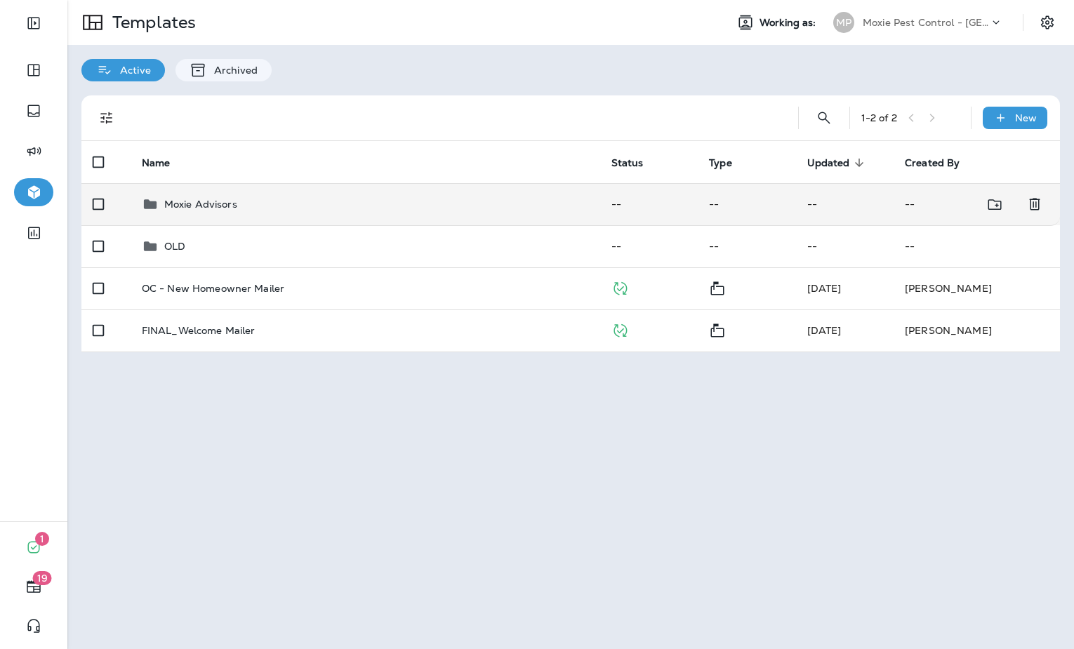
click at [336, 210] on div "Moxie Advisors" at bounding box center [365, 204] width 447 height 17
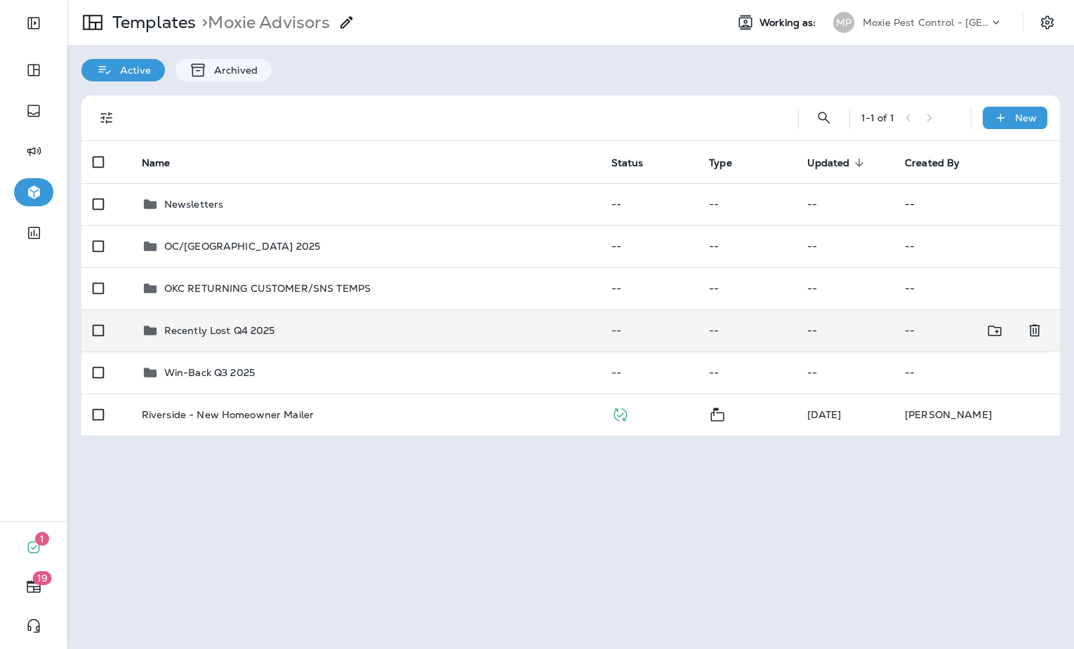
click at [277, 327] on div "Recently Lost Q4 2025" at bounding box center [365, 330] width 447 height 17
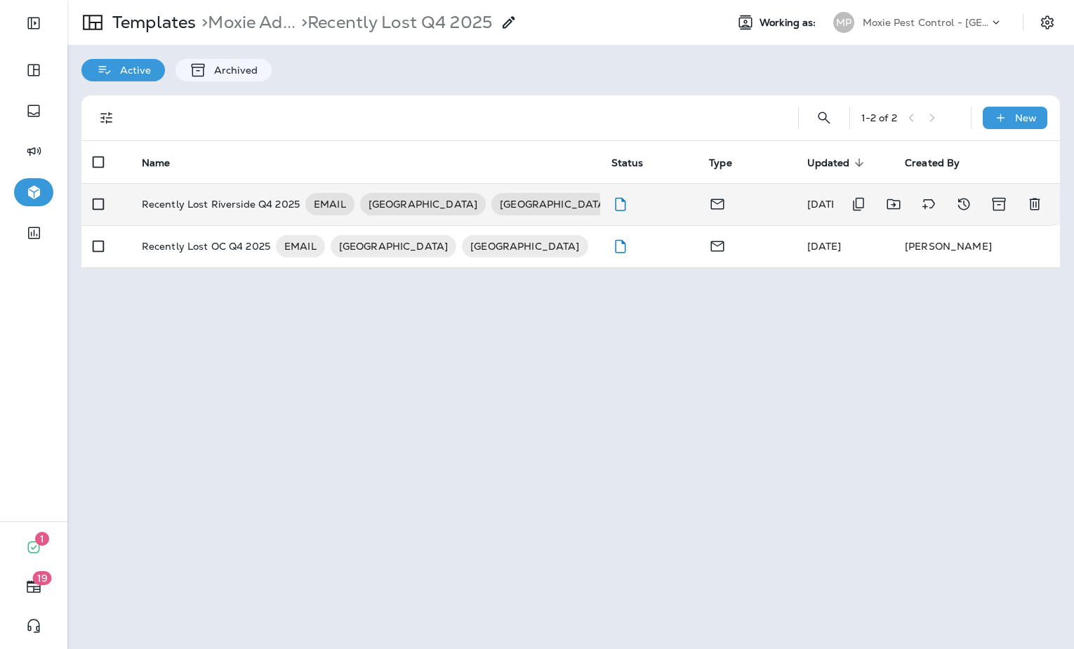
click at [552, 205] on div "Recently Lost Riverside Q4 2025 EMAIL RIVERSIDE ORANGE COUNTY" at bounding box center [365, 204] width 447 height 22
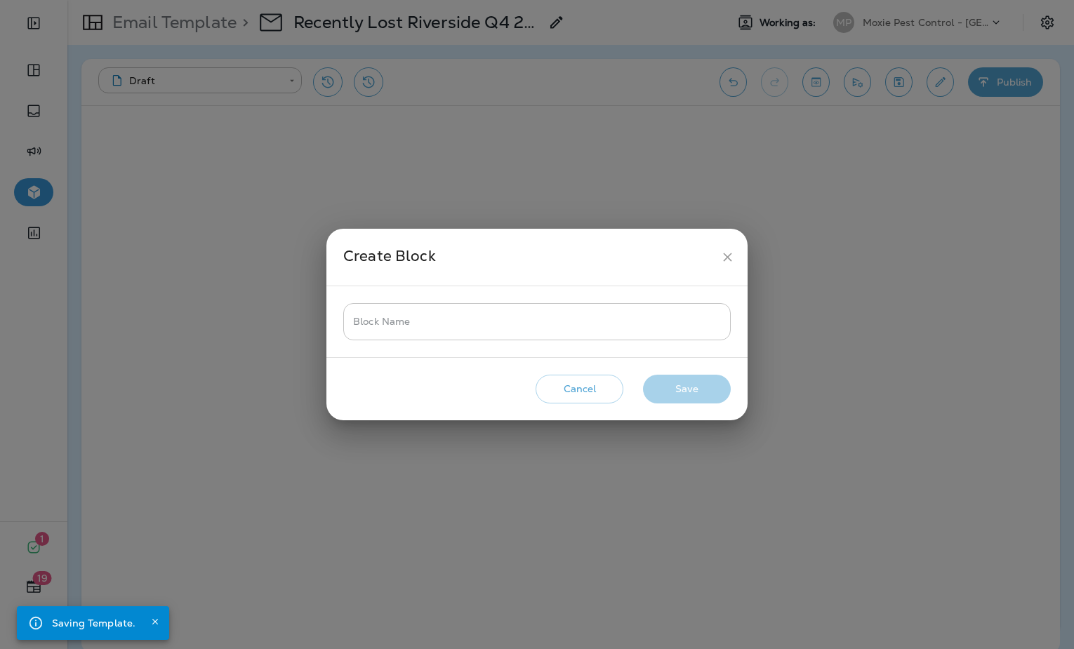
click at [461, 327] on input "Block Name" at bounding box center [536, 321] width 387 height 37
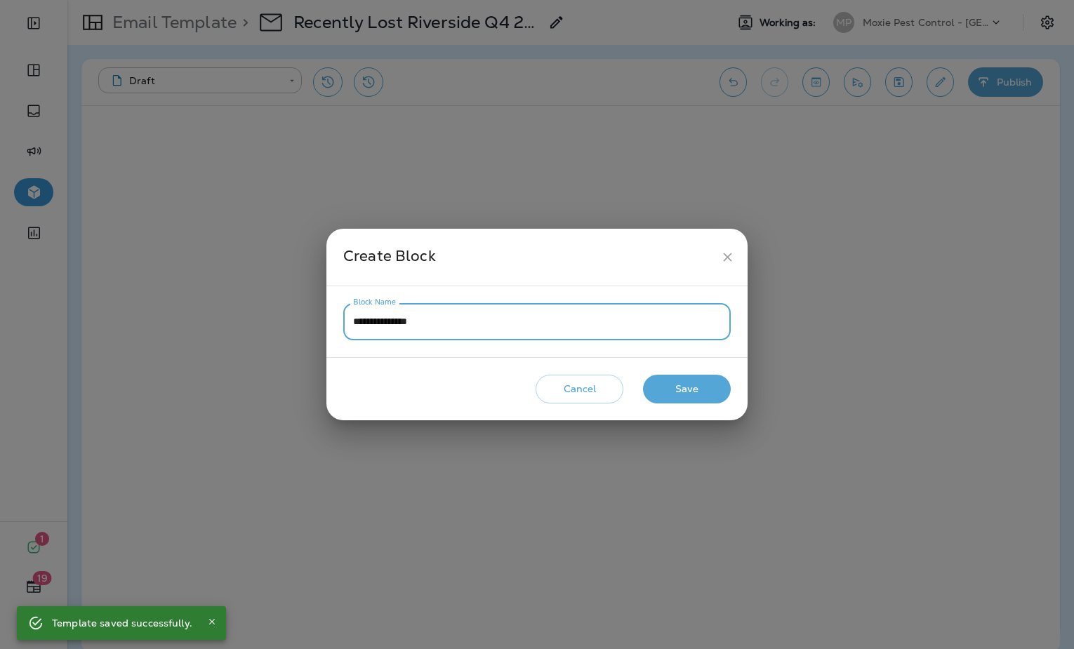
type input "**********"
click at [704, 387] on button "Save" at bounding box center [687, 389] width 88 height 29
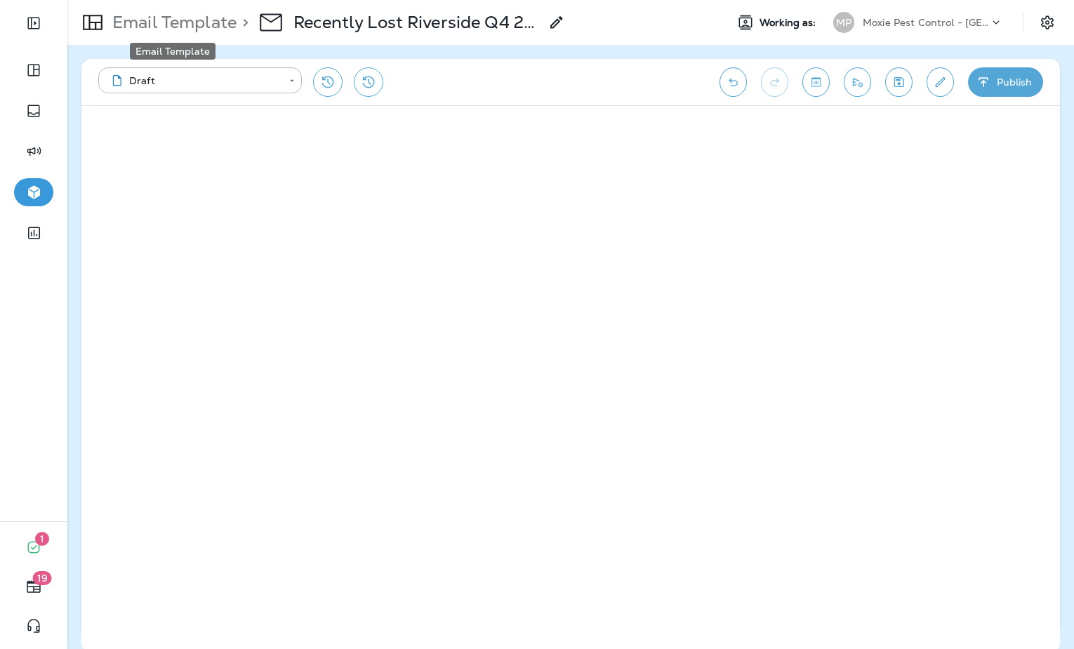
click at [194, 28] on p "Email Template" at bounding box center [172, 22] width 130 height 21
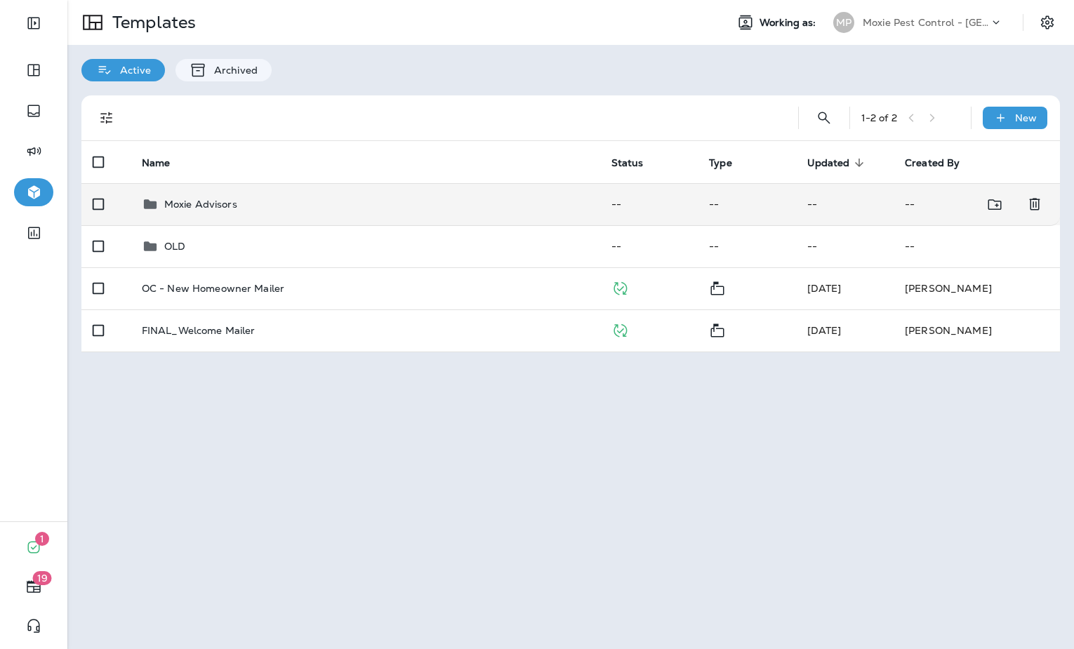
click at [331, 211] on div "Moxie Advisors" at bounding box center [365, 204] width 447 height 17
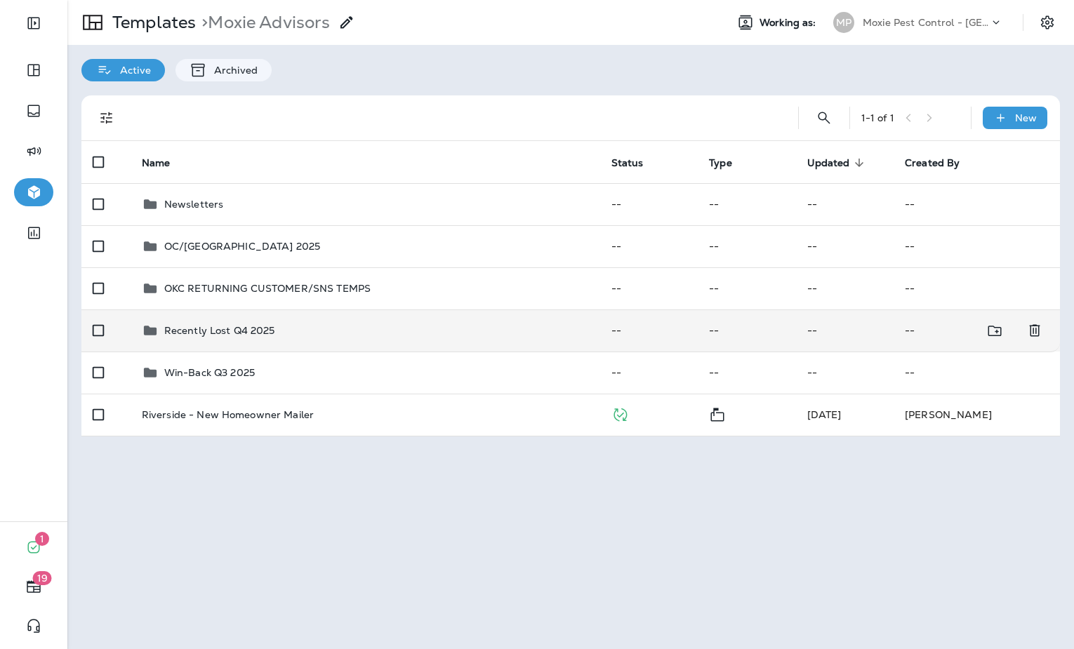
click at [335, 331] on div "Recently Lost Q4 2025" at bounding box center [365, 330] width 447 height 17
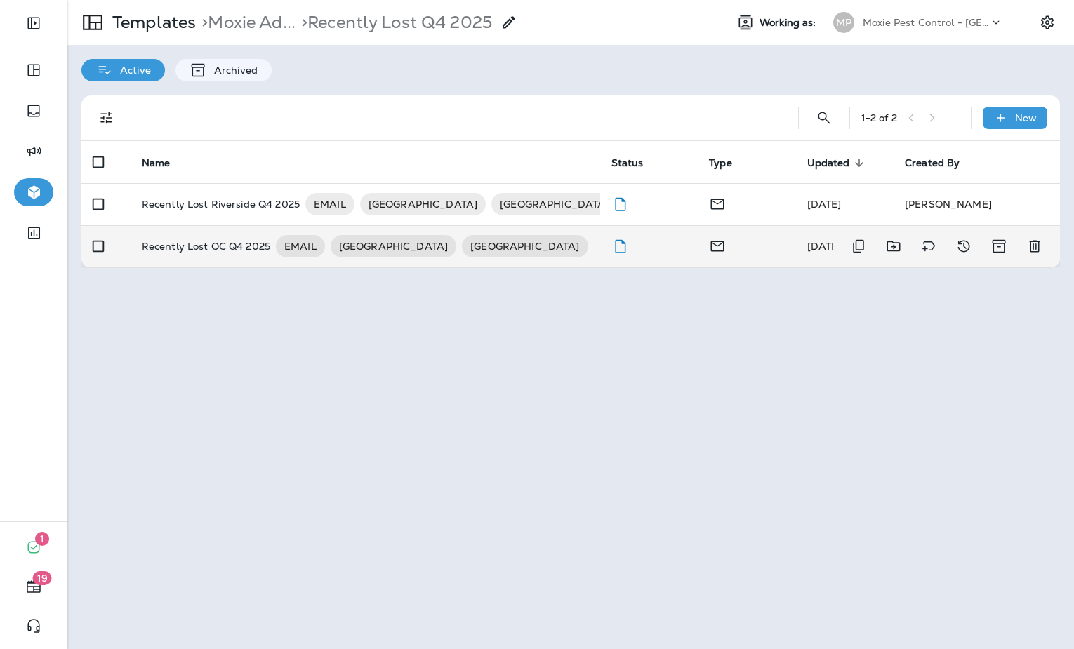
click at [566, 260] on td "Recently Lost OC Q4 2025 EMAIL RIVERSIDE ORANGE COUNTY" at bounding box center [366, 246] width 470 height 42
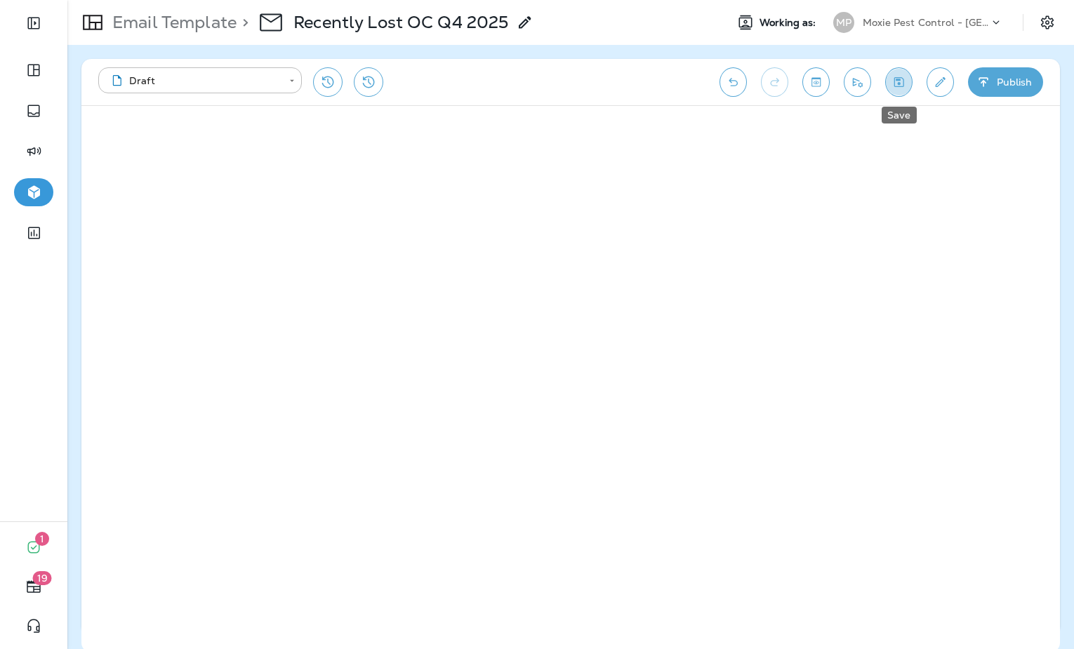
click at [892, 72] on button "Save" at bounding box center [898, 81] width 27 height 29
click at [898, 88] on icon "Save" at bounding box center [898, 82] width 15 height 14
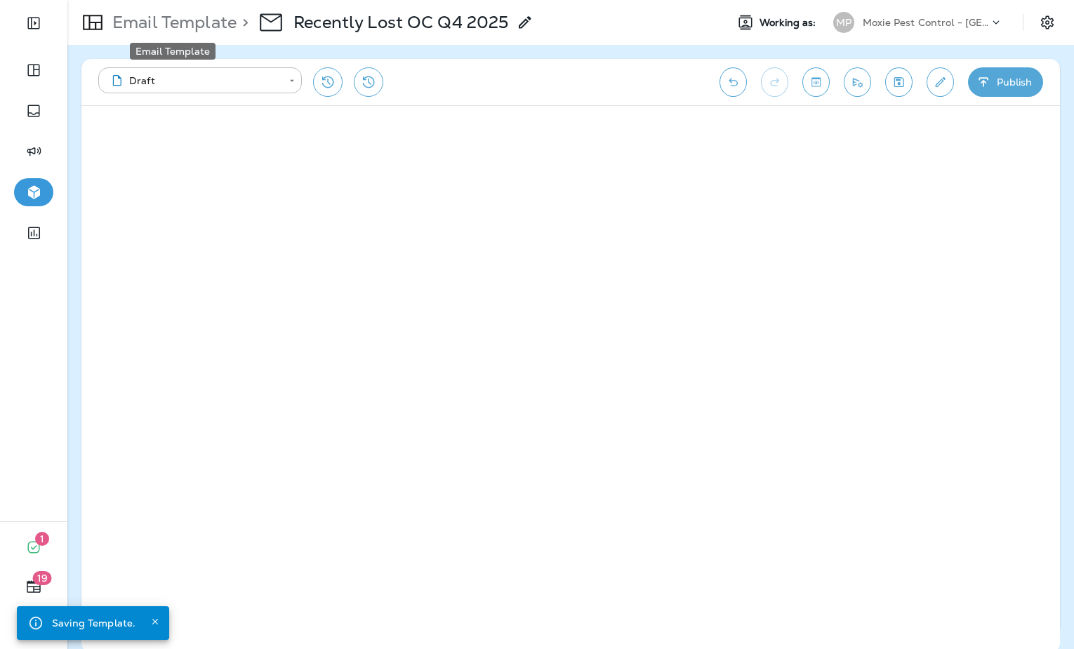
click at [172, 31] on p "Email Template" at bounding box center [172, 22] width 130 height 21
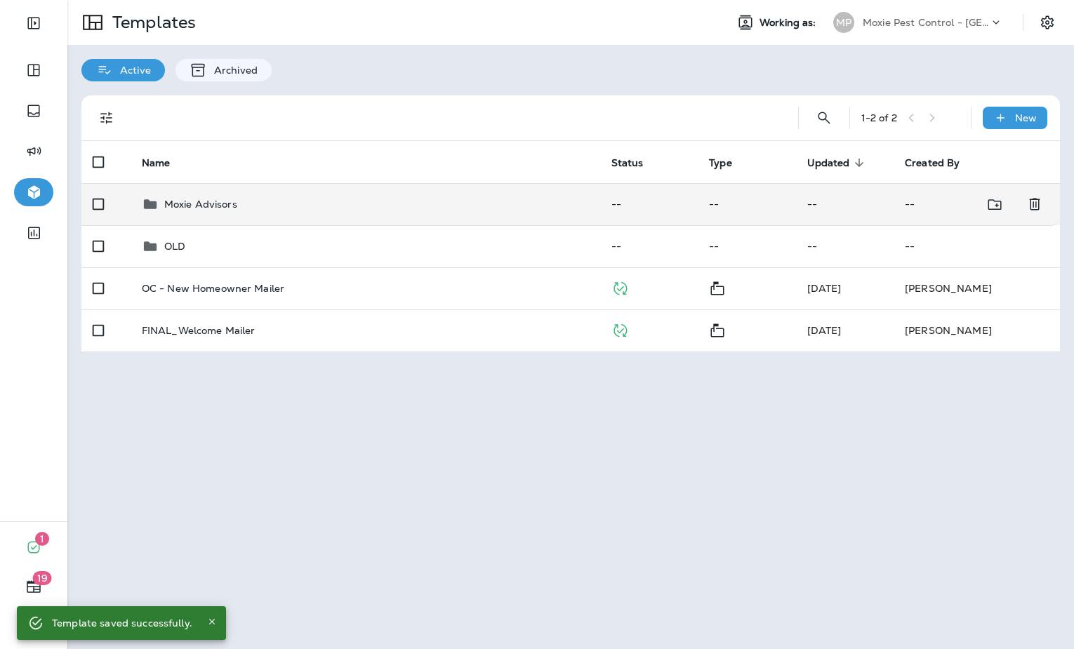
click at [229, 206] on p "Moxie Advisors" at bounding box center [200, 204] width 73 height 11
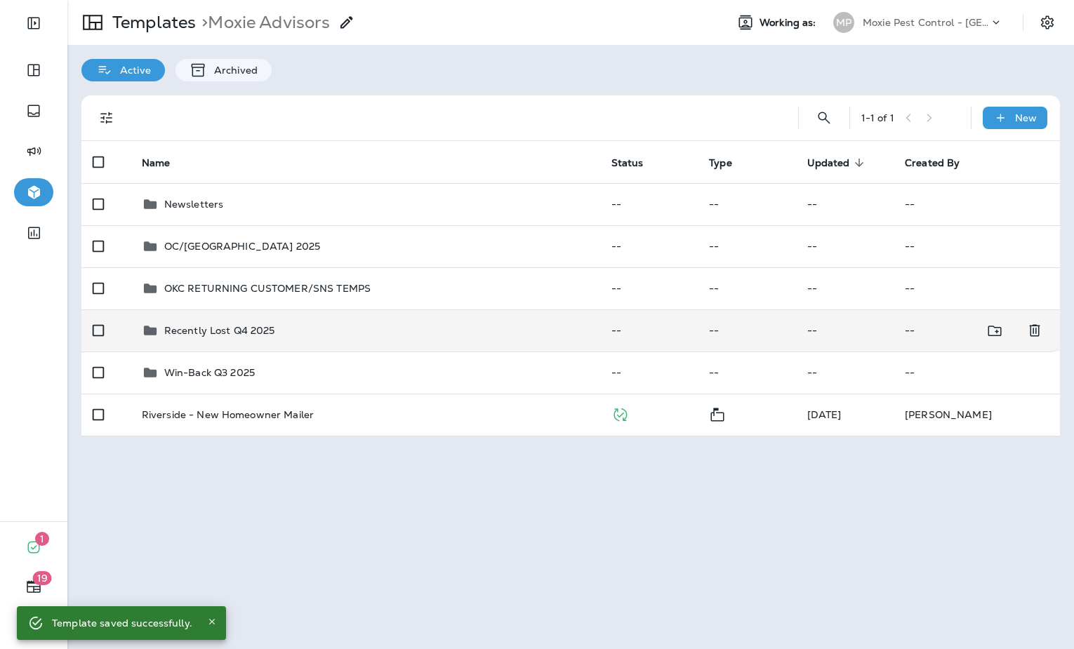
click at [343, 324] on div "Recently Lost Q4 2025" at bounding box center [365, 330] width 447 height 17
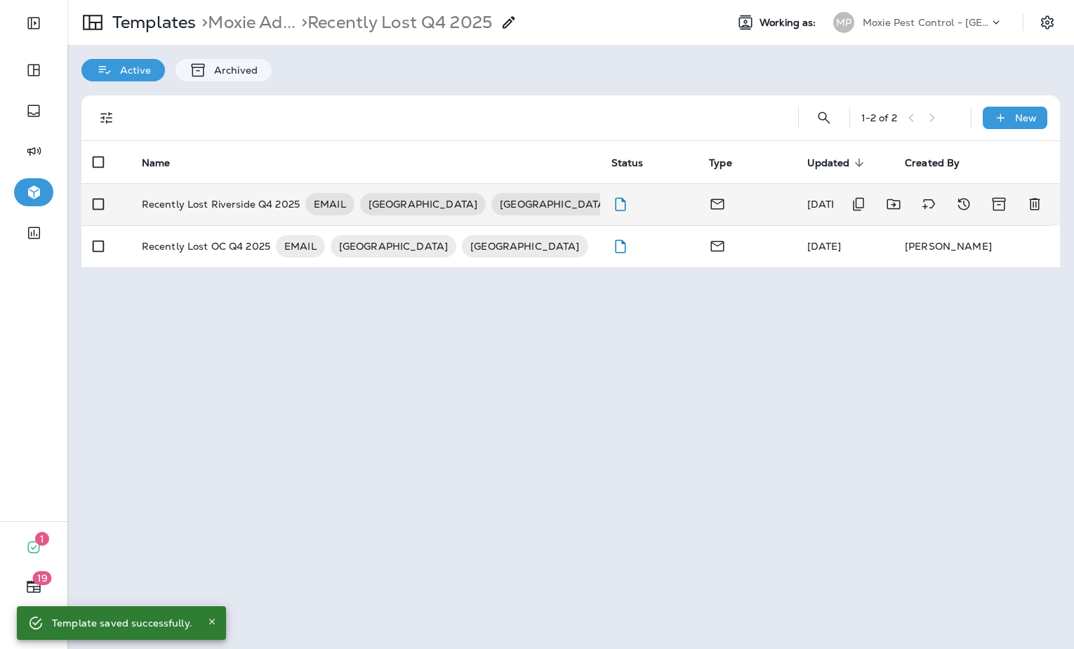
click at [254, 204] on p "Recently Lost Riverside Q4 2025" at bounding box center [221, 204] width 158 height 22
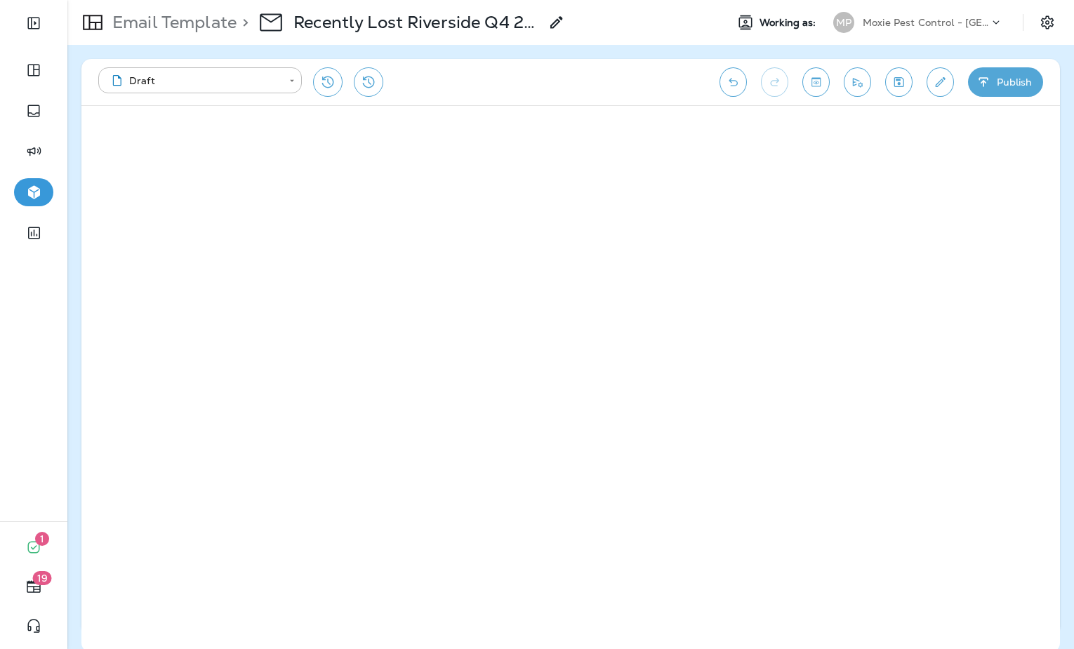
click at [896, 83] on icon "Save" at bounding box center [898, 82] width 15 height 14
click at [905, 84] on button "Save" at bounding box center [898, 81] width 27 height 29
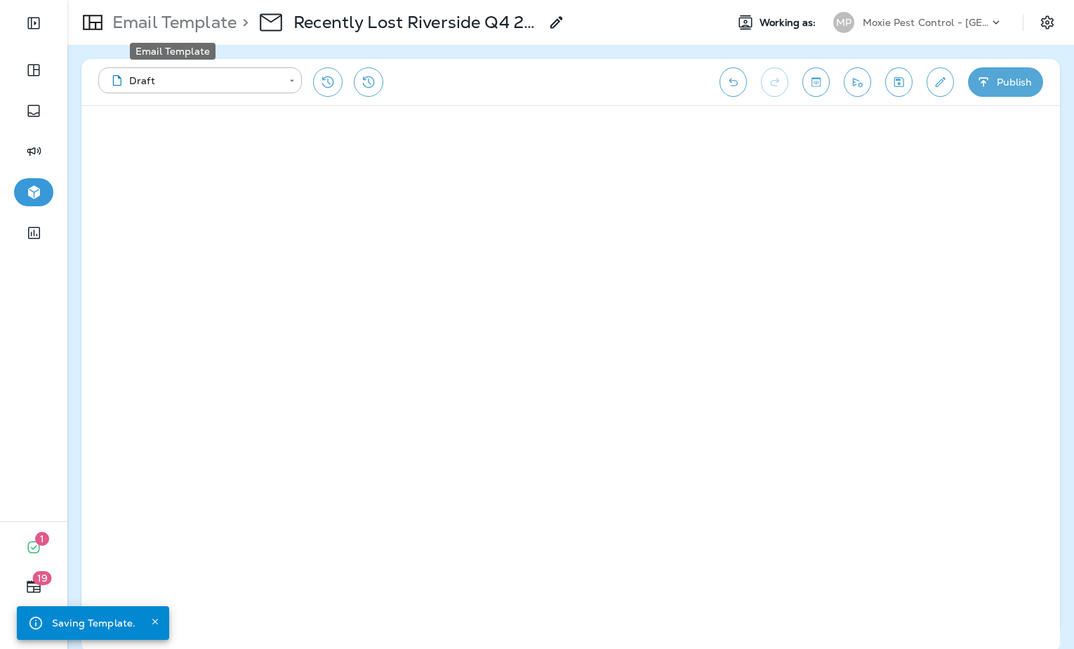
click at [200, 29] on p "Email Template" at bounding box center [172, 22] width 130 height 21
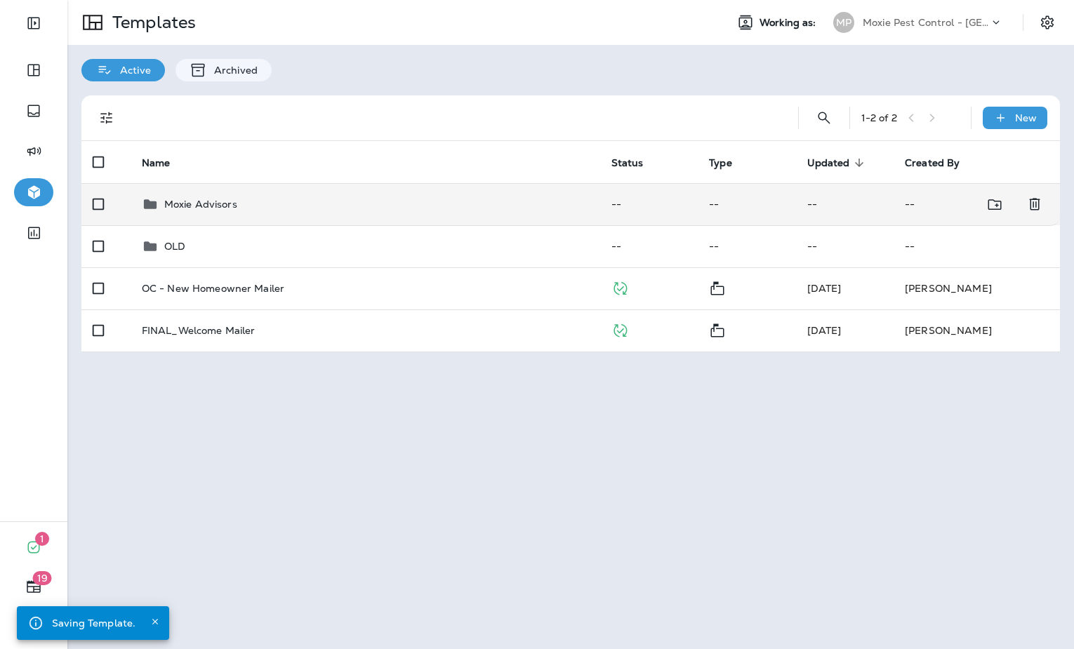
click at [230, 220] on td "Moxie Advisors" at bounding box center [366, 204] width 470 height 42
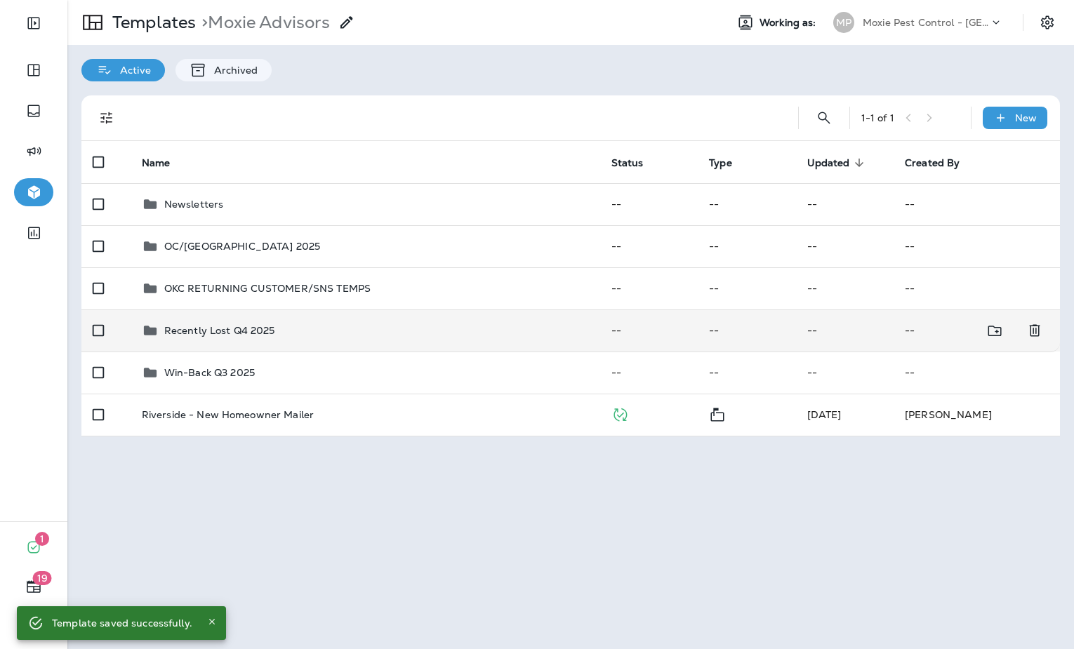
click at [403, 319] on td "Recently Lost Q4 2025" at bounding box center [366, 331] width 470 height 42
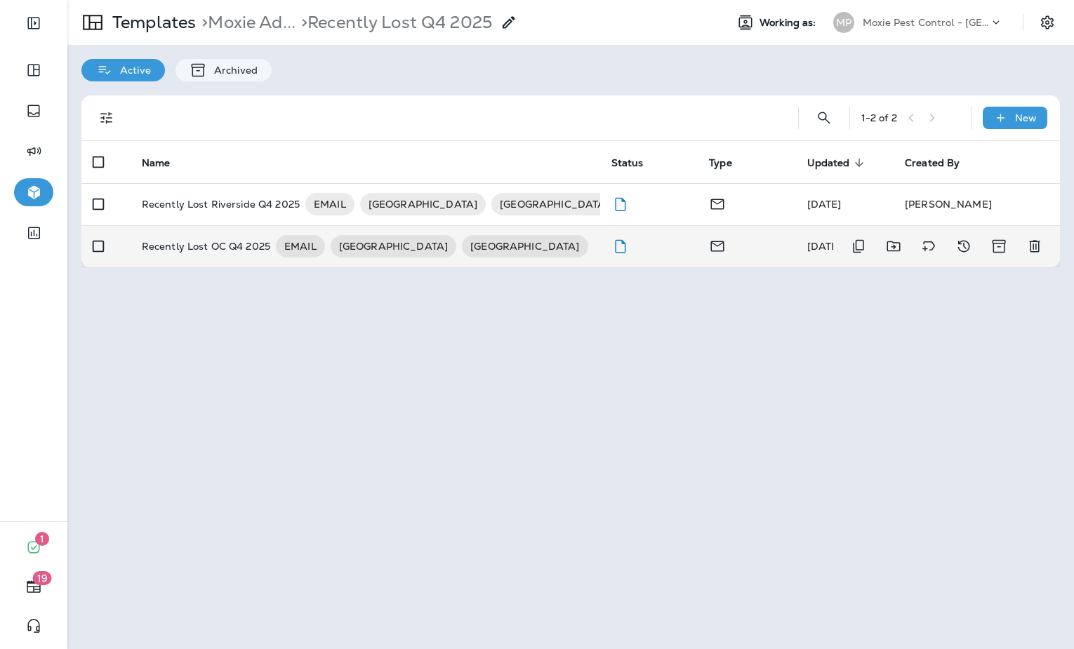
click at [215, 248] on p "Recently Lost OC Q4 2025" at bounding box center [206, 246] width 128 height 22
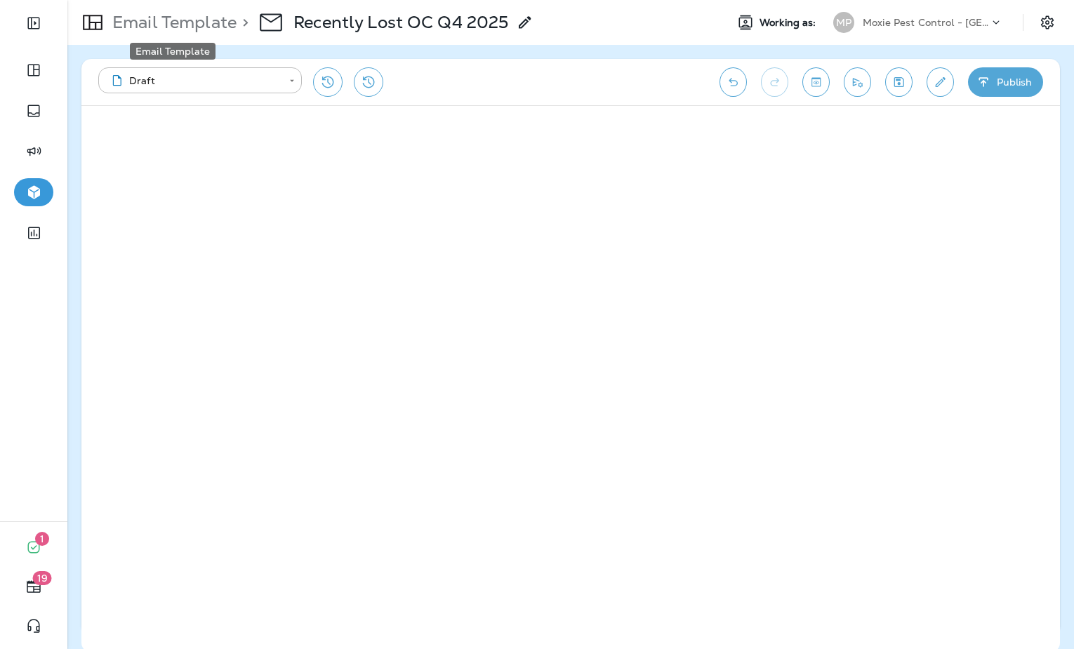
click at [159, 24] on p "Email Template" at bounding box center [172, 22] width 130 height 21
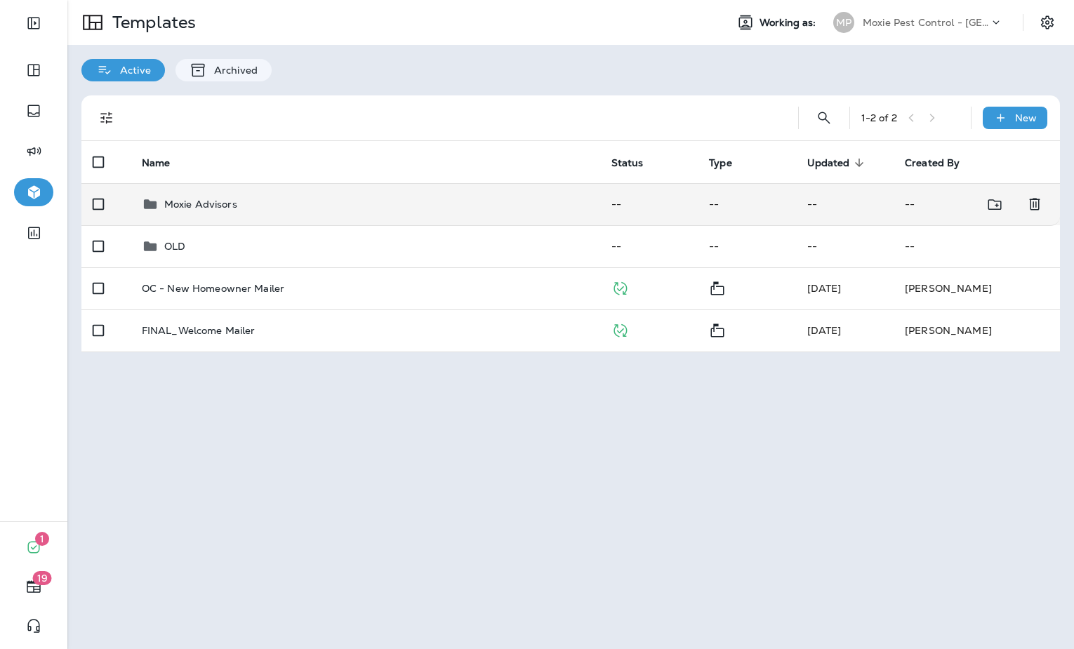
click at [267, 197] on div "Moxie Advisors" at bounding box center [365, 204] width 447 height 17
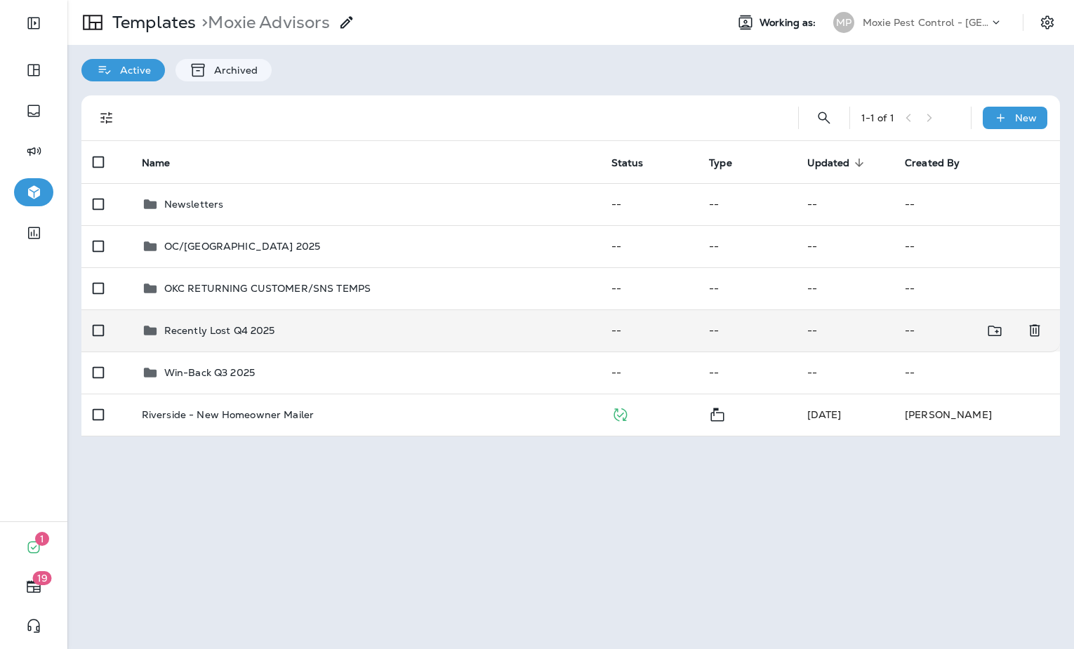
click at [247, 326] on p "Recently Lost Q4 2025" at bounding box center [219, 330] width 111 height 11
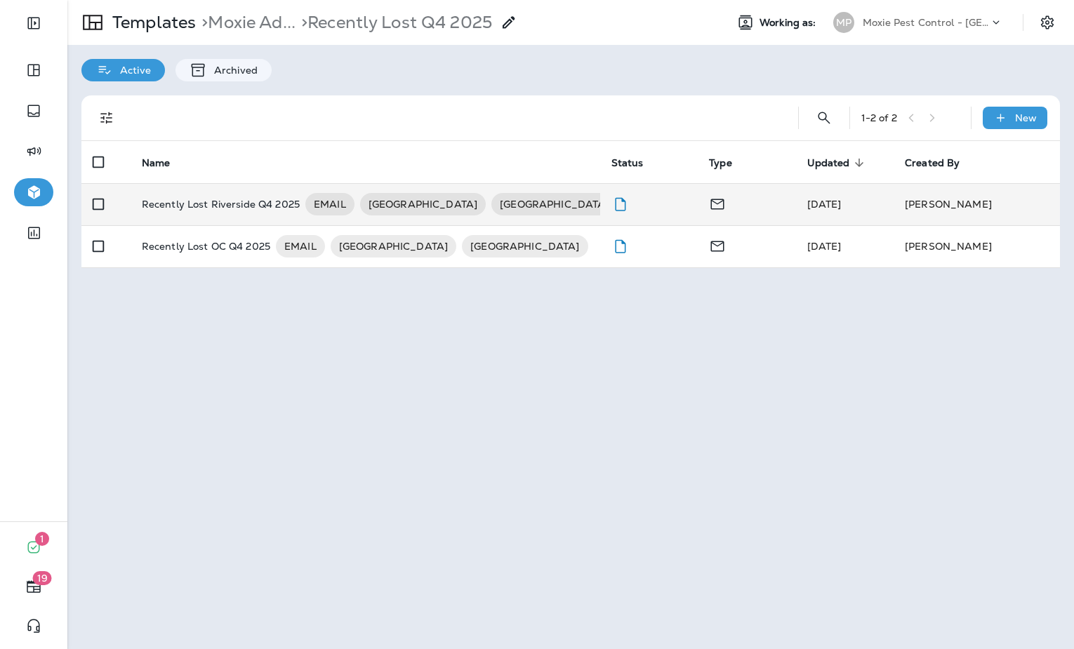
click at [265, 202] on p "Recently Lost Riverside Q4 2025" at bounding box center [221, 204] width 158 height 22
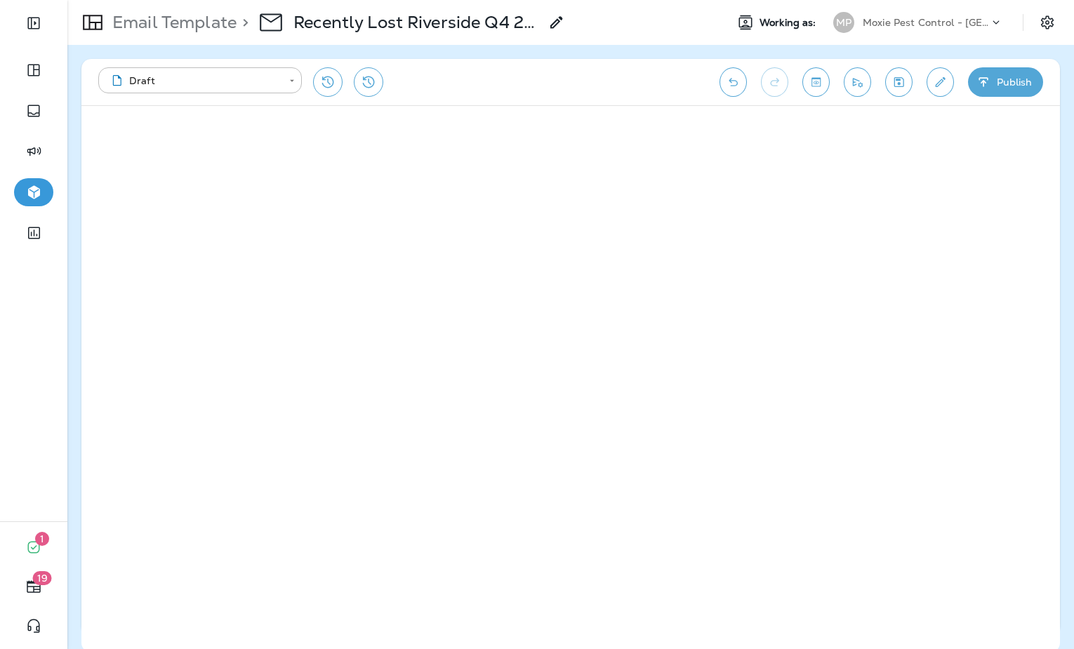
click at [914, 31] on div "Moxie Pest Control - [GEOGRAPHIC_DATA]" at bounding box center [926, 22] width 126 height 21
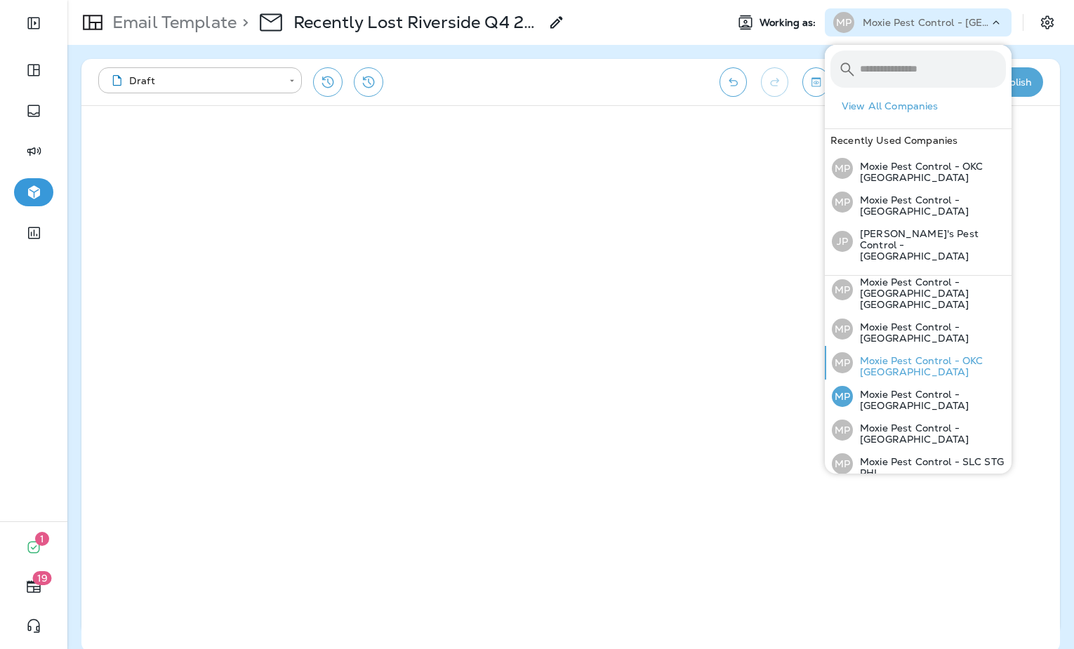
scroll to position [84, 0]
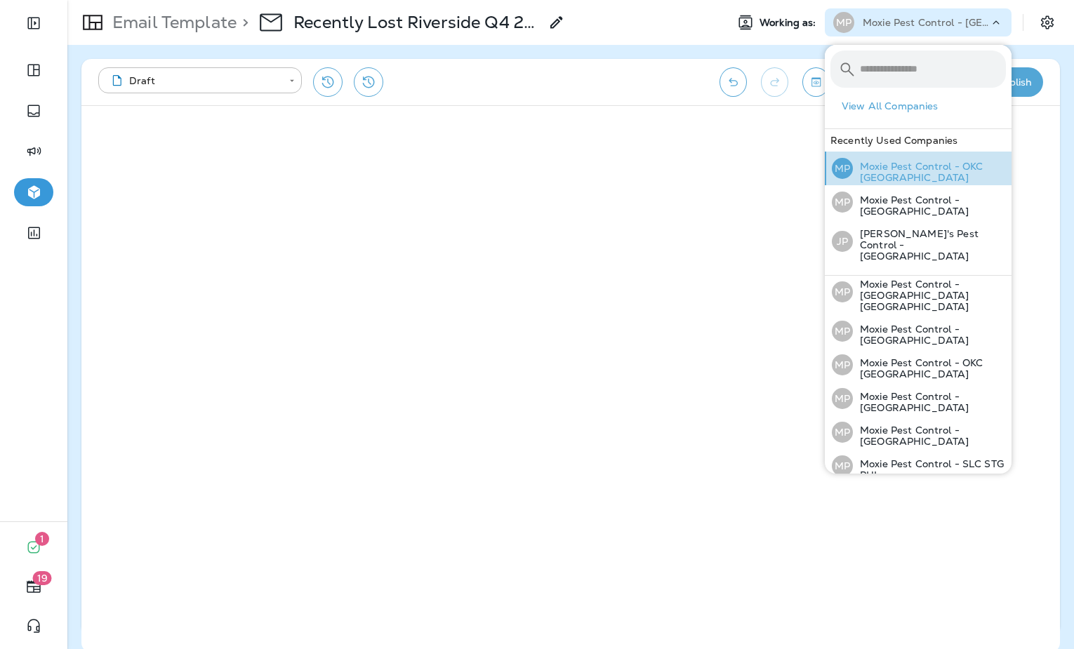
click at [891, 168] on p "Moxie Pest Control - OKC [GEOGRAPHIC_DATA]" at bounding box center [929, 172] width 153 height 22
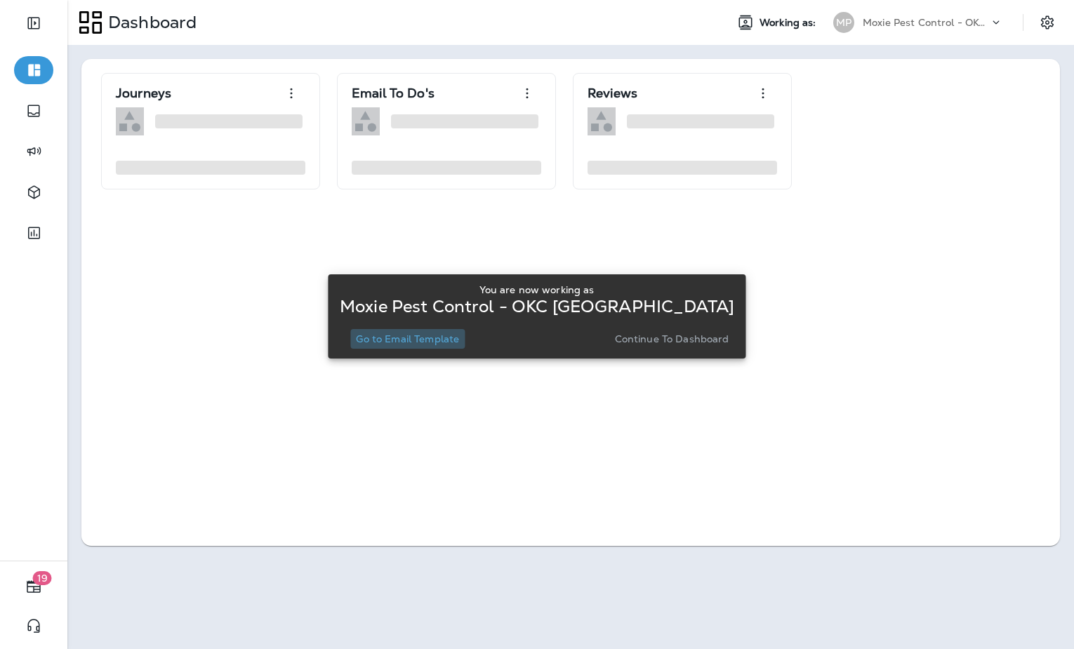
click at [422, 347] on button "Go to Email Template" at bounding box center [407, 339] width 114 height 20
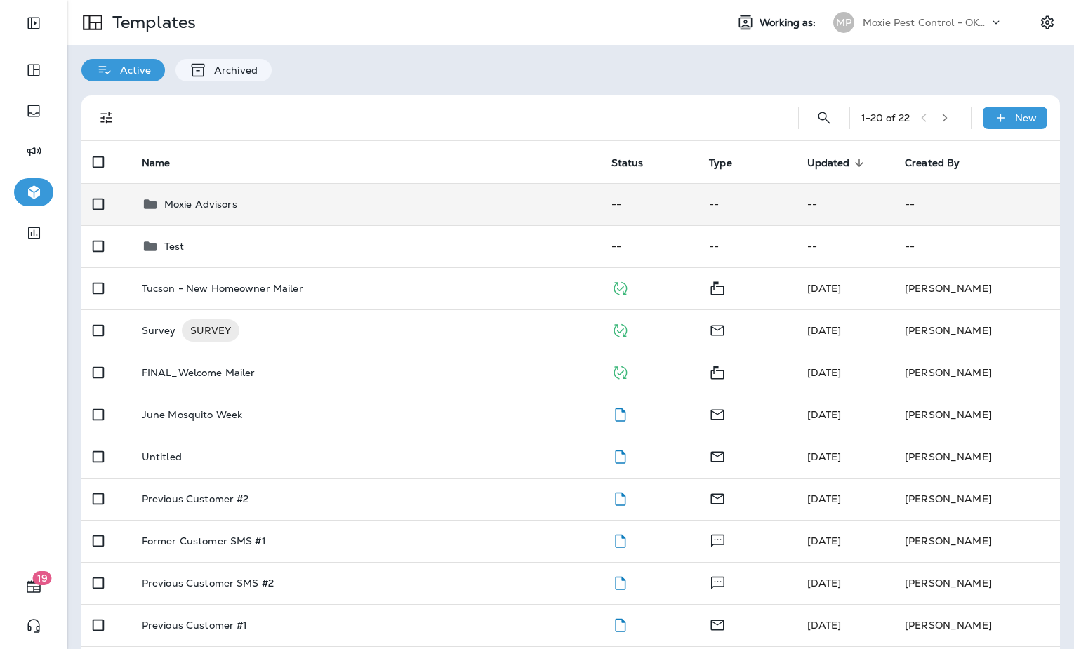
click at [332, 220] on td "Moxie Advisors" at bounding box center [366, 204] width 470 height 42
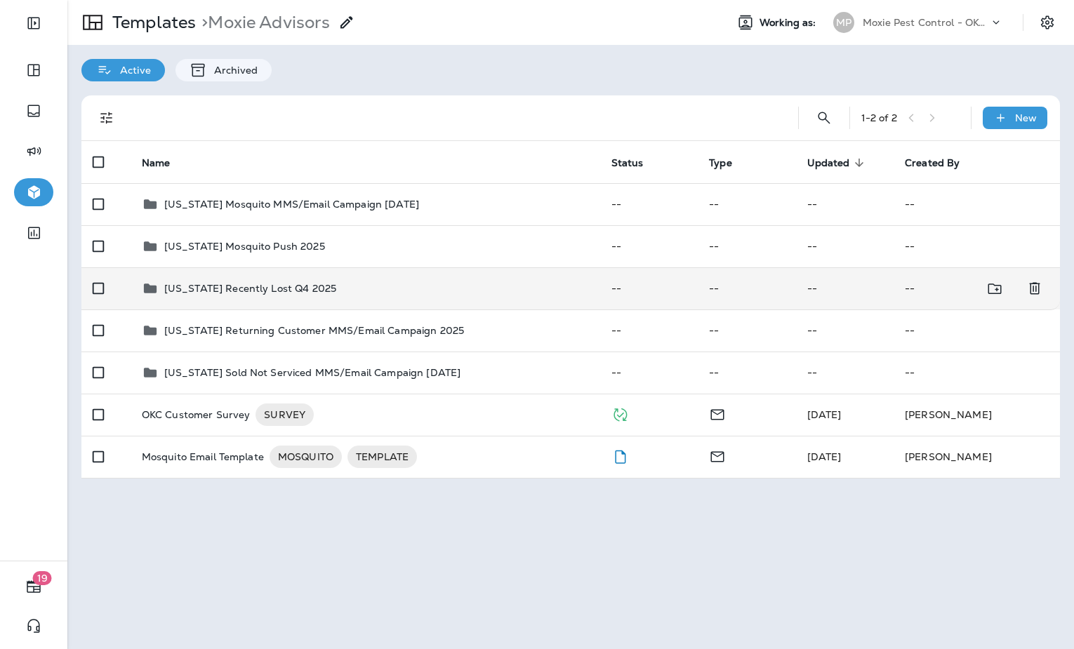
click at [345, 290] on div "Oklahoma Recently Lost Q4 2025" at bounding box center [365, 288] width 447 height 17
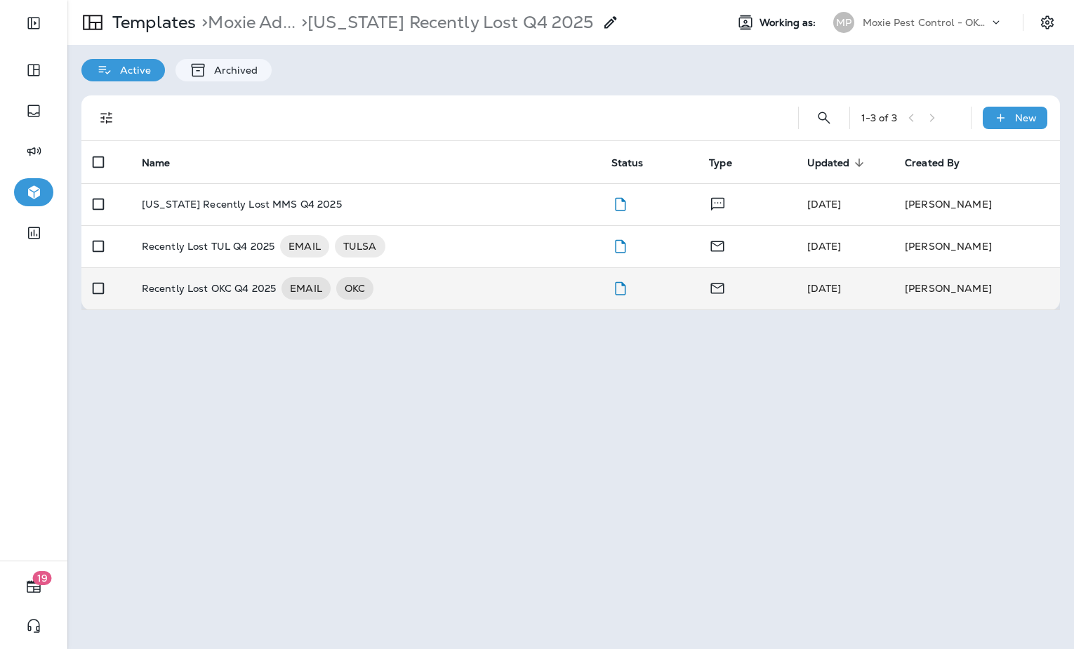
click at [421, 290] on div "Recently Lost OKC Q4 2025 EMAIL OKC" at bounding box center [365, 288] width 447 height 22
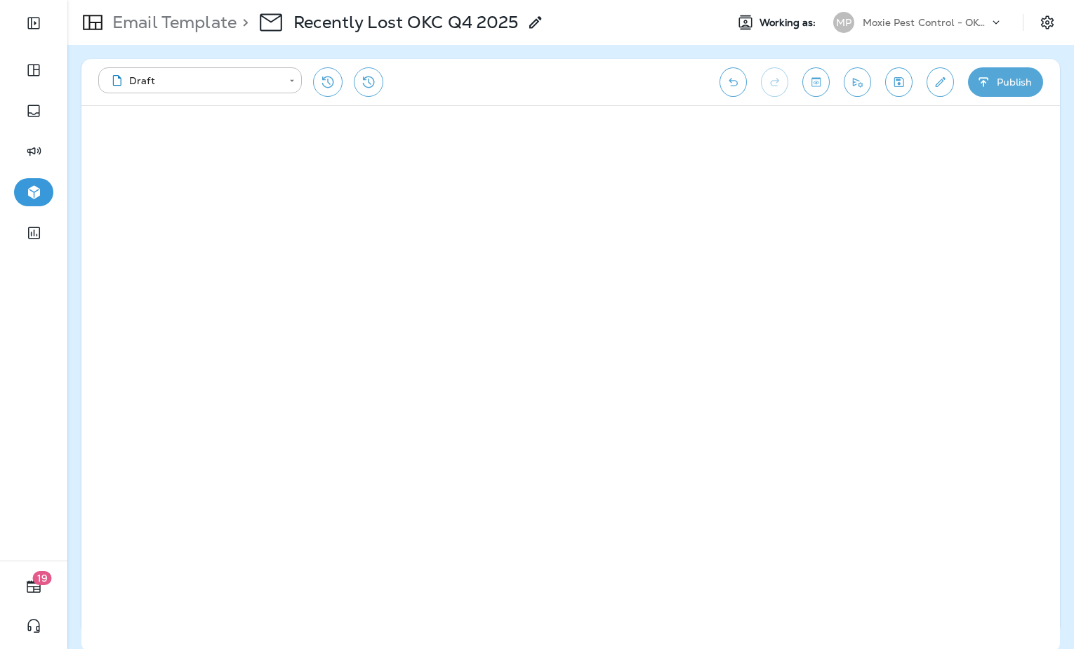
click at [208, 23] on p "Email Template" at bounding box center [172, 22] width 130 height 21
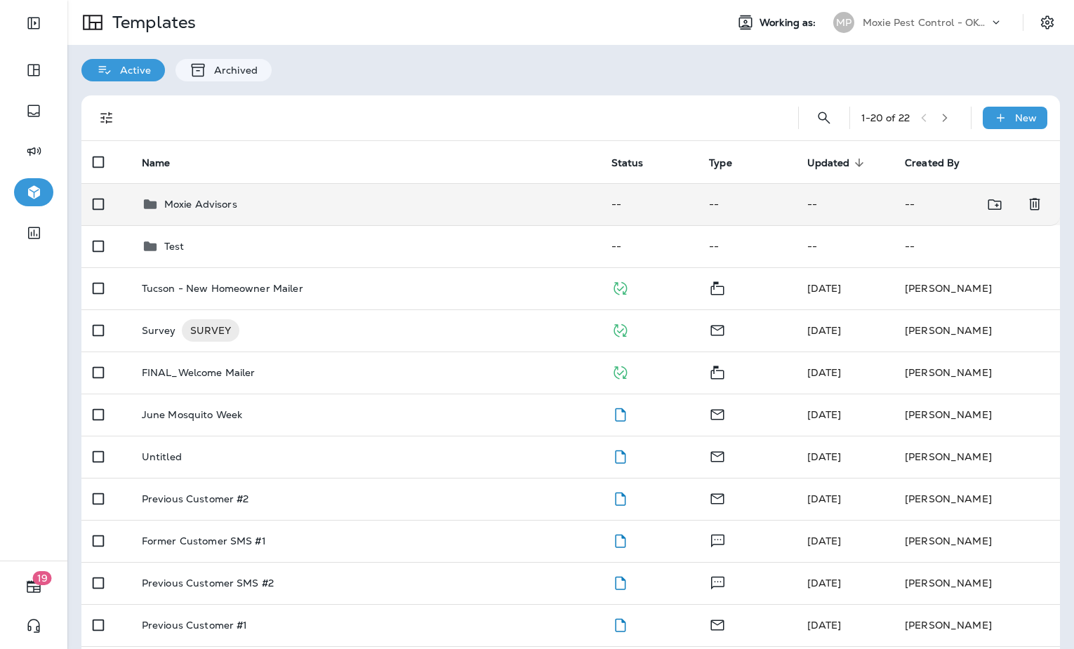
click at [404, 201] on div "Moxie Advisors" at bounding box center [365, 204] width 447 height 17
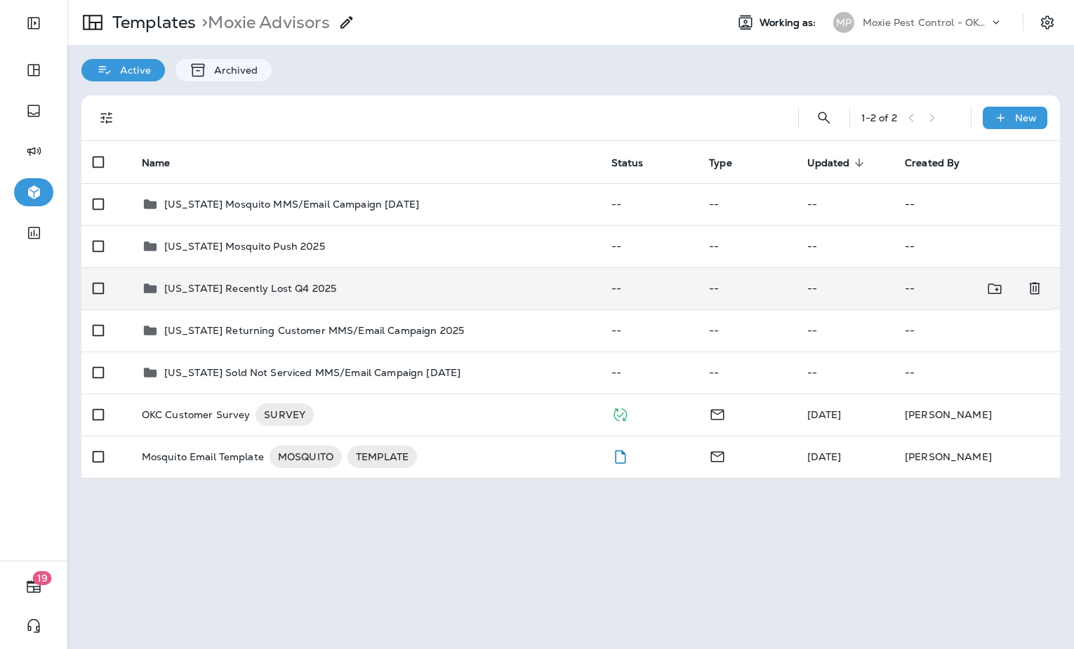
click at [420, 273] on td "Oklahoma Recently Lost Q4 2025" at bounding box center [366, 288] width 470 height 42
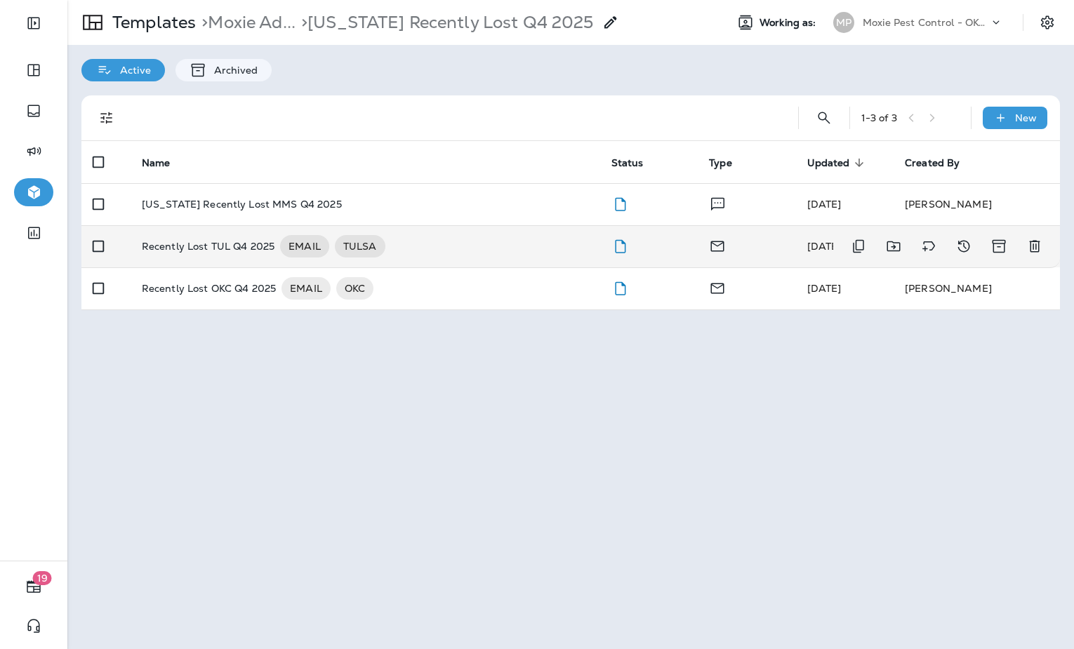
click at [476, 247] on div "Recently Lost TUL Q4 2025 EMAIL TULSA" at bounding box center [365, 246] width 447 height 22
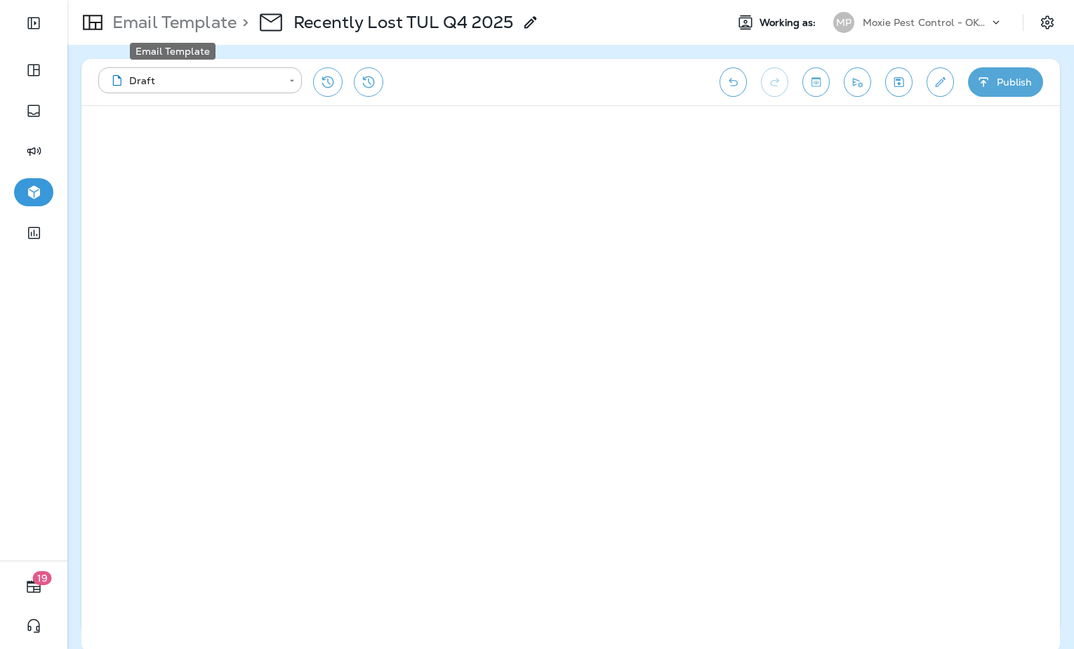
click at [177, 27] on p "Email Template" at bounding box center [172, 22] width 130 height 21
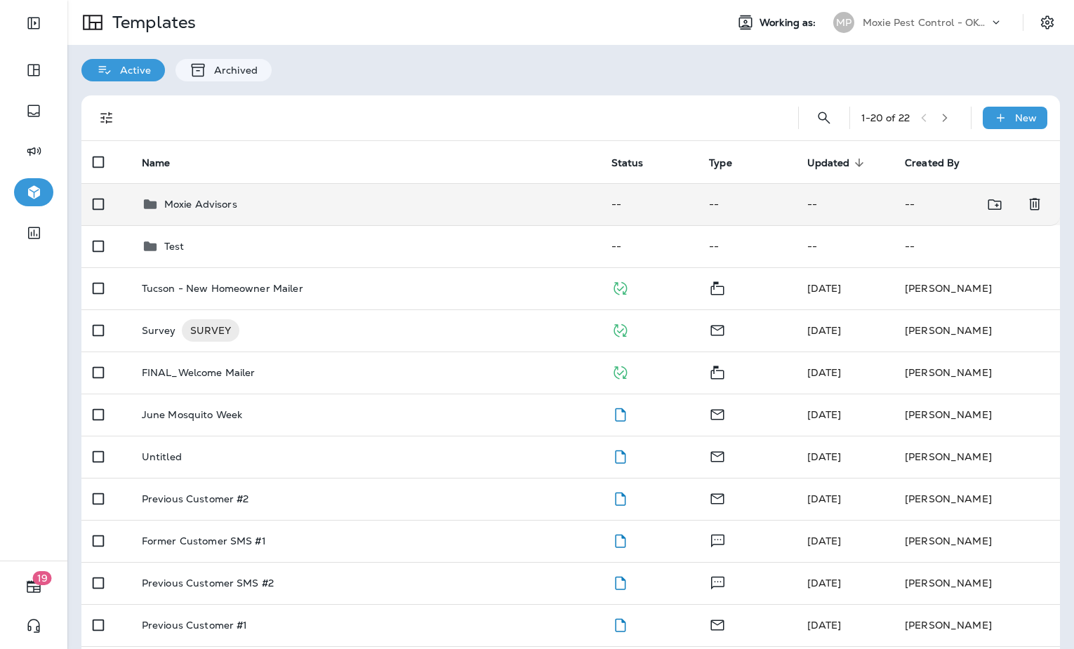
click at [505, 211] on div "Moxie Advisors" at bounding box center [365, 204] width 447 height 17
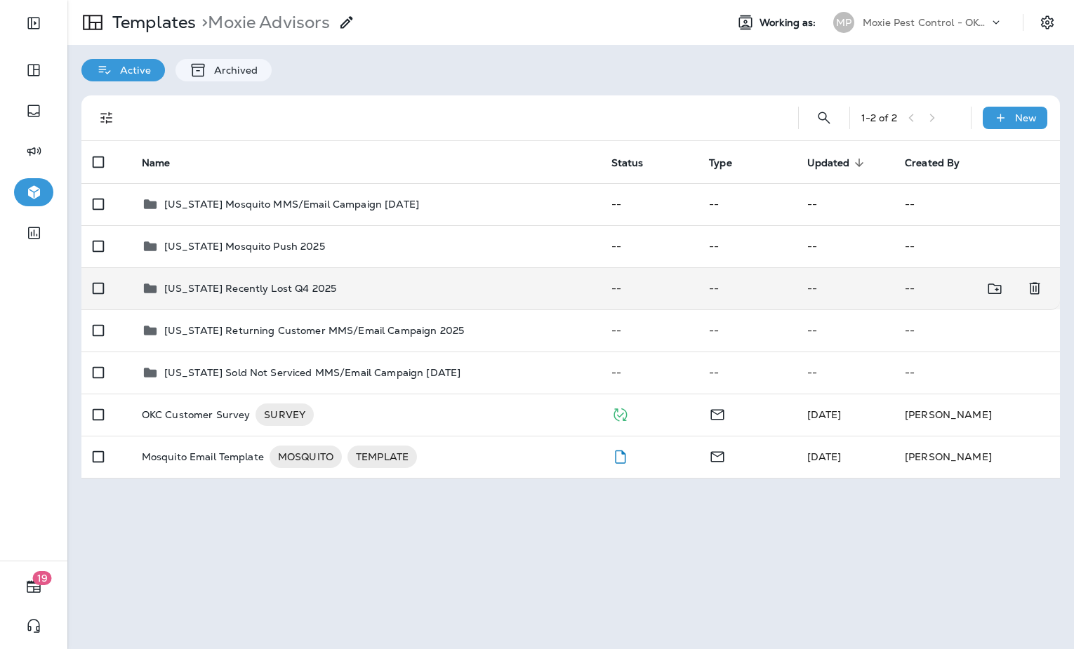
click at [396, 296] on div "Oklahoma Recently Lost Q4 2025" at bounding box center [365, 288] width 447 height 17
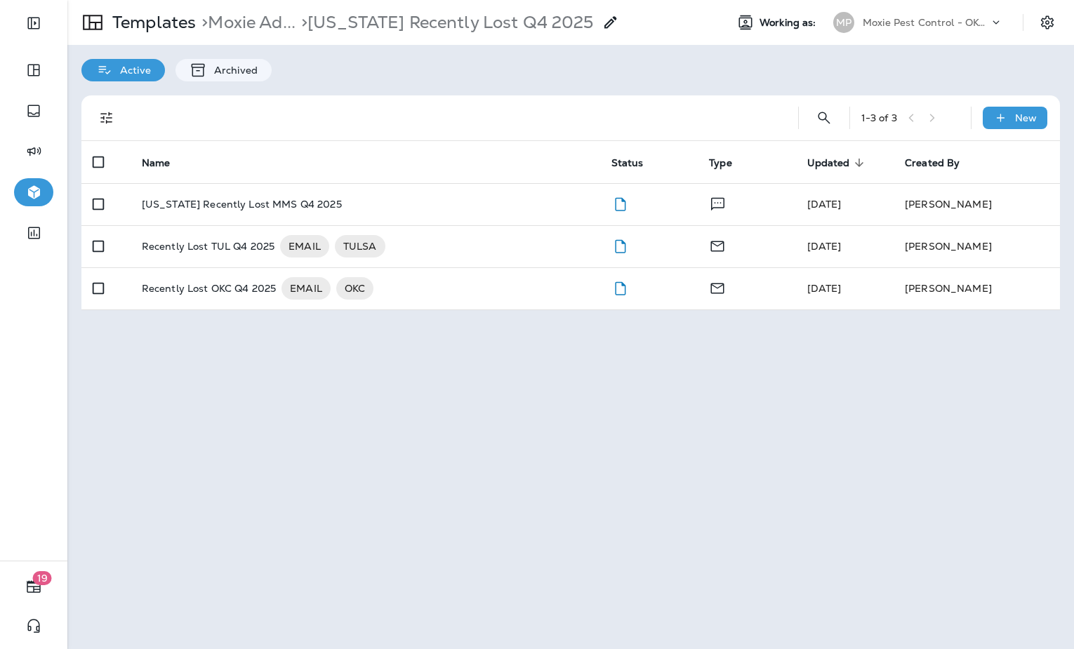
click at [905, 20] on p "Moxie Pest Control - OKC [GEOGRAPHIC_DATA]" at bounding box center [926, 22] width 126 height 11
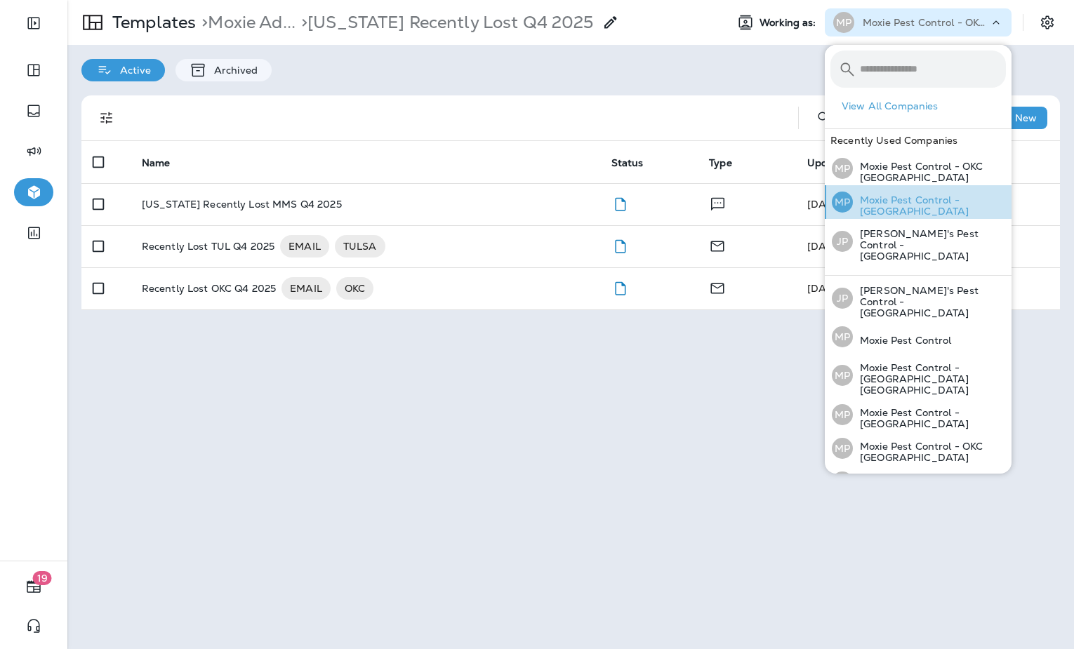
click at [915, 198] on p "Moxie Pest Control - [GEOGRAPHIC_DATA]" at bounding box center [929, 205] width 153 height 22
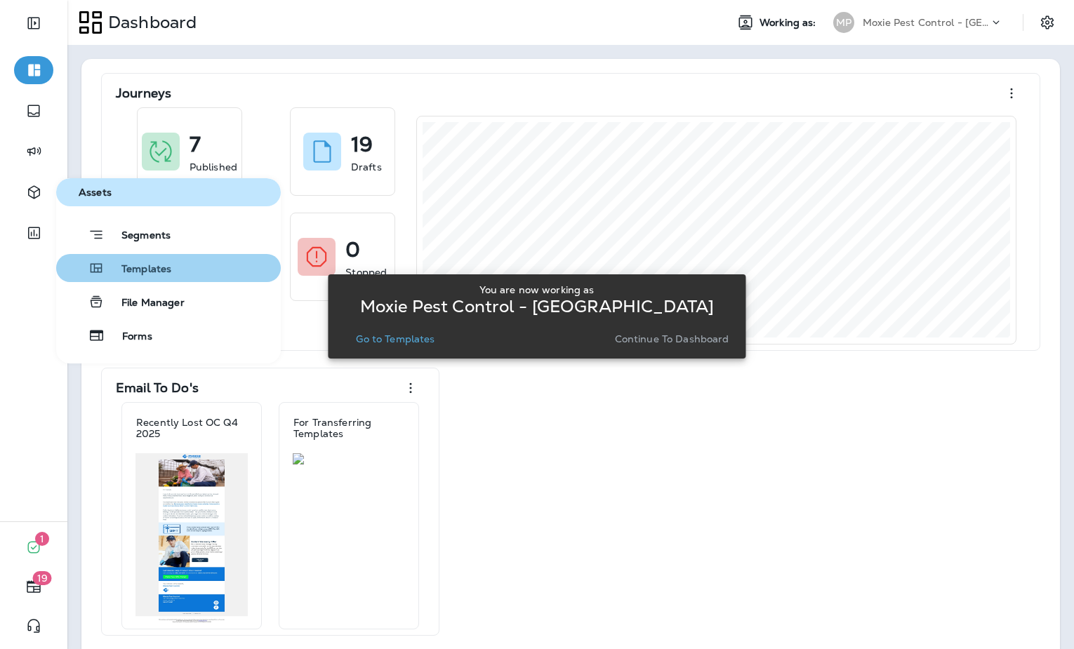
click at [122, 265] on span "Templates" at bounding box center [138, 269] width 67 height 13
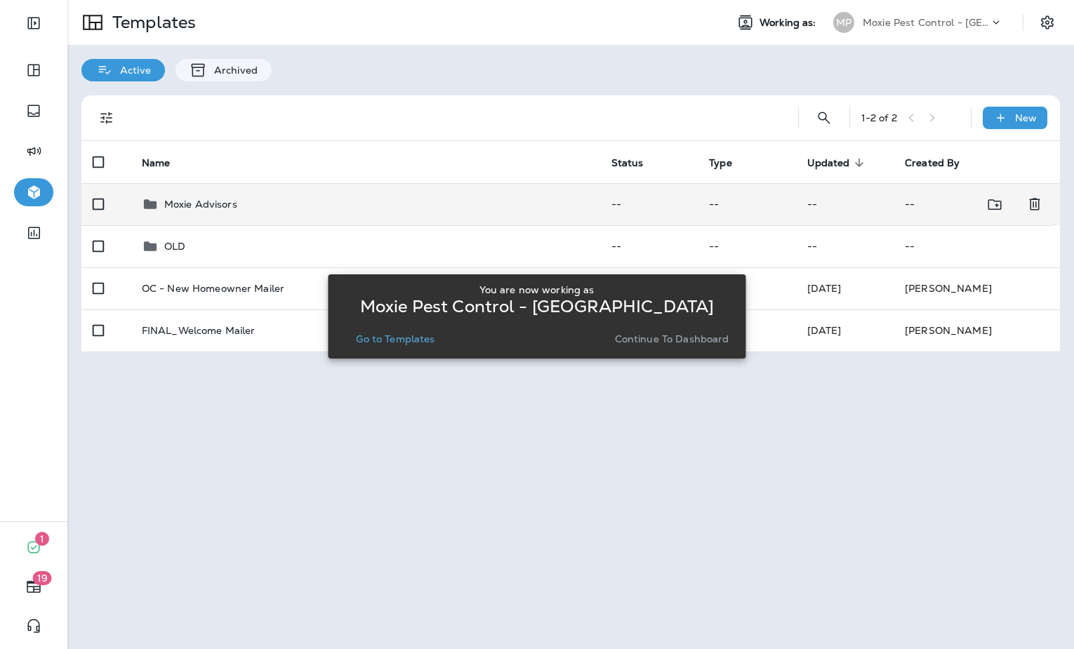
click at [181, 207] on p "Moxie Advisors" at bounding box center [200, 204] width 73 height 11
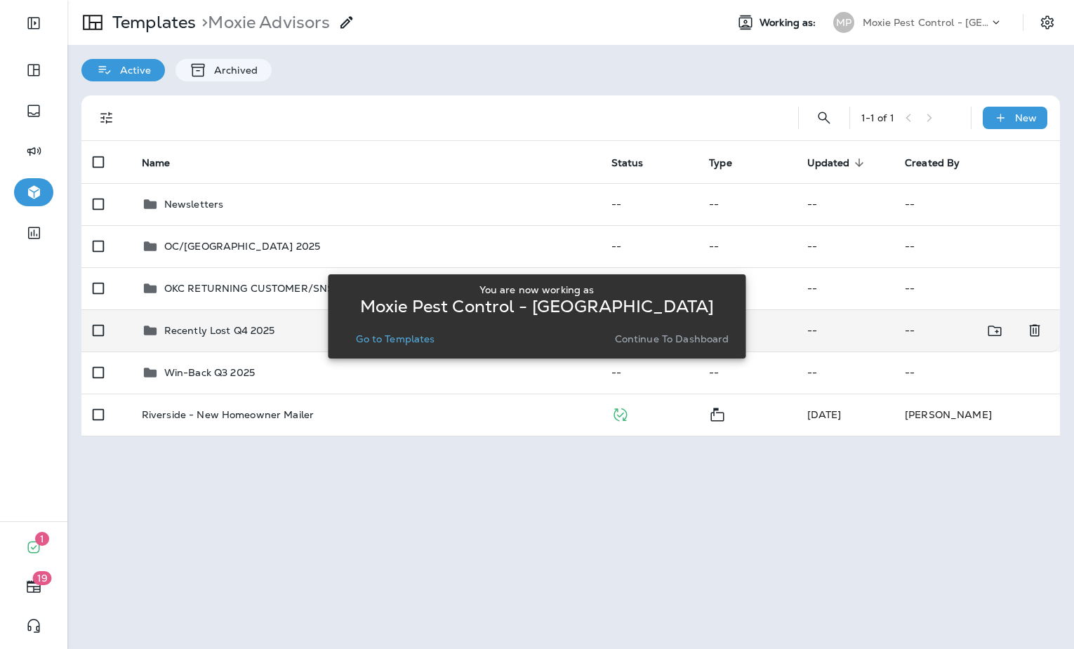
click at [211, 329] on p "Recently Lost Q4 2025" at bounding box center [219, 330] width 111 height 11
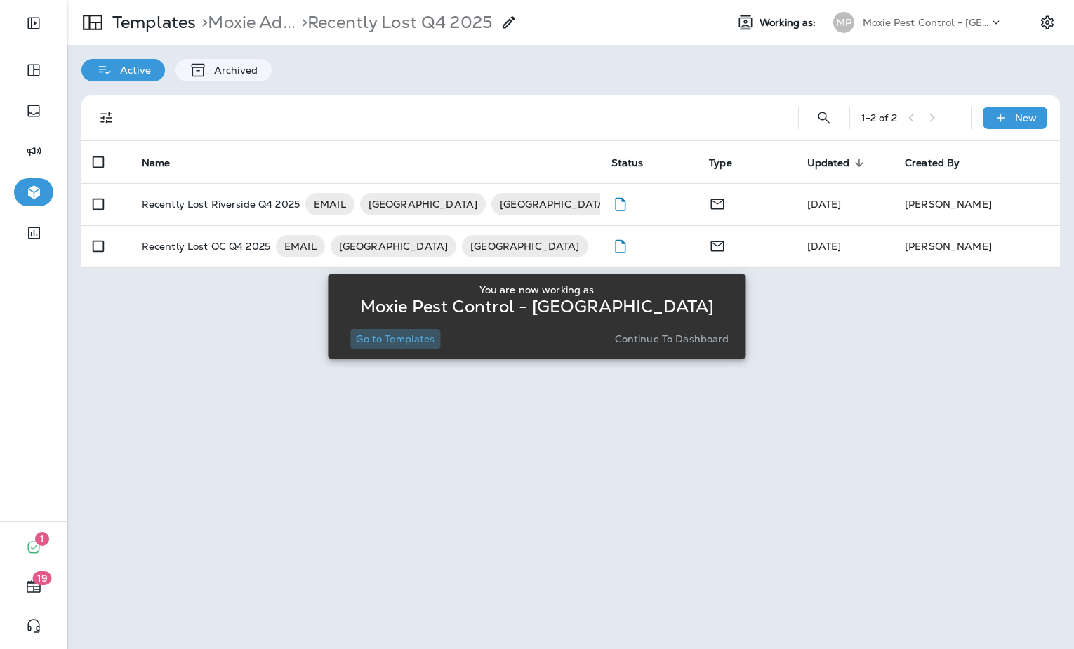
click at [405, 343] on p "Go to Templates" at bounding box center [395, 338] width 79 height 11
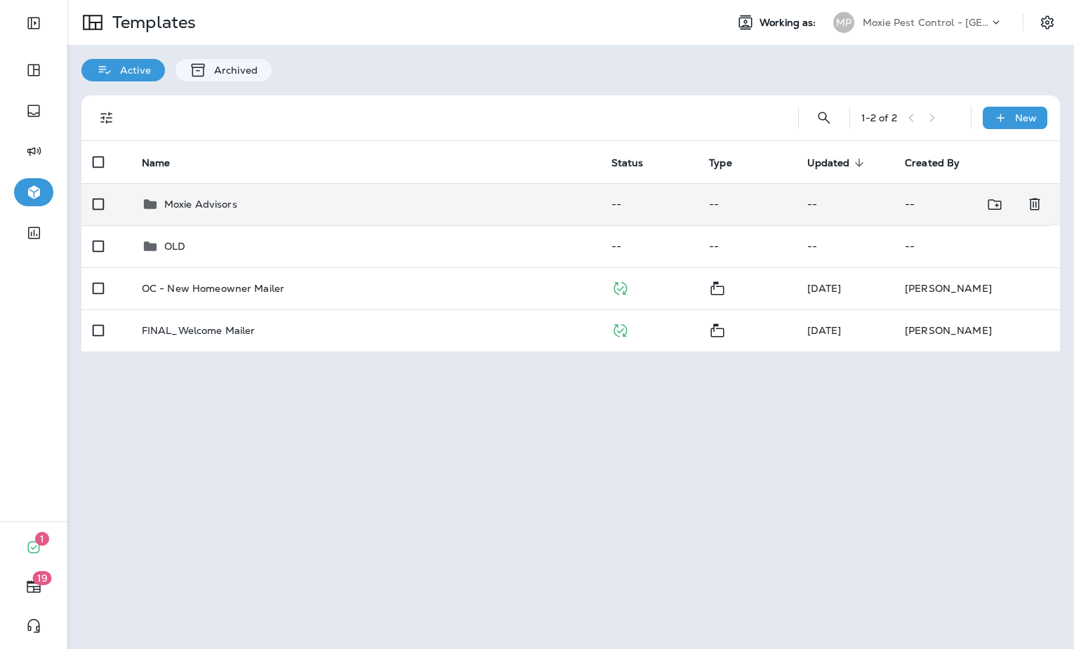
click at [355, 202] on div "Moxie Advisors" at bounding box center [365, 204] width 447 height 17
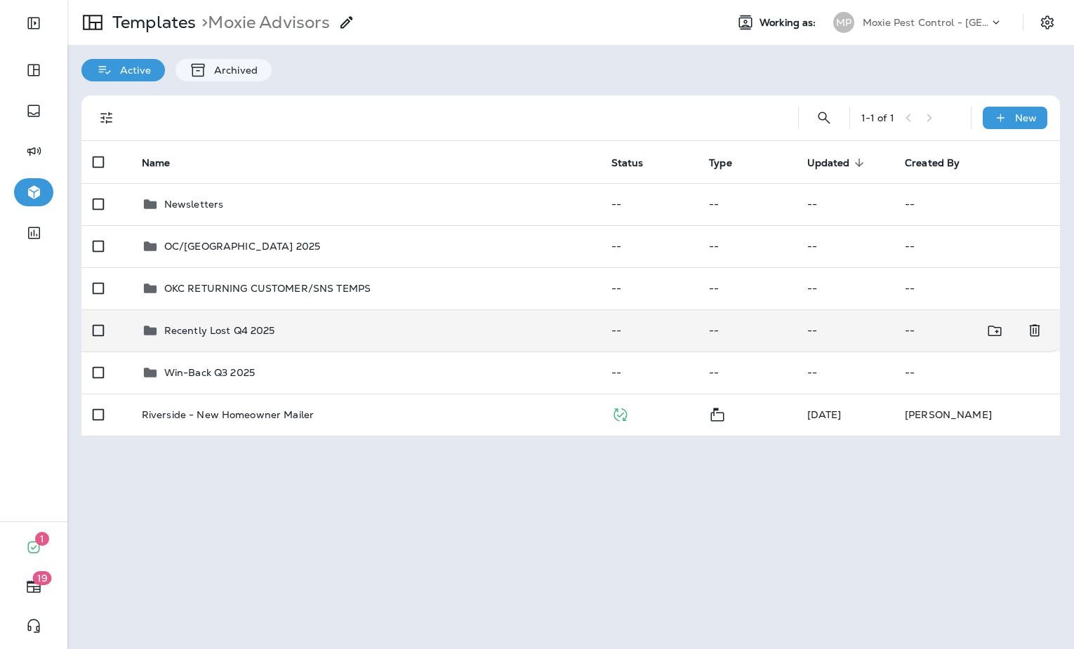
click at [310, 337] on div "Recently Lost Q4 2025" at bounding box center [365, 330] width 447 height 17
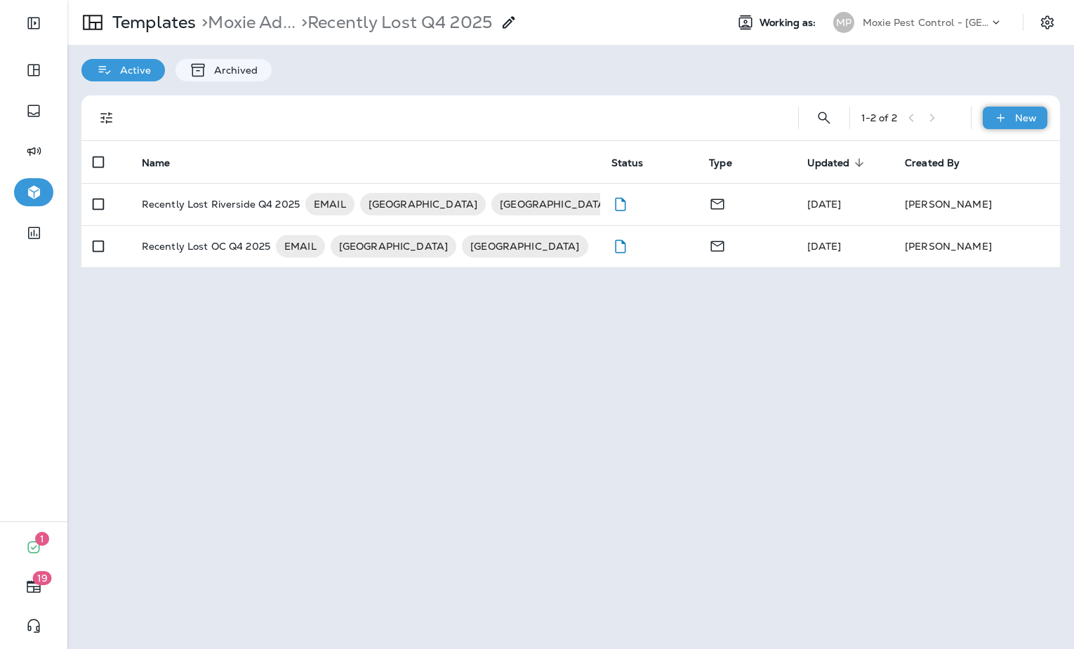
click at [1006, 121] on icon at bounding box center [1000, 118] width 15 height 14
click at [1019, 150] on li "New Template" at bounding box center [1005, 155] width 119 height 34
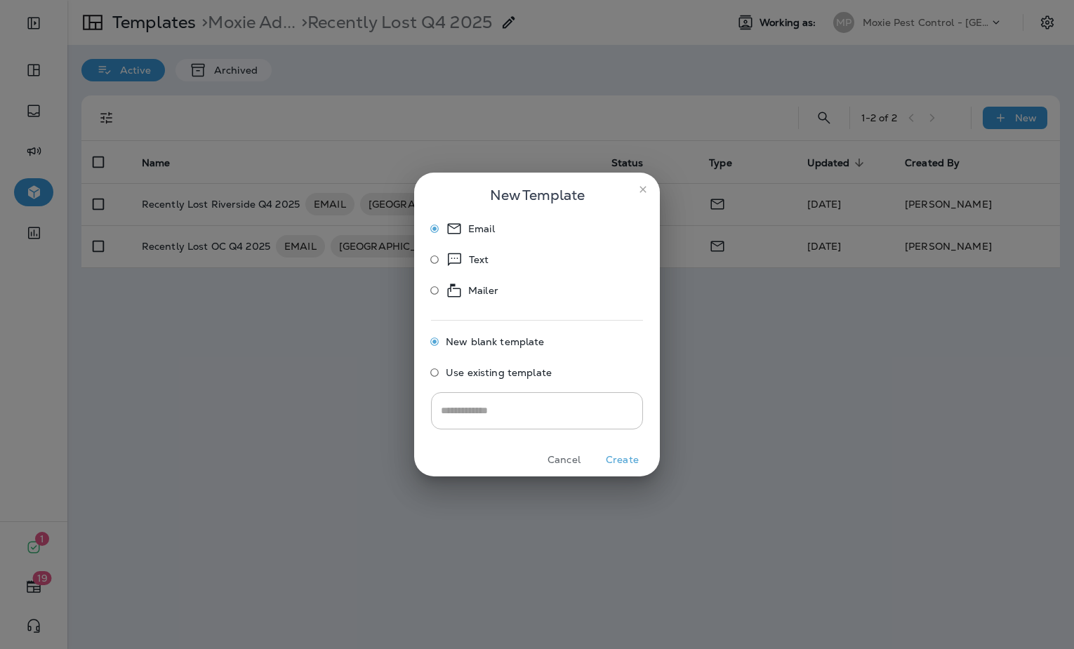
click at [463, 262] on div "Text" at bounding box center [468, 259] width 44 height 17
click at [488, 413] on input "text" at bounding box center [537, 410] width 212 height 37
click at [463, 411] on input "**********" at bounding box center [537, 410] width 212 height 37
click at [591, 412] on input "**********" at bounding box center [537, 410] width 212 height 37
type input "**********"
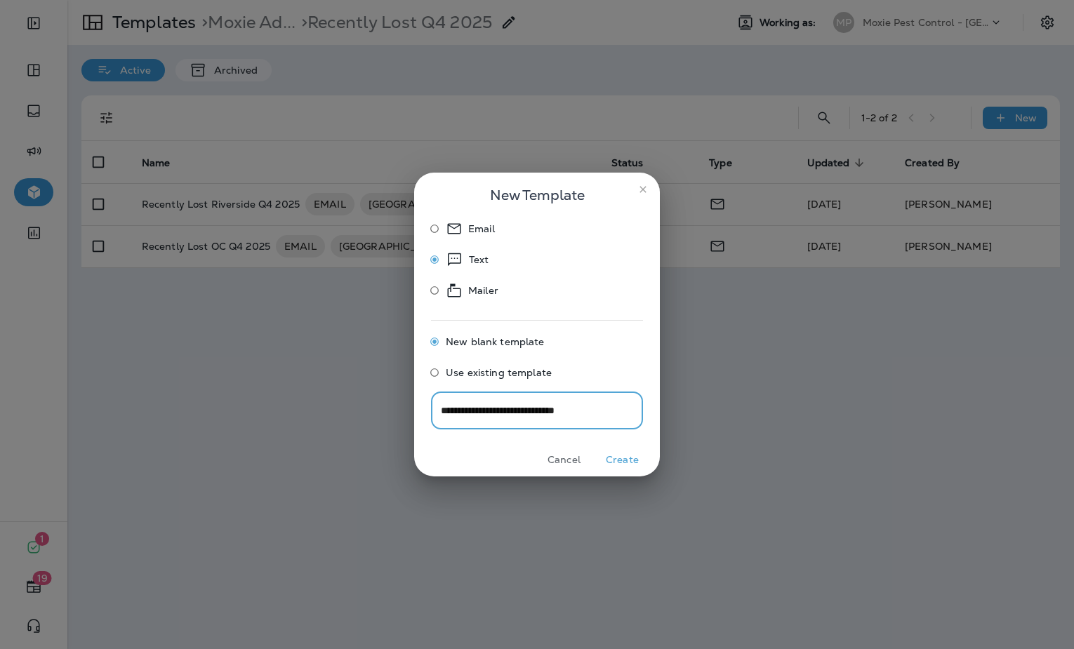
click at [630, 461] on button "Create" at bounding box center [622, 460] width 53 height 22
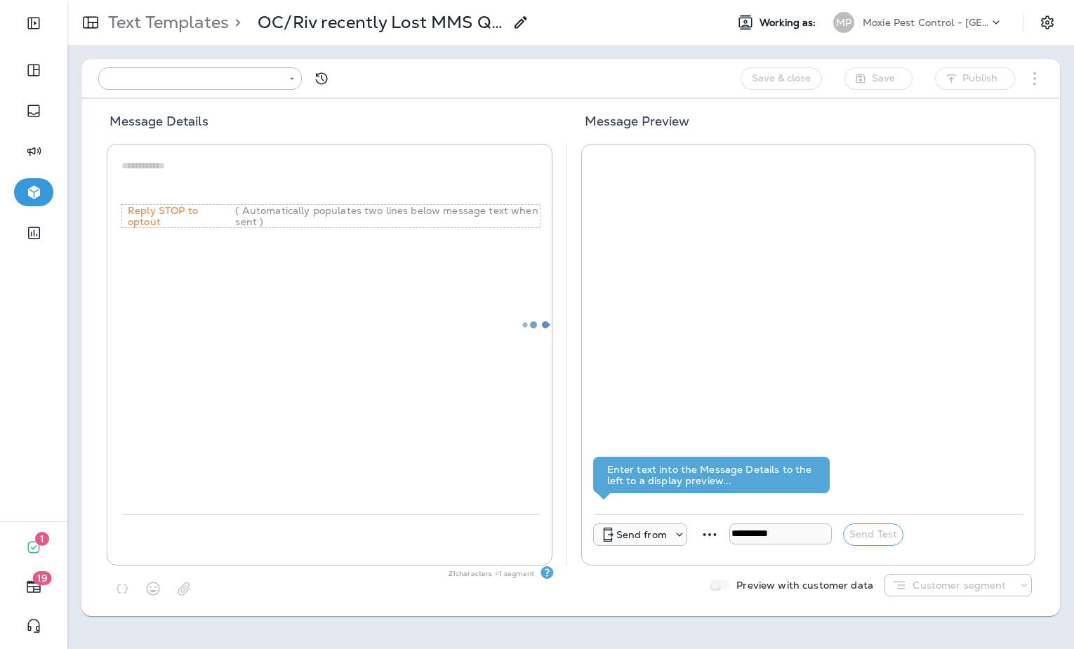
type input "**********"
click at [162, 164] on textarea at bounding box center [330, 180] width 419 height 42
paste textarea "**********"
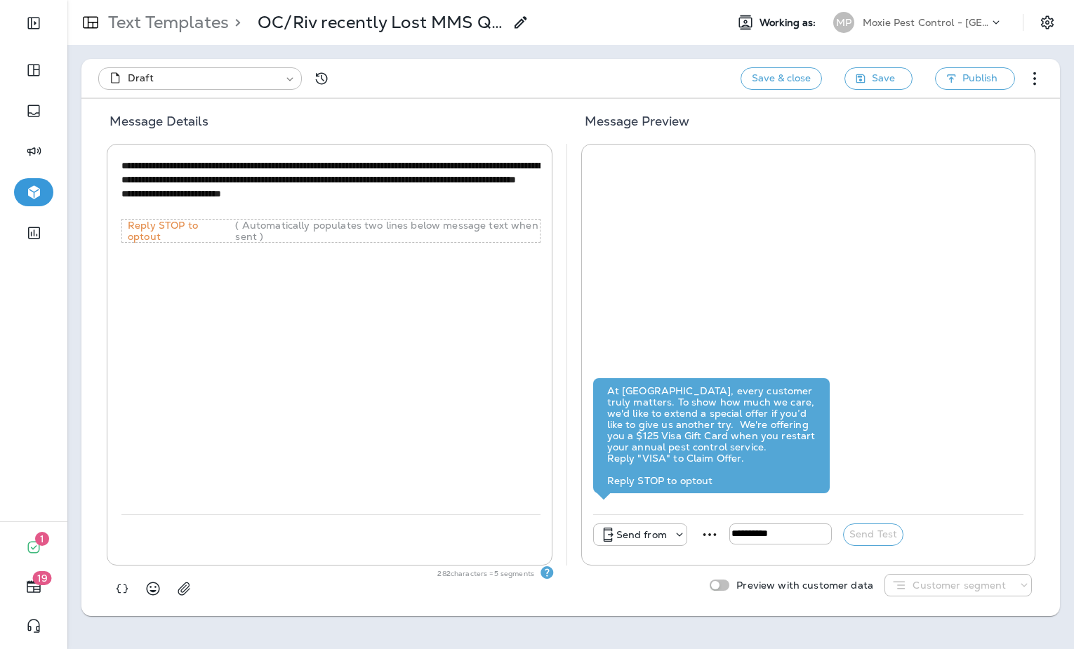
click at [474, 180] on textarea "**********" at bounding box center [330, 187] width 419 height 57
type textarea "**********"
click at [409, 279] on div "**********" at bounding box center [330, 335] width 419 height 359
click at [186, 593] on icon "button" at bounding box center [184, 589] width 14 height 14
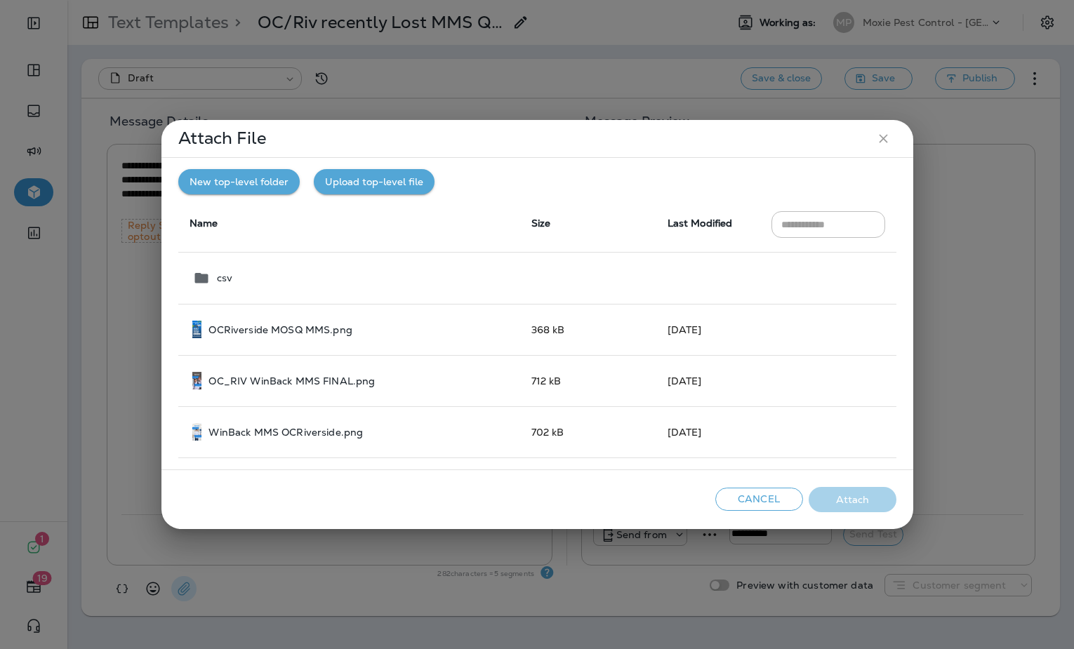
click at [352, 187] on button "Upload top-level file" at bounding box center [374, 182] width 121 height 26
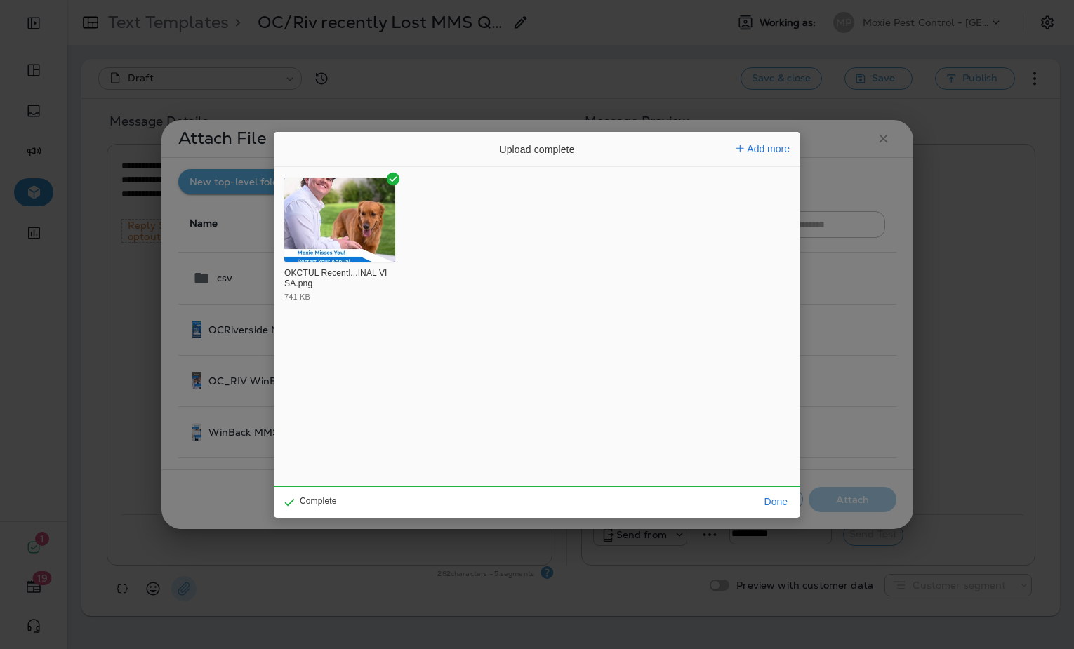
drag, startPoint x: 283, startPoint y: 190, endPoint x: 297, endPoint y: 196, distance: 15.1
click at [286, 192] on div "OKCTUL Recentl...INAL VISA.png 741 KB" at bounding box center [537, 244] width 526 height 140
click at [766, 503] on button "Done" at bounding box center [776, 502] width 34 height 20
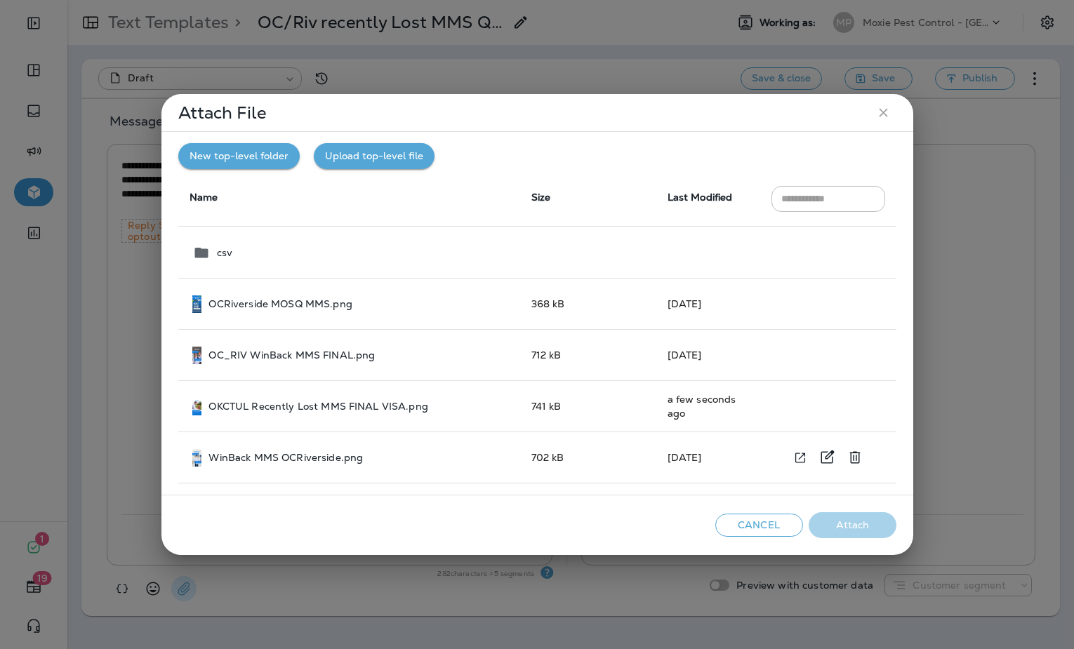
click at [491, 451] on div "WinBack MMS OCRiverside.png" at bounding box center [350, 458] width 317 height 18
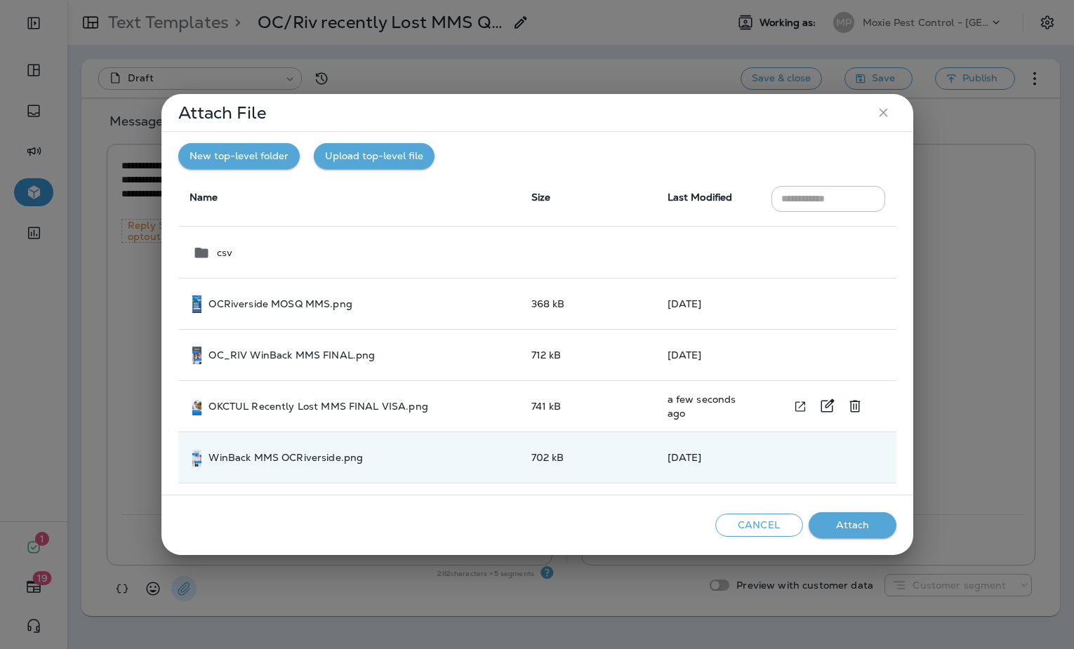
click at [411, 406] on p "OKCTUL Recently Lost MMS FINAL VISA.png" at bounding box center [317, 406] width 219 height 11
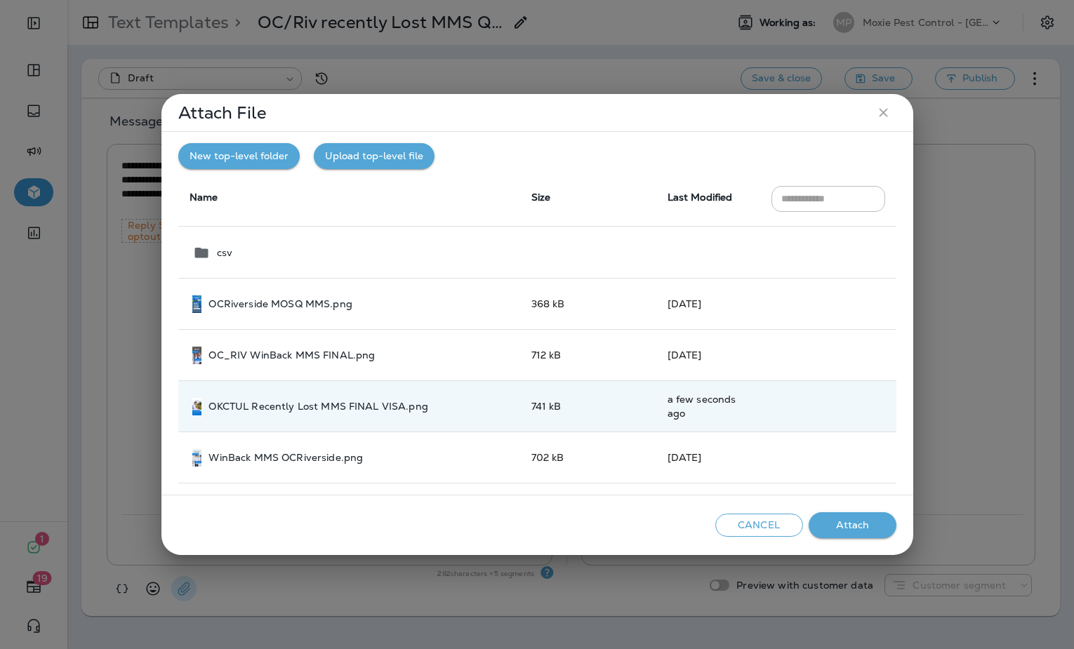
click at [850, 529] on button "Attach" at bounding box center [853, 525] width 88 height 26
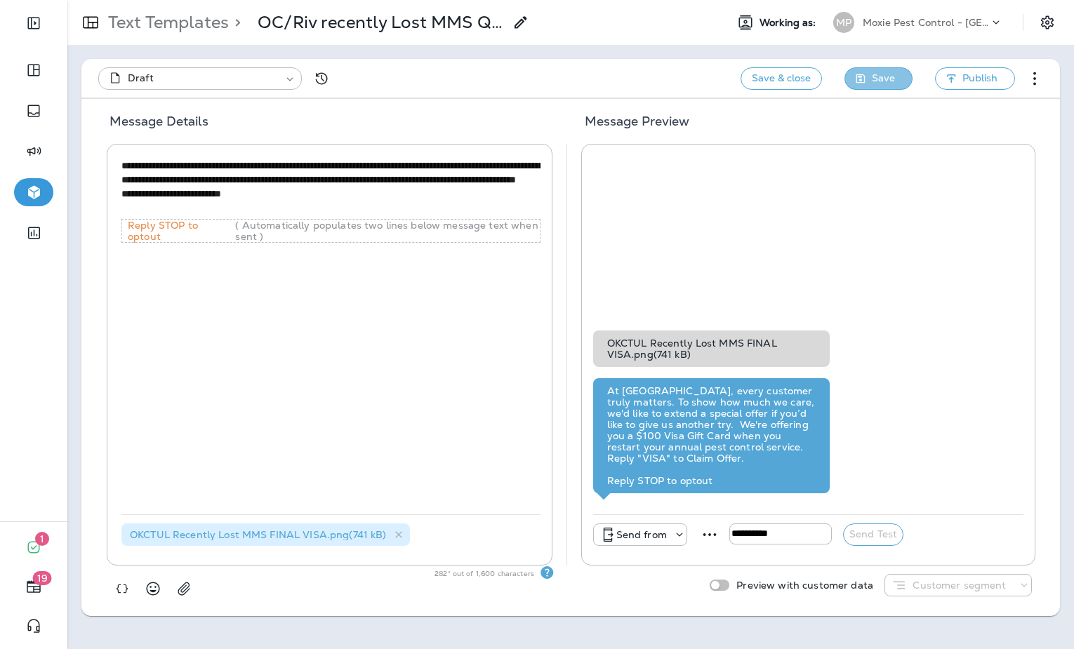
click at [872, 74] on button "Save" at bounding box center [878, 78] width 68 height 22
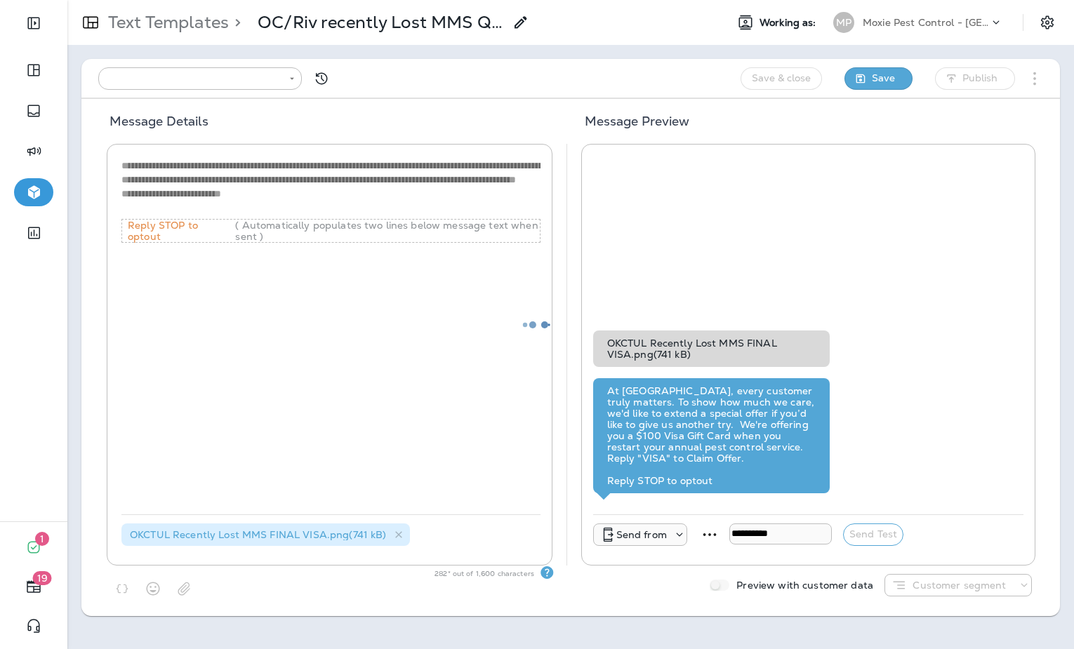
type input "**********"
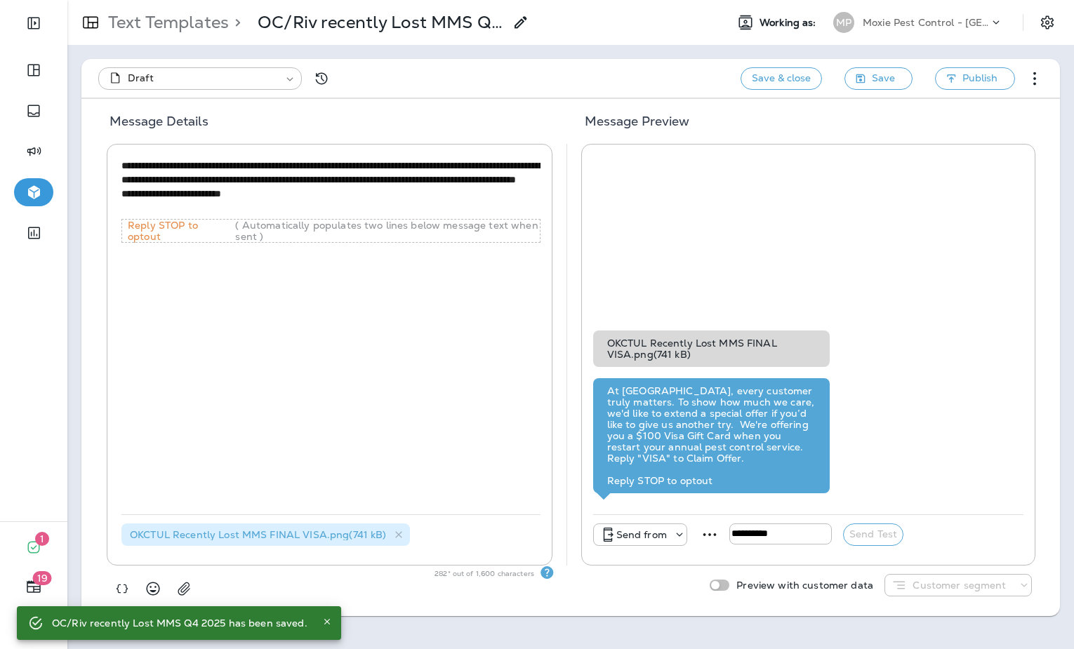
click at [646, 530] on p "Send from" at bounding box center [641, 534] width 51 height 11
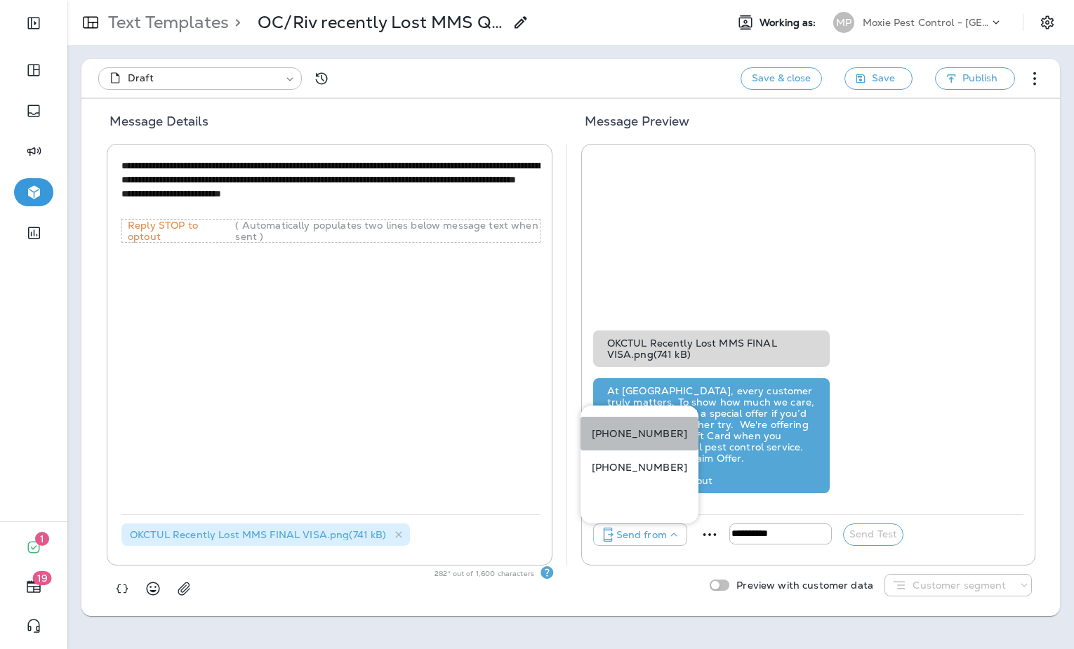
click at [623, 439] on p "+1 (949) 828-6988" at bounding box center [639, 433] width 95 height 11
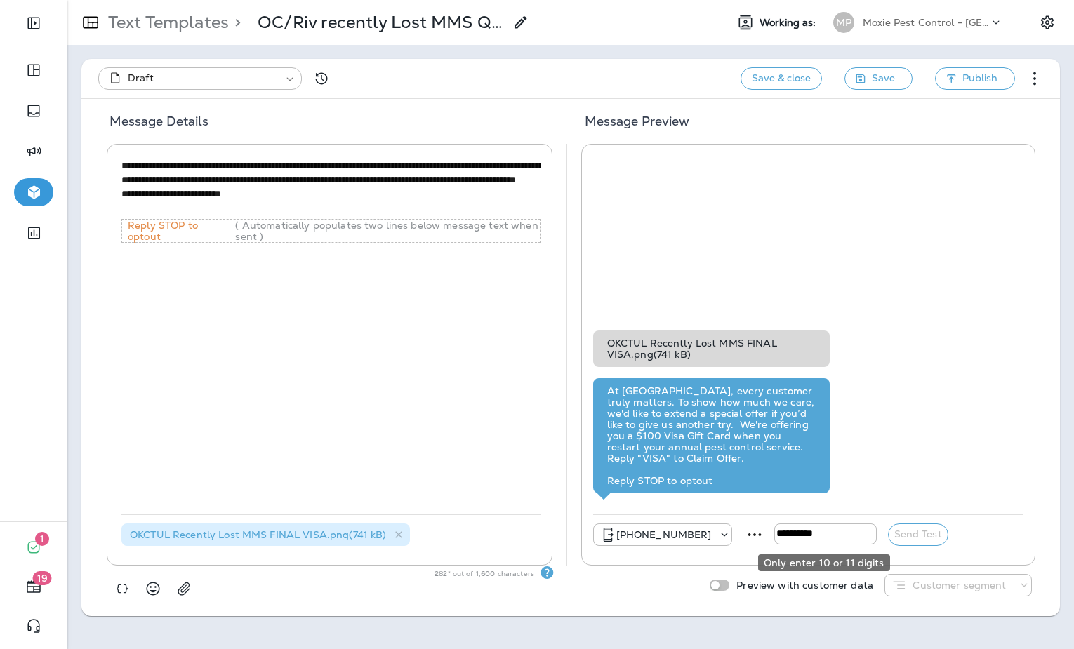
click at [792, 538] on input "tel" at bounding box center [825, 534] width 102 height 21
type input "**********"
click at [912, 546] on div "**********" at bounding box center [808, 535] width 431 height 40
click at [914, 539] on button "Send Test" at bounding box center [918, 535] width 60 height 22
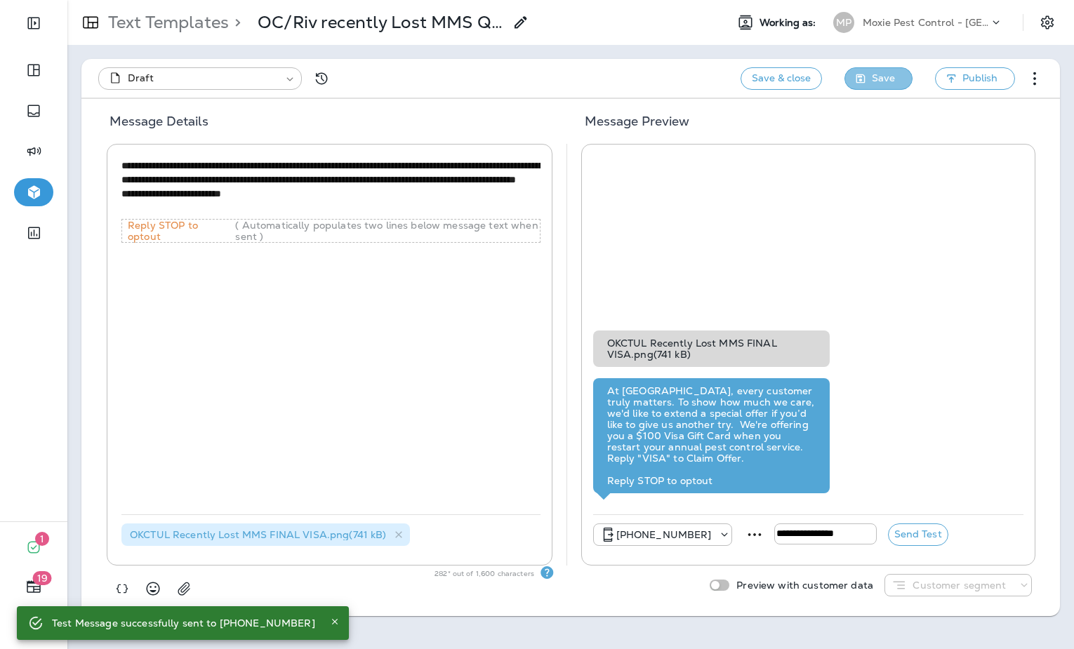
click at [862, 86] on button "Save" at bounding box center [878, 78] width 68 height 22
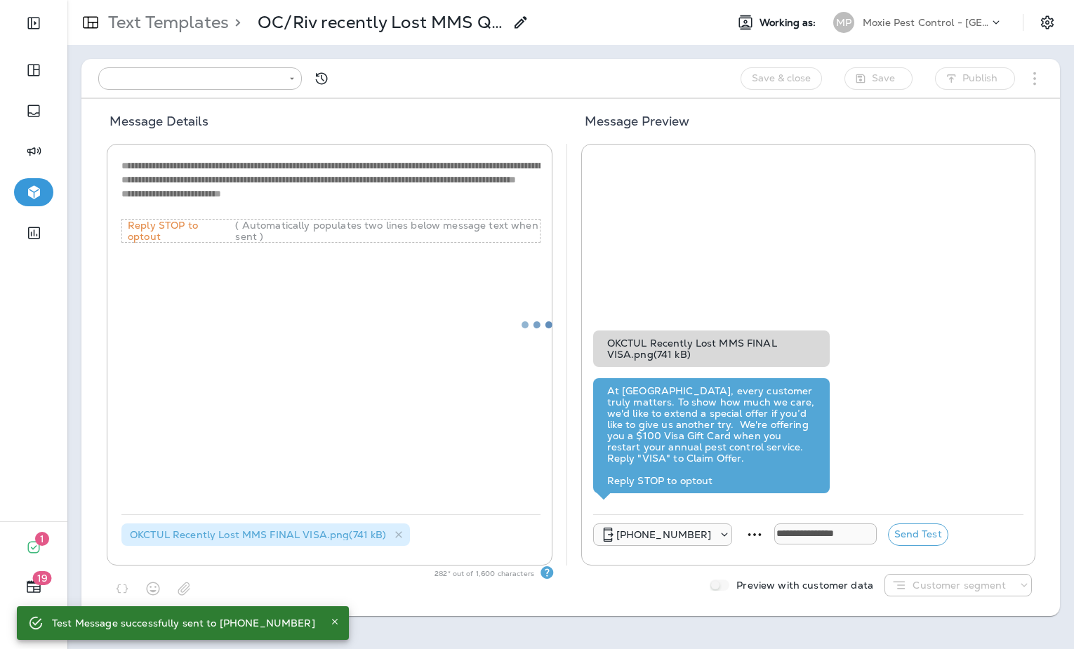
type input "**********"
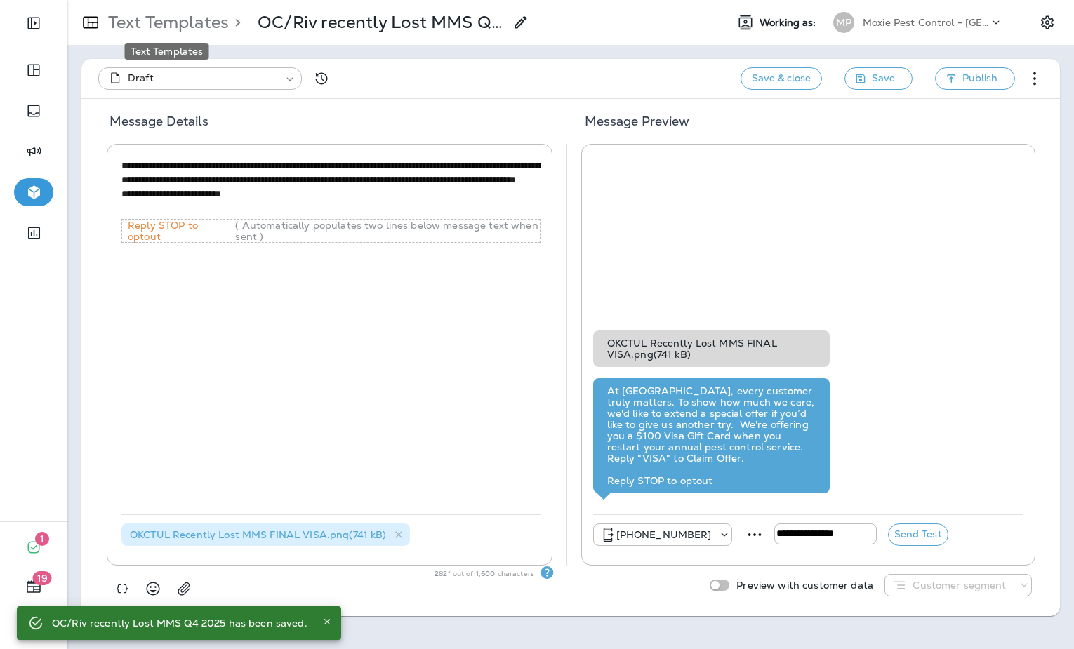
click at [165, 26] on p "Text Templates" at bounding box center [165, 22] width 126 height 21
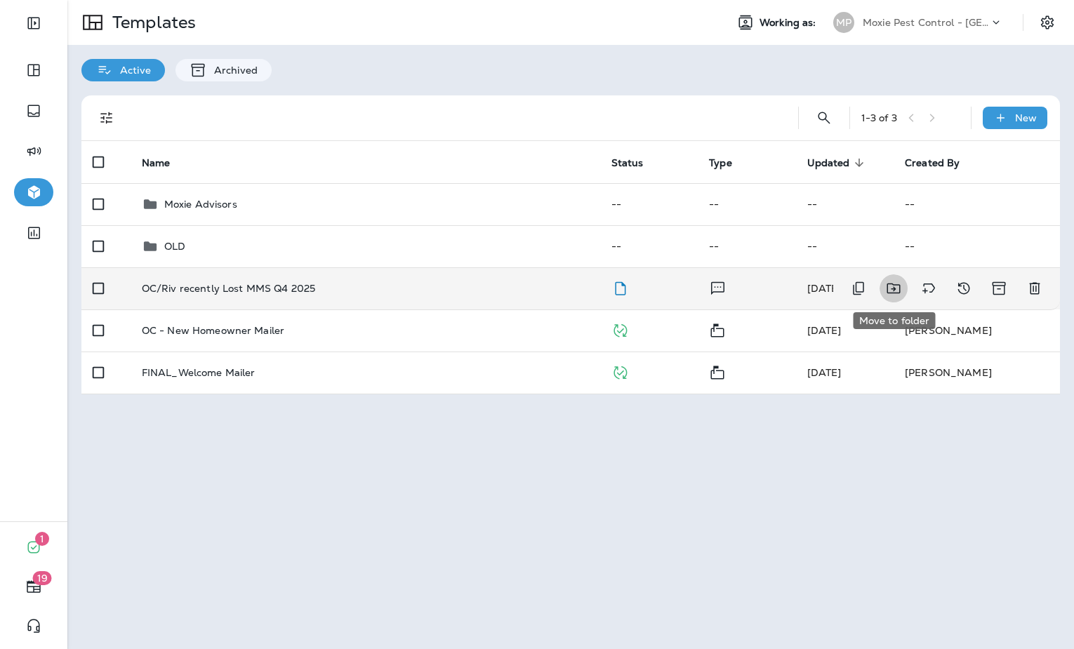
click at [893, 288] on icon "Move to folder" at bounding box center [892, 289] width 13 height 11
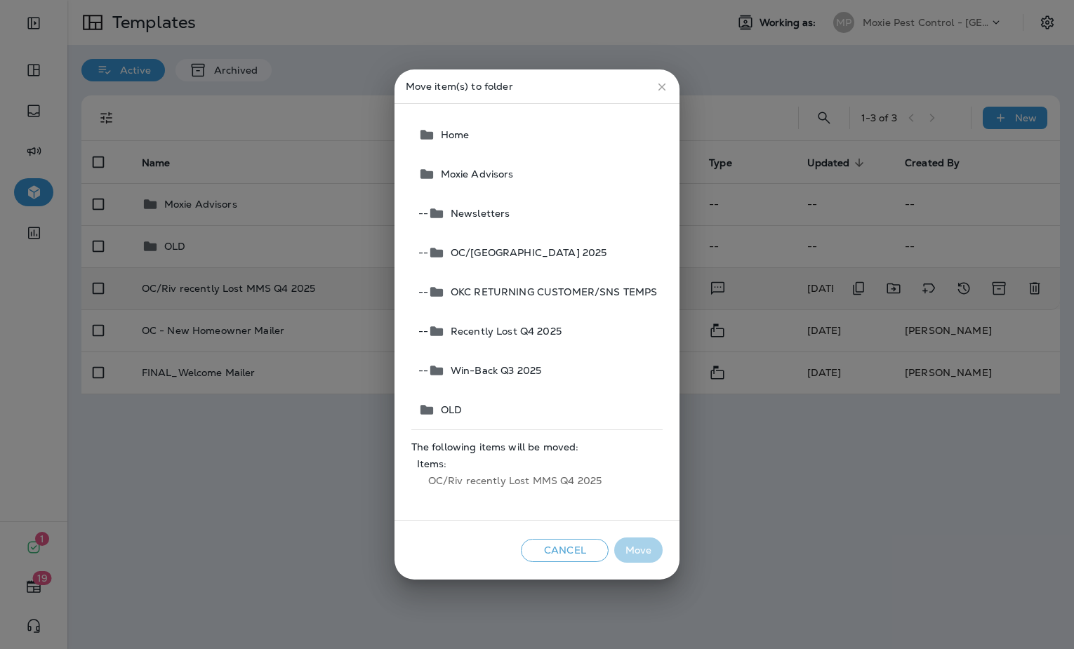
click at [528, 326] on span "Recently Lost Q4 2025" at bounding box center [503, 331] width 117 height 11
drag, startPoint x: 640, startPoint y: 552, endPoint x: 635, endPoint y: 540, distance: 12.9
click at [640, 552] on button "Move" at bounding box center [638, 551] width 48 height 26
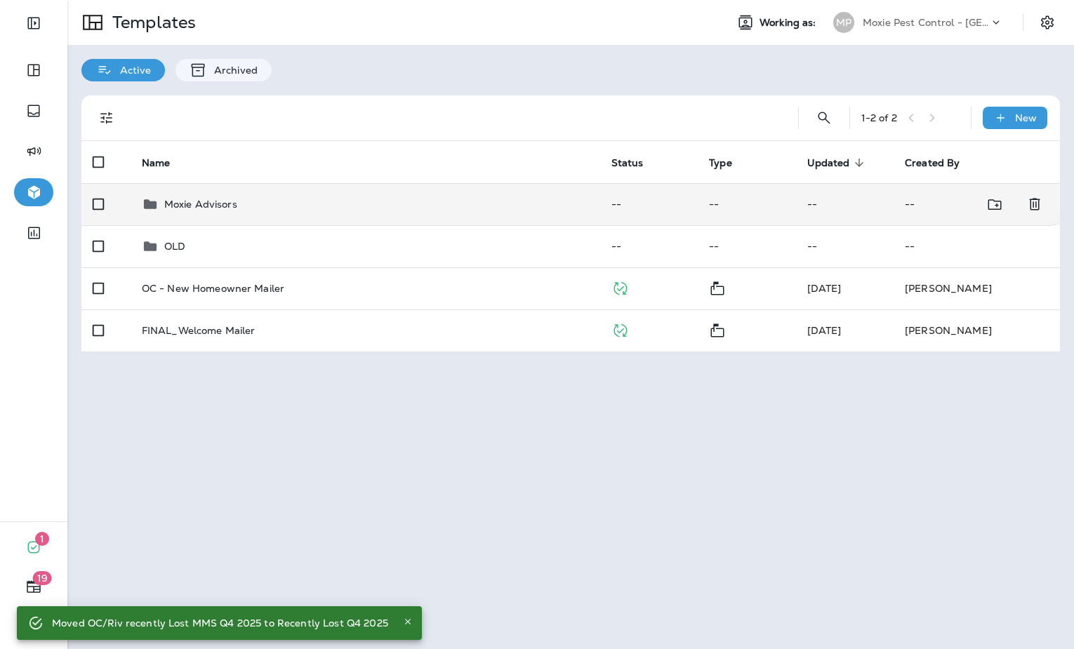
click at [189, 217] on td "Moxie Advisors" at bounding box center [366, 204] width 470 height 42
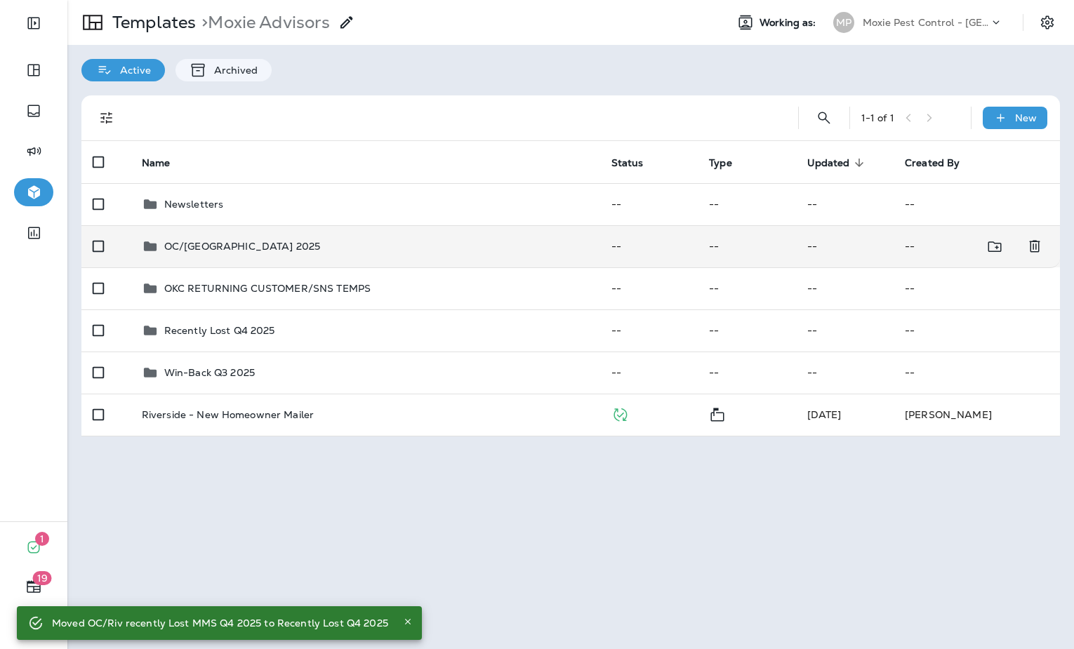
click at [307, 242] on p "OC/Riverside MOSQ Camp 2025" at bounding box center [242, 246] width 157 height 11
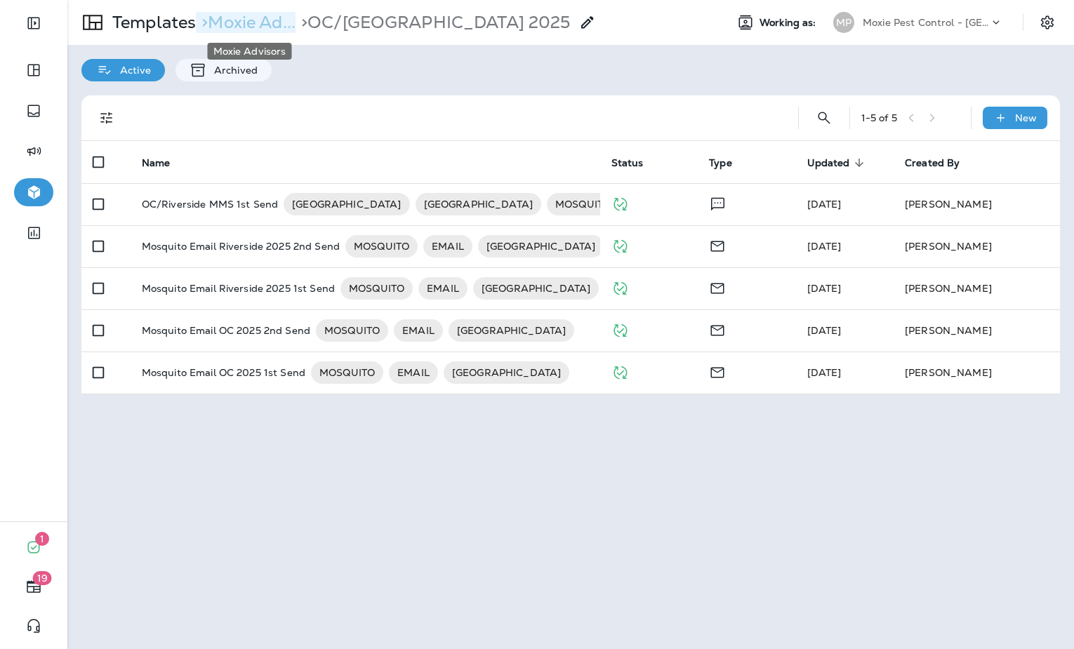
click at [269, 25] on p "> Moxie Ad..." at bounding box center [246, 22] width 100 height 21
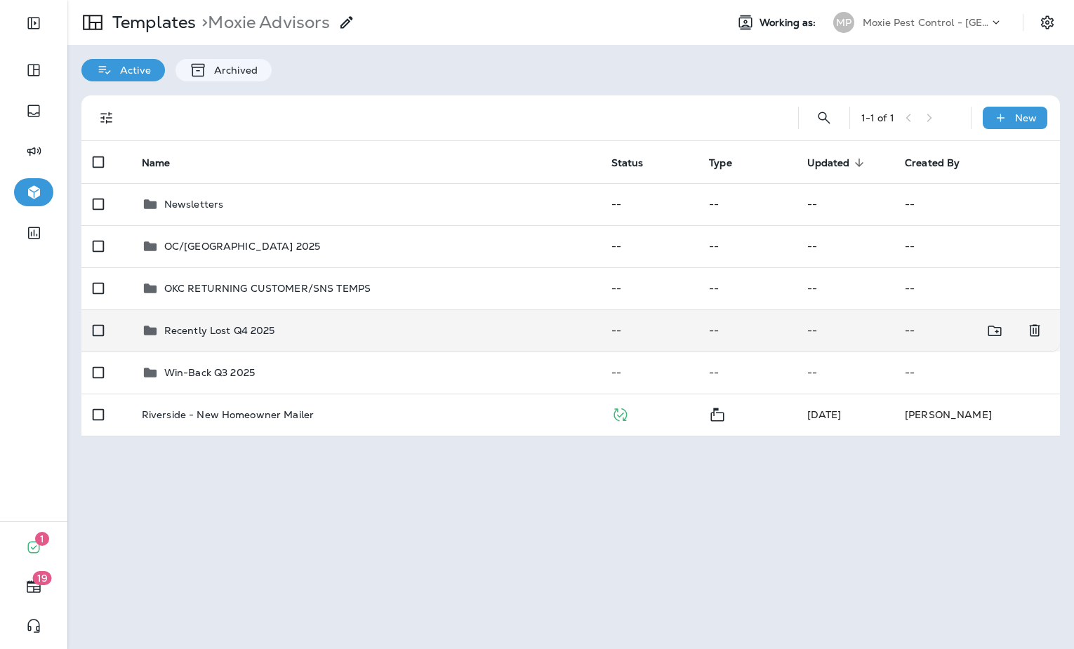
click at [254, 338] on div "Recently Lost Q4 2025" at bounding box center [219, 330] width 111 height 17
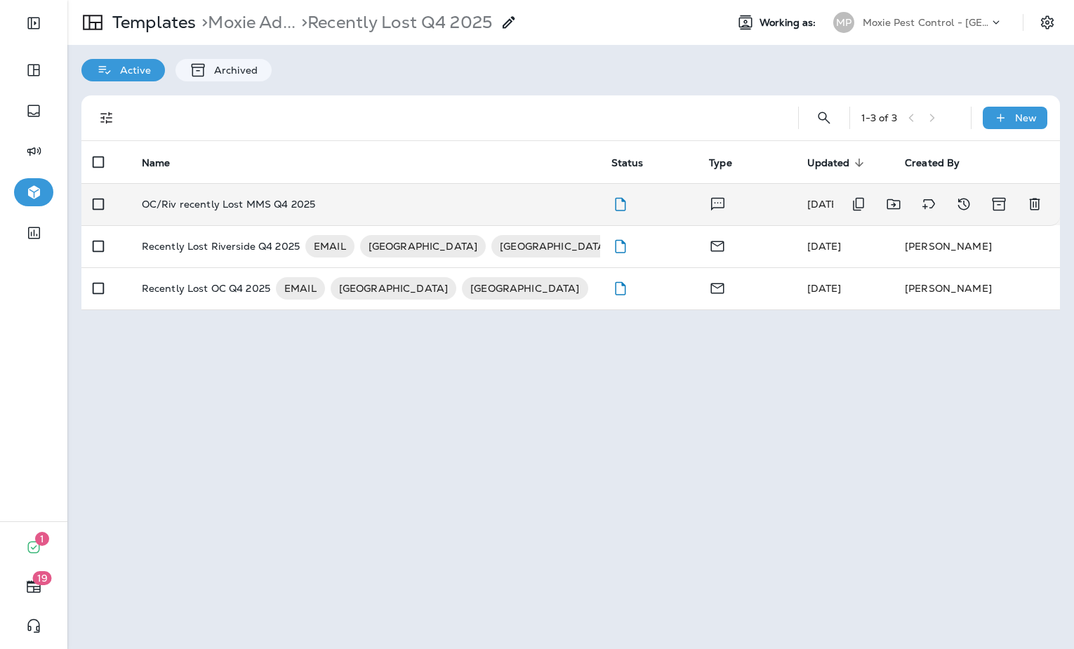
click at [429, 197] on td "OC/Riv recently Lost MMS Q4 2025" at bounding box center [366, 204] width 470 height 42
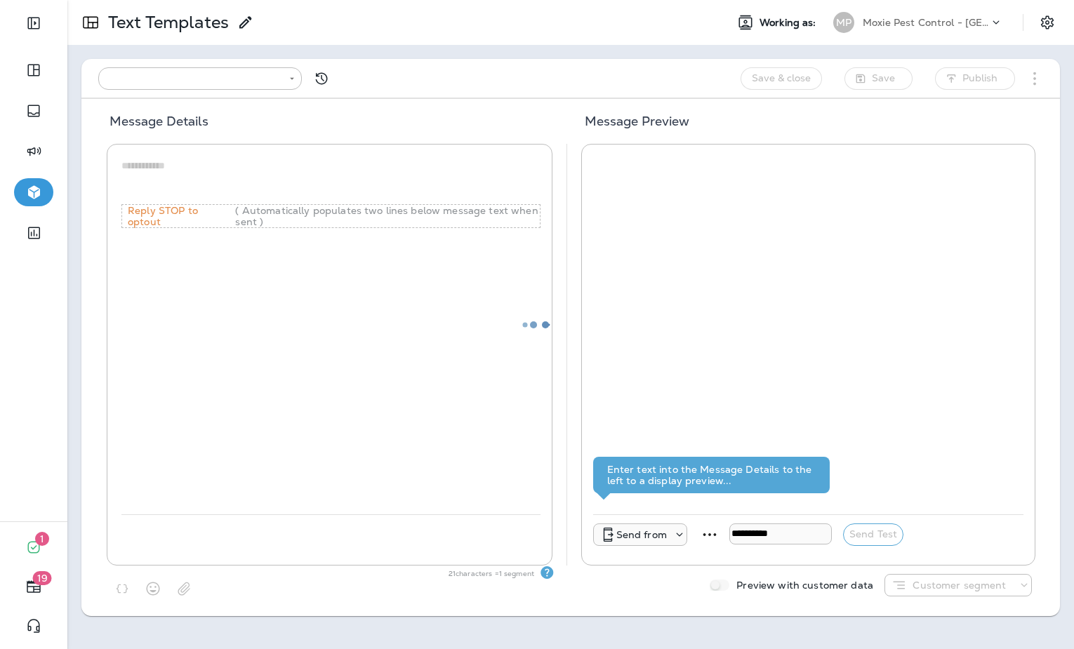
type input "**********"
type textarea "**********"
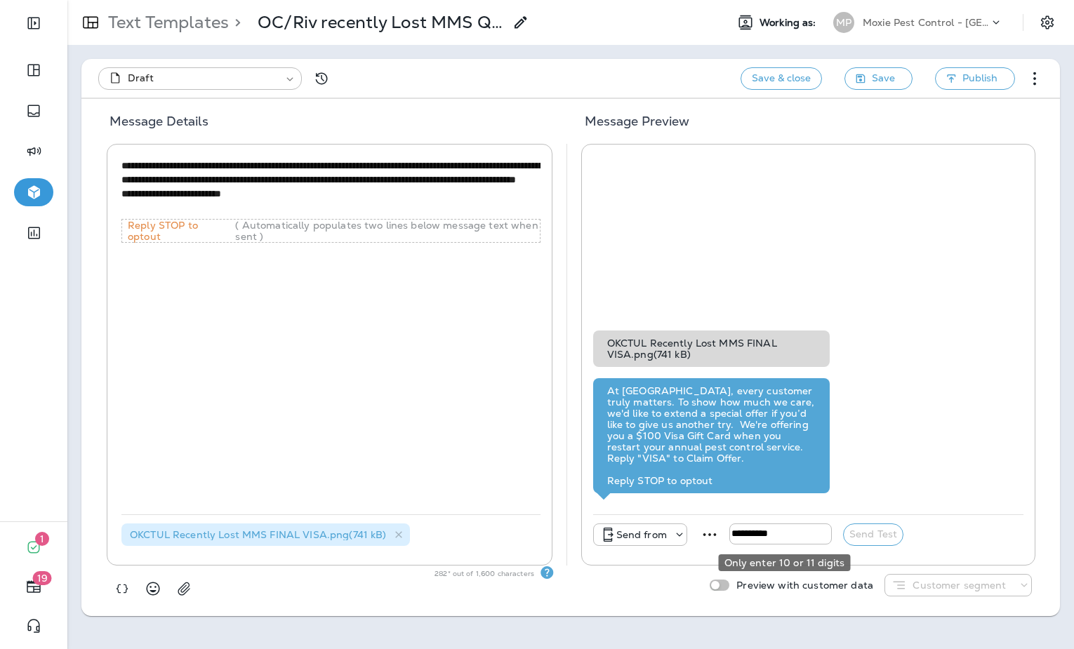
click at [766, 532] on input "tel" at bounding box center [780, 534] width 102 height 21
type input "*"
click at [783, 536] on input "tel" at bounding box center [780, 534] width 102 height 21
click at [758, 533] on input "tel" at bounding box center [780, 534] width 102 height 21
type input "**********"
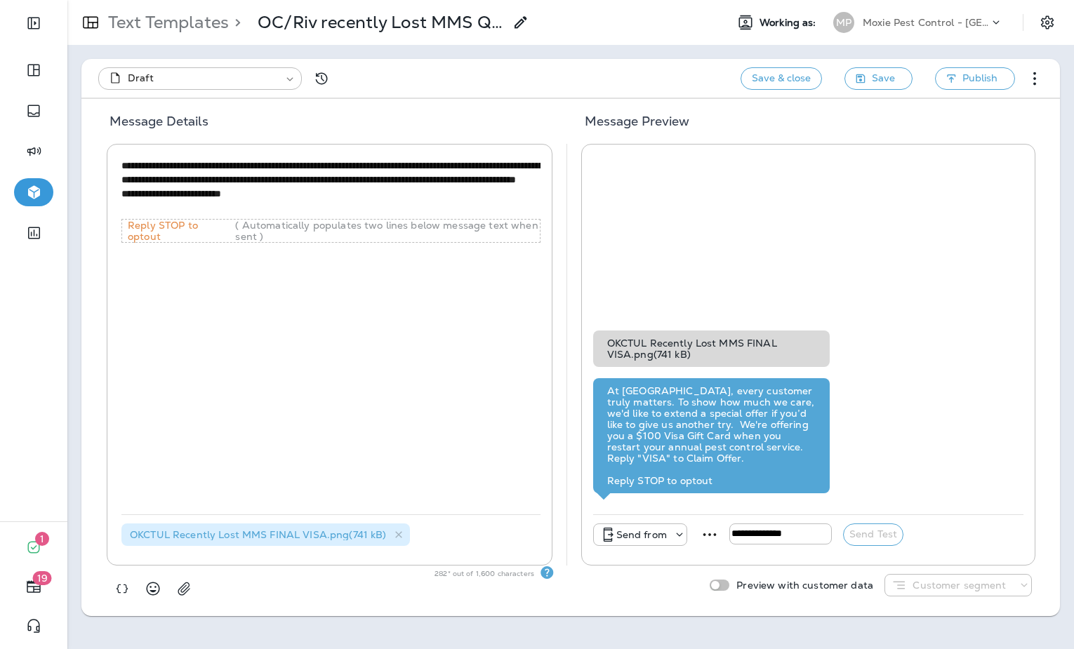
click at [839, 525] on div "**********" at bounding box center [748, 535] width 311 height 22
click at [635, 538] on p "Send from" at bounding box center [641, 534] width 51 height 11
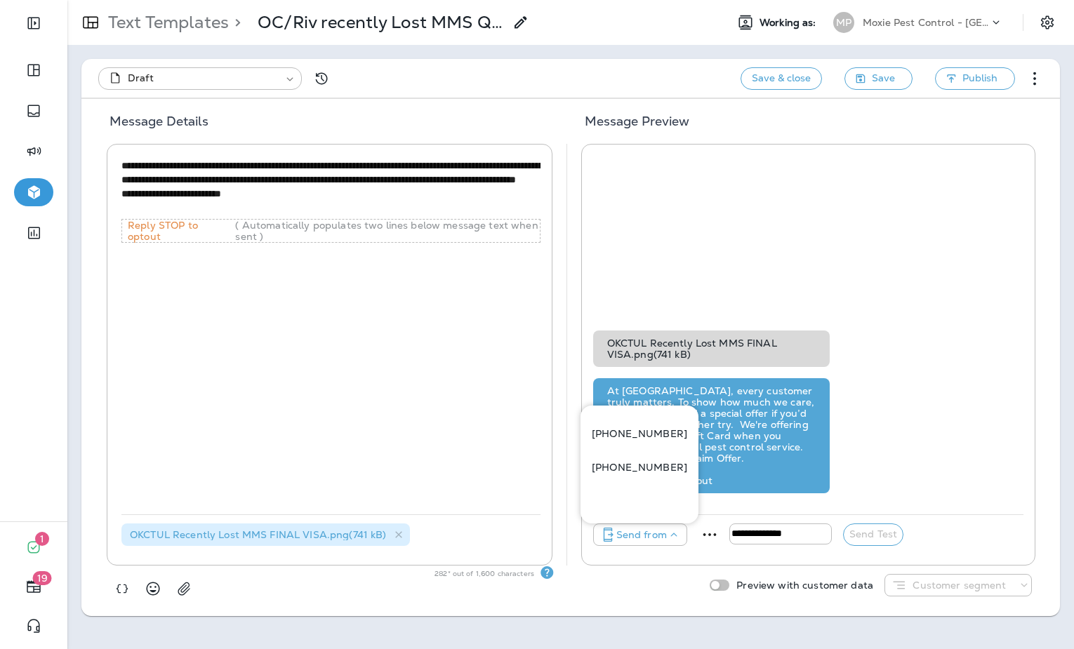
drag, startPoint x: 623, startPoint y: 432, endPoint x: 635, endPoint y: 439, distance: 13.8
click at [623, 432] on p "+1 (949) 828-6988" at bounding box center [639, 433] width 95 height 11
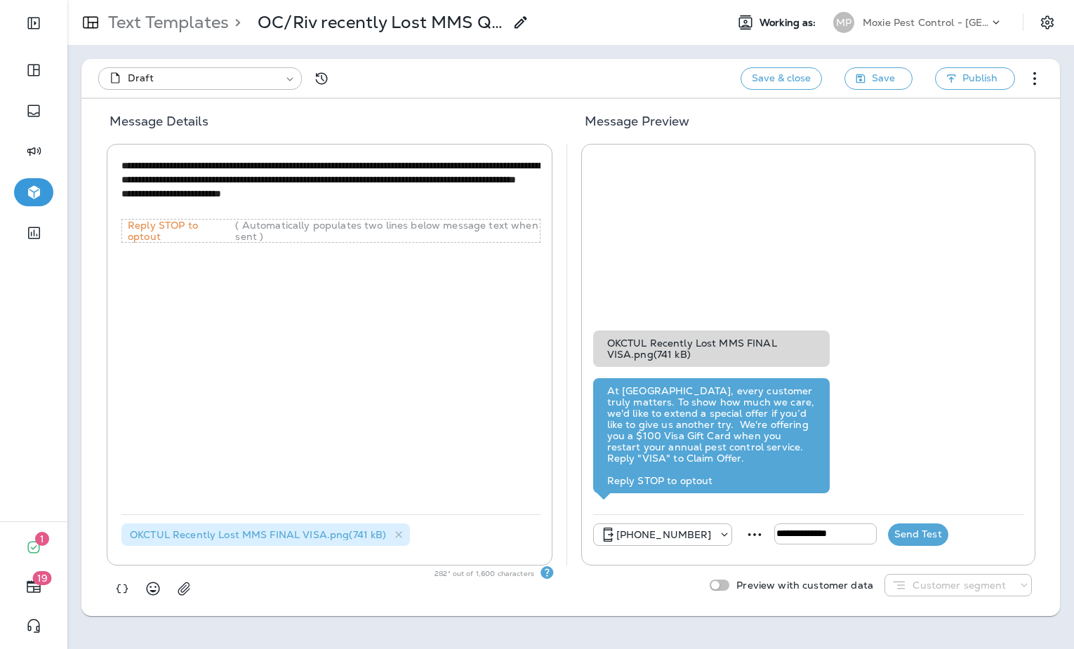
click at [889, 538] on button "Send Test" at bounding box center [918, 535] width 60 height 22
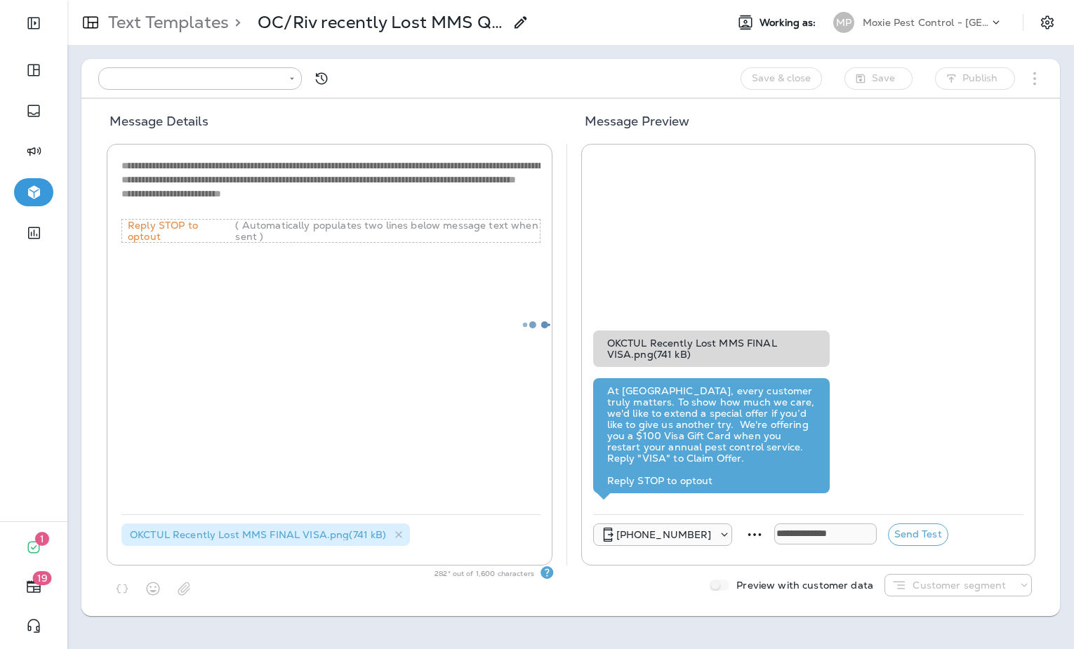
type input "**********"
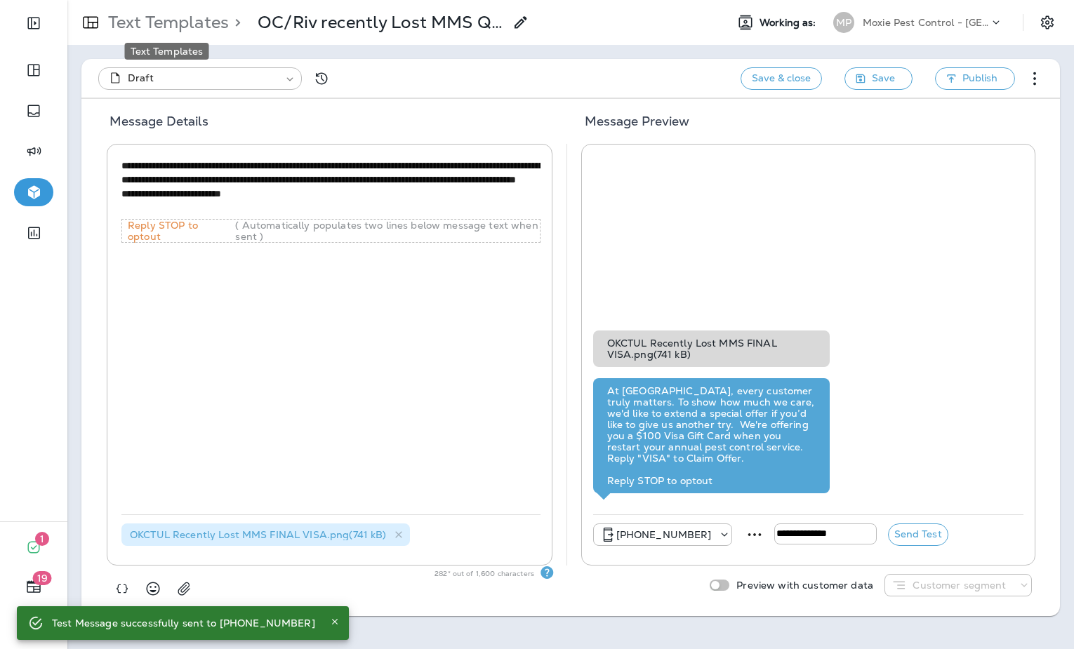
click at [195, 24] on p "Text Templates" at bounding box center [165, 22] width 126 height 21
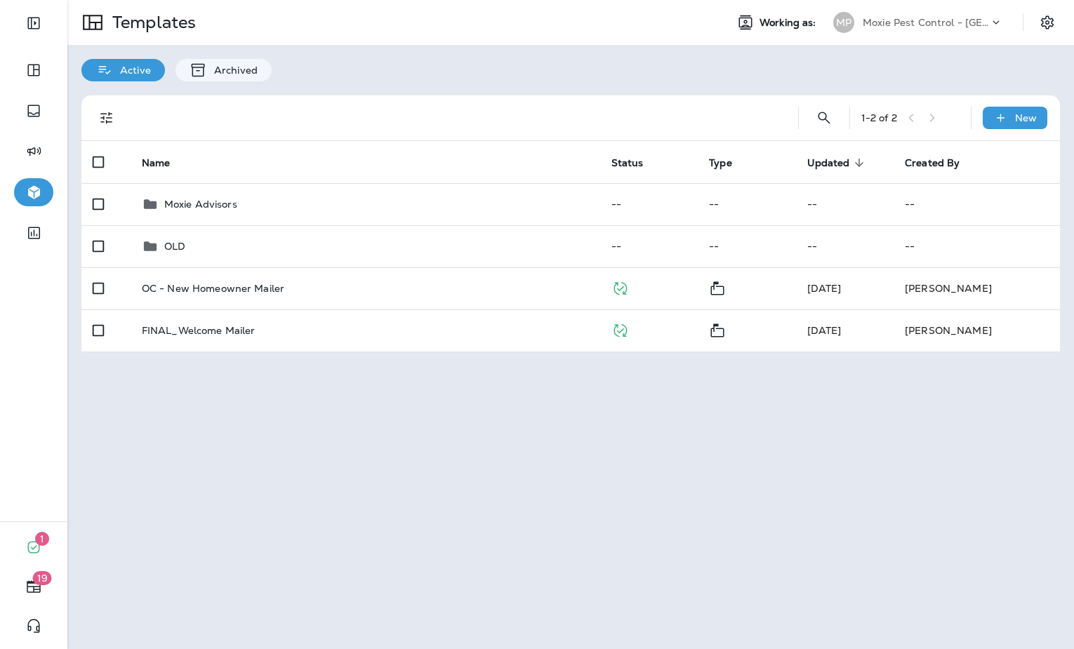
click at [938, 31] on div "Moxie Pest Control - [GEOGRAPHIC_DATA]" at bounding box center [926, 22] width 126 height 21
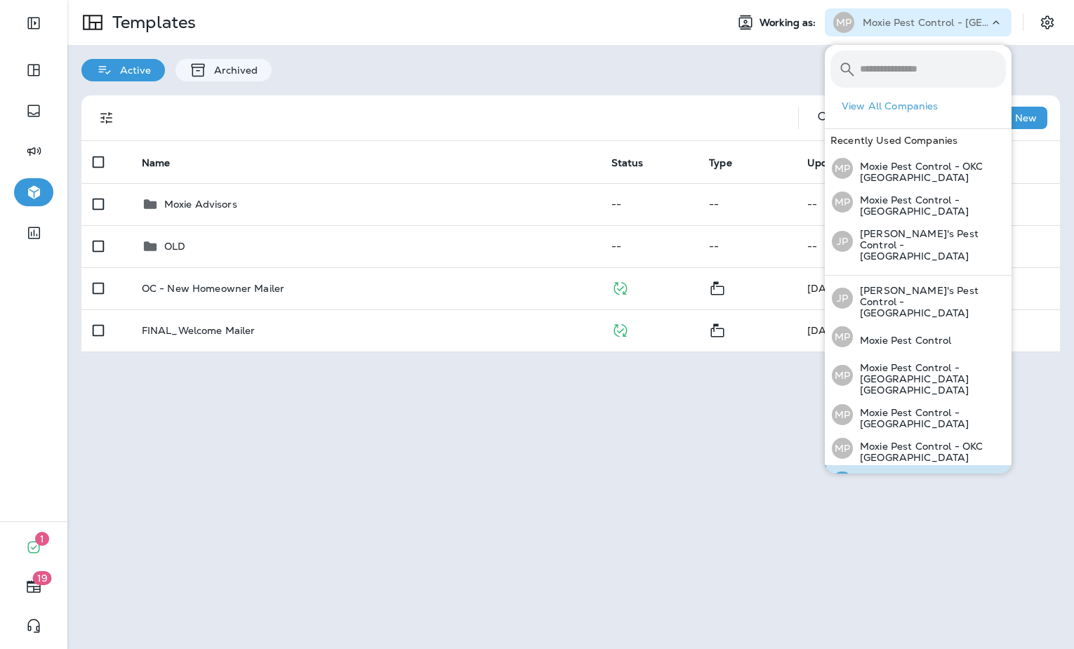
click at [912, 474] on p "Moxie Pest Control - [GEOGRAPHIC_DATA]" at bounding box center [929, 485] width 153 height 22
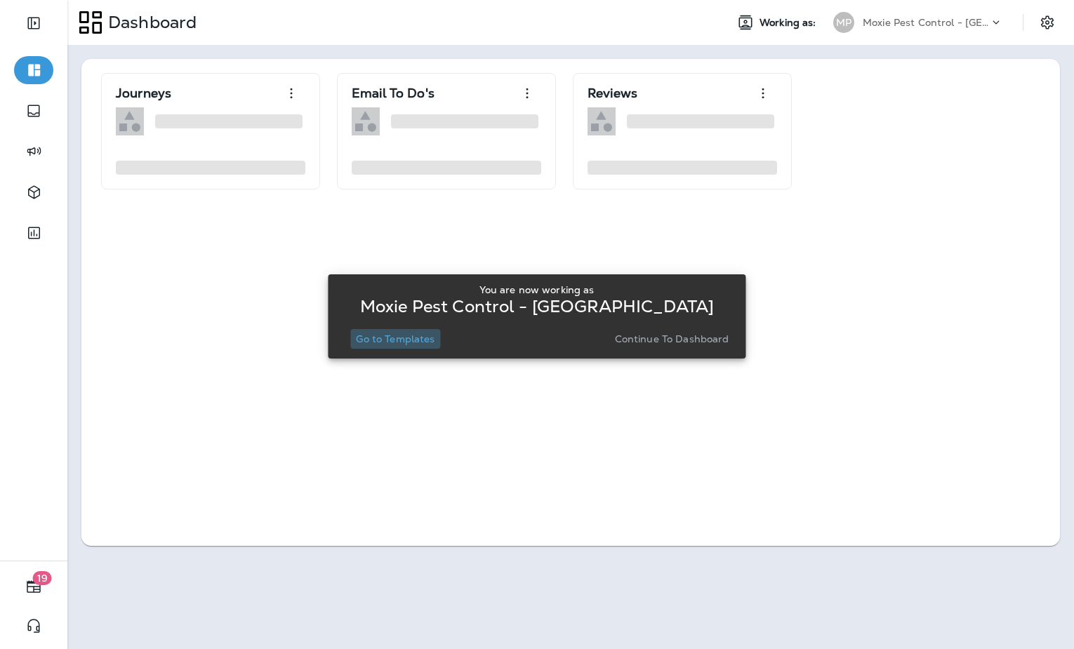
click at [380, 342] on p "Go to Templates" at bounding box center [395, 338] width 79 height 11
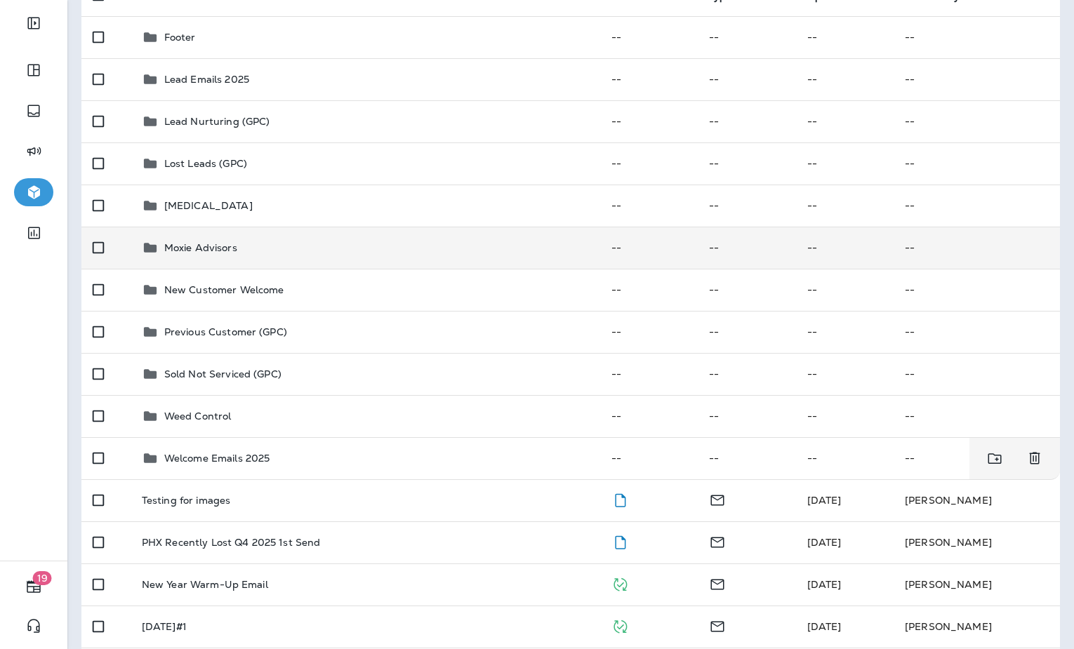
scroll to position [166, 0]
click at [211, 251] on p "Moxie Advisors" at bounding box center [200, 249] width 73 height 11
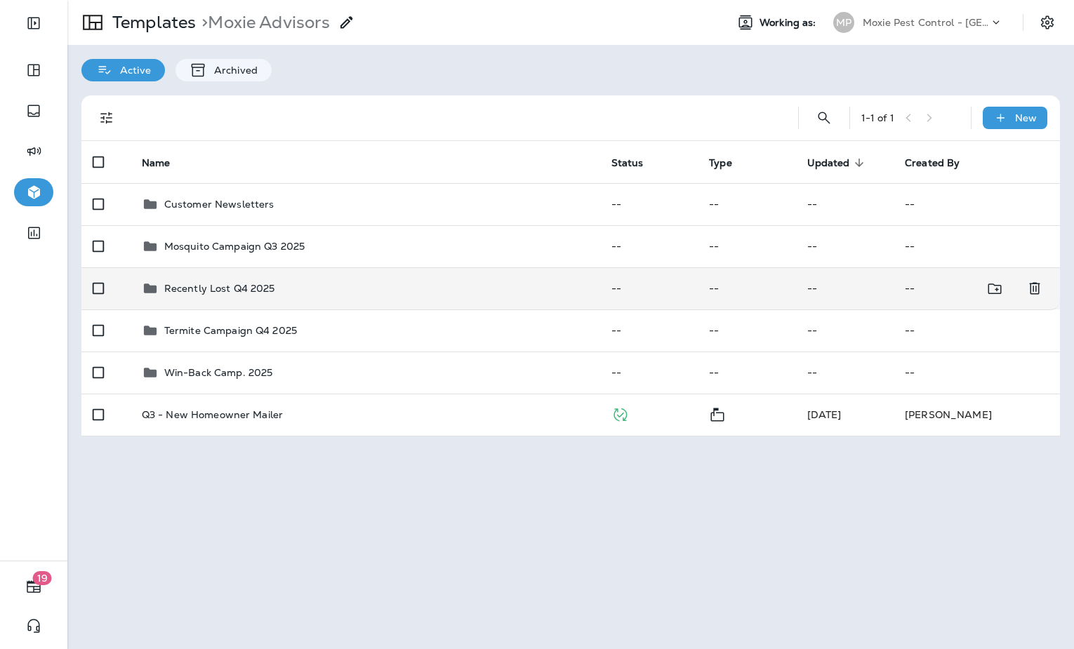
click at [220, 290] on p "Recently Lost Q4 2025" at bounding box center [219, 288] width 111 height 11
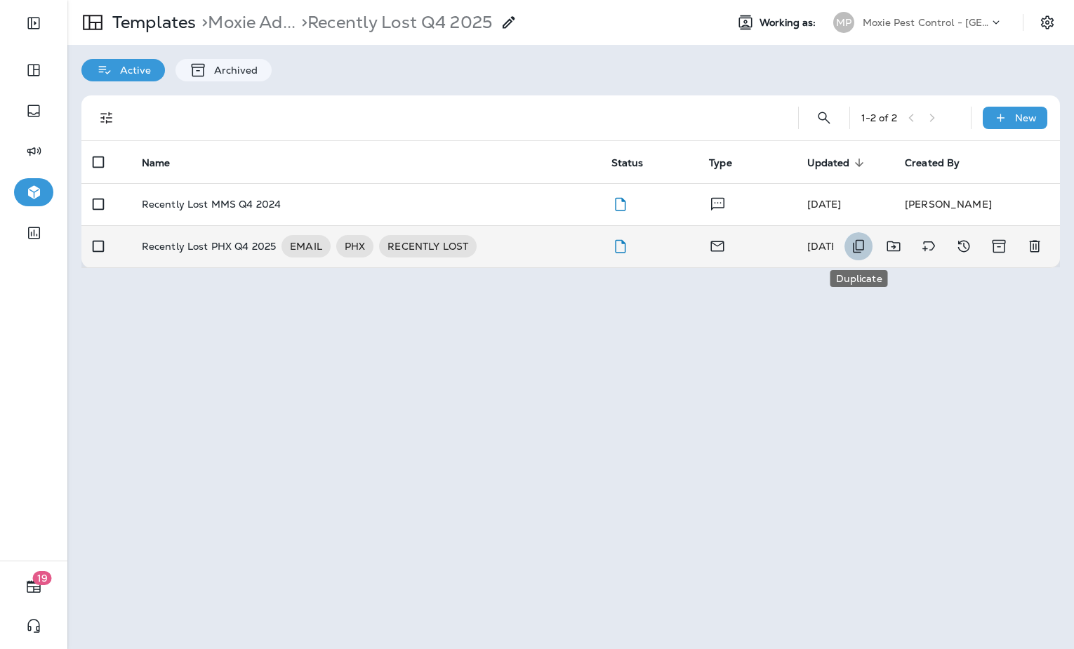
click at [862, 248] on icon "Duplicate" at bounding box center [858, 246] width 17 height 17
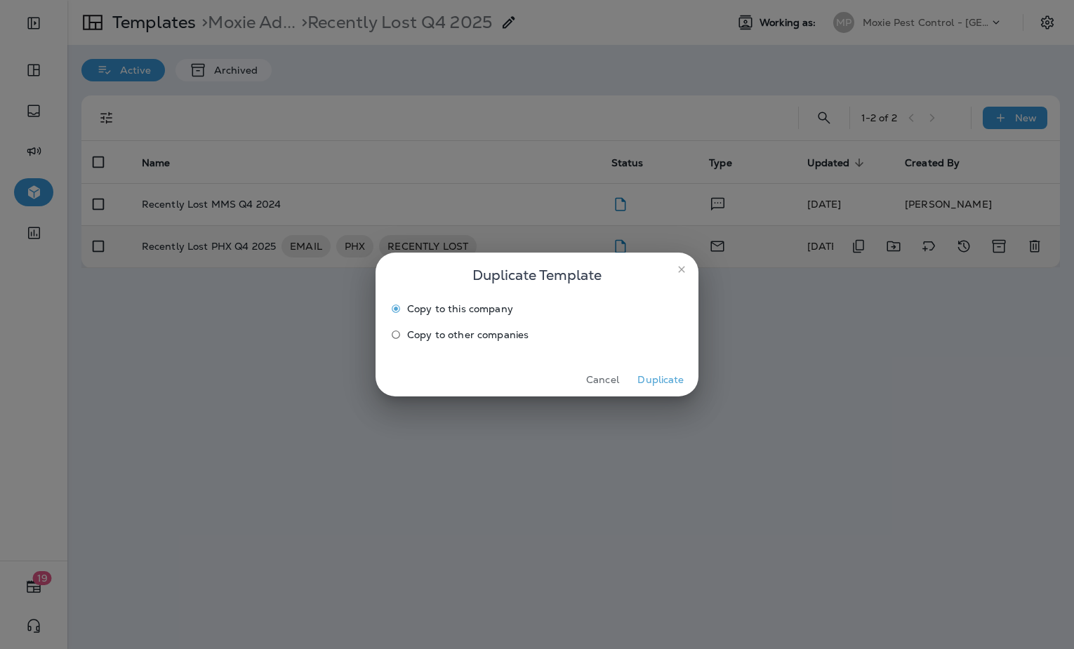
click at [460, 338] on span "Copy to other companies" at bounding box center [467, 334] width 121 height 11
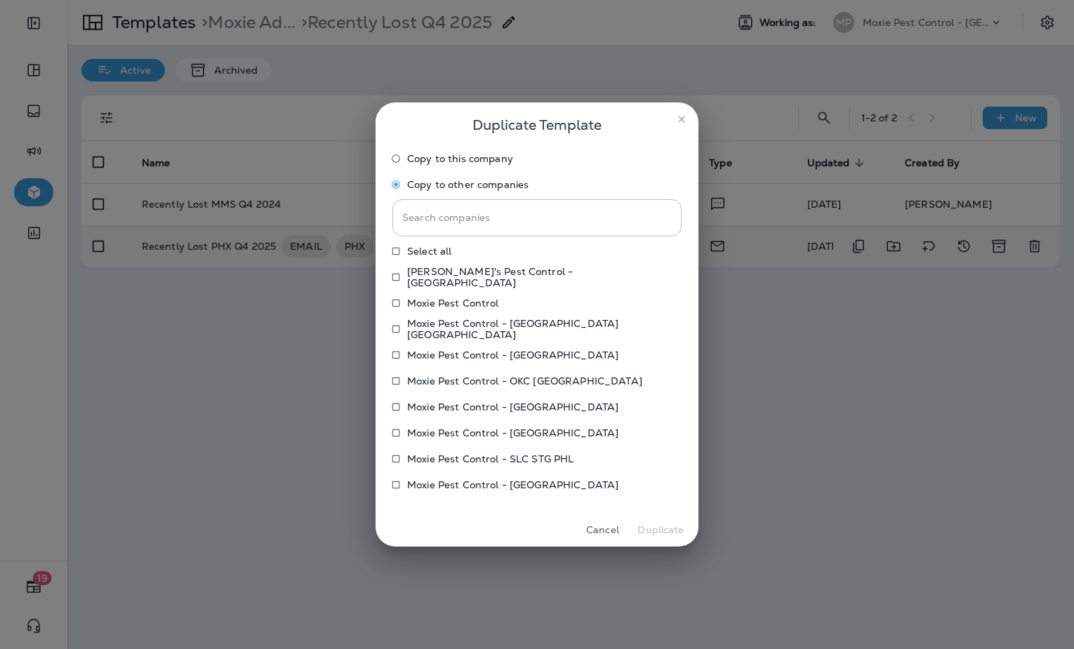
click at [519, 487] on p "Moxie Pest Control - [GEOGRAPHIC_DATA]" at bounding box center [512, 484] width 211 height 11
click at [651, 531] on button "Duplicate" at bounding box center [660, 530] width 53 height 22
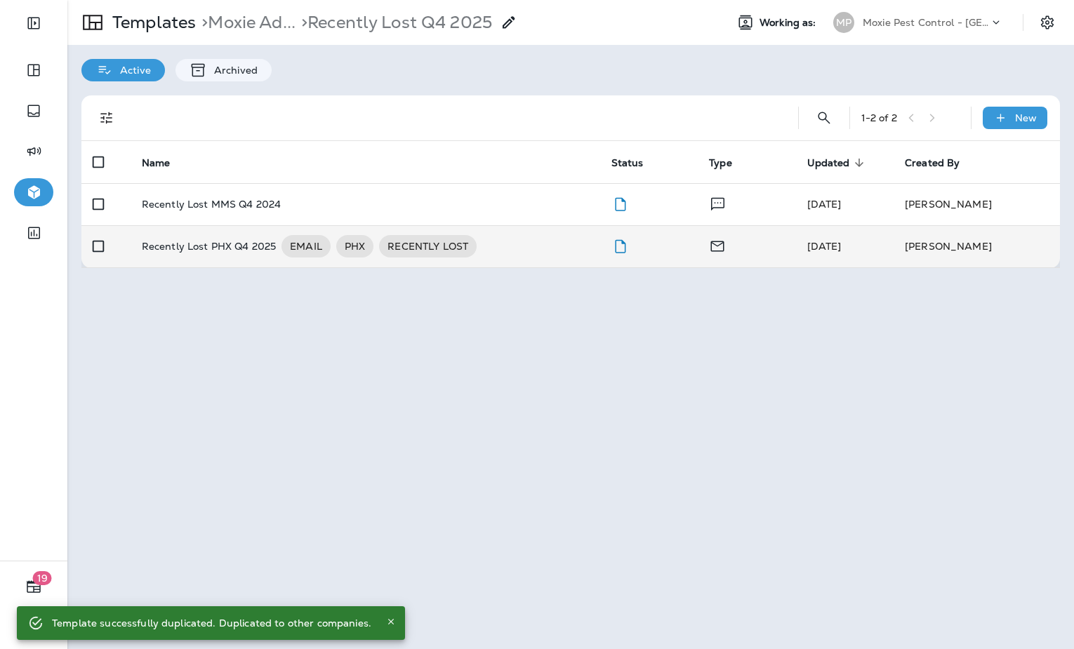
click at [903, 28] on div "Moxie Pest Control - [GEOGRAPHIC_DATA]" at bounding box center [926, 22] width 126 height 21
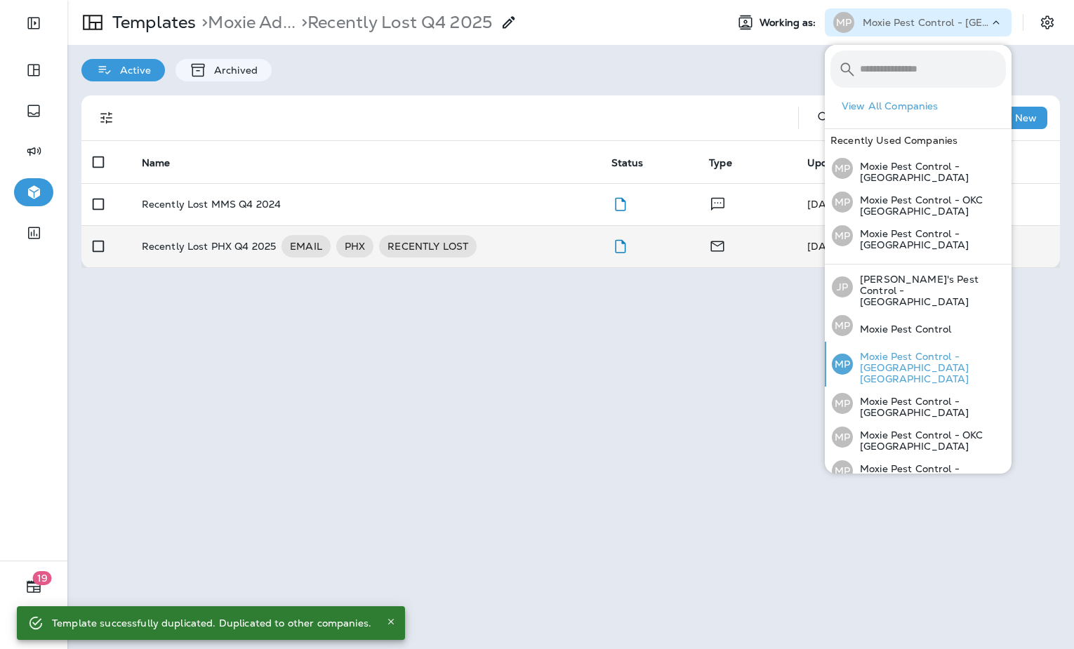
scroll to position [93, 0]
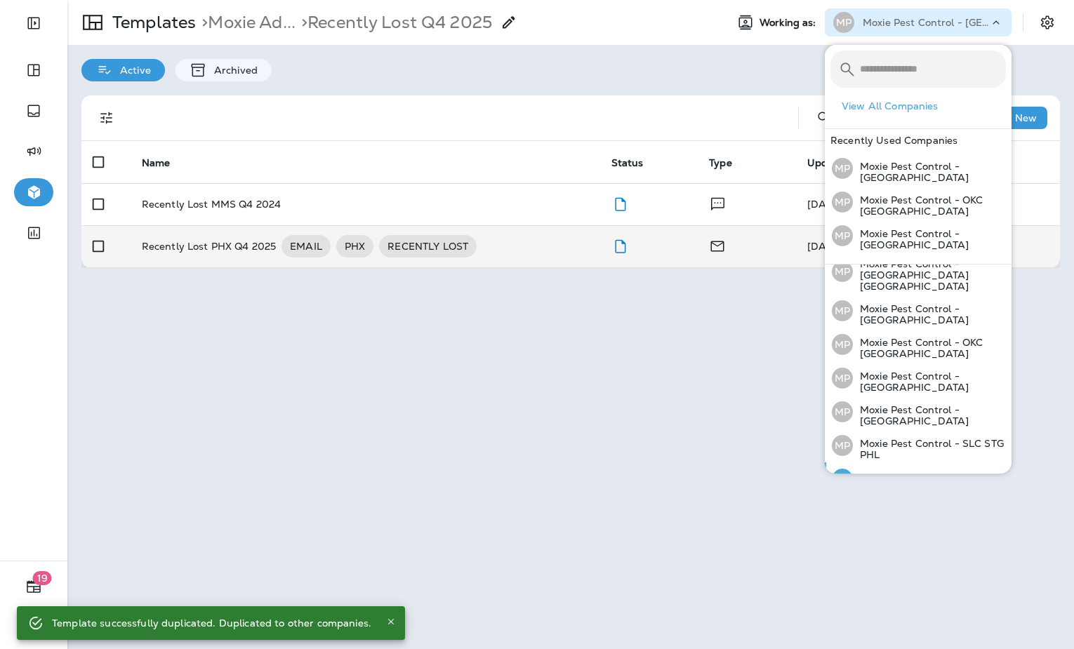
click at [927, 472] on p "Moxie Pest Control - [GEOGRAPHIC_DATA]" at bounding box center [929, 483] width 153 height 22
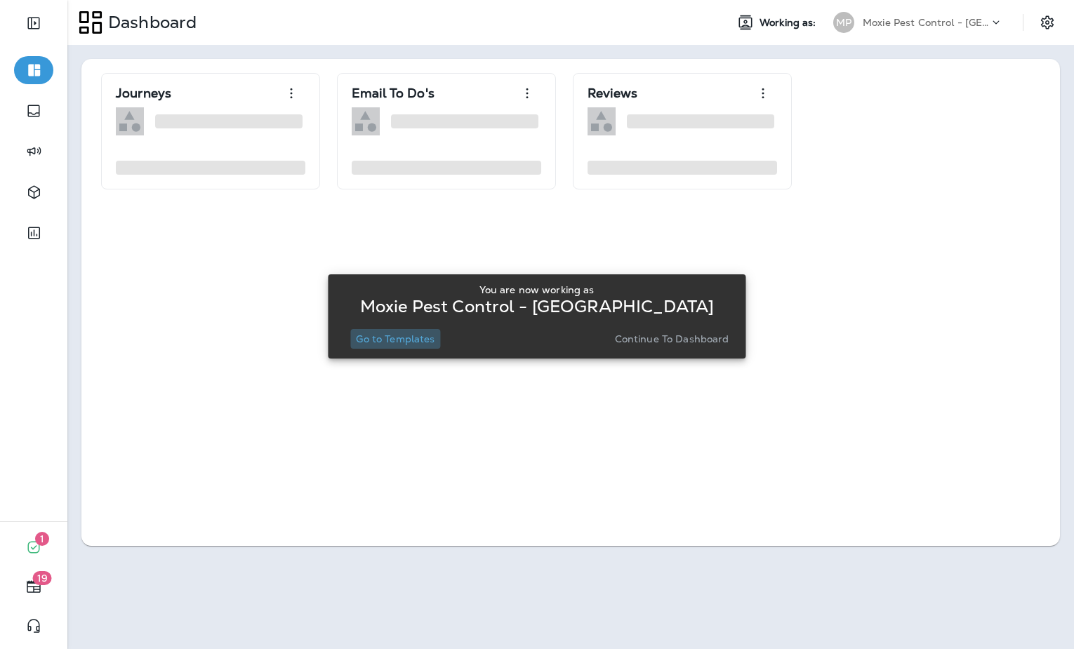
click at [383, 336] on p "Go to Templates" at bounding box center [395, 338] width 79 height 11
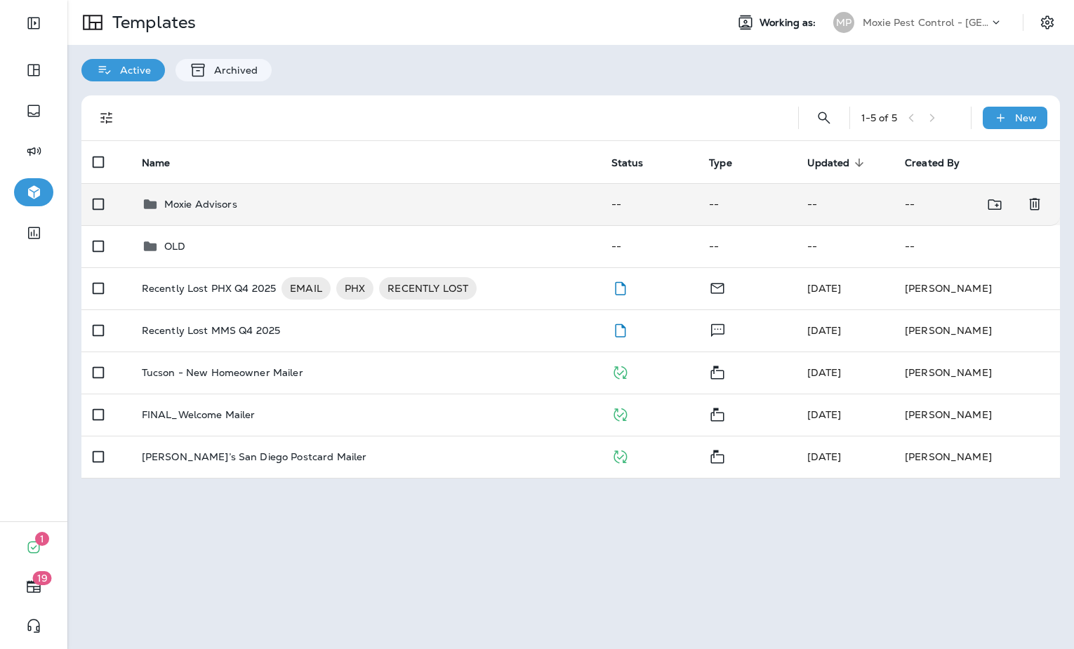
click at [223, 208] on p "Moxie Advisors" at bounding box center [200, 204] width 73 height 11
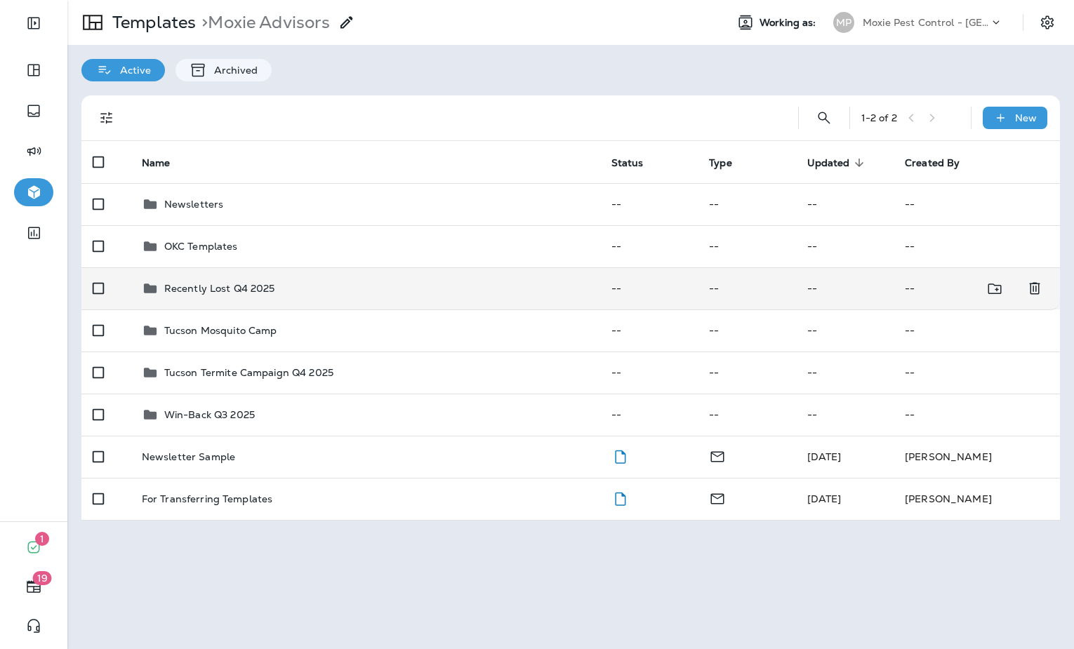
click at [262, 272] on td "Recently Lost Q4 2025" at bounding box center [366, 288] width 470 height 42
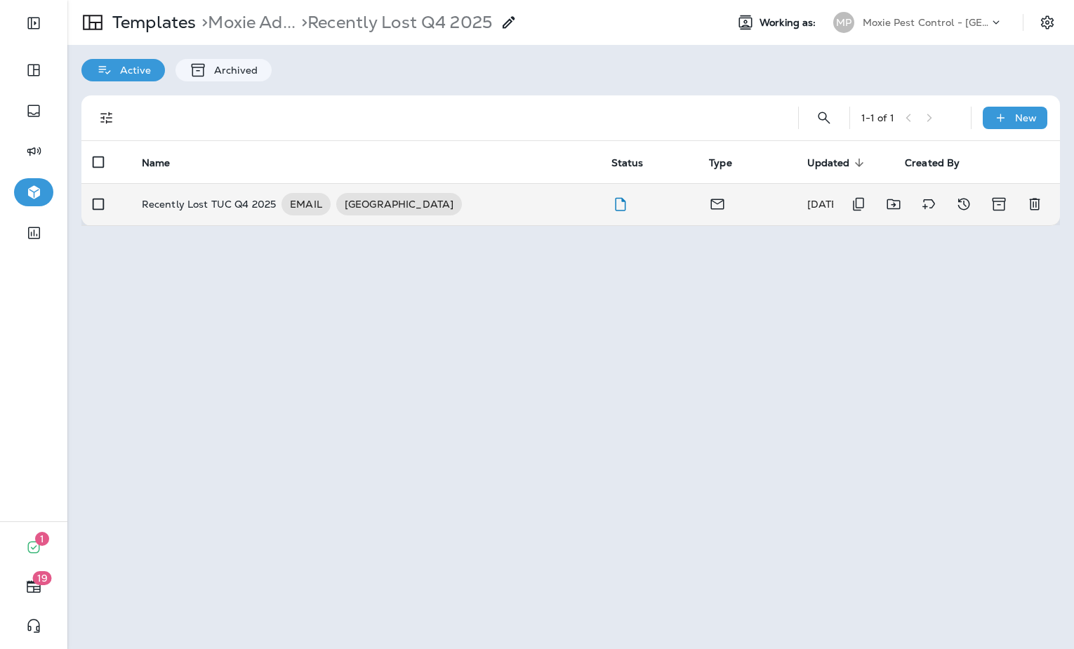
click at [219, 211] on p "Recently Lost TUC Q4 2025" at bounding box center [209, 204] width 135 height 22
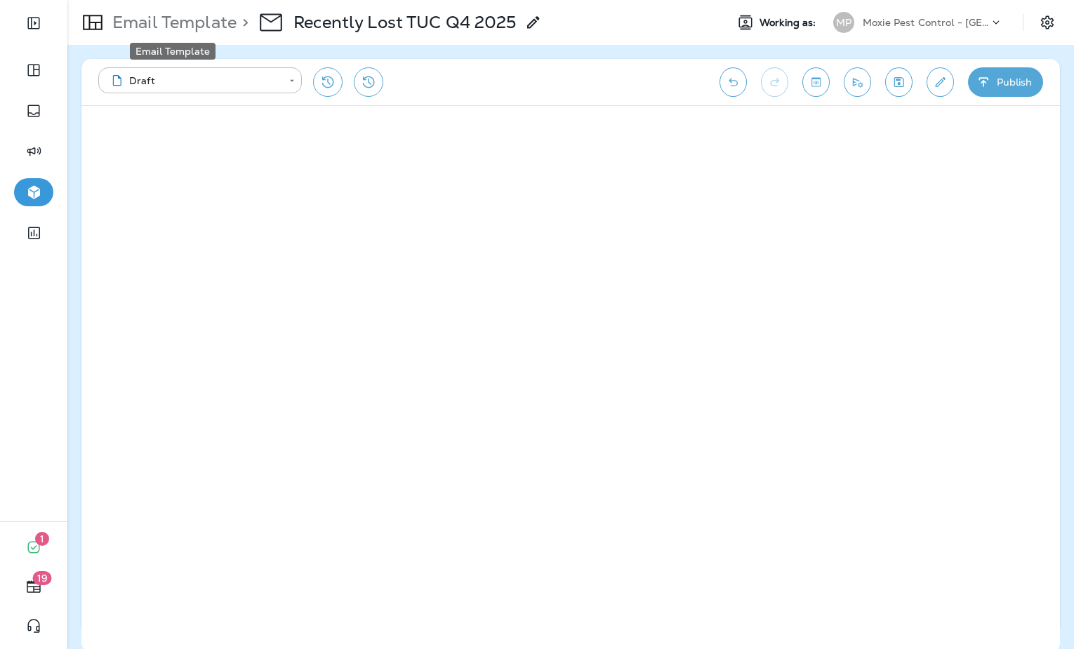
click at [197, 25] on p "Email Template" at bounding box center [172, 22] width 130 height 21
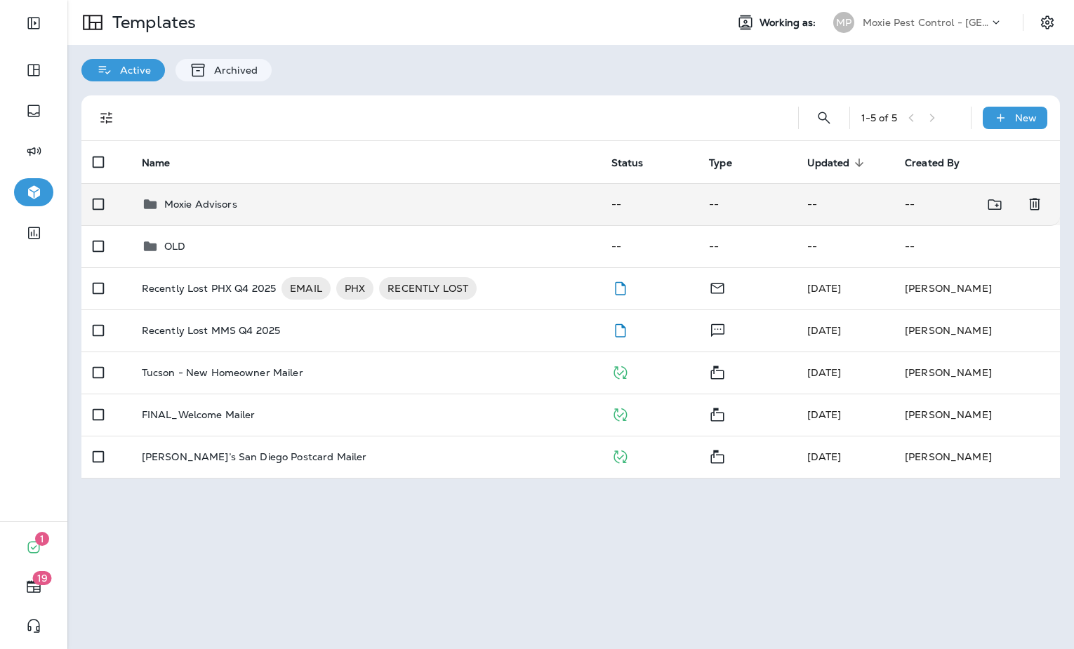
click at [454, 213] on td "Moxie Advisors" at bounding box center [366, 204] width 470 height 42
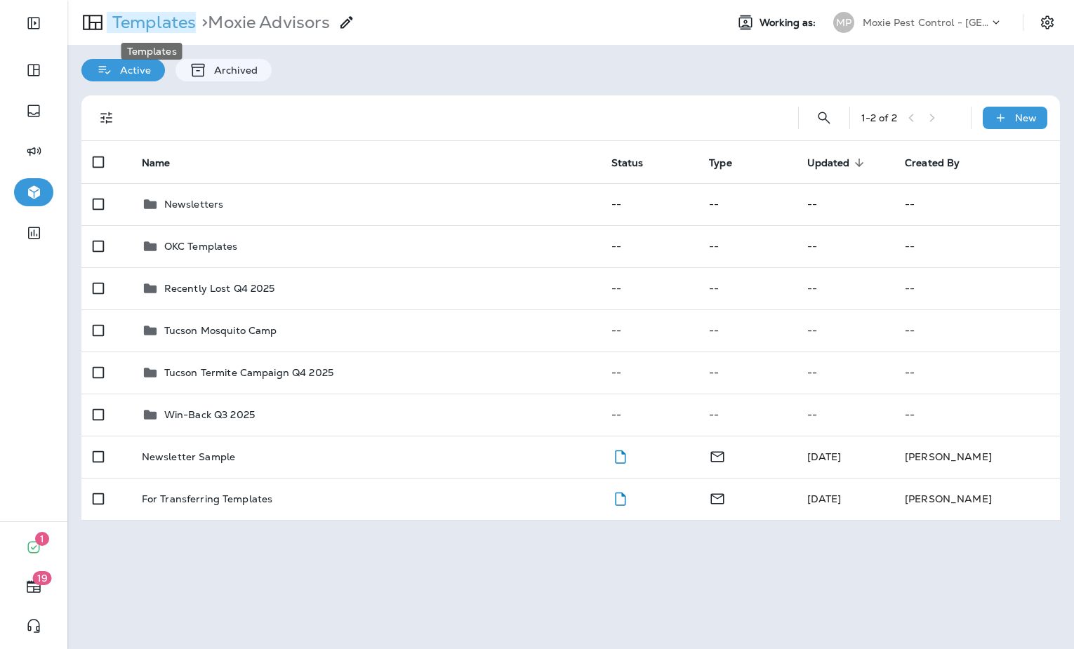
click at [174, 24] on p "Templates" at bounding box center [151, 22] width 89 height 21
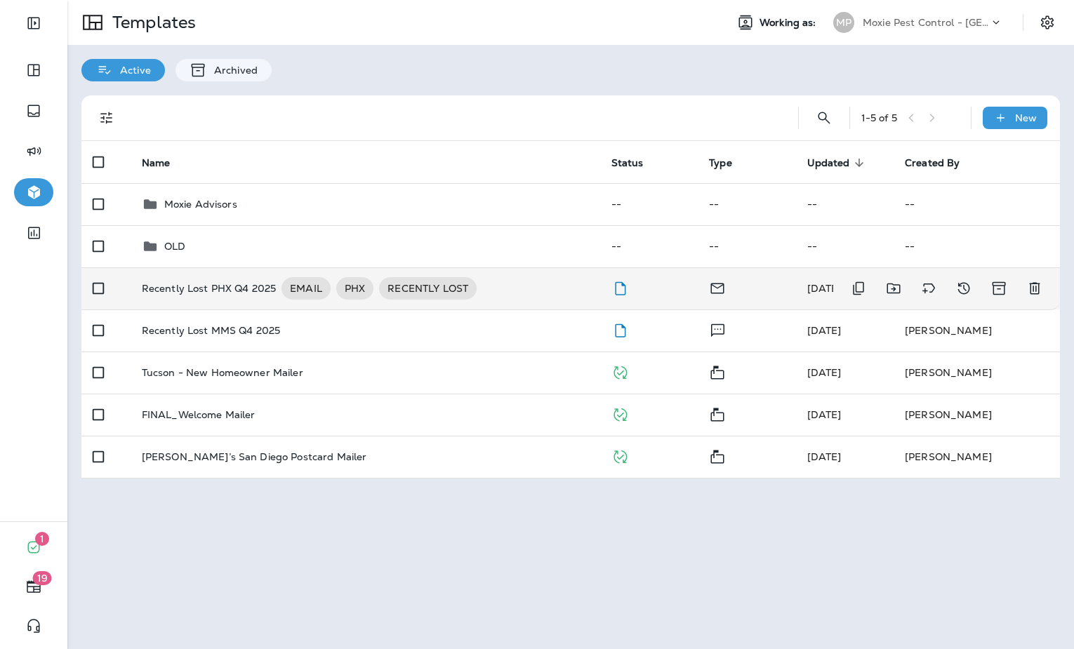
click at [544, 288] on div "Recently Lost PHX Q4 2025 EMAIL PHX RECENTLY LOST" at bounding box center [365, 288] width 447 height 22
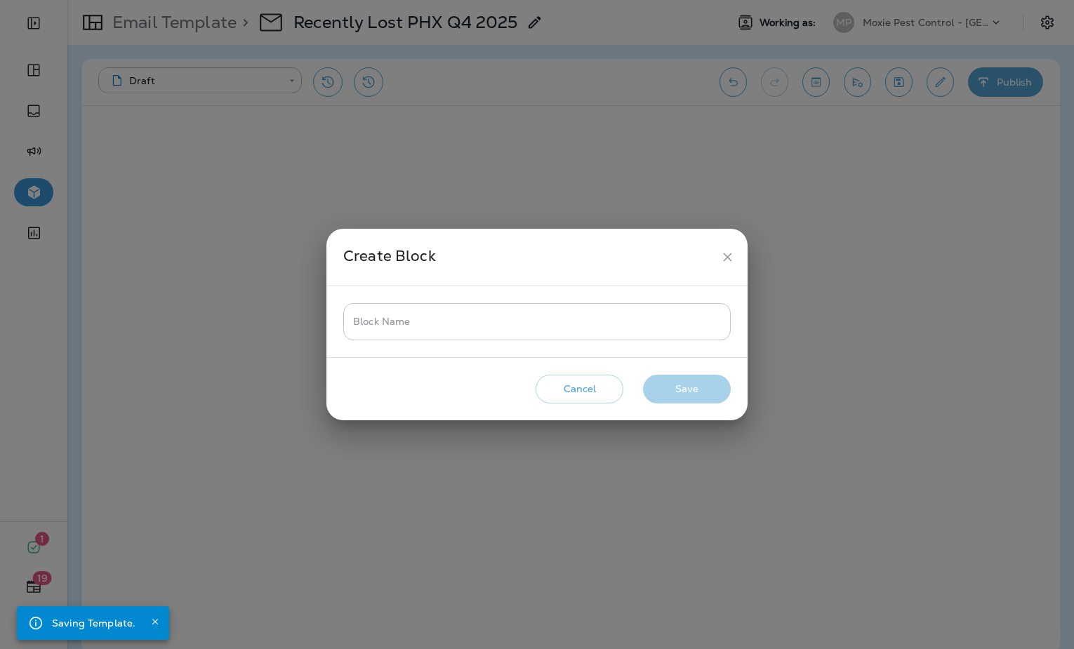
click at [577, 317] on input "Block Name" at bounding box center [536, 321] width 387 height 37
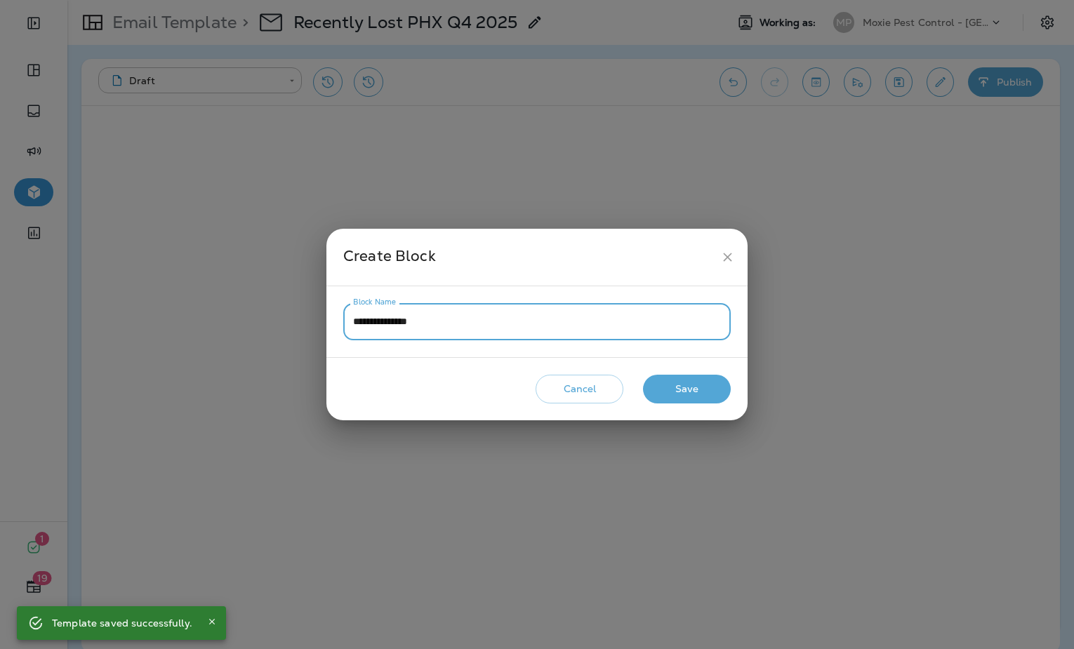
type input "**********"
click at [670, 390] on button "Save" at bounding box center [687, 389] width 88 height 29
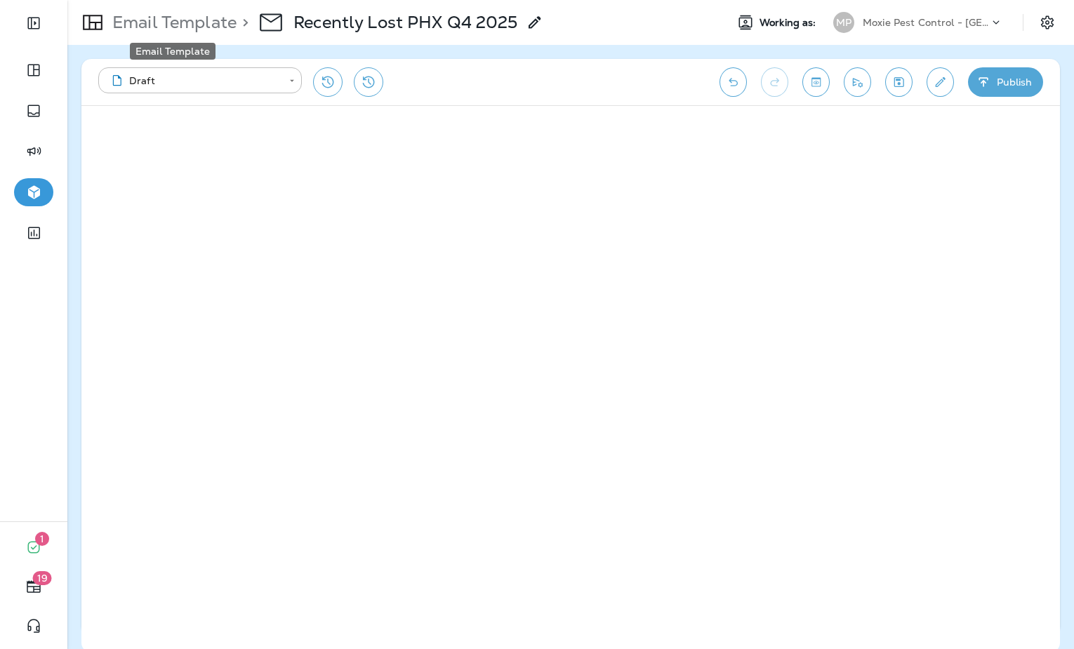
click at [201, 27] on p "Email Template" at bounding box center [172, 22] width 130 height 21
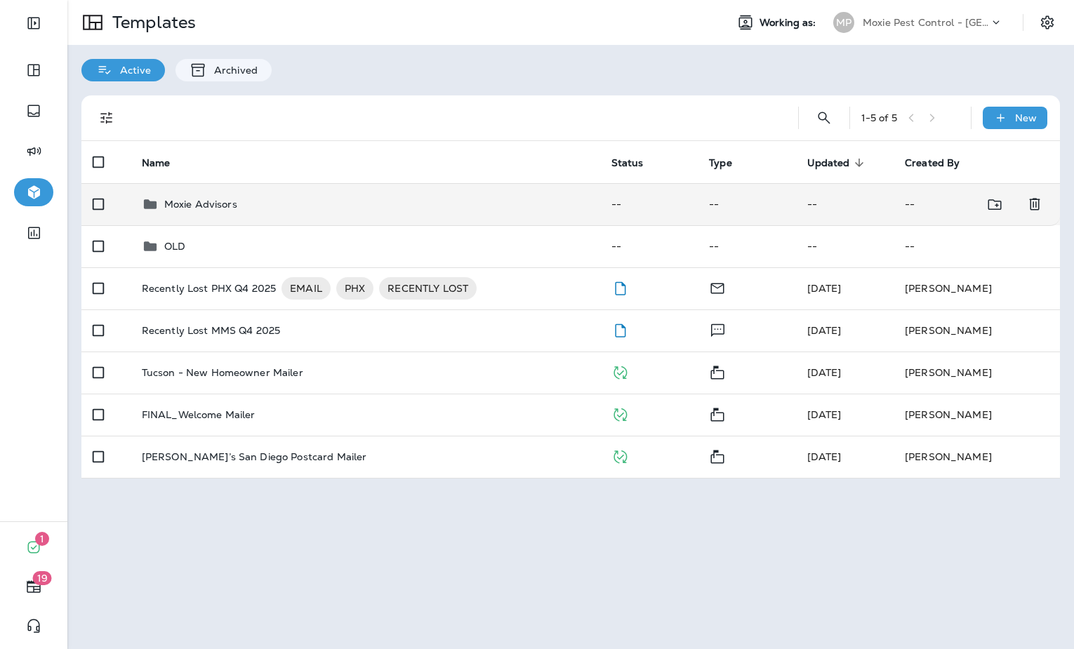
click at [356, 209] on div "Moxie Advisors" at bounding box center [365, 204] width 447 height 17
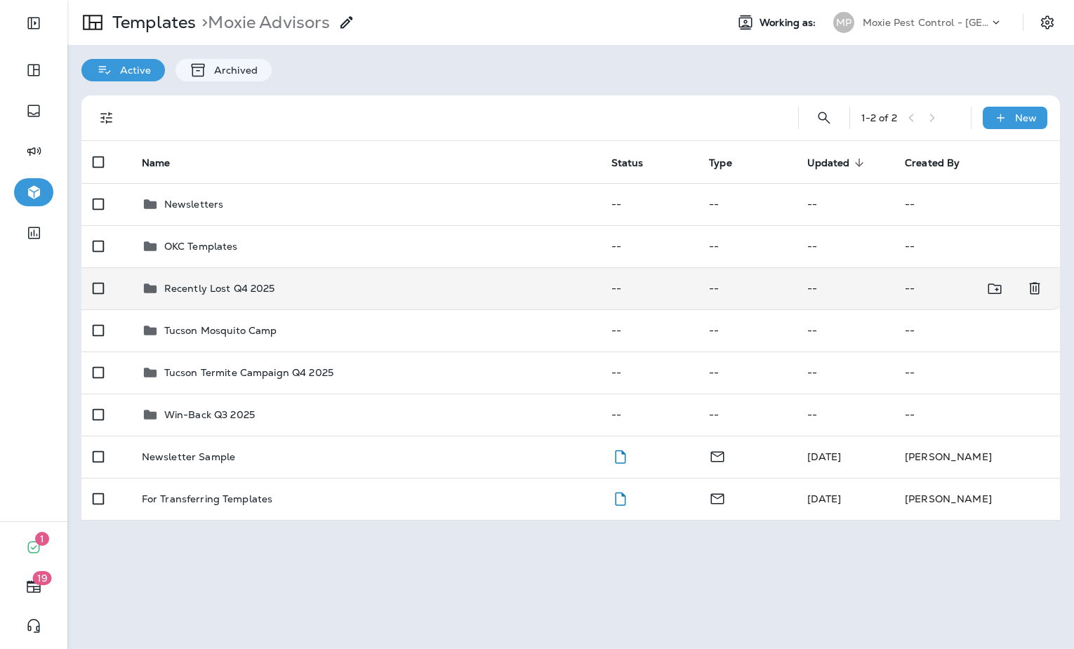
click at [394, 285] on div "Recently Lost Q4 2025" at bounding box center [365, 288] width 447 height 17
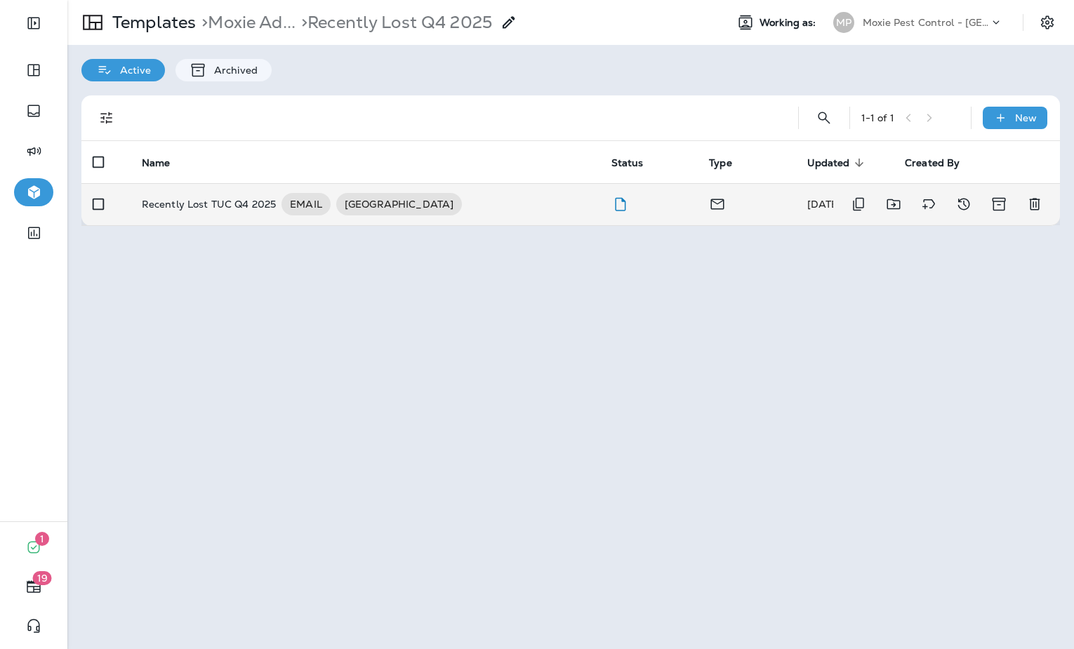
click at [222, 215] on td "Recently Lost TUC Q4 2025 EMAIL TUCSON" at bounding box center [366, 204] width 470 height 42
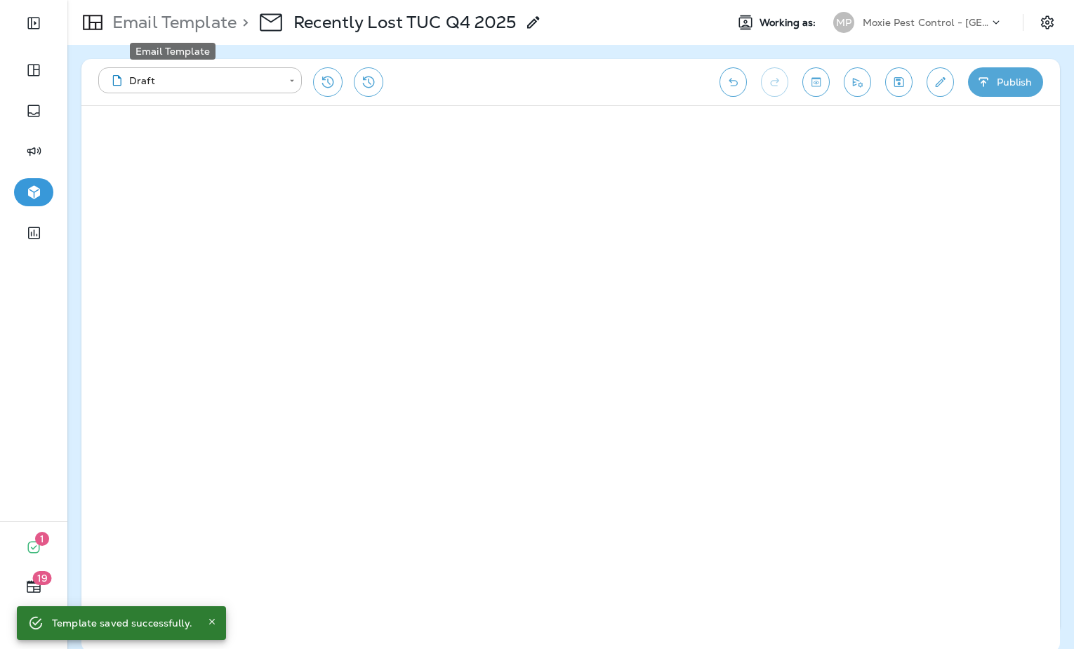
click at [194, 25] on p "Email Template" at bounding box center [172, 22] width 130 height 21
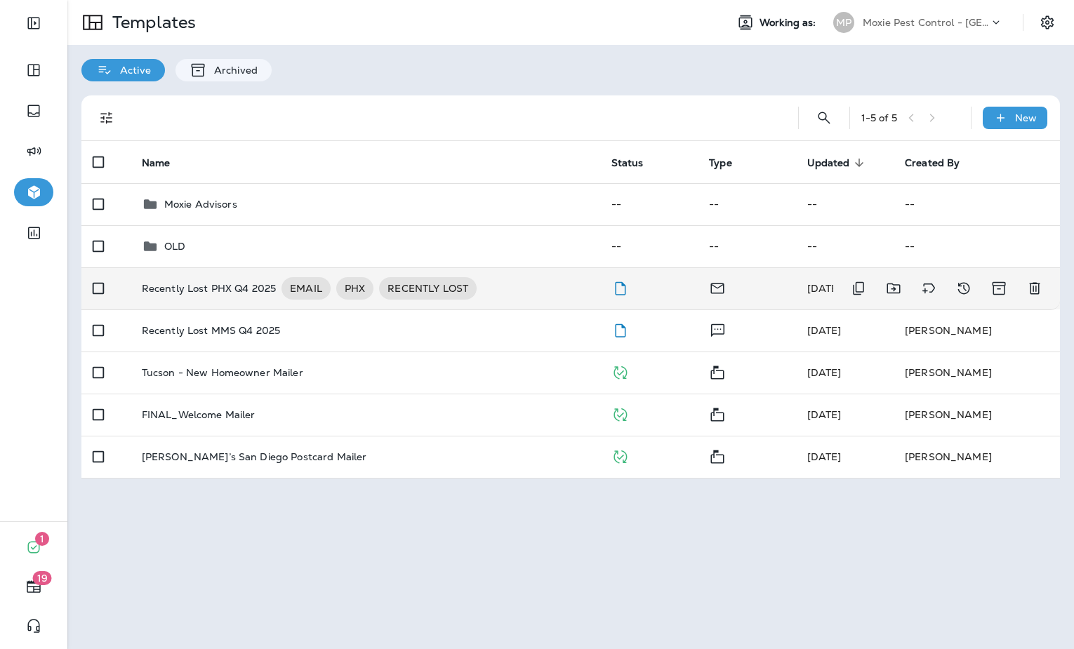
click at [533, 286] on div "Recently Lost PHX Q4 2025 EMAIL PHX RECENTLY LOST" at bounding box center [365, 288] width 447 height 22
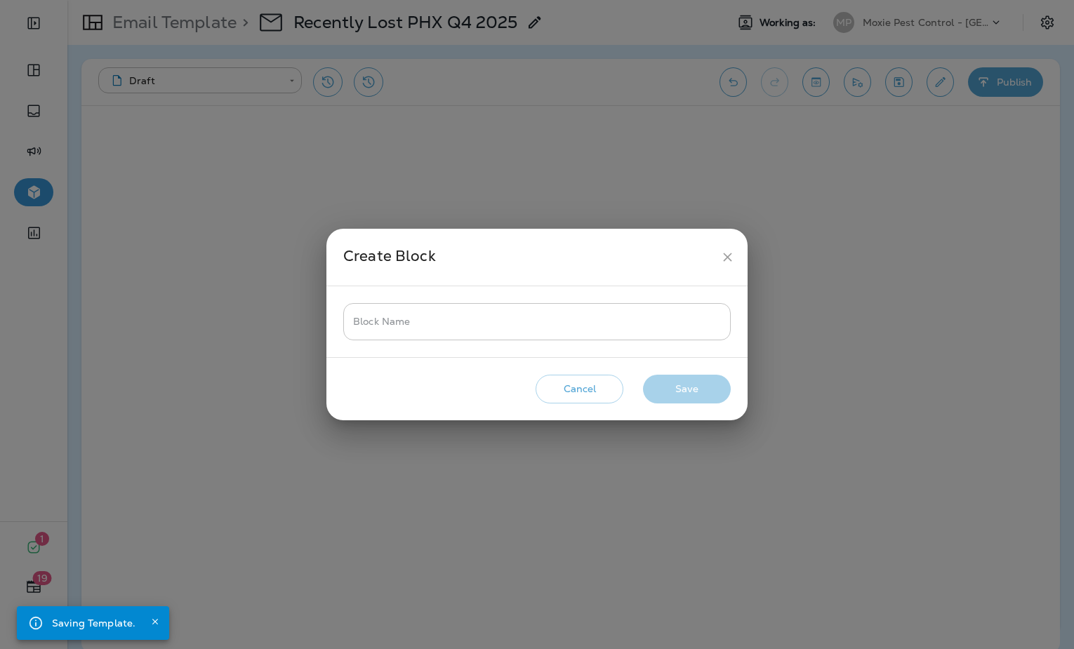
click at [625, 326] on input "Block Name" at bounding box center [536, 321] width 387 height 37
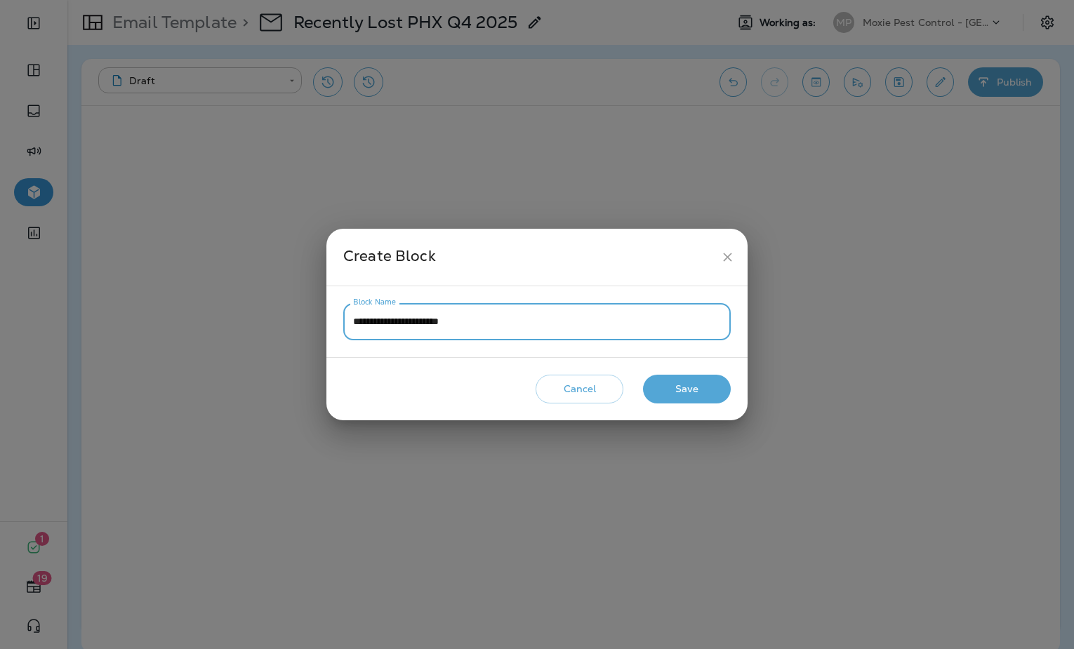
type input "**********"
click at [685, 393] on button "Save" at bounding box center [687, 389] width 88 height 29
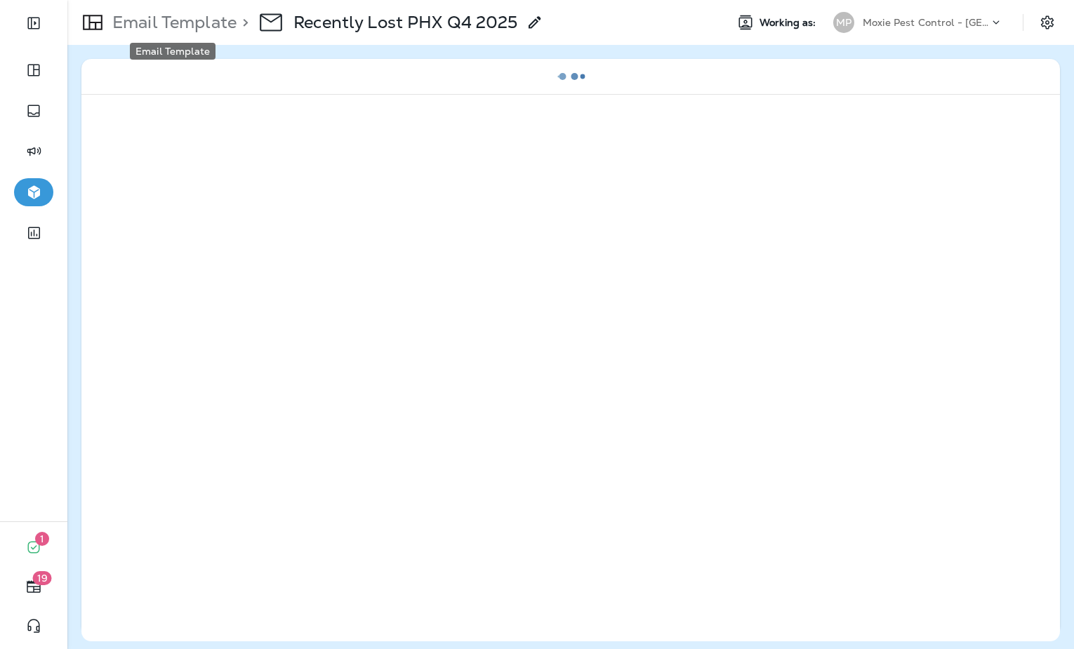
click at [209, 29] on p "Email Template" at bounding box center [172, 22] width 130 height 21
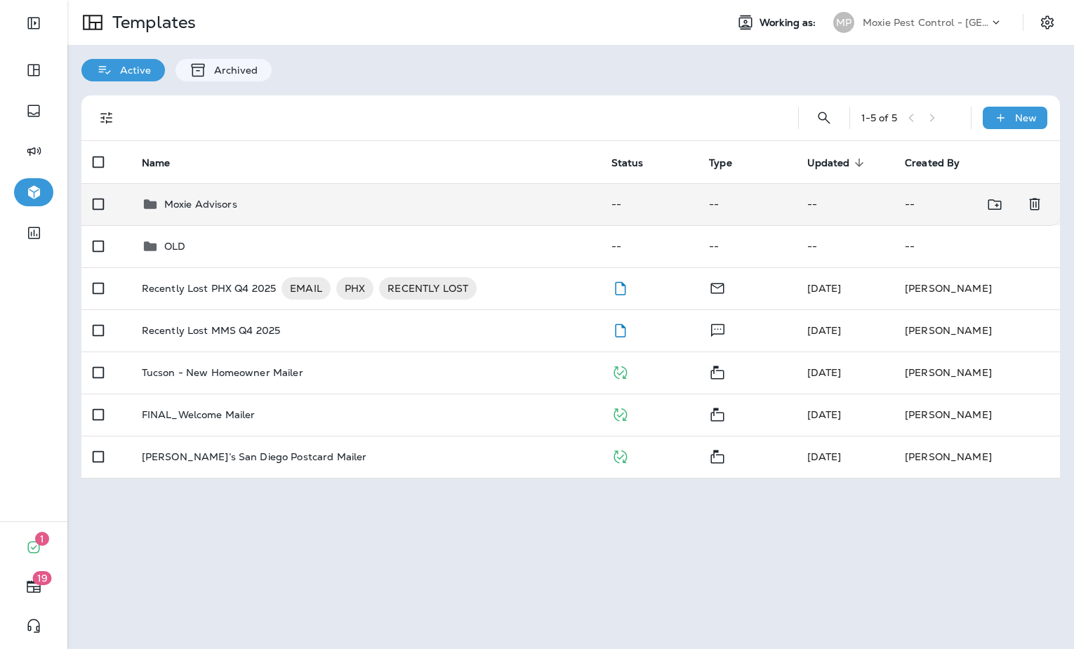
click at [304, 203] on div "Moxie Advisors" at bounding box center [365, 204] width 447 height 17
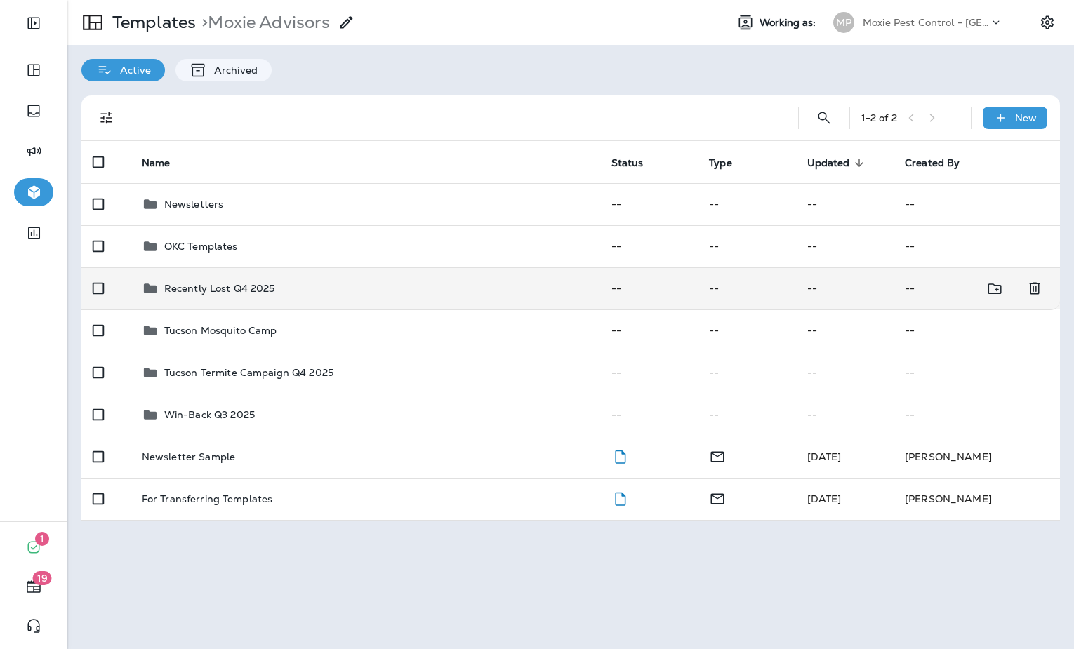
click at [299, 298] on td "Recently Lost Q4 2025" at bounding box center [366, 288] width 470 height 42
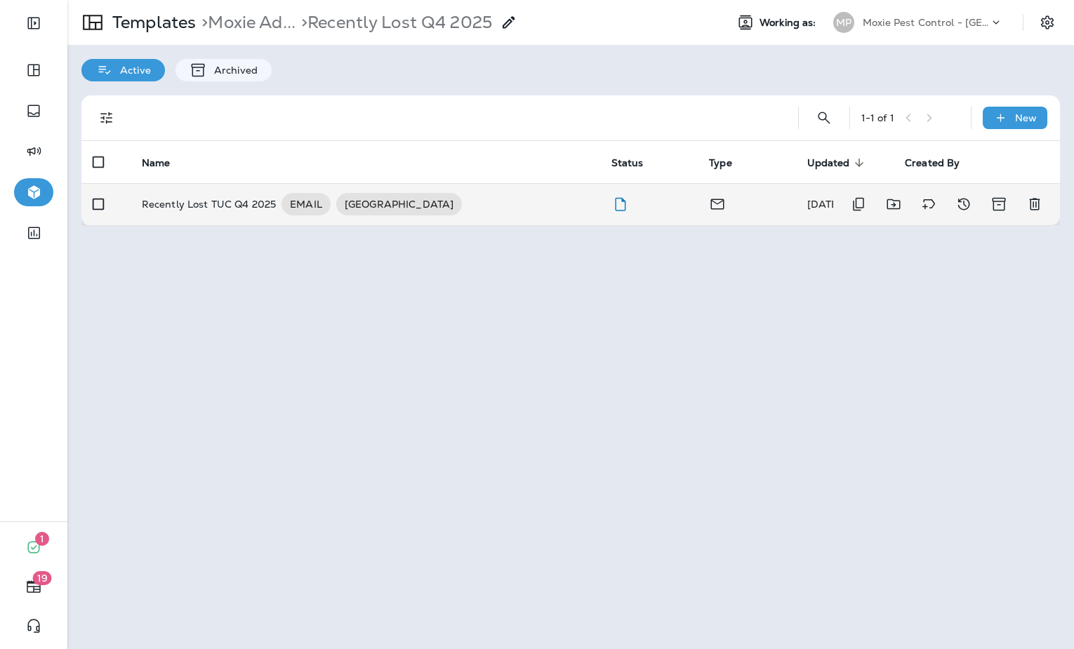
click at [436, 218] on td "Recently Lost TUC Q4 2025 EMAIL TUCSON" at bounding box center [366, 204] width 470 height 42
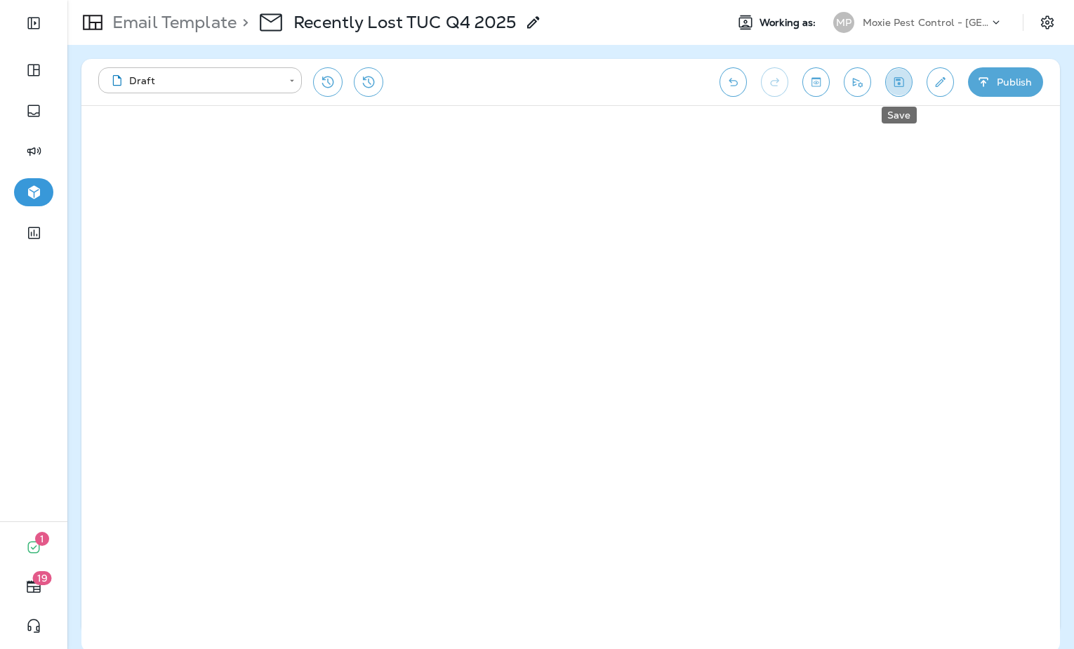
click at [893, 88] on icon "Save" at bounding box center [898, 82] width 15 height 14
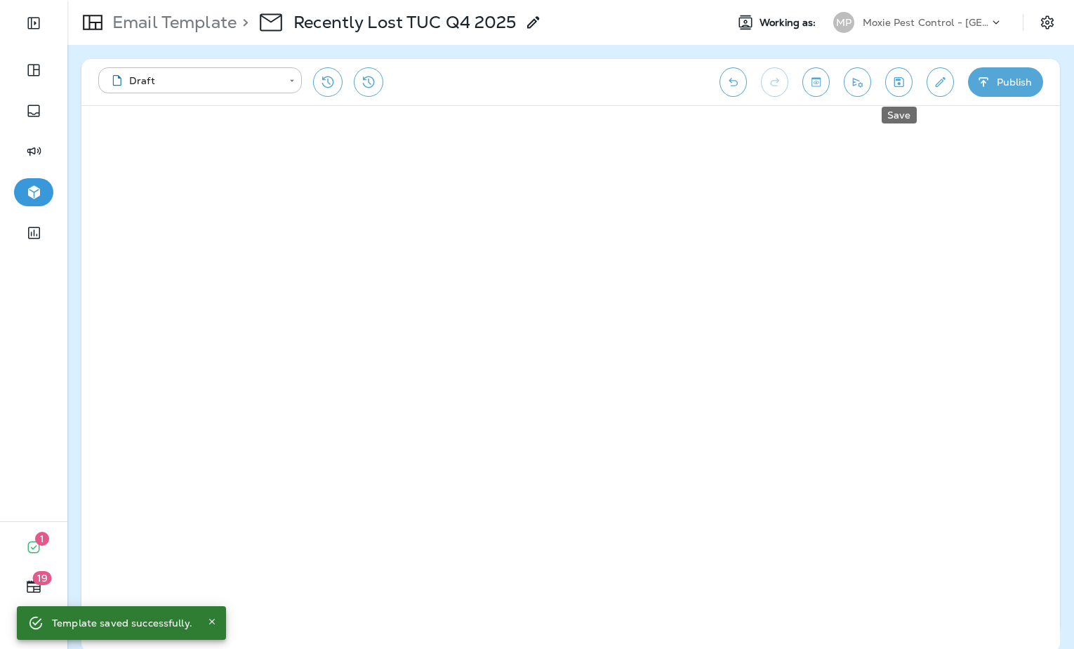
click at [907, 81] on button "Save" at bounding box center [898, 81] width 27 height 29
click at [903, 85] on icon "Save" at bounding box center [899, 82] width 10 height 10
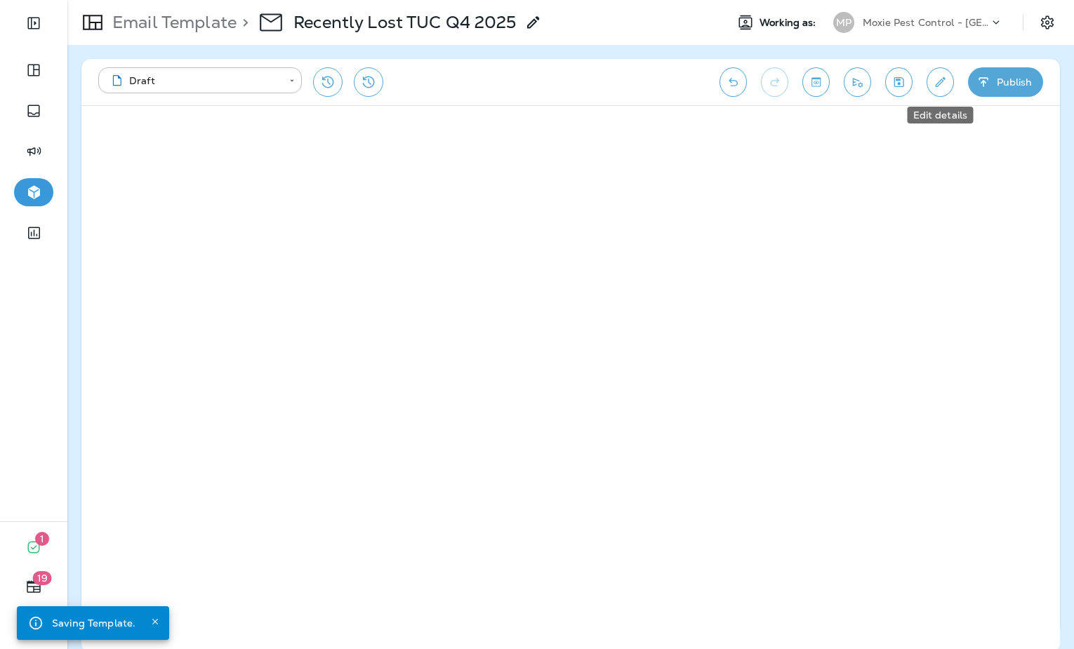
click at [940, 82] on icon "Edit details" at bounding box center [940, 82] width 15 height 14
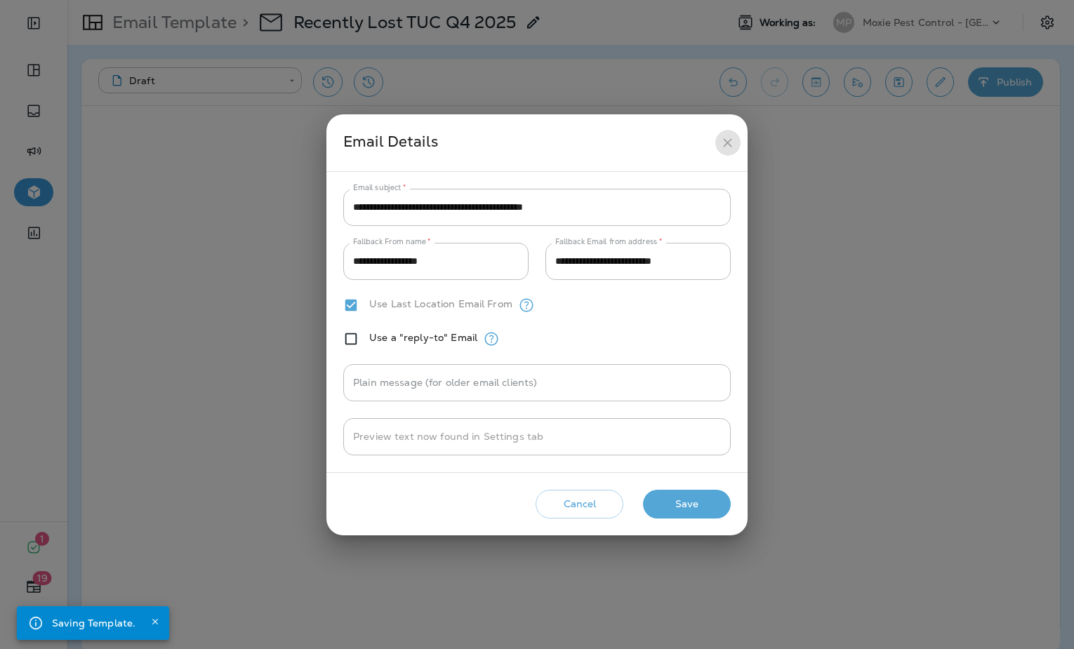
click at [719, 142] on button "close" at bounding box center [727, 143] width 26 height 26
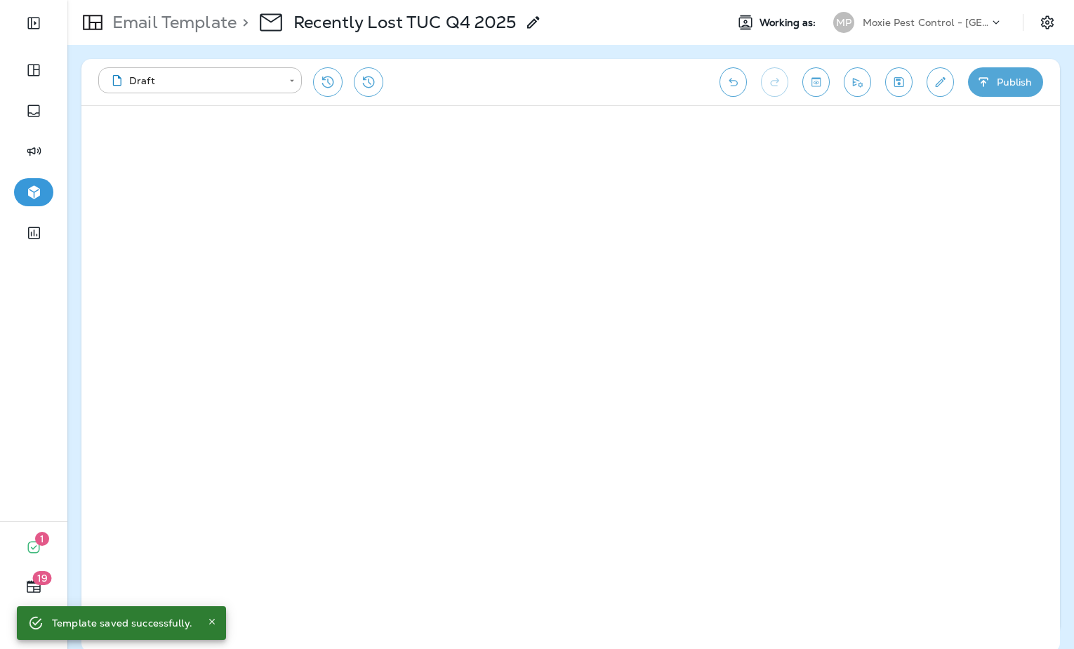
click at [195, 25] on p "Email Template" at bounding box center [172, 22] width 130 height 21
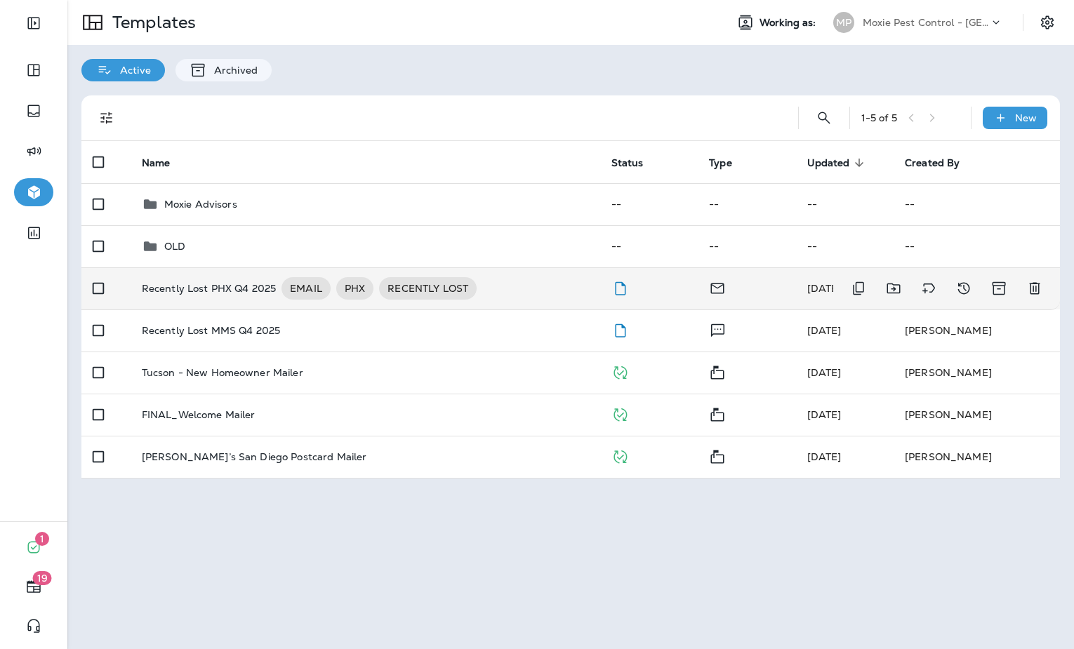
click at [1019, 291] on icon "Delete" at bounding box center [1034, 289] width 11 height 12
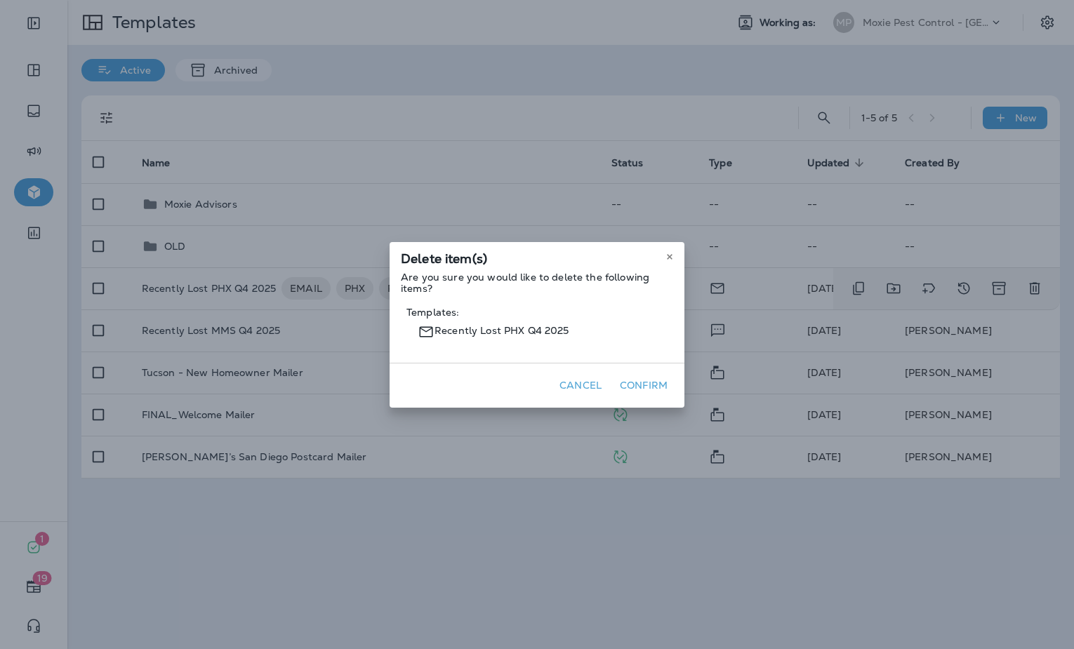
click at [638, 378] on button "Confirm" at bounding box center [643, 386] width 59 height 22
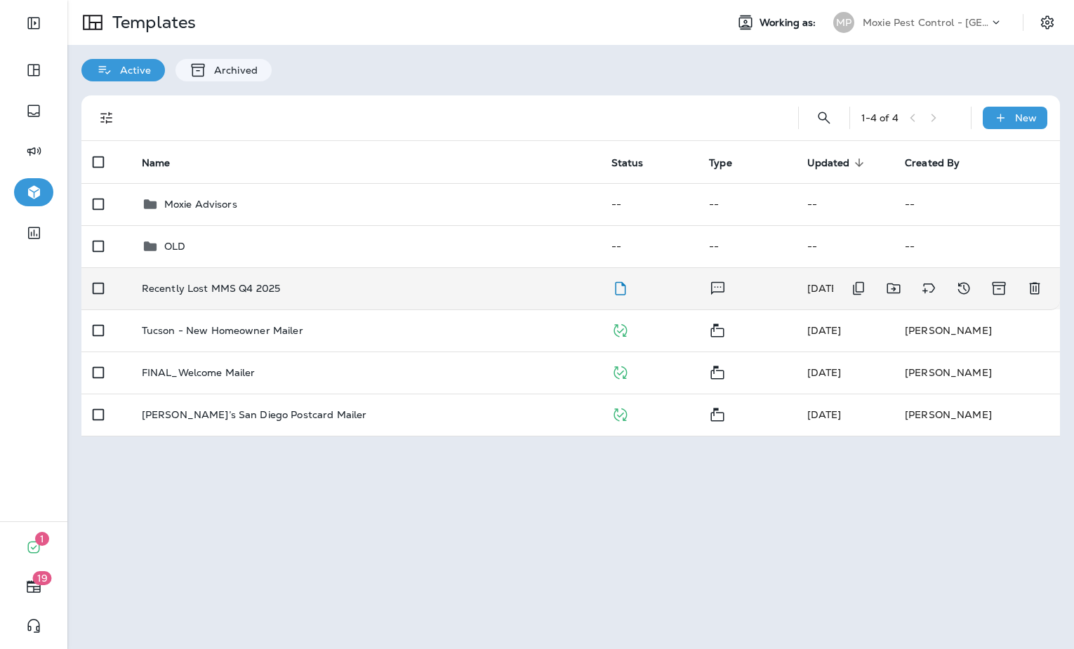
click at [441, 291] on div "Recently Lost MMS Q4 2025" at bounding box center [365, 288] width 447 height 11
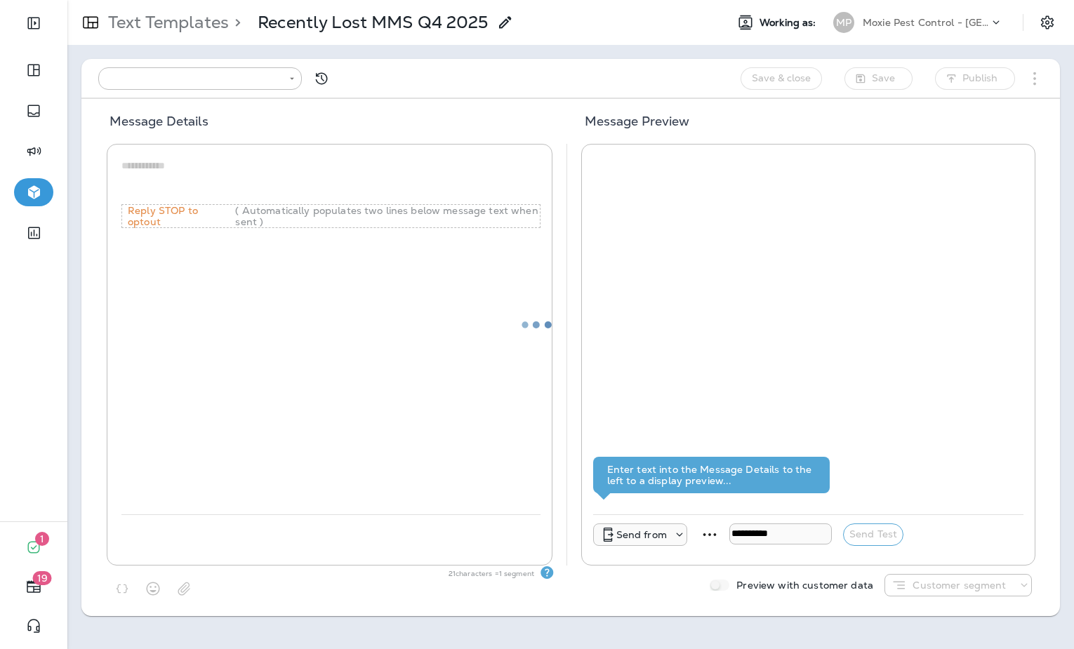
type input "**********"
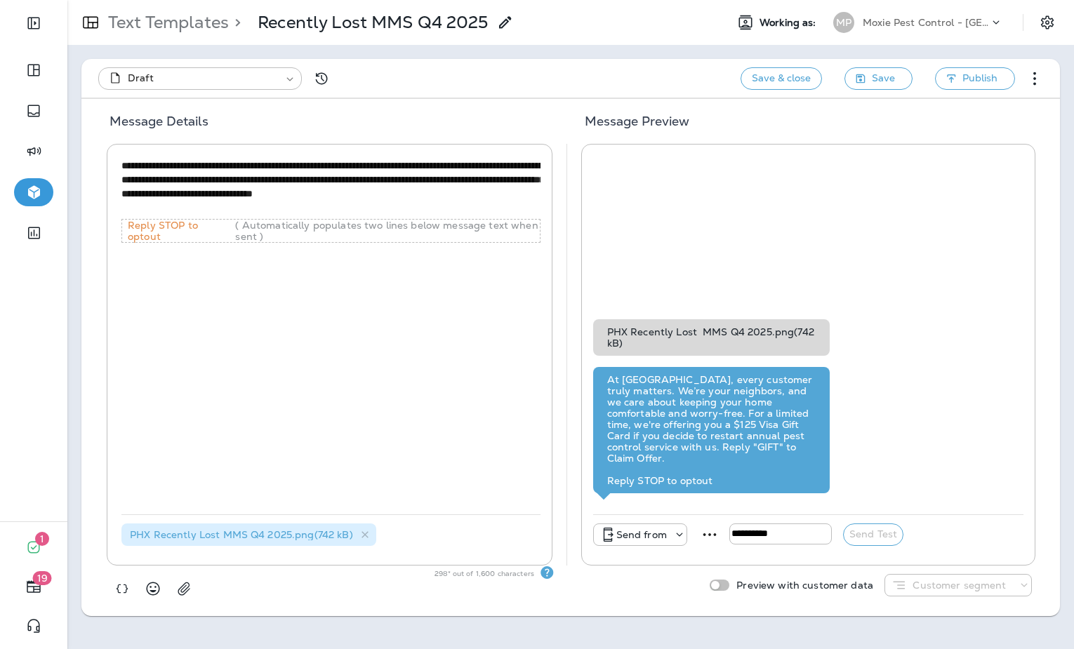
click at [146, 208] on textarea "**********" at bounding box center [330, 187] width 419 height 57
type textarea "**********"
click at [867, 75] on button "Save" at bounding box center [878, 78] width 68 height 22
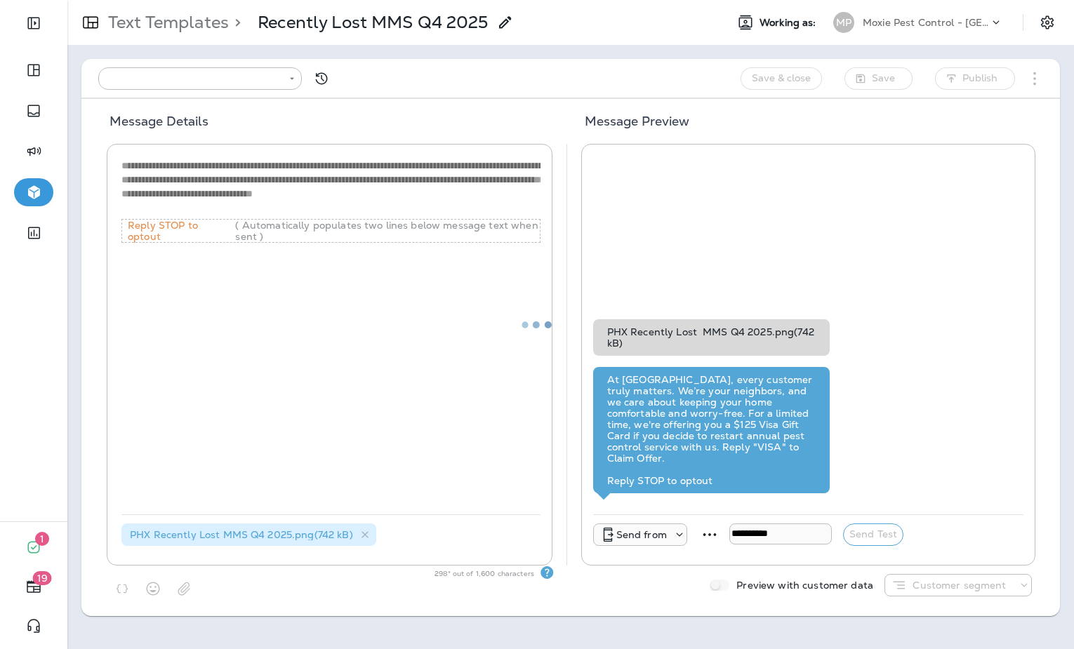
type input "**********"
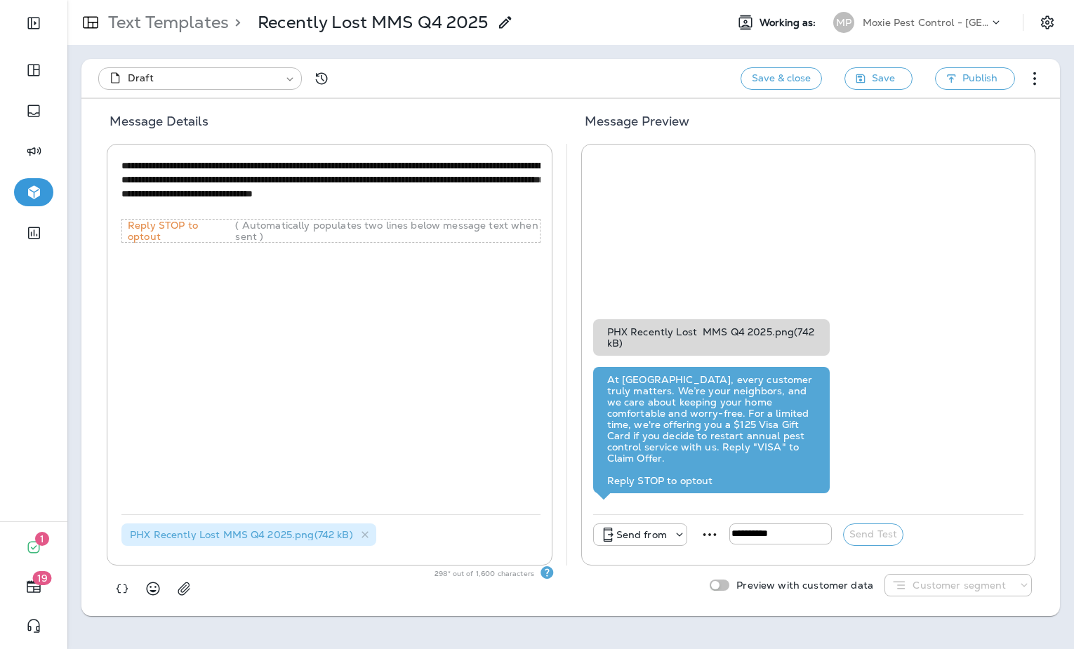
click at [498, 194] on textarea "**********" at bounding box center [330, 187] width 419 height 57
click at [497, 194] on textarea "**********" at bounding box center [330, 187] width 419 height 57
click at [420, 363] on div "**********" at bounding box center [330, 335] width 419 height 359
drag, startPoint x: 253, startPoint y: 207, endPoint x: 115, endPoint y: 166, distance: 144.1
click at [115, 166] on div "**********" at bounding box center [570, 324] width 1006 height 649
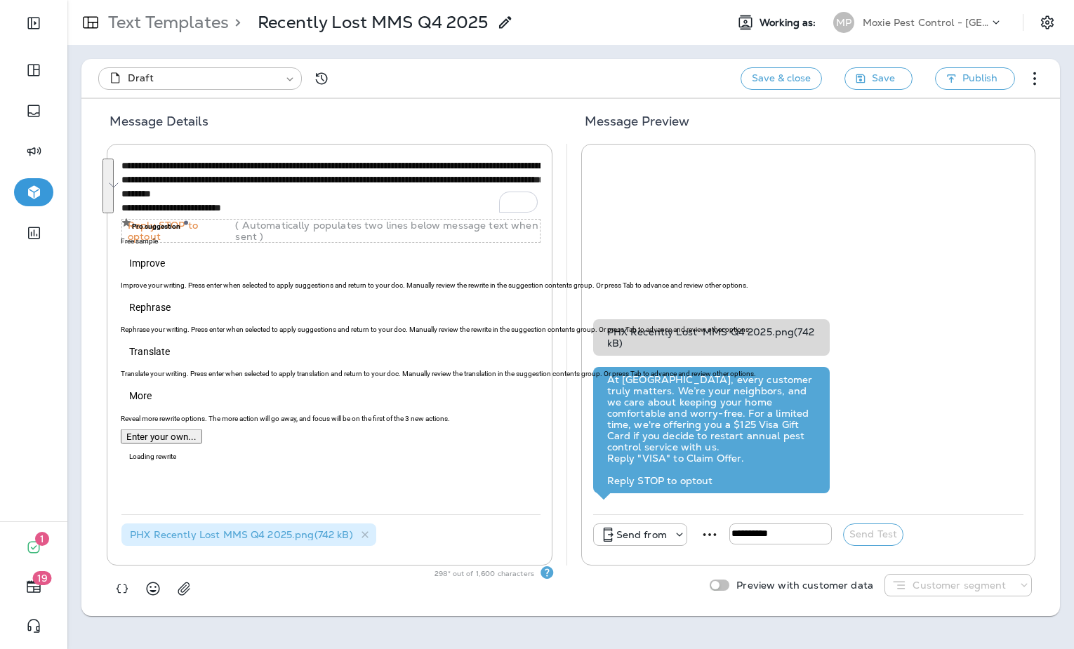
paste textarea "To enrich screen reader interactions, please activate Accessibility in Grammarl…"
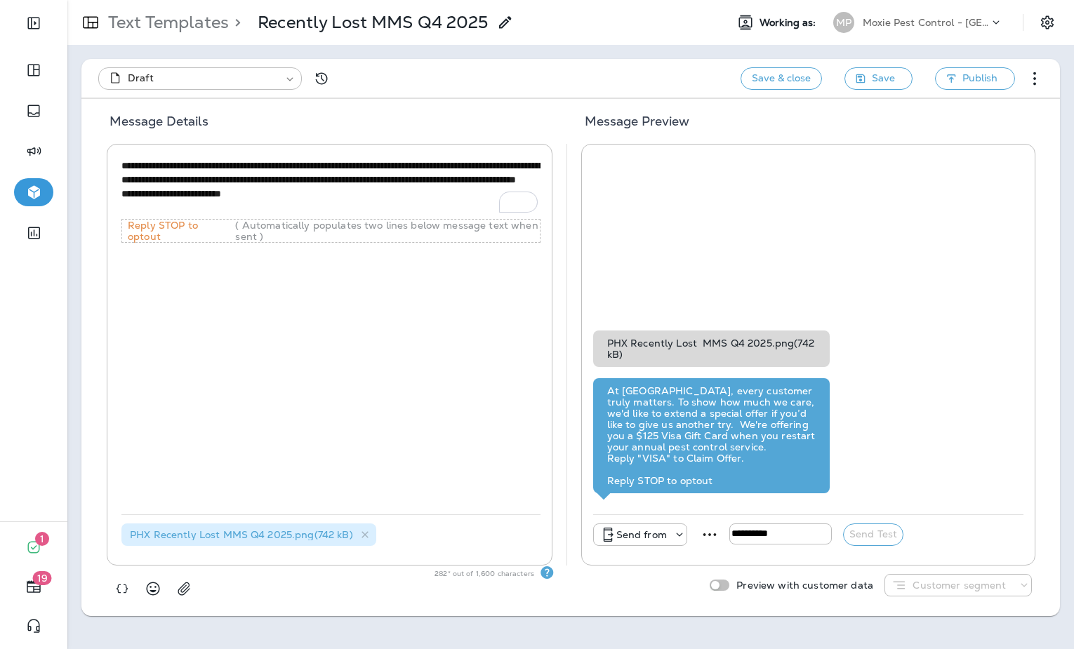
type textarea "**********"
click at [349, 331] on div "**********" at bounding box center [330, 335] width 419 height 359
click at [663, 535] on p "Send from" at bounding box center [641, 534] width 51 height 11
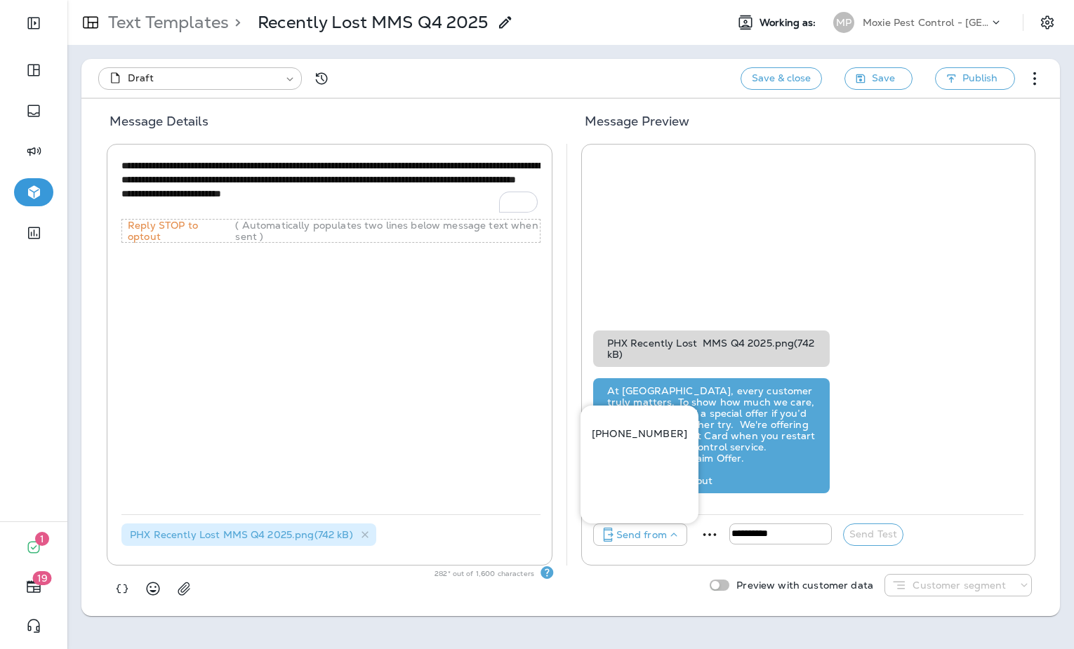
drag, startPoint x: 639, startPoint y: 430, endPoint x: 664, endPoint y: 448, distance: 30.8
click at [639, 430] on p "+1 (520) 639-9155" at bounding box center [639, 433] width 95 height 11
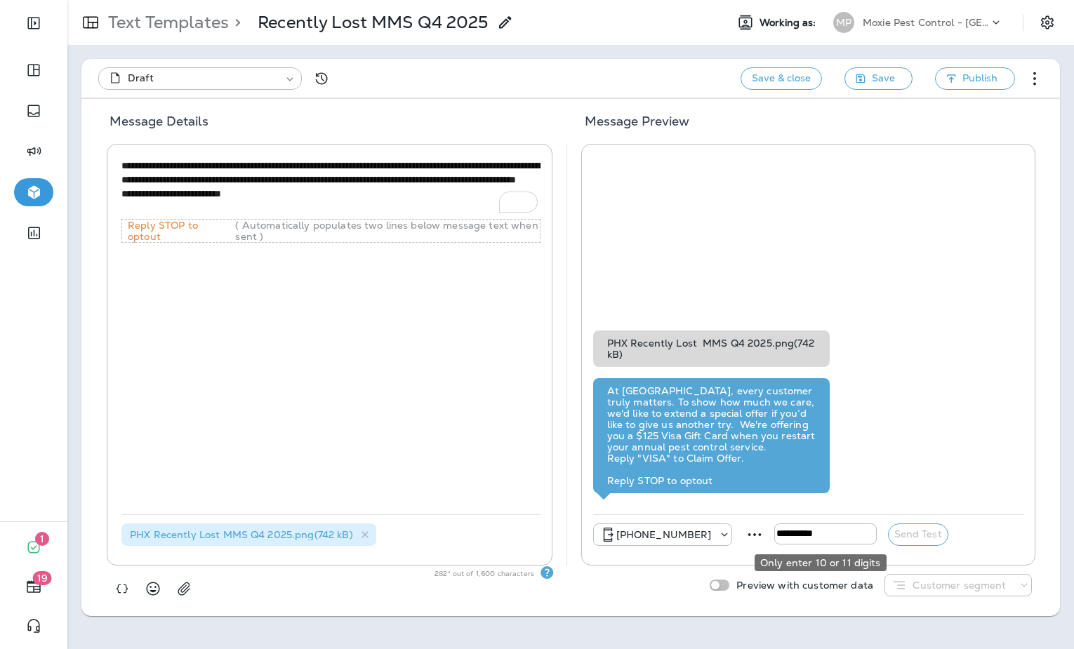
click at [787, 530] on input "tel" at bounding box center [825, 534] width 102 height 21
type input "**********"
click at [915, 536] on button "Send Test" at bounding box center [918, 535] width 60 height 22
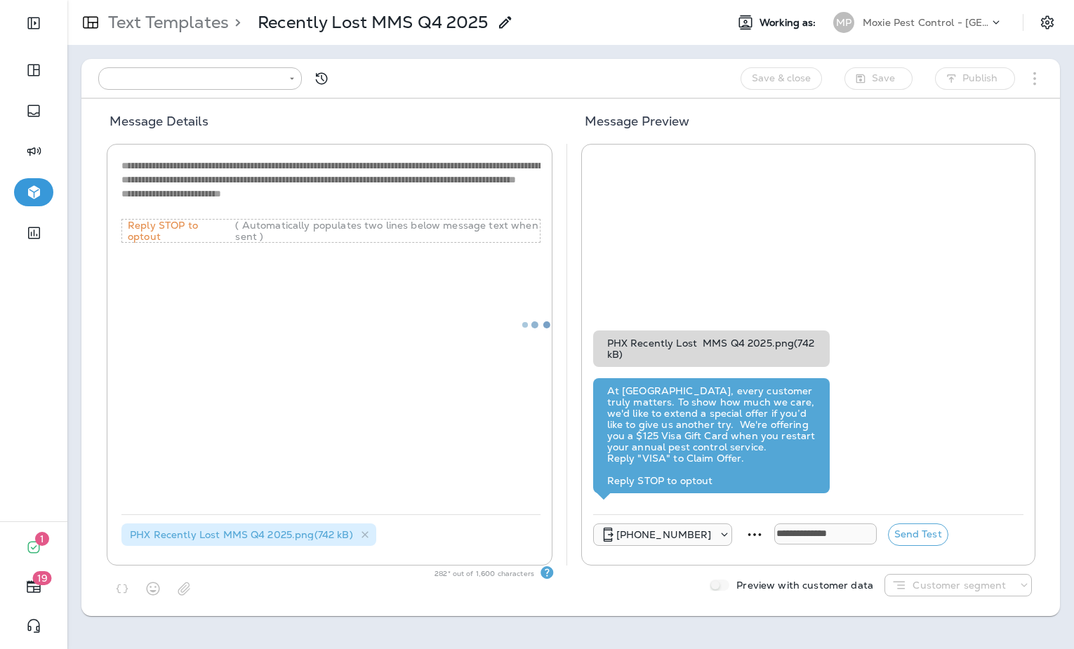
type input "**********"
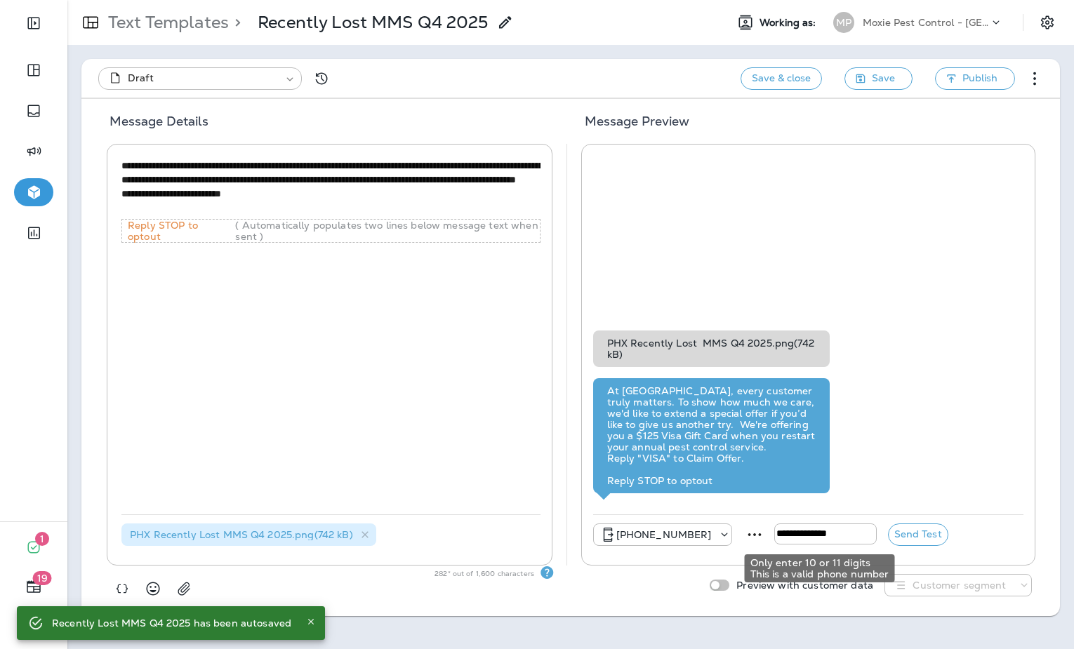
click at [834, 539] on input "**********" at bounding box center [825, 534] width 102 height 21
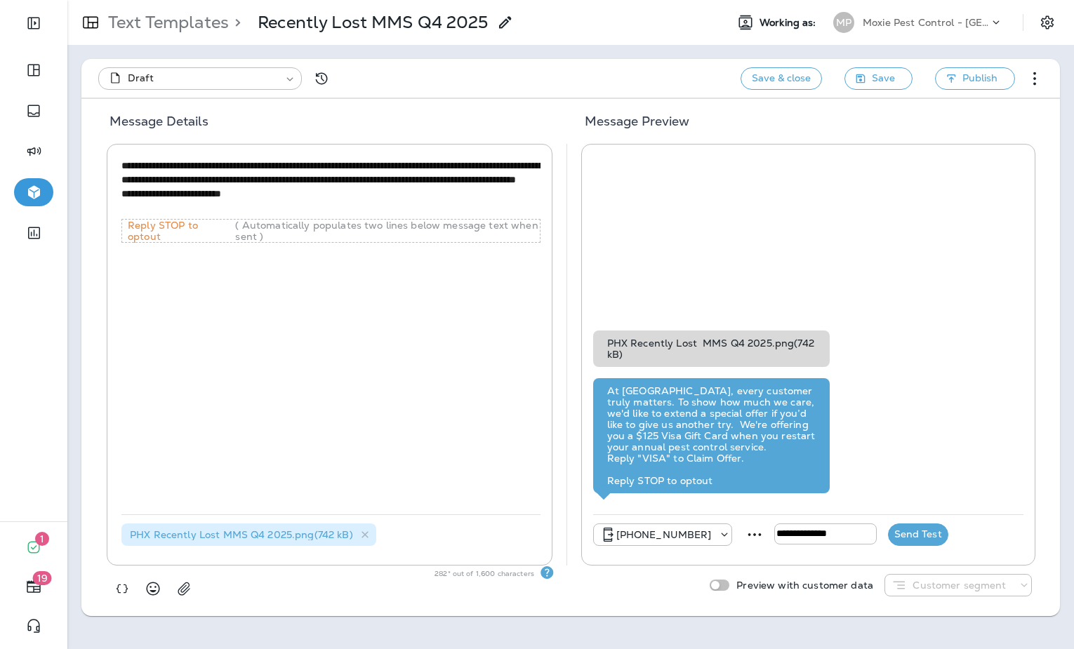
type input "**********"
click at [917, 533] on button "Send Test" at bounding box center [918, 535] width 60 height 22
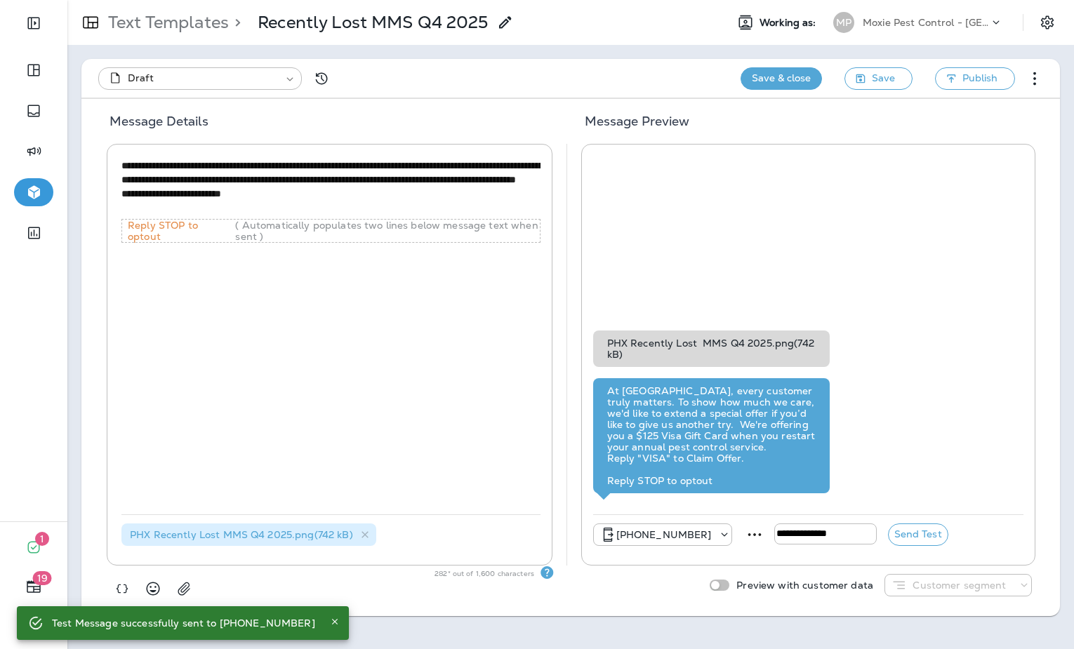
click at [784, 81] on button "Save & close" at bounding box center [780, 78] width 81 height 22
type input "*"
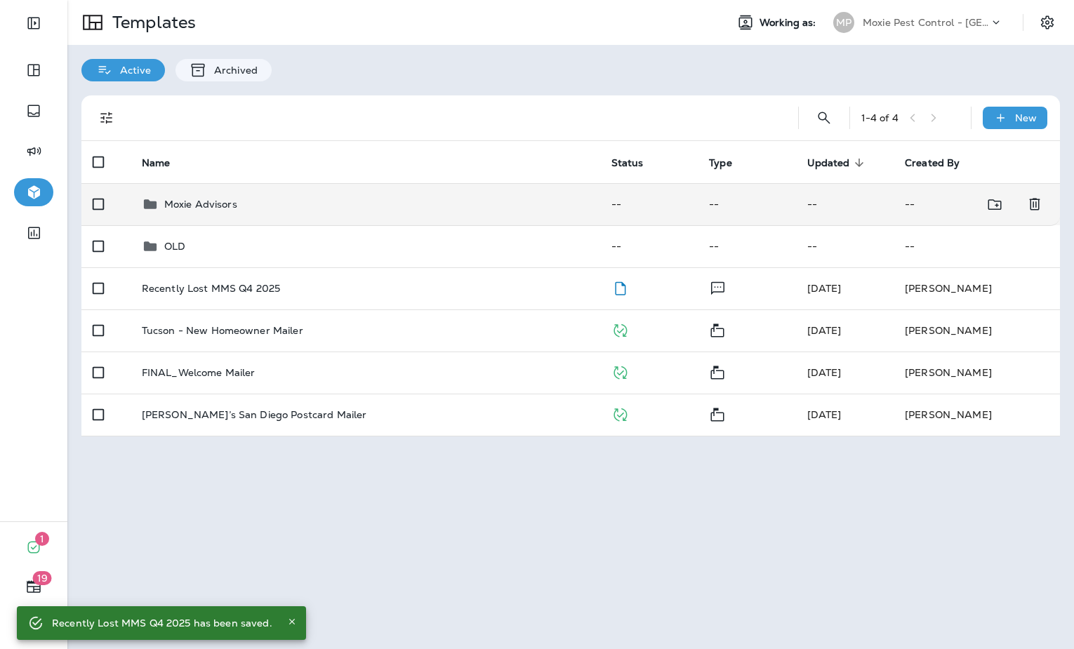
click at [248, 200] on div "Moxie Advisors" at bounding box center [365, 204] width 447 height 17
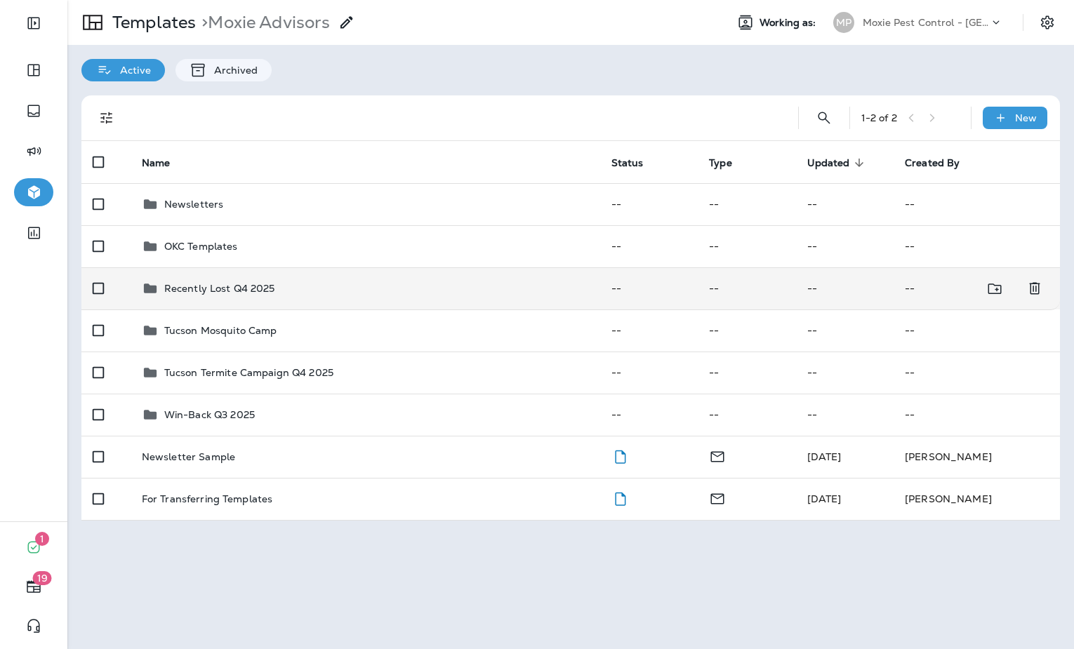
click at [252, 288] on p "Recently Lost Q4 2025" at bounding box center [219, 288] width 111 height 11
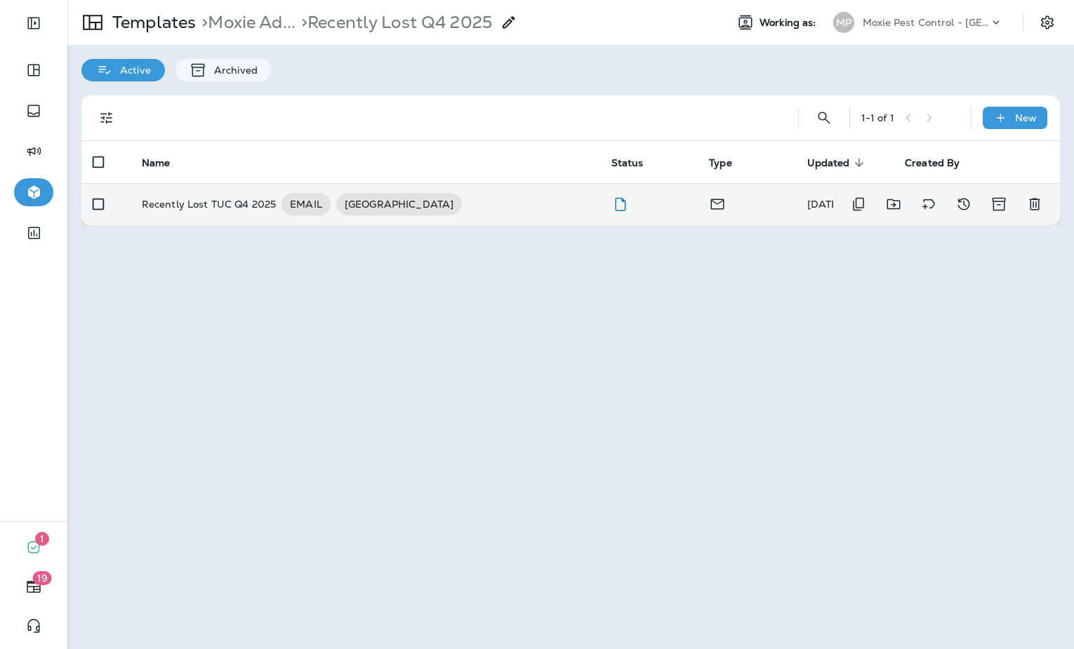
click at [485, 208] on div "Recently Lost TUC Q4 2025 EMAIL TUCSON" at bounding box center [365, 204] width 447 height 22
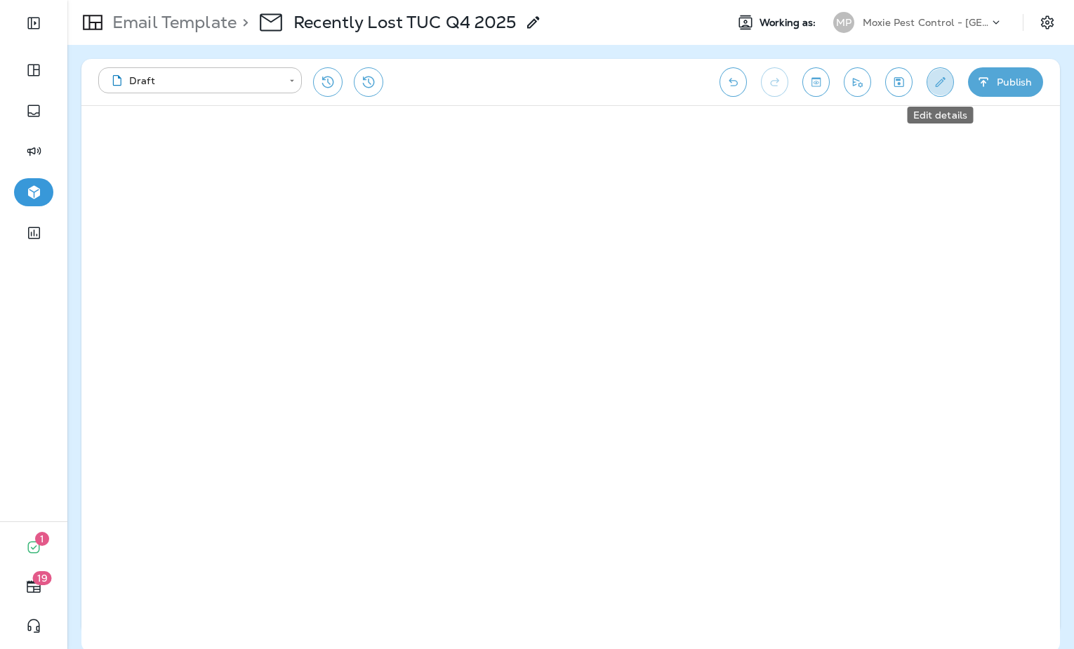
click at [952, 80] on button "Edit details" at bounding box center [939, 81] width 27 height 29
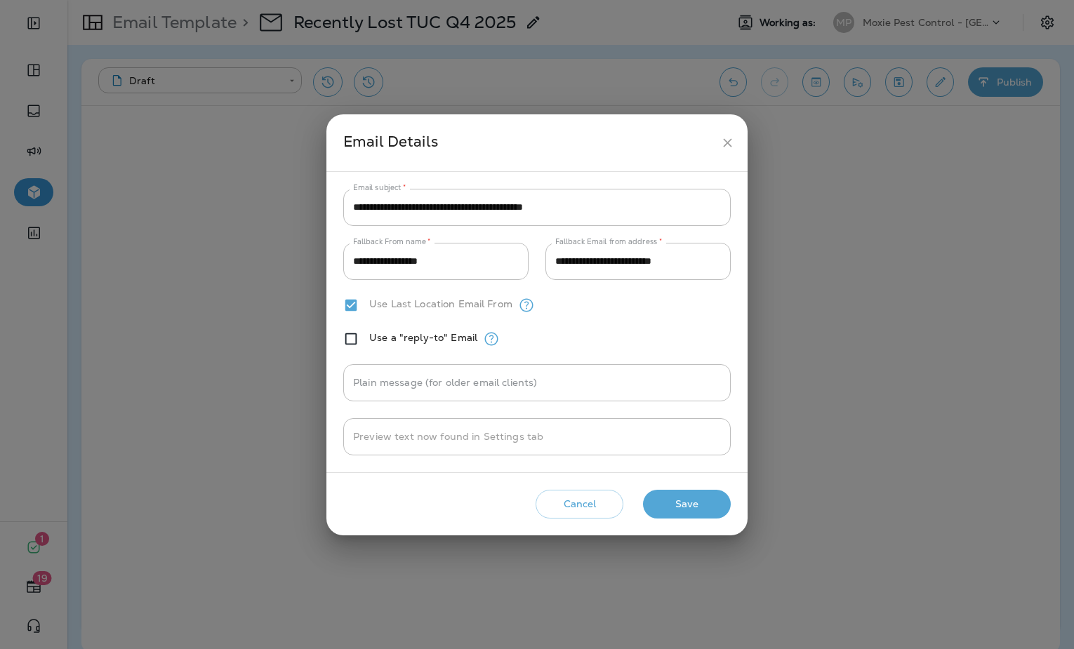
click at [731, 138] on icon "close" at bounding box center [727, 142] width 15 height 15
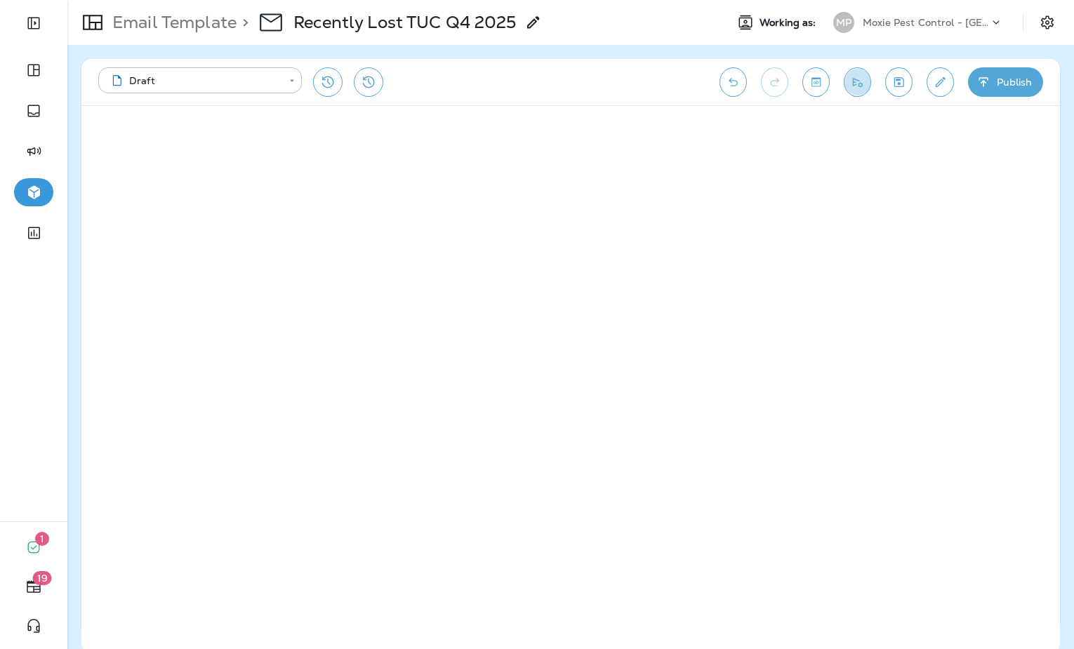
click at [855, 80] on icon "Send test email" at bounding box center [858, 82] width 10 height 9
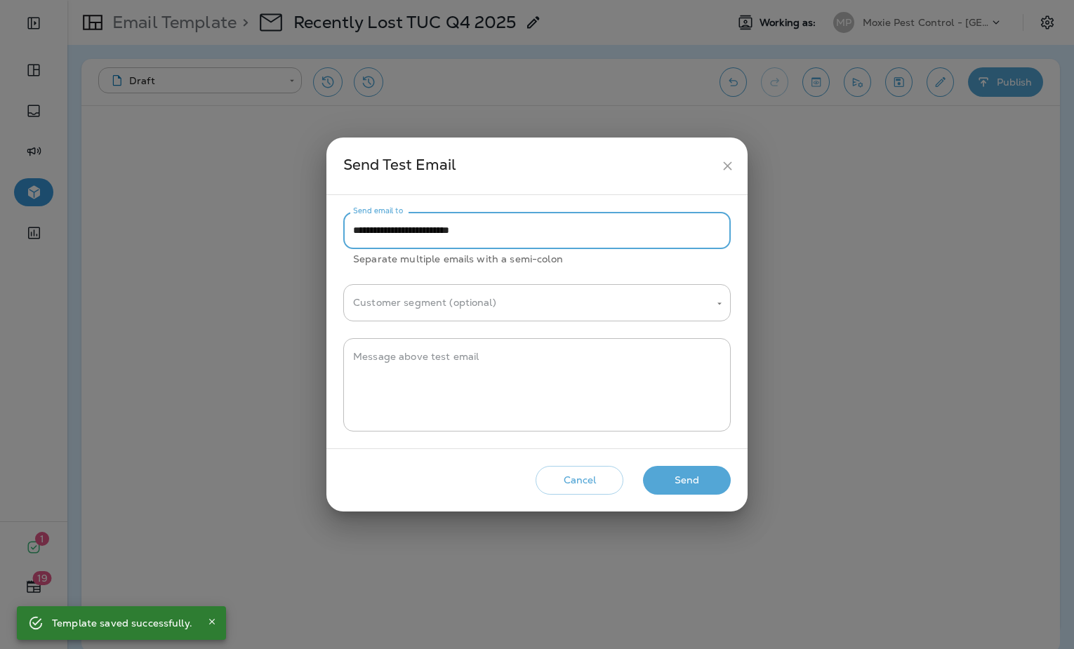
drag, startPoint x: 383, startPoint y: 231, endPoint x: 331, endPoint y: 233, distance: 52.0
click at [331, 233] on div "**********" at bounding box center [536, 321] width 421 height 253
type input "**********"
click at [727, 168] on icon "close" at bounding box center [727, 166] width 15 height 15
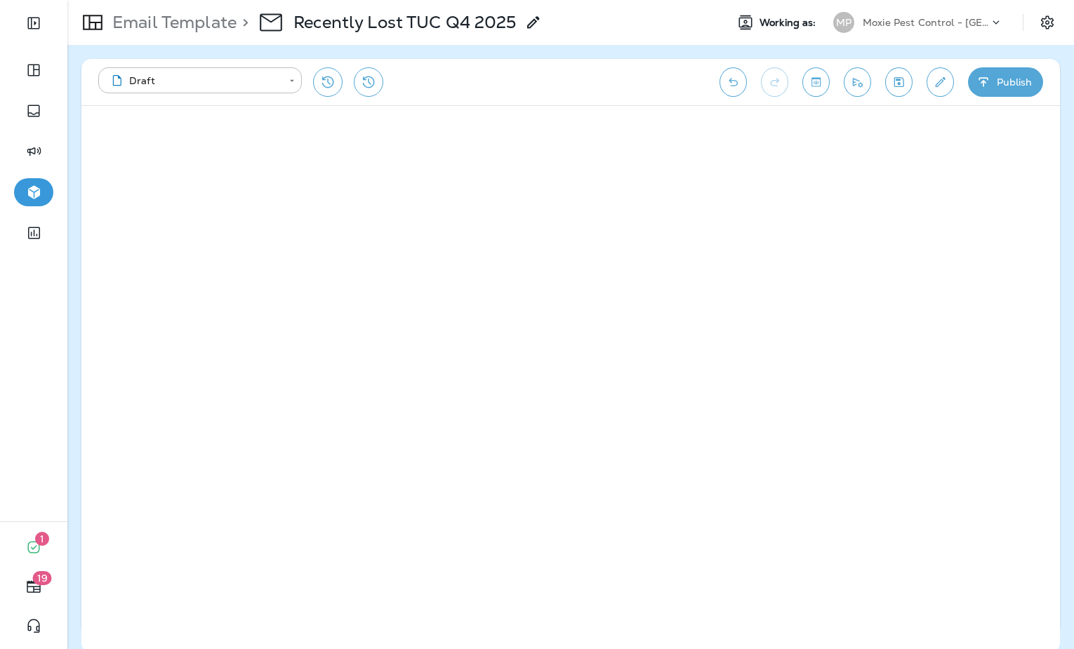
click at [900, 87] on icon "Save" at bounding box center [898, 82] width 15 height 14
click at [187, 18] on p "Email Template" at bounding box center [172, 22] width 130 height 21
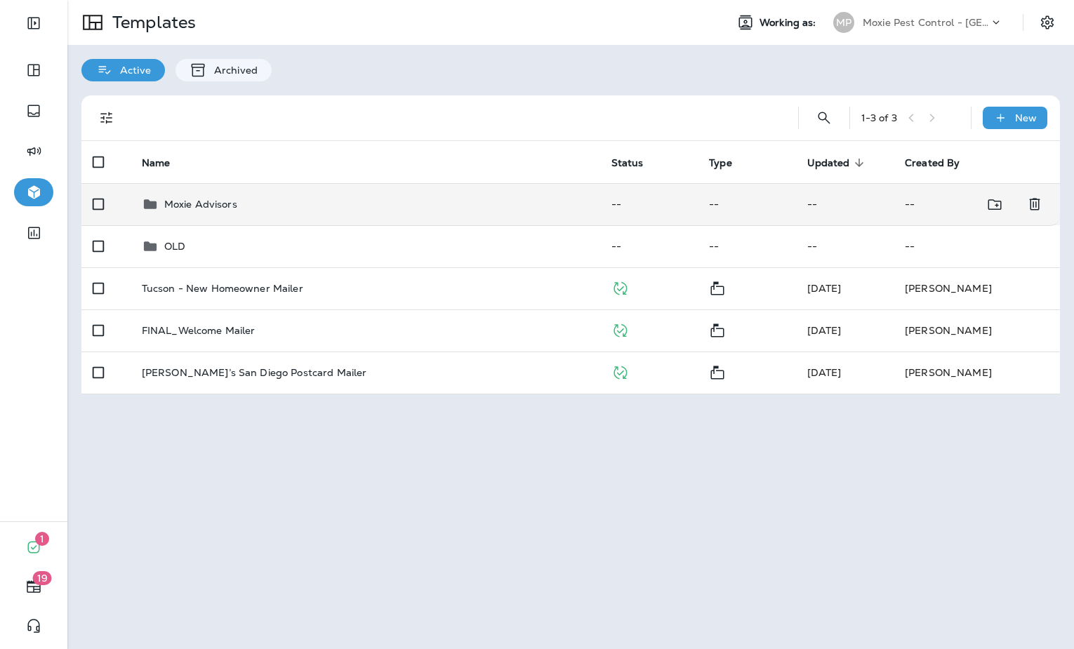
click at [226, 203] on p "Moxie Advisors" at bounding box center [200, 204] width 73 height 11
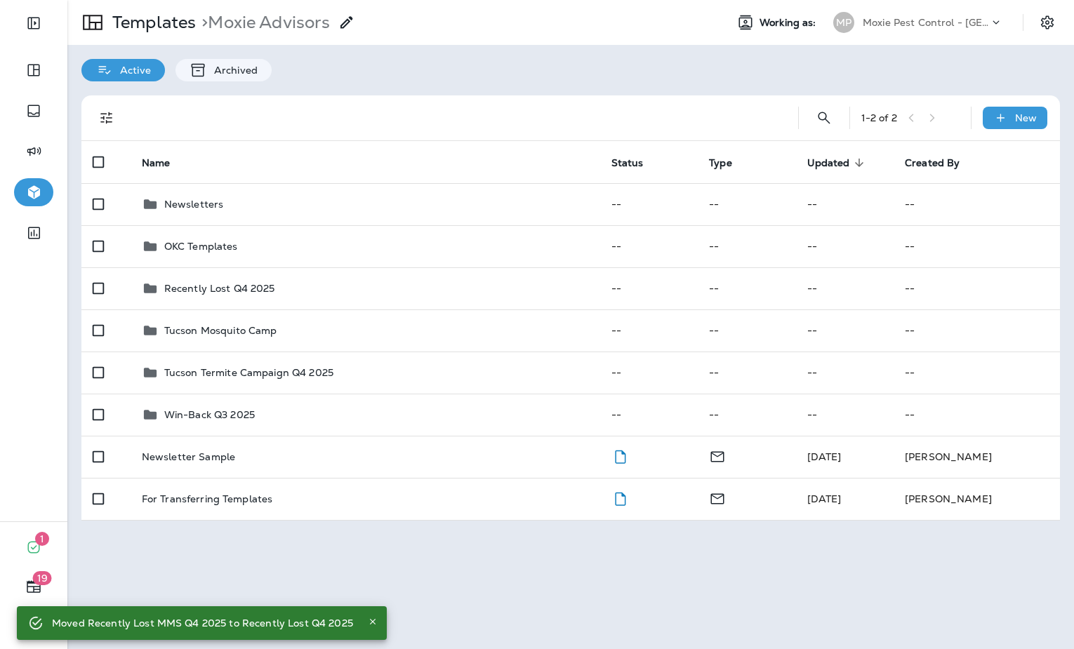
click at [992, 20] on icon at bounding box center [996, 22] width 14 height 14
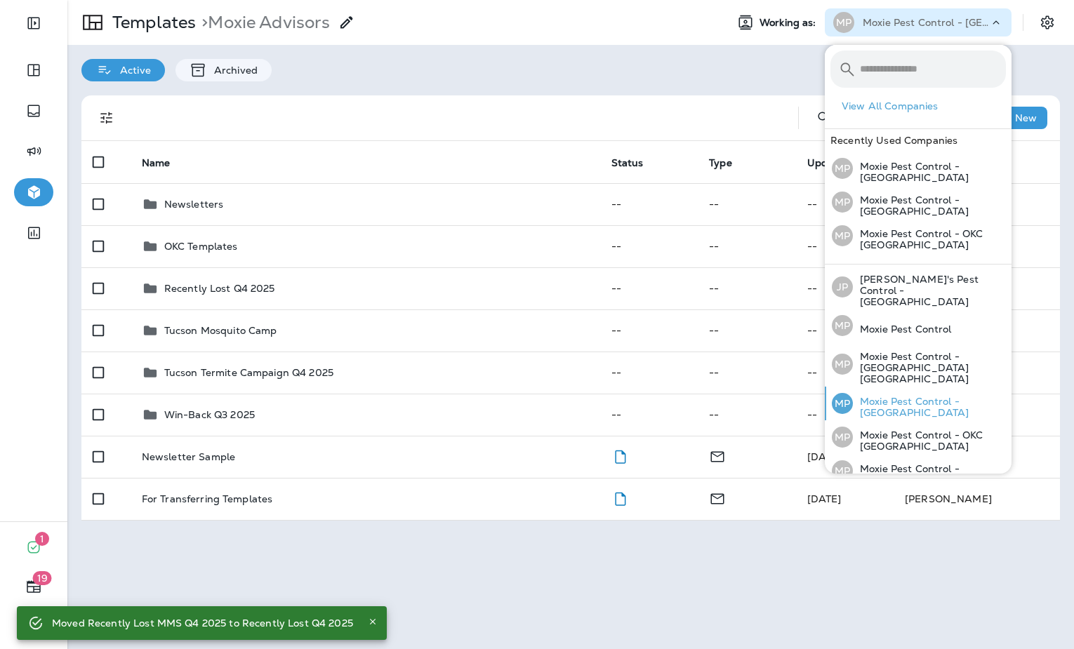
click at [928, 396] on p "Moxie Pest Control - [GEOGRAPHIC_DATA]" at bounding box center [929, 407] width 153 height 22
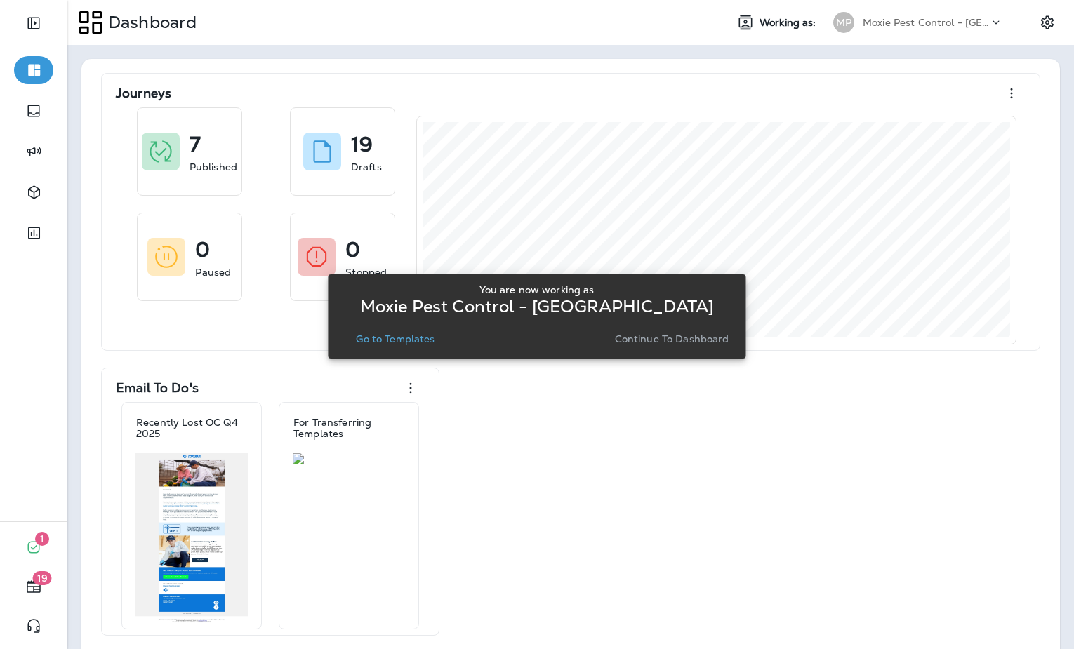
click at [399, 336] on p "Go to Templates" at bounding box center [395, 338] width 79 height 11
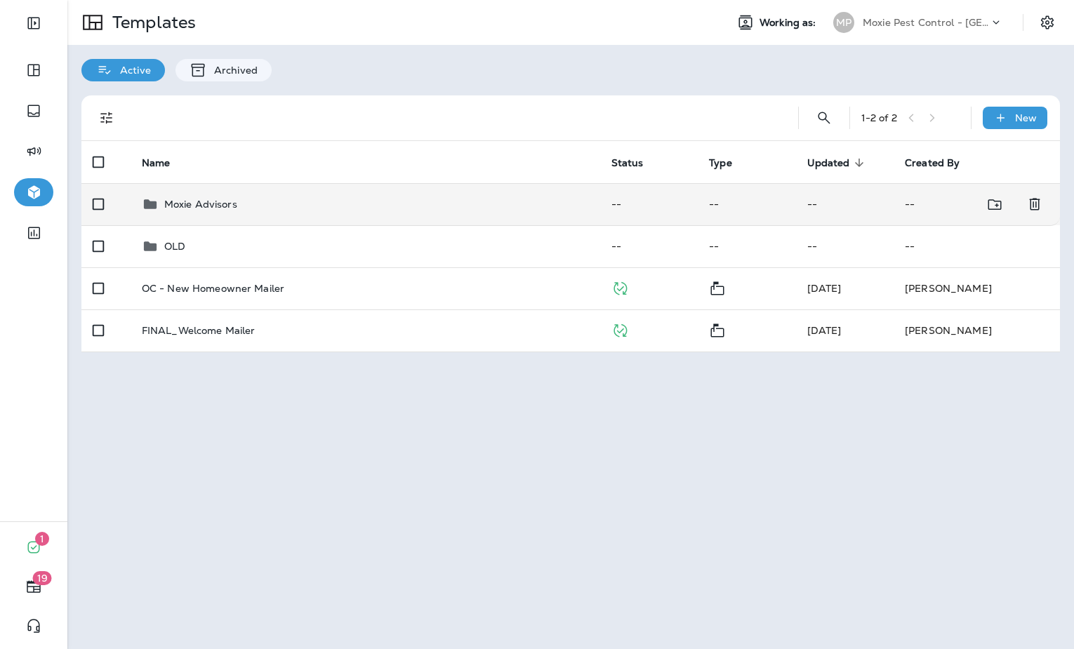
click at [260, 206] on div "Moxie Advisors" at bounding box center [365, 204] width 447 height 17
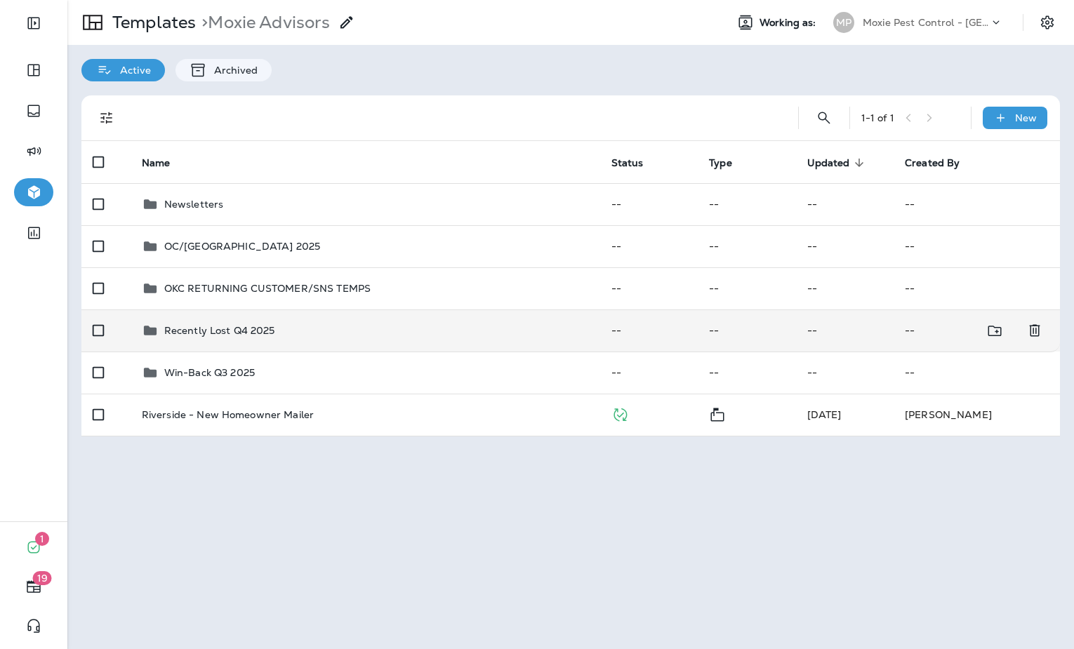
click at [295, 314] on td "Recently Lost Q4 2025" at bounding box center [366, 331] width 470 height 42
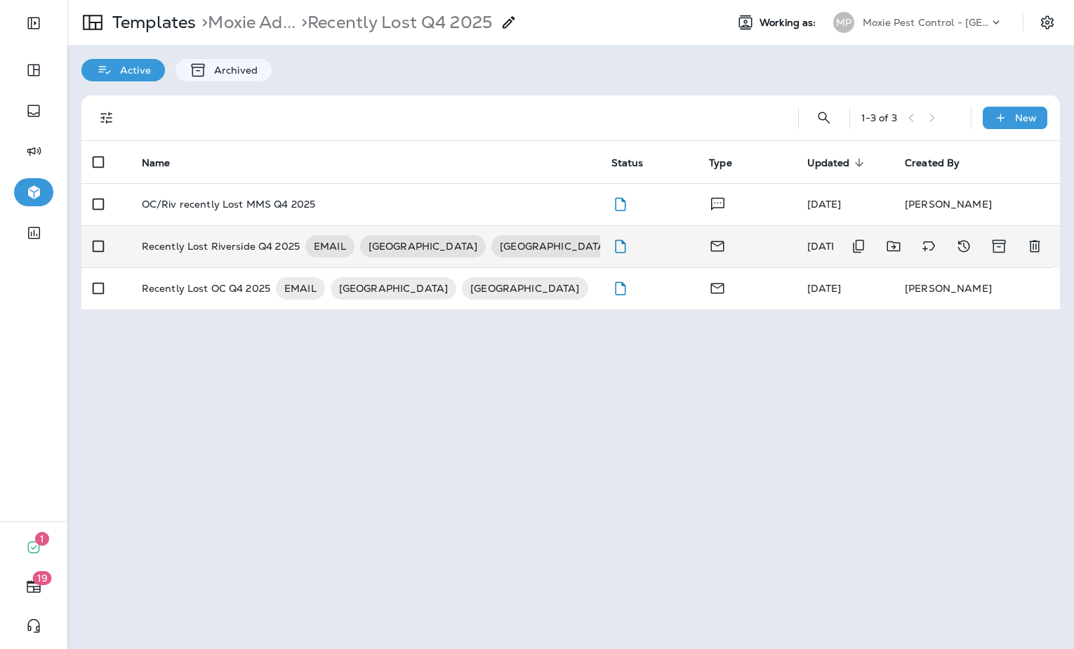
click at [218, 249] on p "Recently Lost Riverside Q4 2025" at bounding box center [221, 246] width 158 height 22
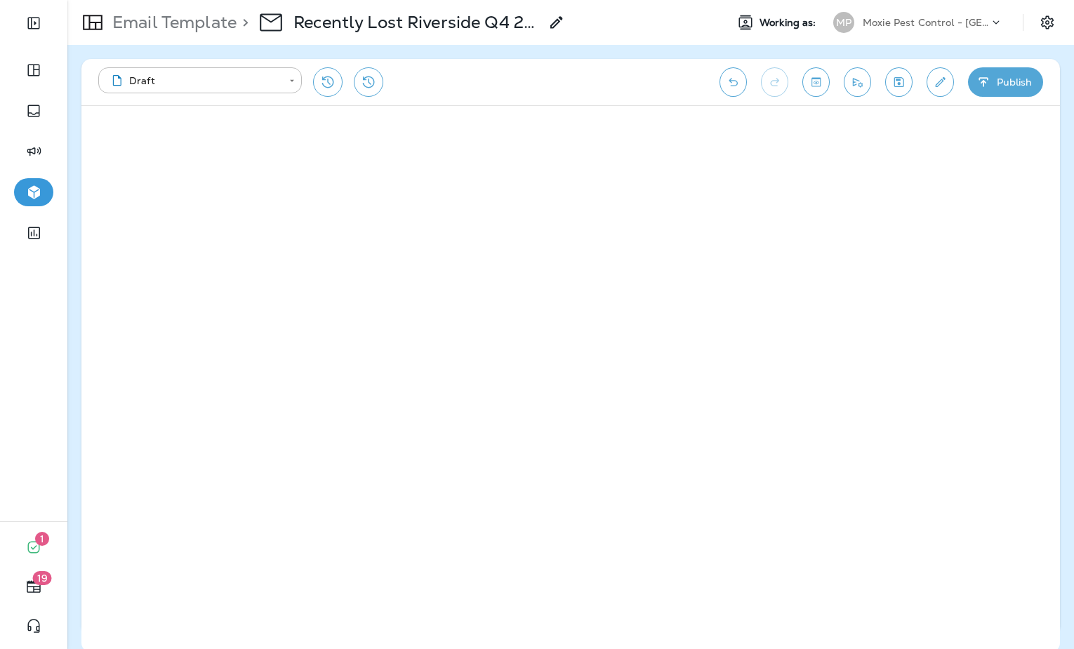
click at [903, 81] on icon "Save" at bounding box center [899, 82] width 10 height 10
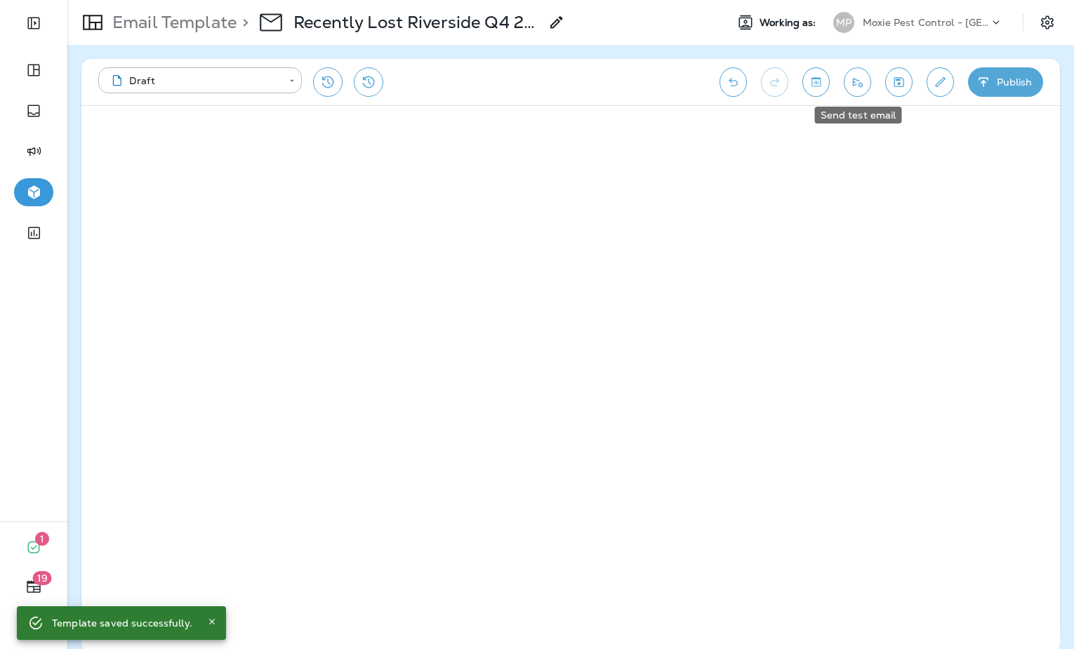
click at [860, 86] on icon "Send test email" at bounding box center [858, 82] width 10 height 9
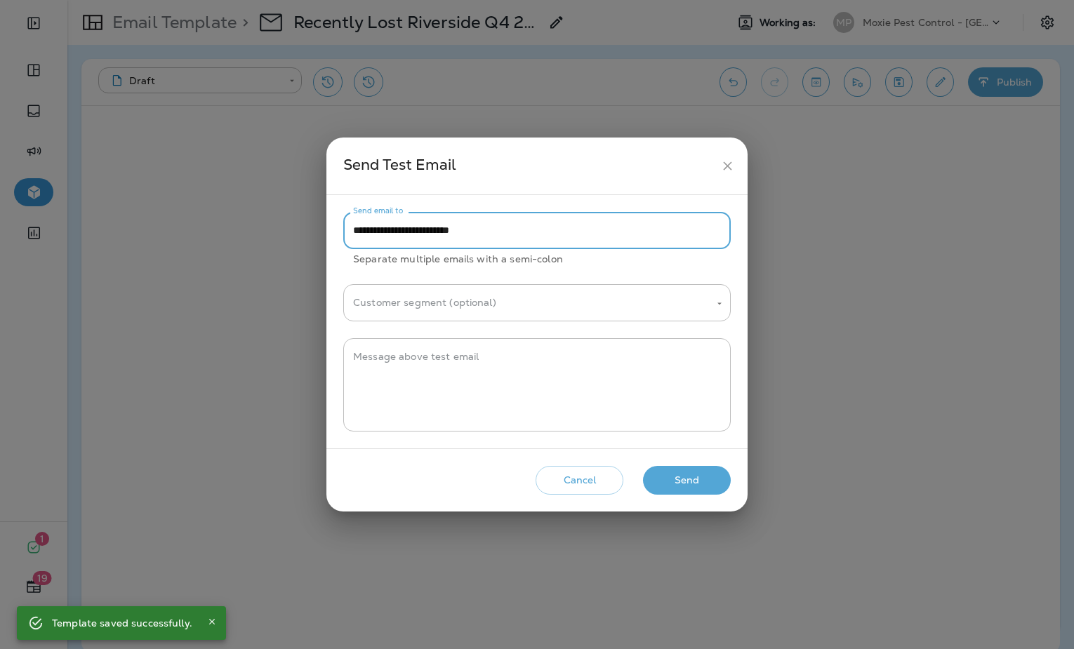
drag, startPoint x: 381, startPoint y: 230, endPoint x: 345, endPoint y: 232, distance: 35.8
click at [345, 232] on input "**********" at bounding box center [536, 230] width 387 height 37
type input "**********"
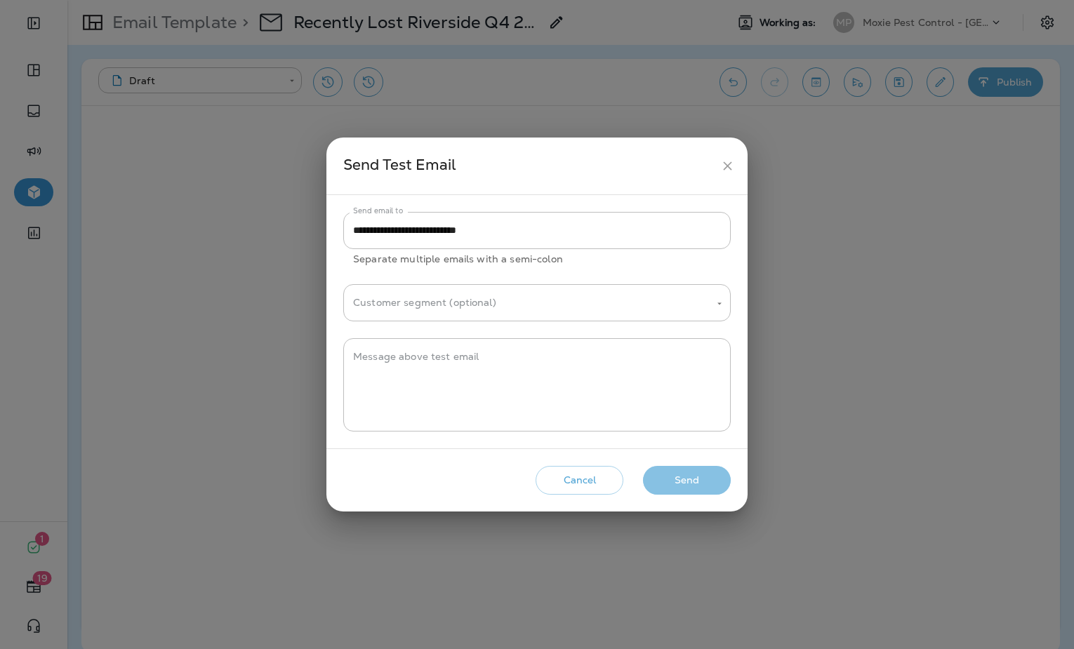
click at [669, 489] on button "Send" at bounding box center [687, 480] width 88 height 29
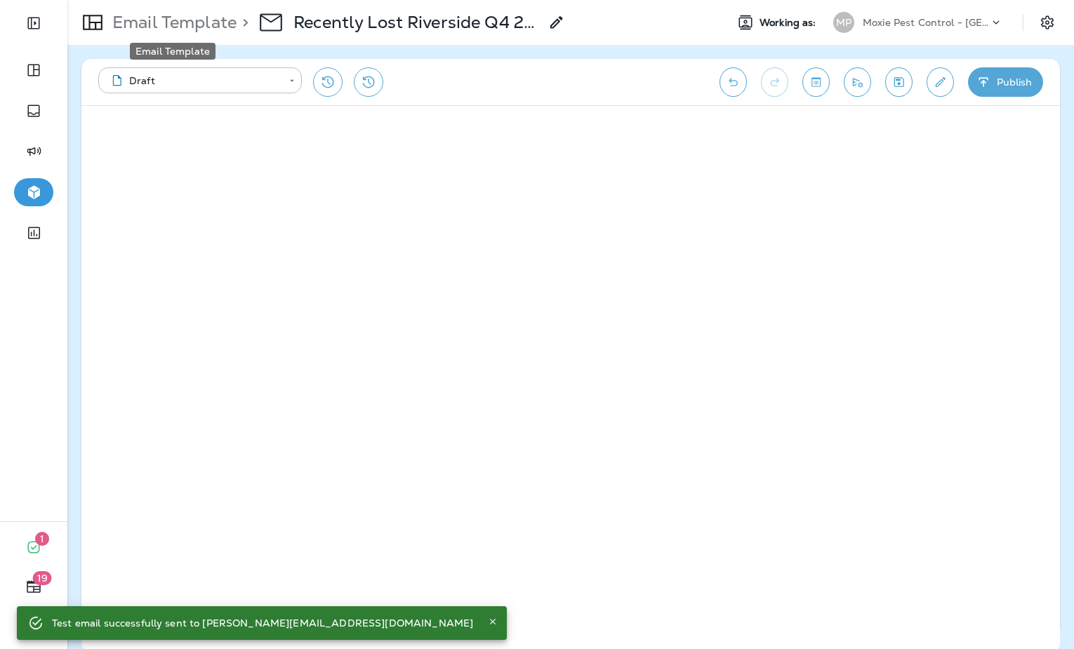
click at [195, 30] on p "Email Template" at bounding box center [172, 22] width 130 height 21
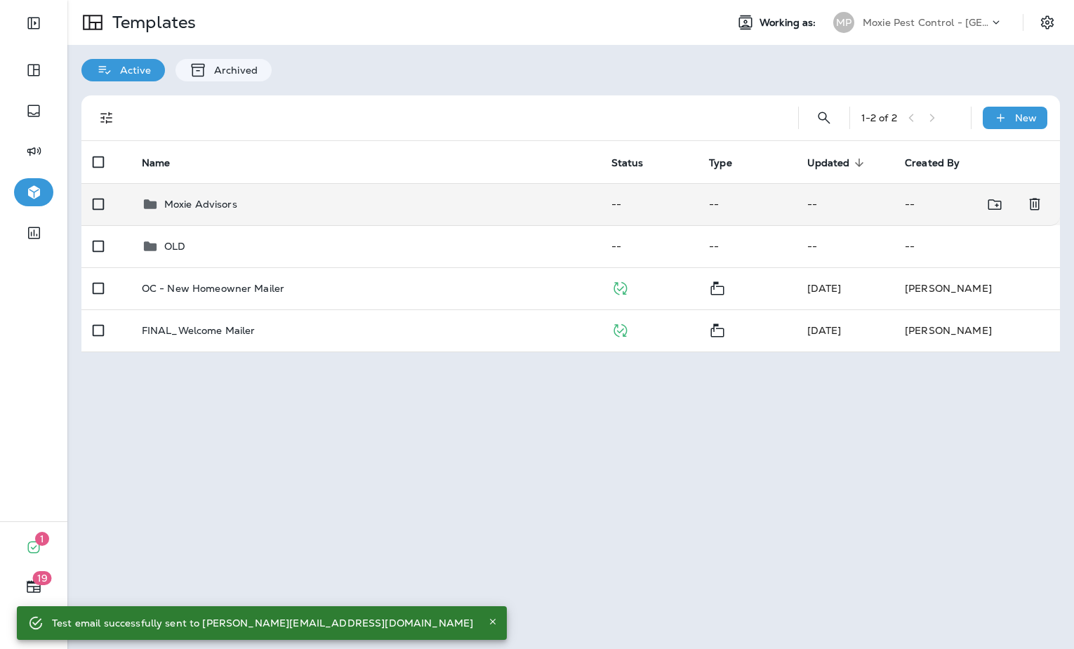
click at [267, 199] on div "Moxie Advisors" at bounding box center [365, 204] width 447 height 17
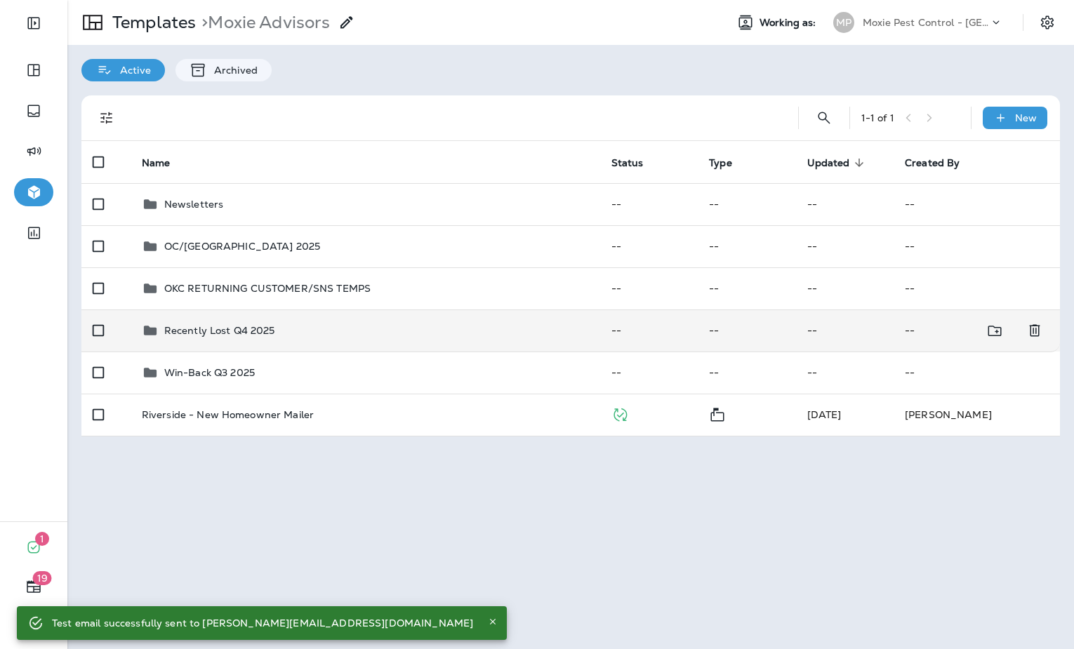
click at [305, 319] on td "Recently Lost Q4 2025" at bounding box center [366, 331] width 470 height 42
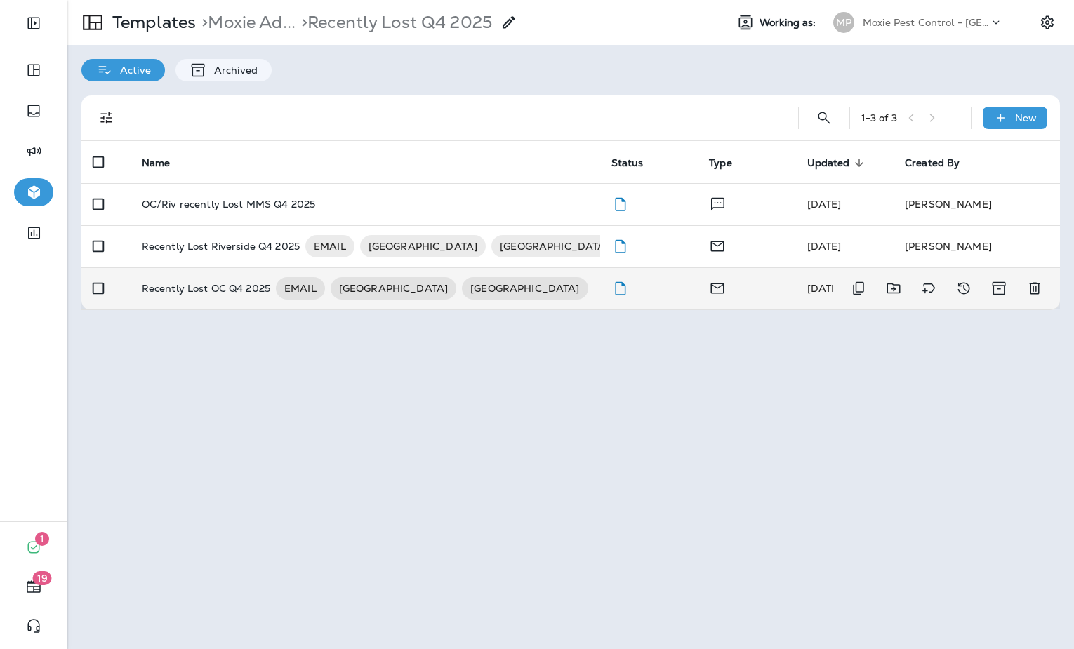
click at [528, 284] on div "Recently Lost OC Q4 2025 EMAIL RIVERSIDE ORANGE COUNTY" at bounding box center [365, 288] width 447 height 22
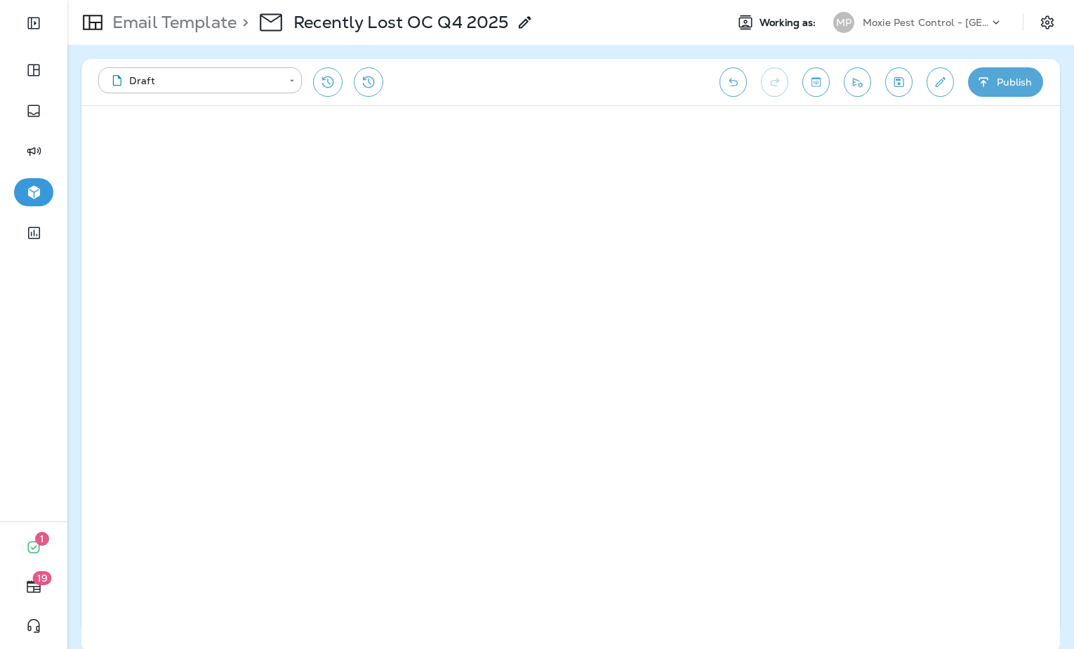
click at [897, 81] on icon "Save" at bounding box center [898, 82] width 15 height 14
click at [901, 78] on icon "Save" at bounding box center [899, 82] width 10 height 10
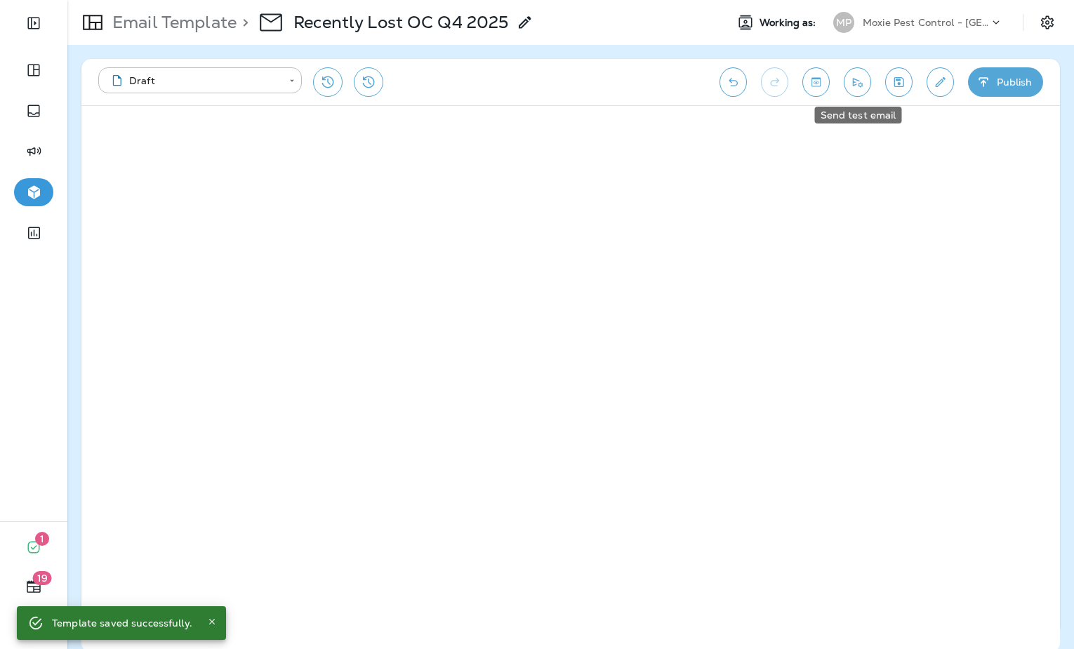
click at [851, 81] on icon "Send test email" at bounding box center [857, 82] width 15 height 14
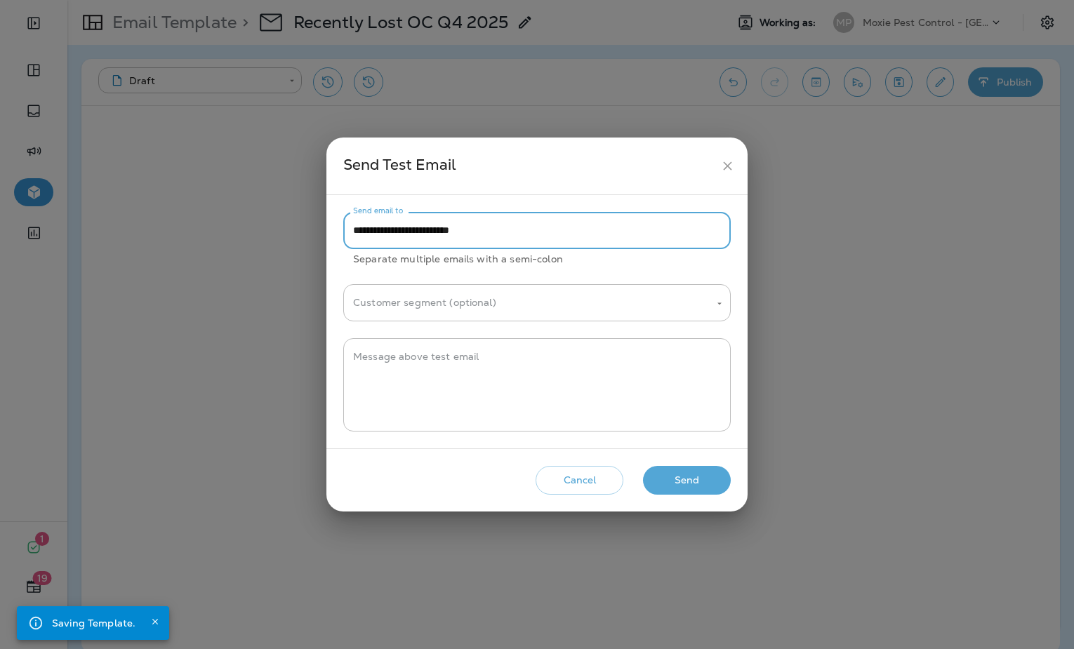
drag, startPoint x: 380, startPoint y: 233, endPoint x: 330, endPoint y: 234, distance: 50.5
click at [330, 234] on div "**********" at bounding box center [536, 321] width 421 height 253
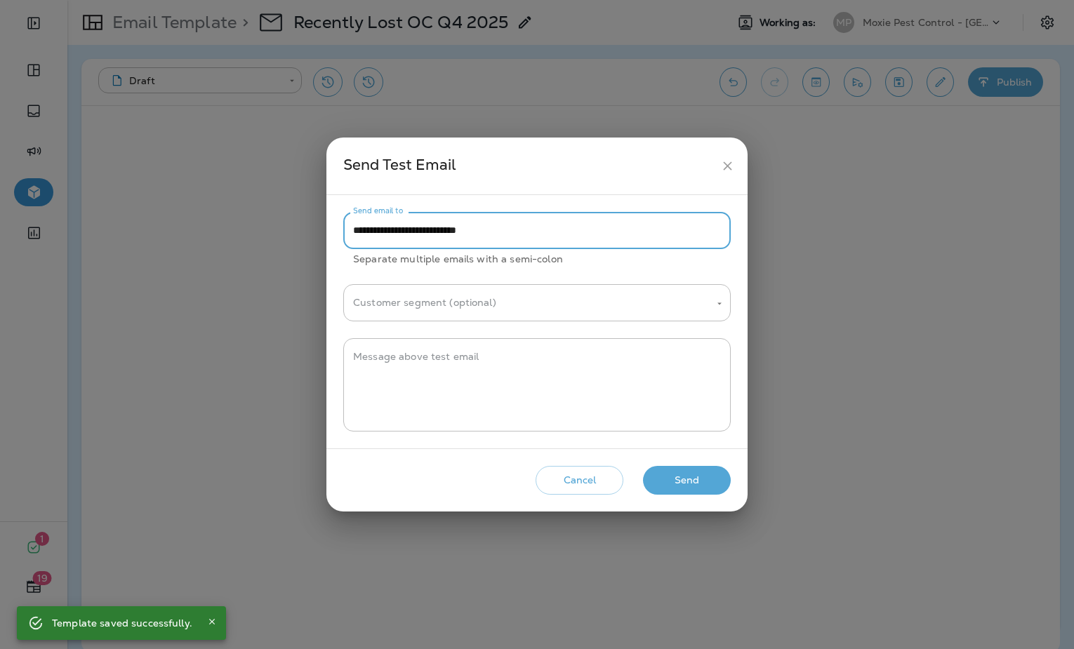
type input "**********"
click at [689, 491] on button "Send" at bounding box center [687, 480] width 88 height 29
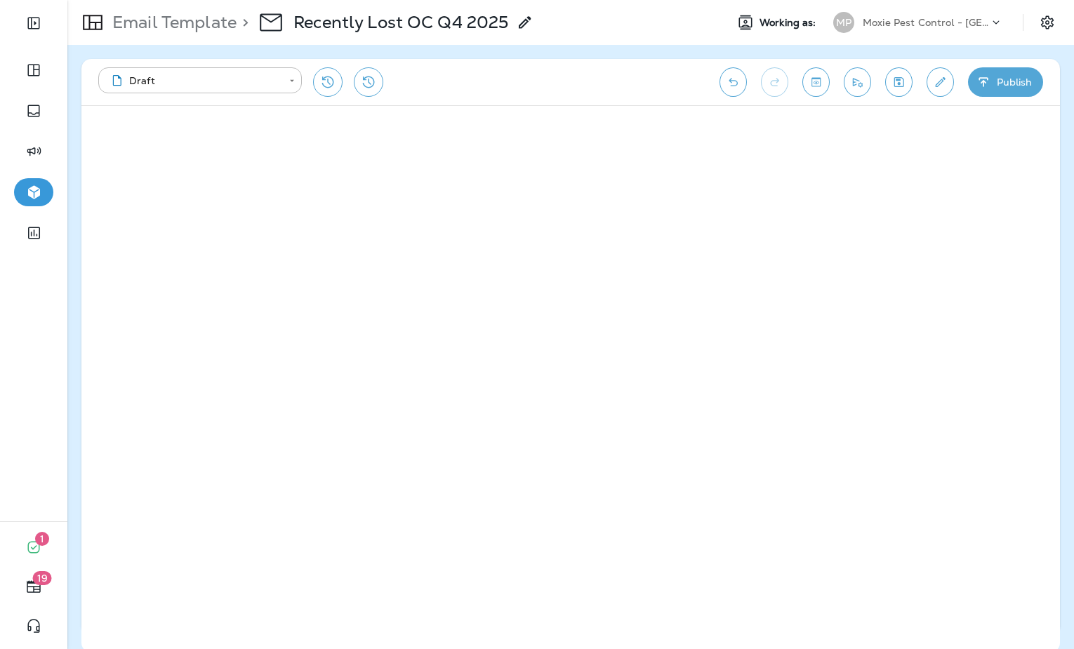
click at [990, 22] on icon at bounding box center [996, 22] width 14 height 14
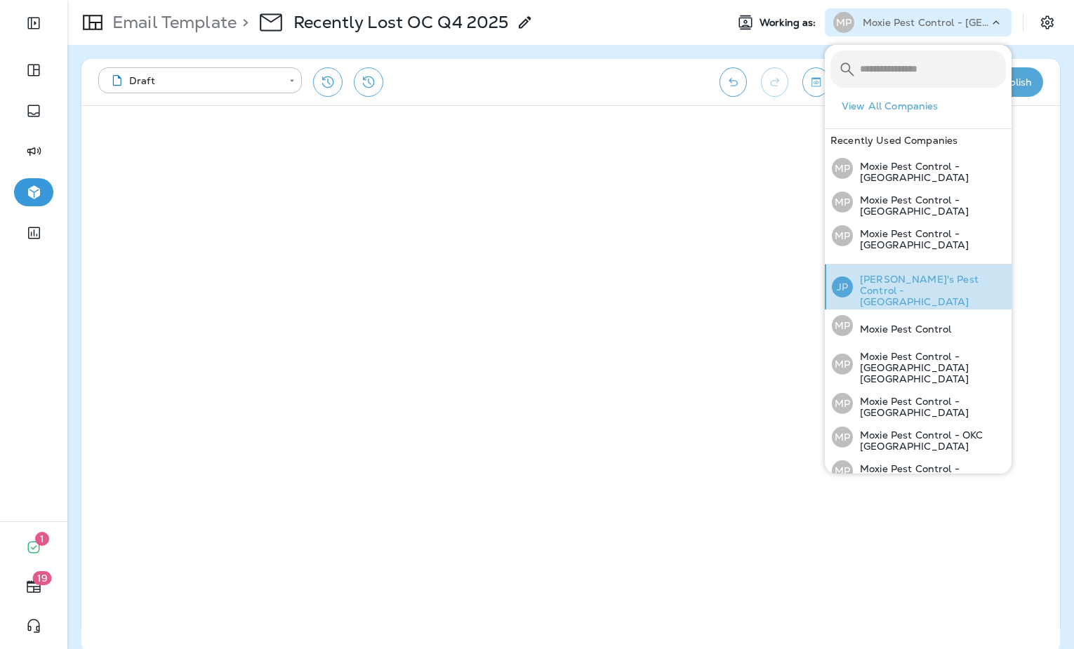
click at [929, 286] on p "[PERSON_NAME]'s Pest Control - [GEOGRAPHIC_DATA]" at bounding box center [929, 291] width 153 height 34
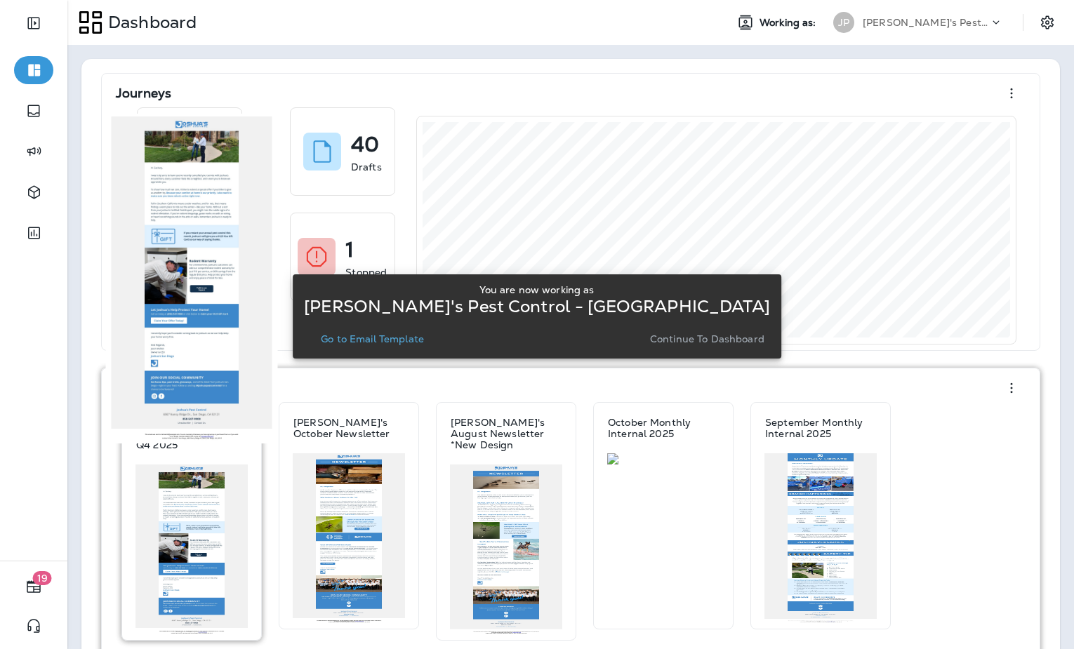
click at [208, 546] on img at bounding box center [191, 550] width 112 height 170
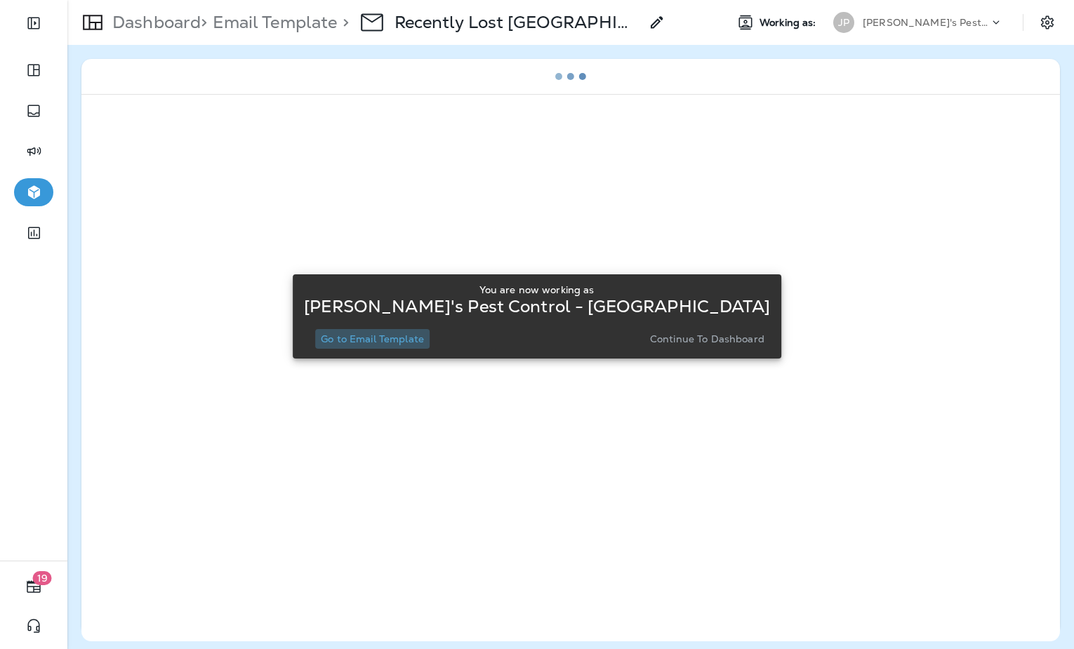
click at [418, 338] on p "Go to Email Template" at bounding box center [372, 338] width 103 height 11
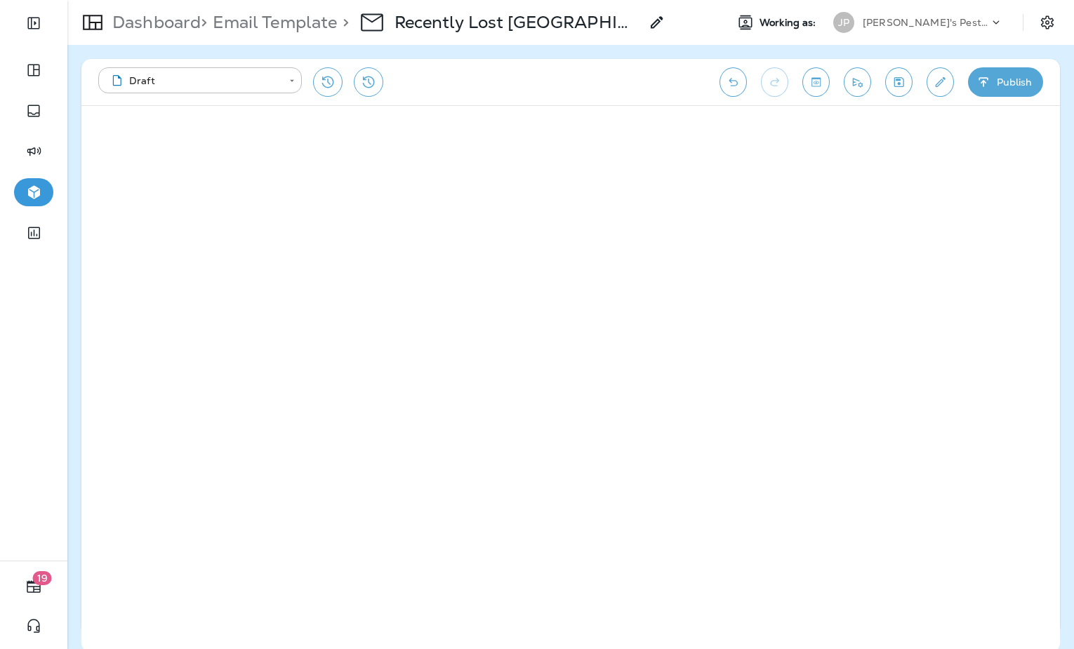
click at [941, 83] on icon "Edit details" at bounding box center [940, 82] width 15 height 14
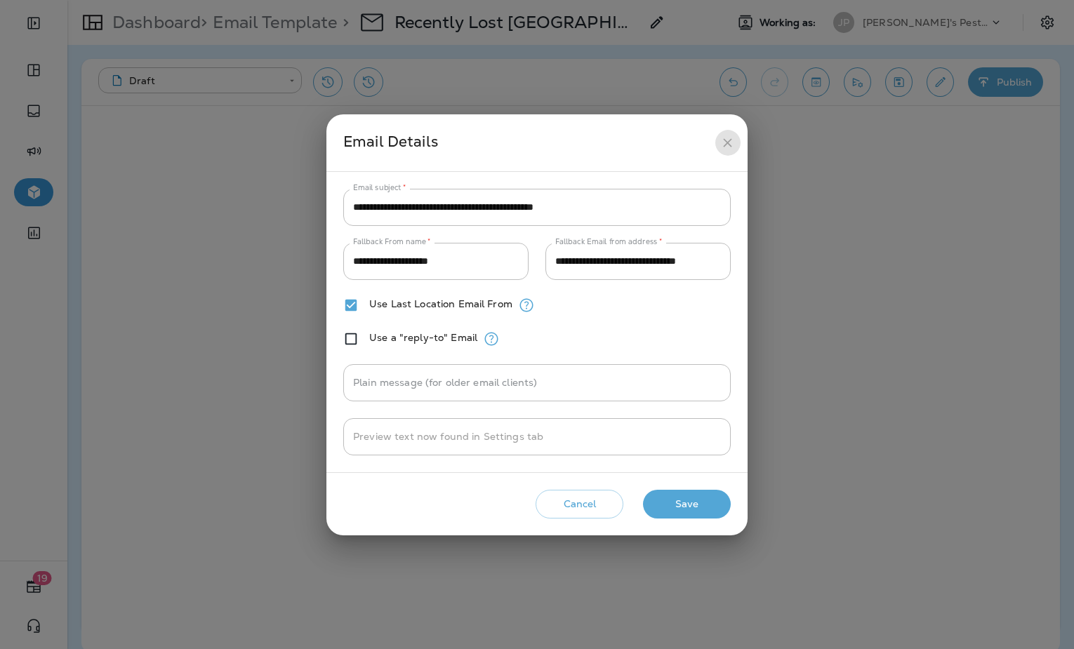
click at [726, 140] on icon "close" at bounding box center [727, 142] width 8 height 8
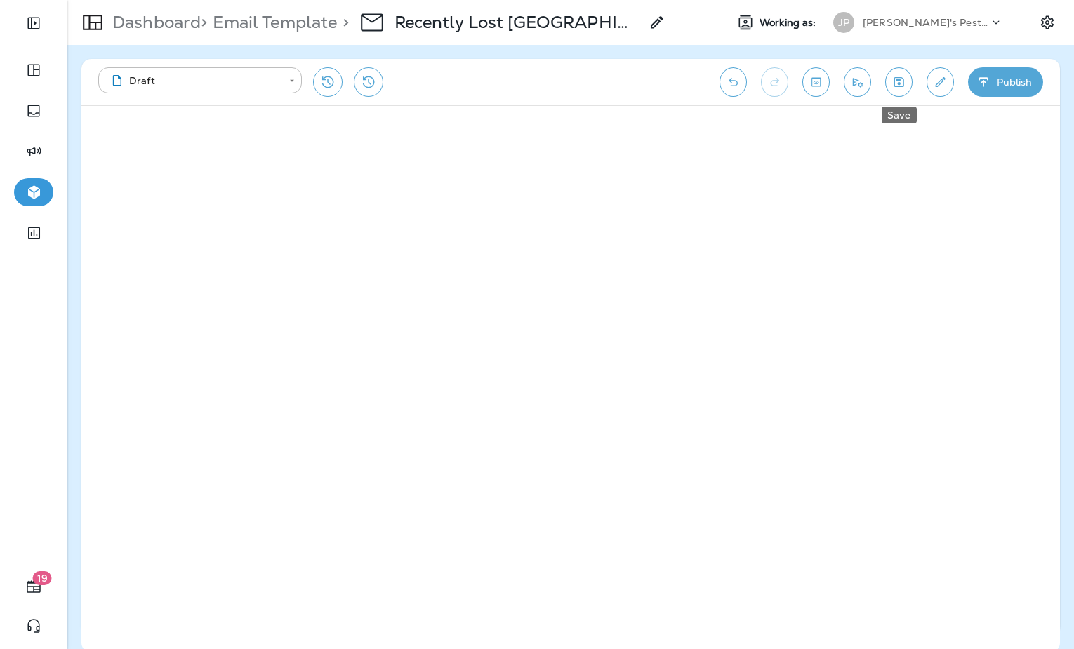
click at [899, 84] on icon "Save" at bounding box center [899, 82] width 10 height 10
click at [850, 87] on icon "Send test email" at bounding box center [857, 82] width 15 height 14
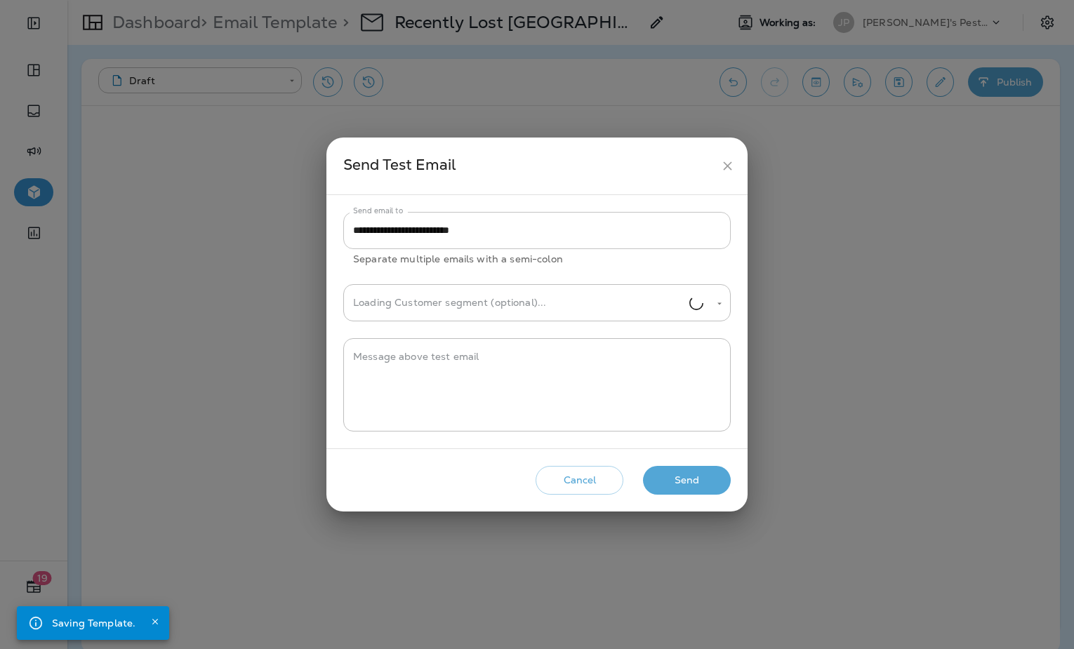
click at [519, 230] on input "**********" at bounding box center [536, 230] width 387 height 37
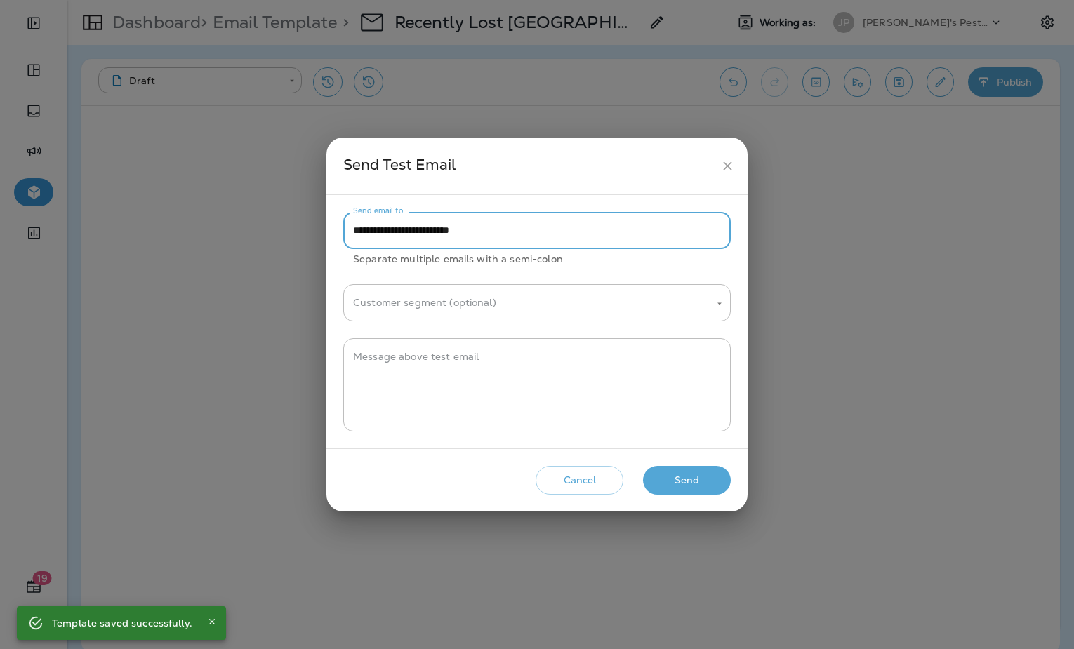
paste input "**********"
click at [514, 229] on input "**********" at bounding box center [536, 230] width 387 height 37
paste input "**********"
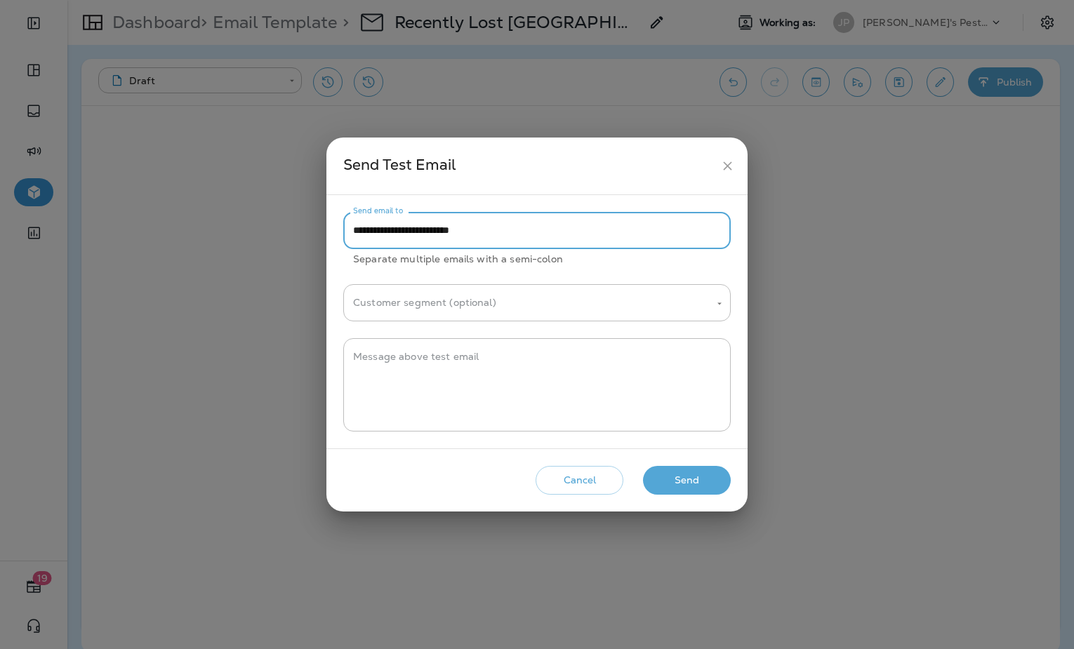
paste input "**********"
click at [652, 226] on input "**********" at bounding box center [536, 230] width 387 height 37
paste input "**********"
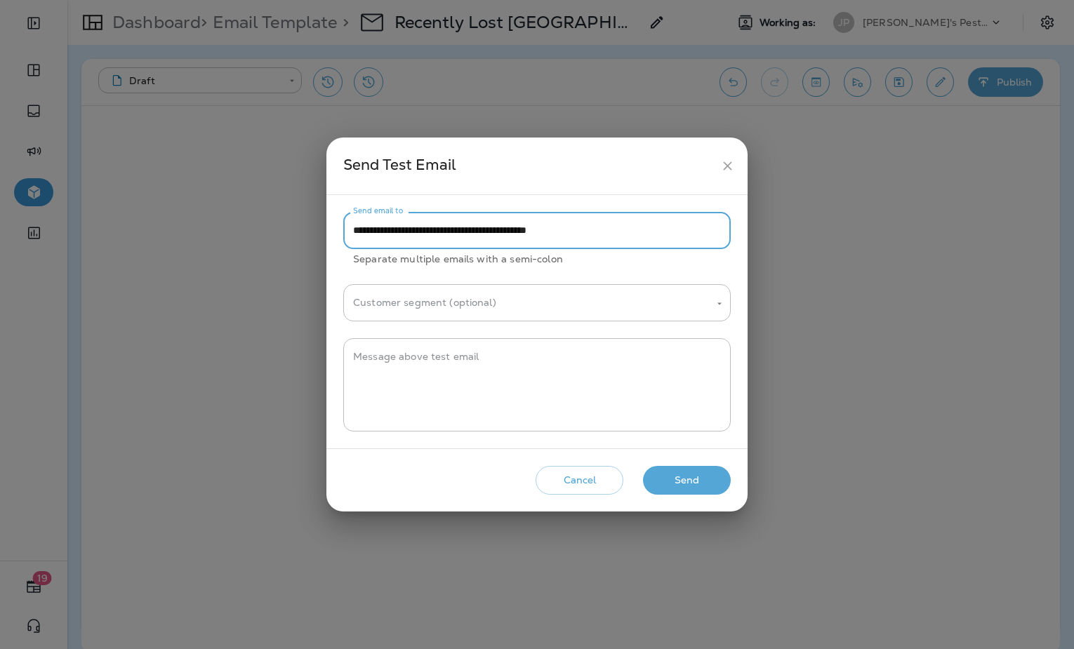
click at [479, 228] on input "**********" at bounding box center [536, 230] width 387 height 37
paste input "text"
type input "**********"
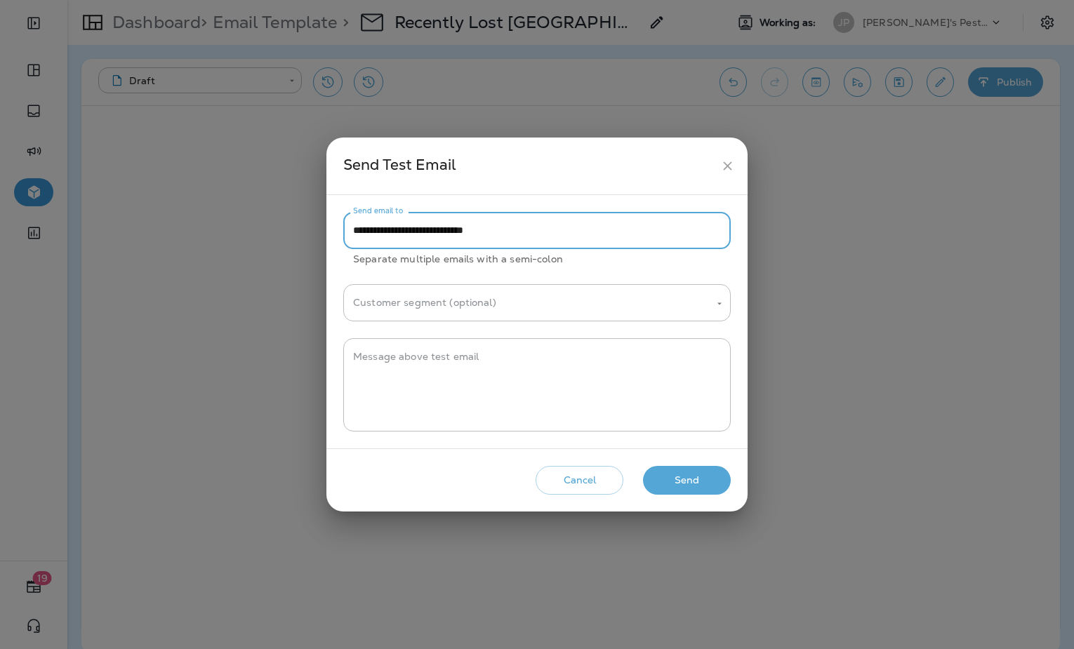
click at [695, 471] on button "Send" at bounding box center [687, 480] width 88 height 29
